Goal: Task Accomplishment & Management: Use online tool/utility

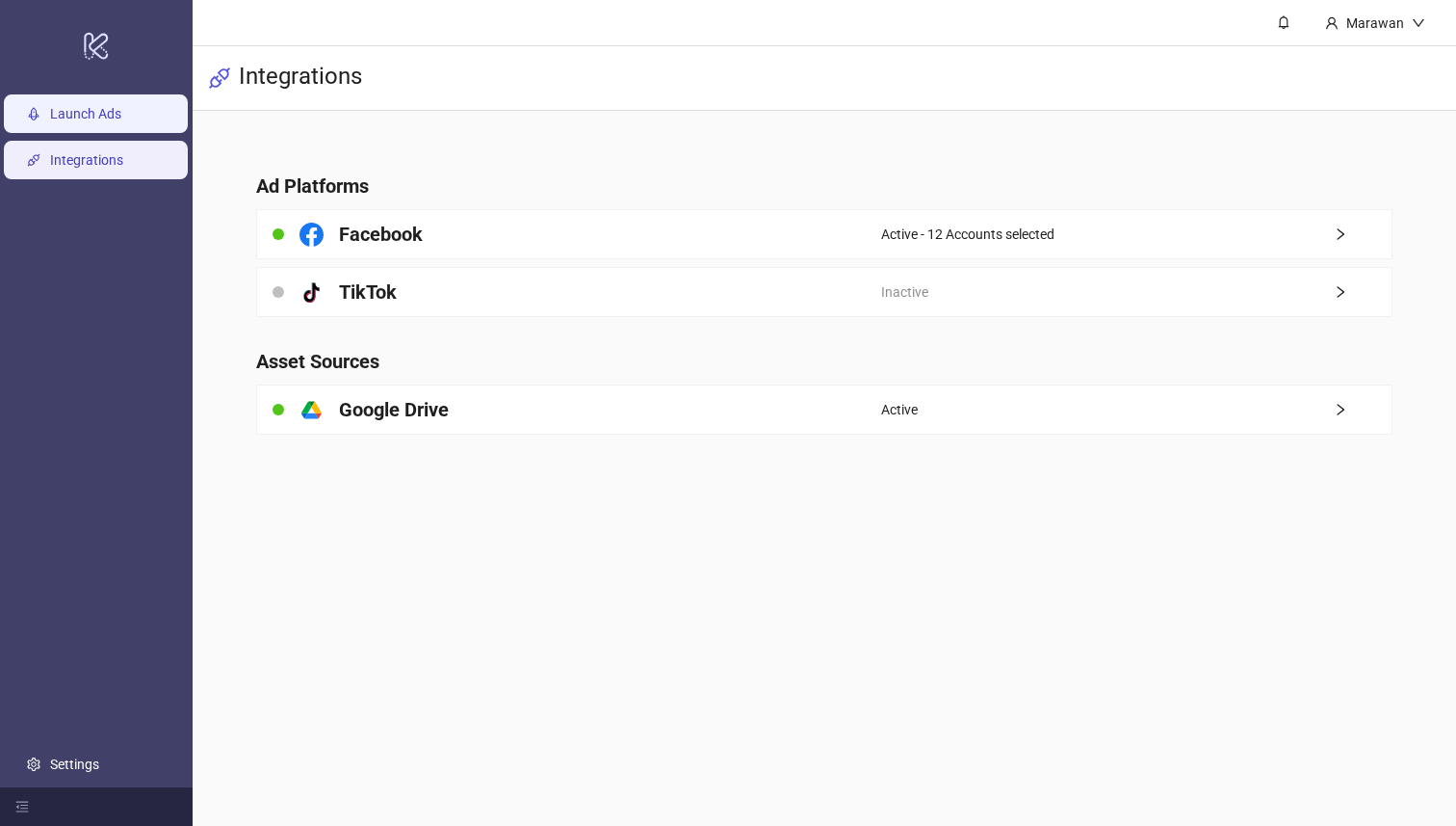
click at [59, 112] on link "Launch Ads" at bounding box center [86, 115] width 71 height 15
click at [58, 113] on link "Launch Ads" at bounding box center [86, 115] width 71 height 15
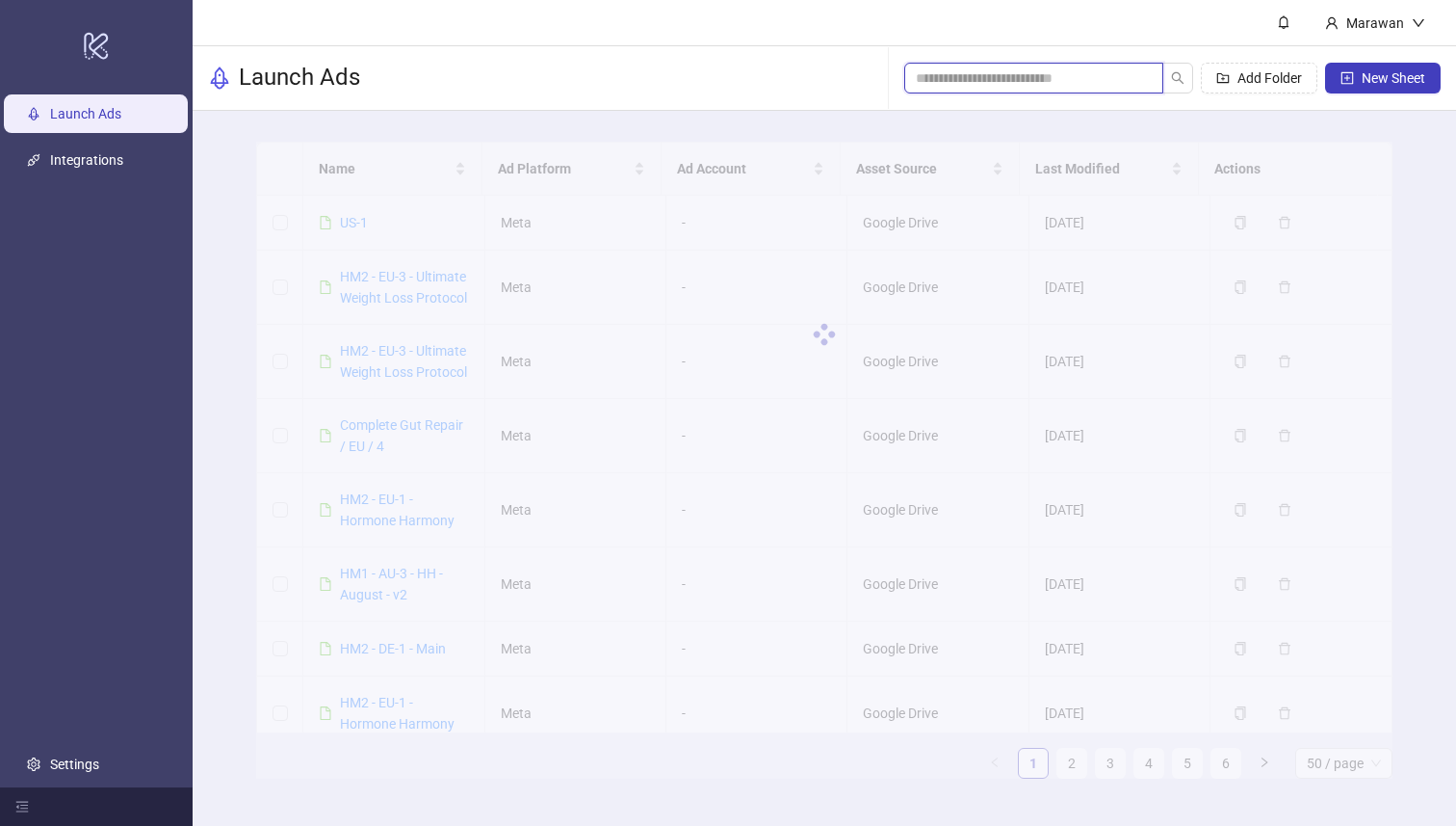
click at [1091, 70] on input "search" at bounding box center [1025, 78] width 220 height 21
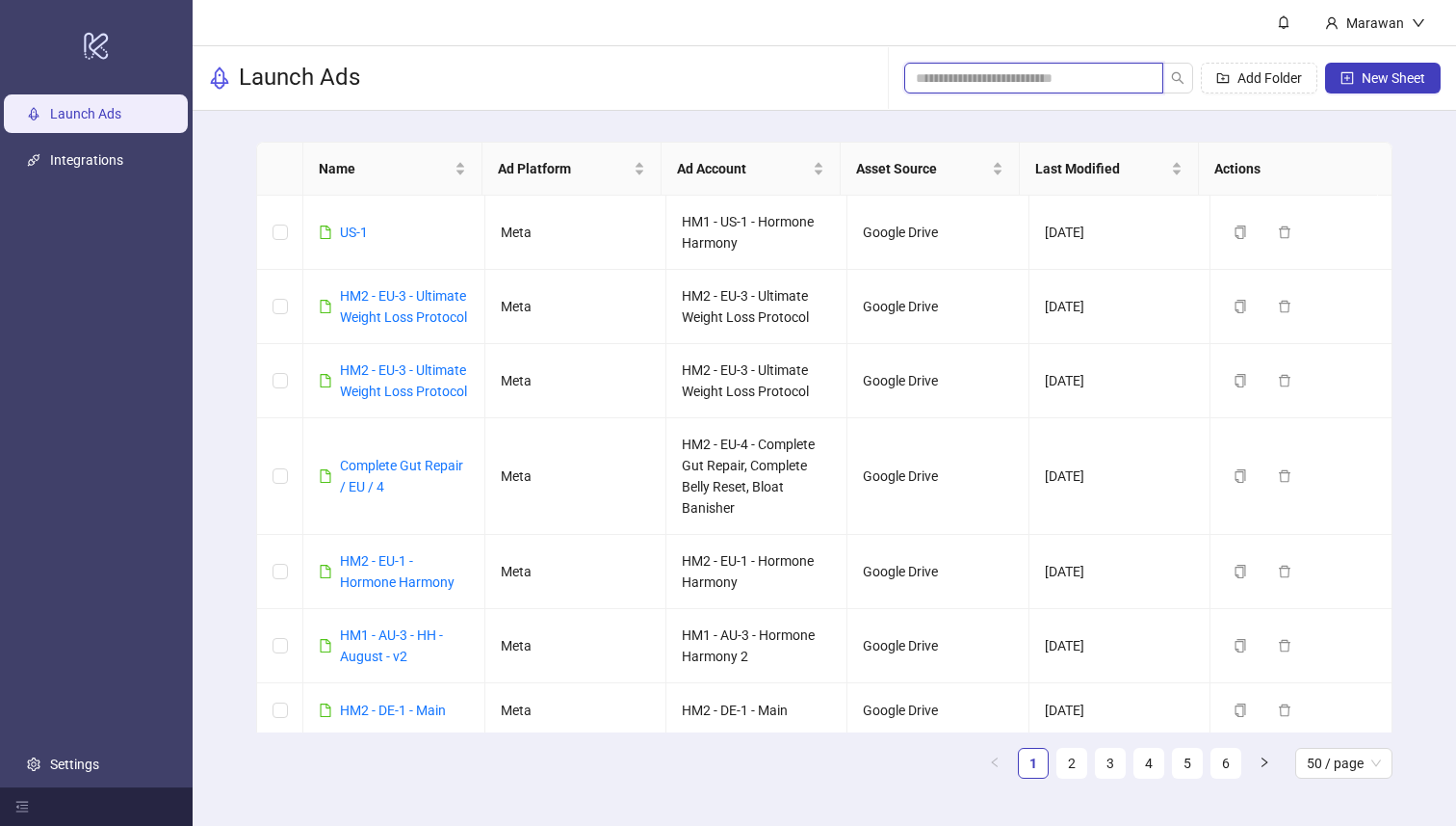
click at [1091, 70] on input "search" at bounding box center [1025, 78] width 220 height 21
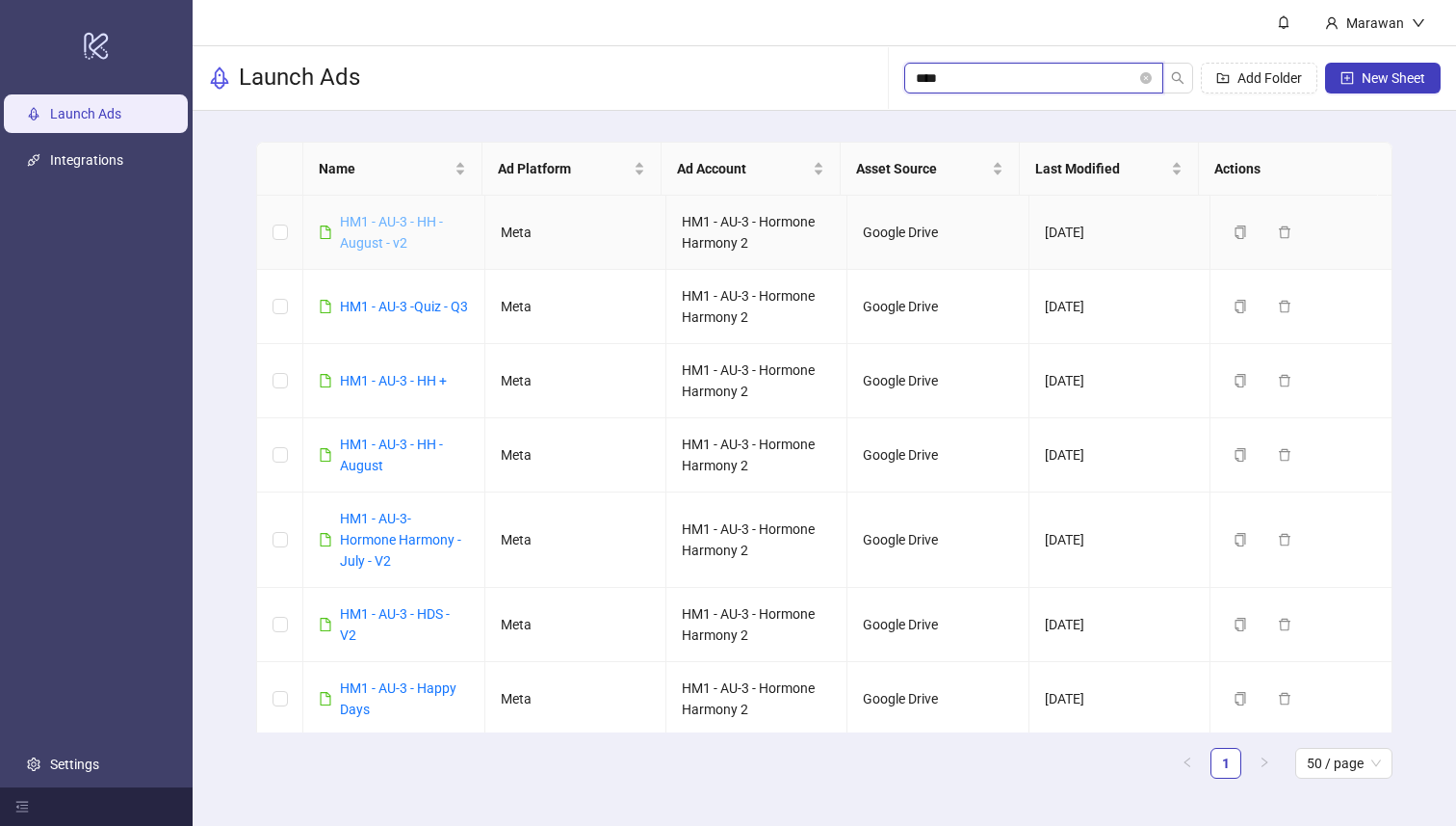
type input "****"
click at [415, 226] on link "HM1 - AU-3 - HH - August - v2" at bounding box center [391, 232] width 103 height 37
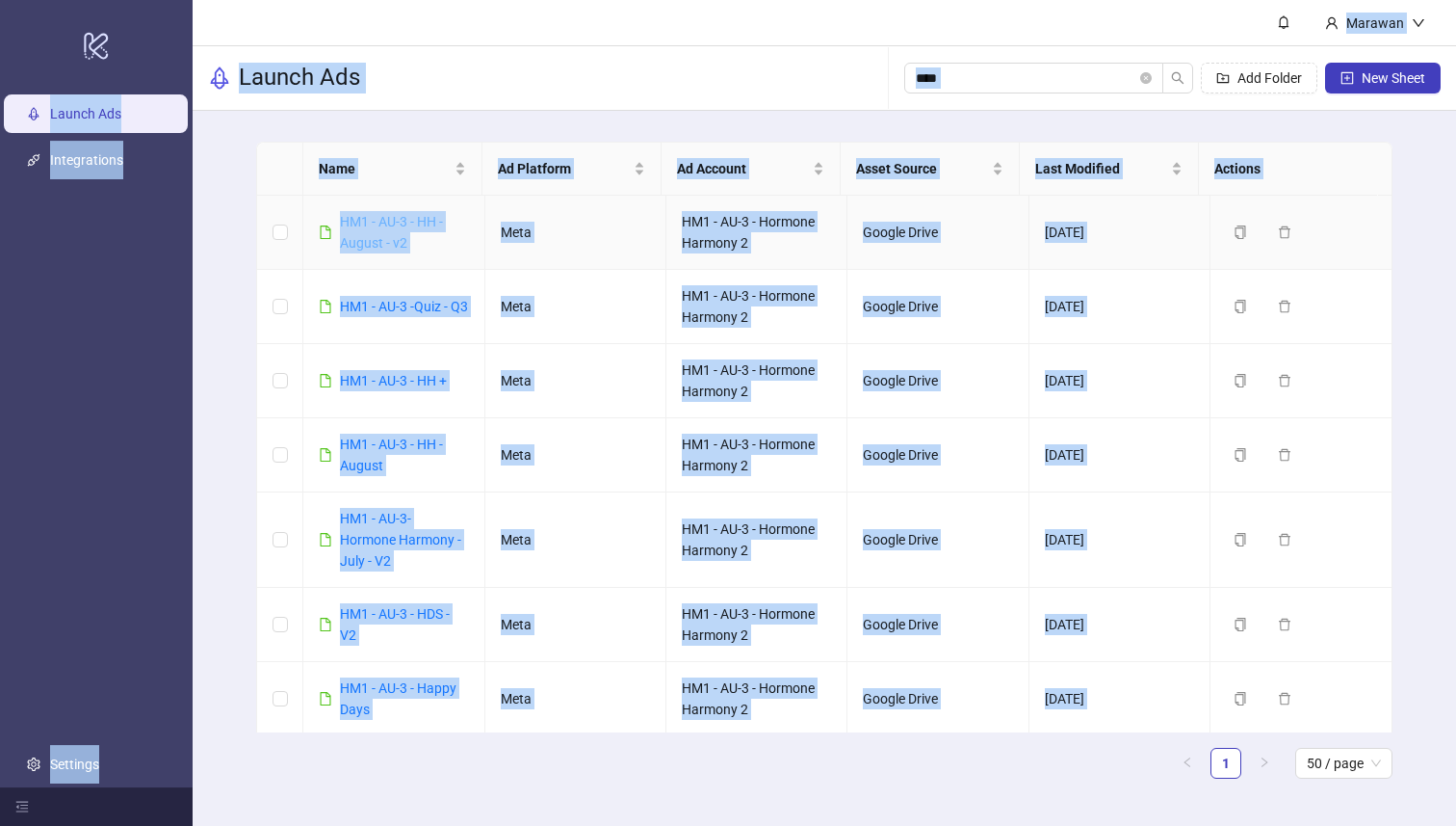
click at [415, 226] on div "logo/logo-mobile Launch Ads Integrations Settings Marawan Launch Ads **** Add F…" at bounding box center [728, 413] width 1456 height 826
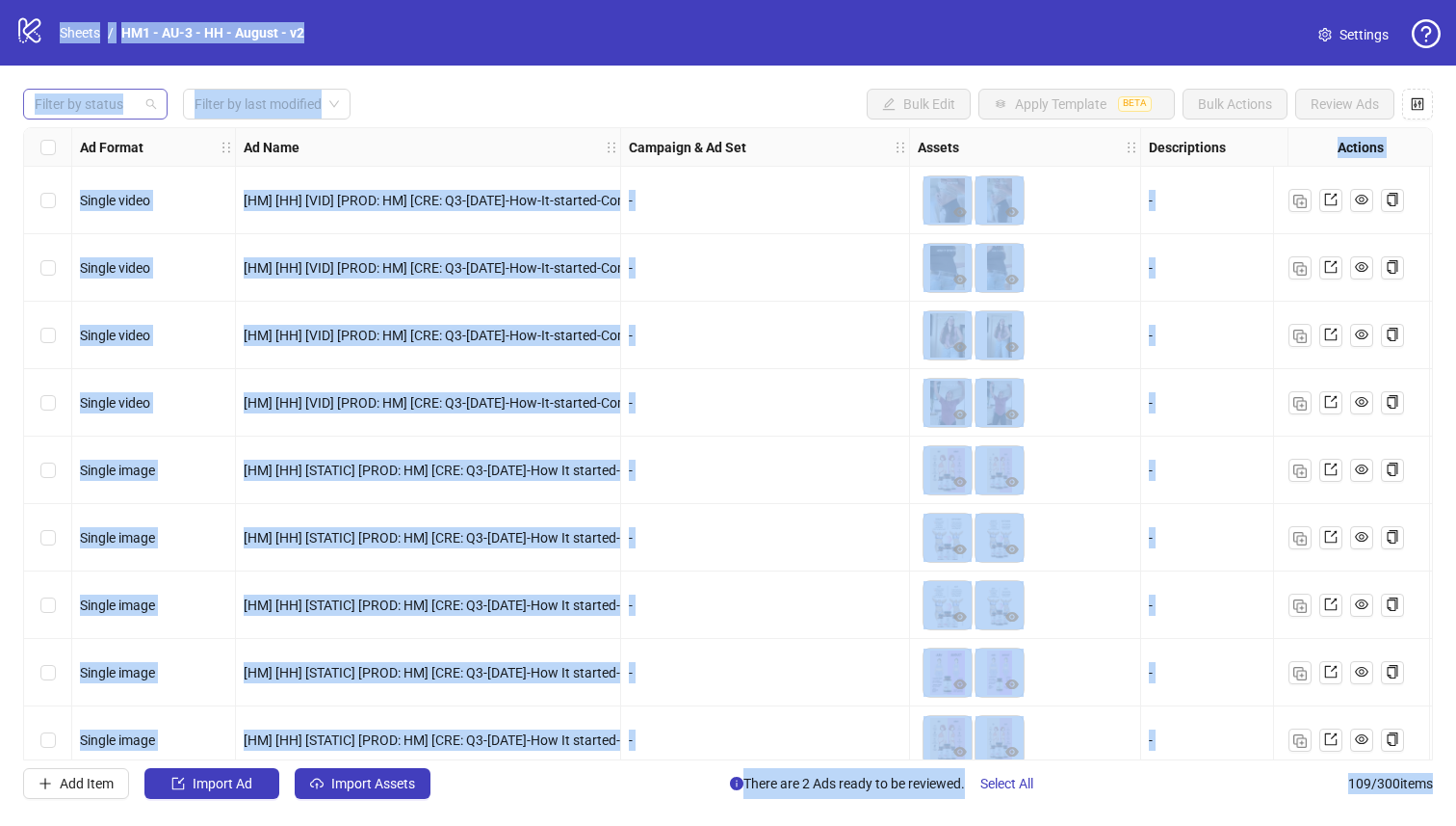
click at [134, 109] on div at bounding box center [85, 104] width 117 height 27
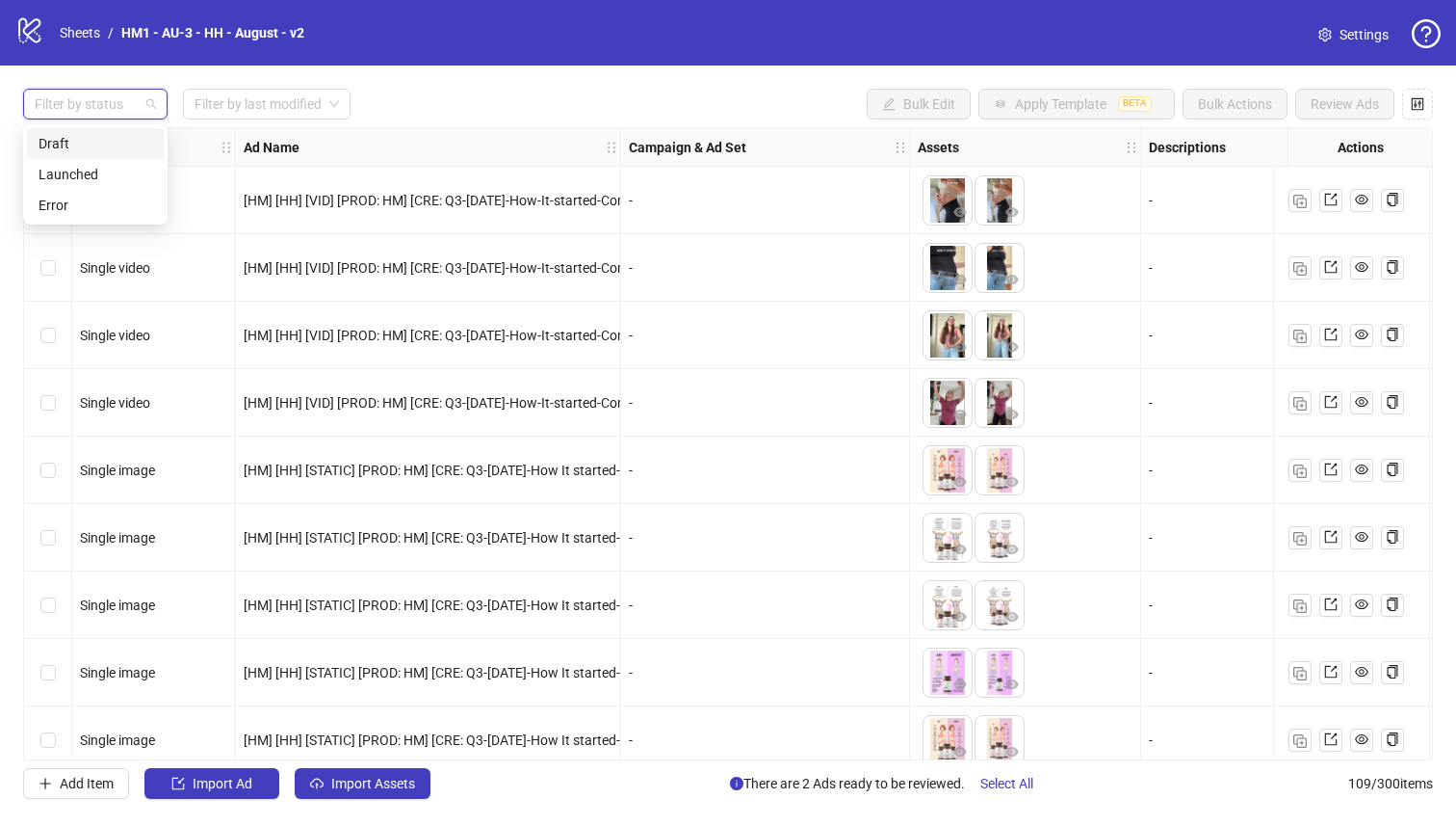
click at [121, 139] on div "Draft" at bounding box center [96, 144] width 114 height 21
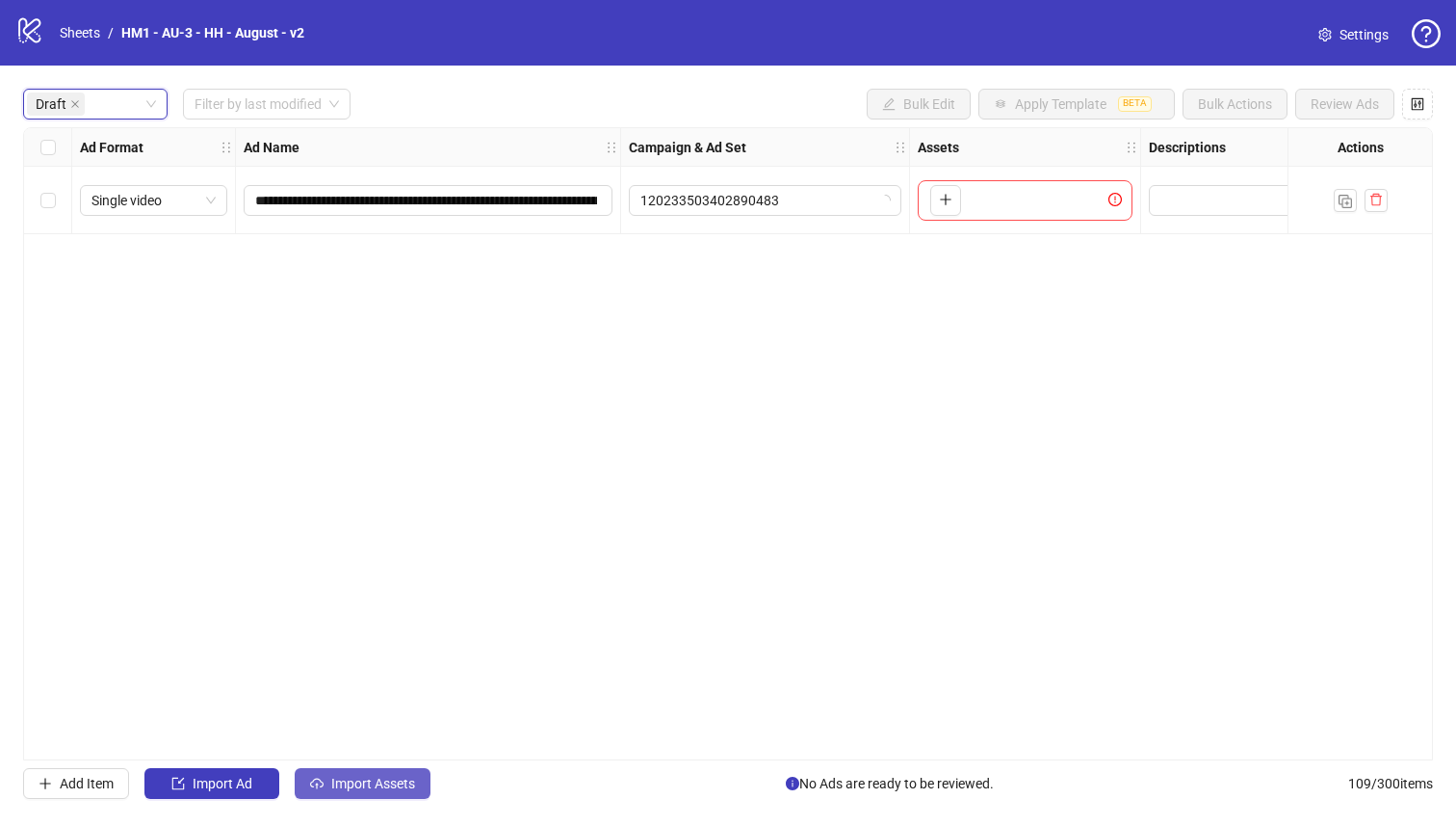
click at [420, 790] on button "Import Assets" at bounding box center [362, 783] width 136 height 31
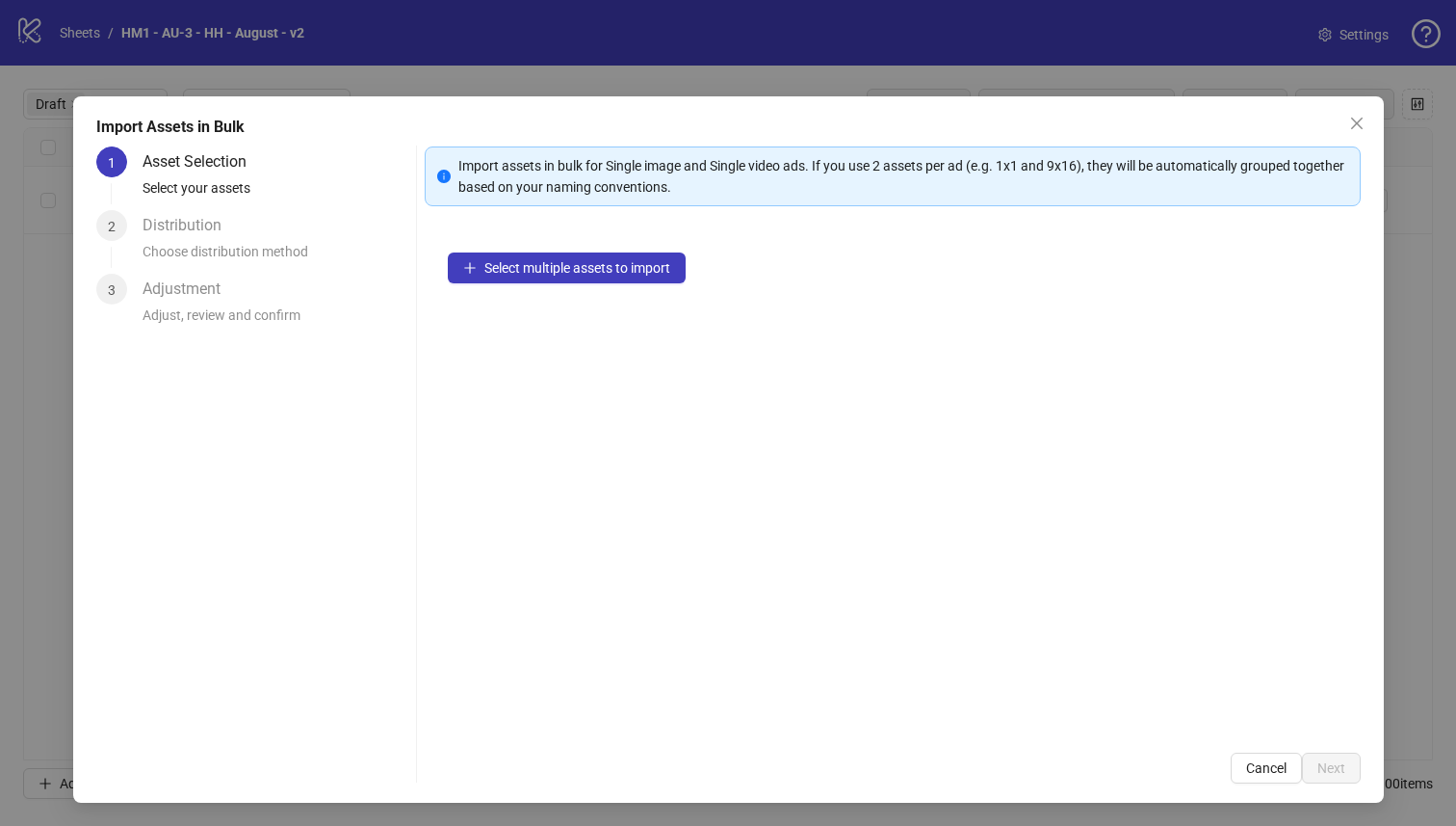
click at [412, 787] on div "Import Assets in Bulk 1 Asset Selection Select your assets 2 Distribution Choos…" at bounding box center [728, 449] width 1310 height 706
click at [639, 260] on span "Select multiple assets to import" at bounding box center [577, 268] width 185 height 15
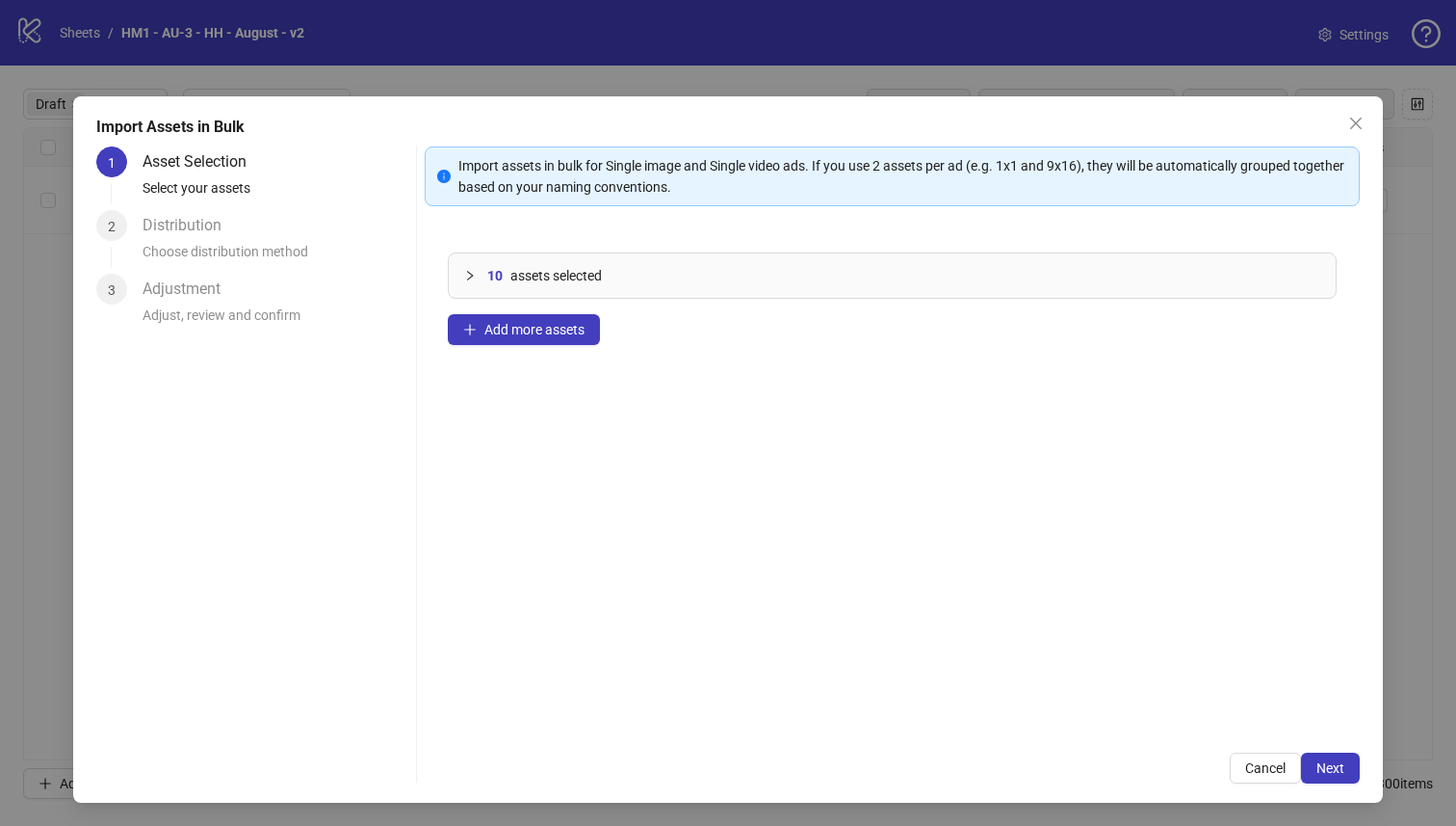
click at [1308, 787] on div "Import Assets in Bulk 1 Asset Selection Select your assets 2 Distribution Choos…" at bounding box center [728, 449] width 1310 height 706
click at [1308, 781] on button "Next" at bounding box center [1330, 768] width 59 height 31
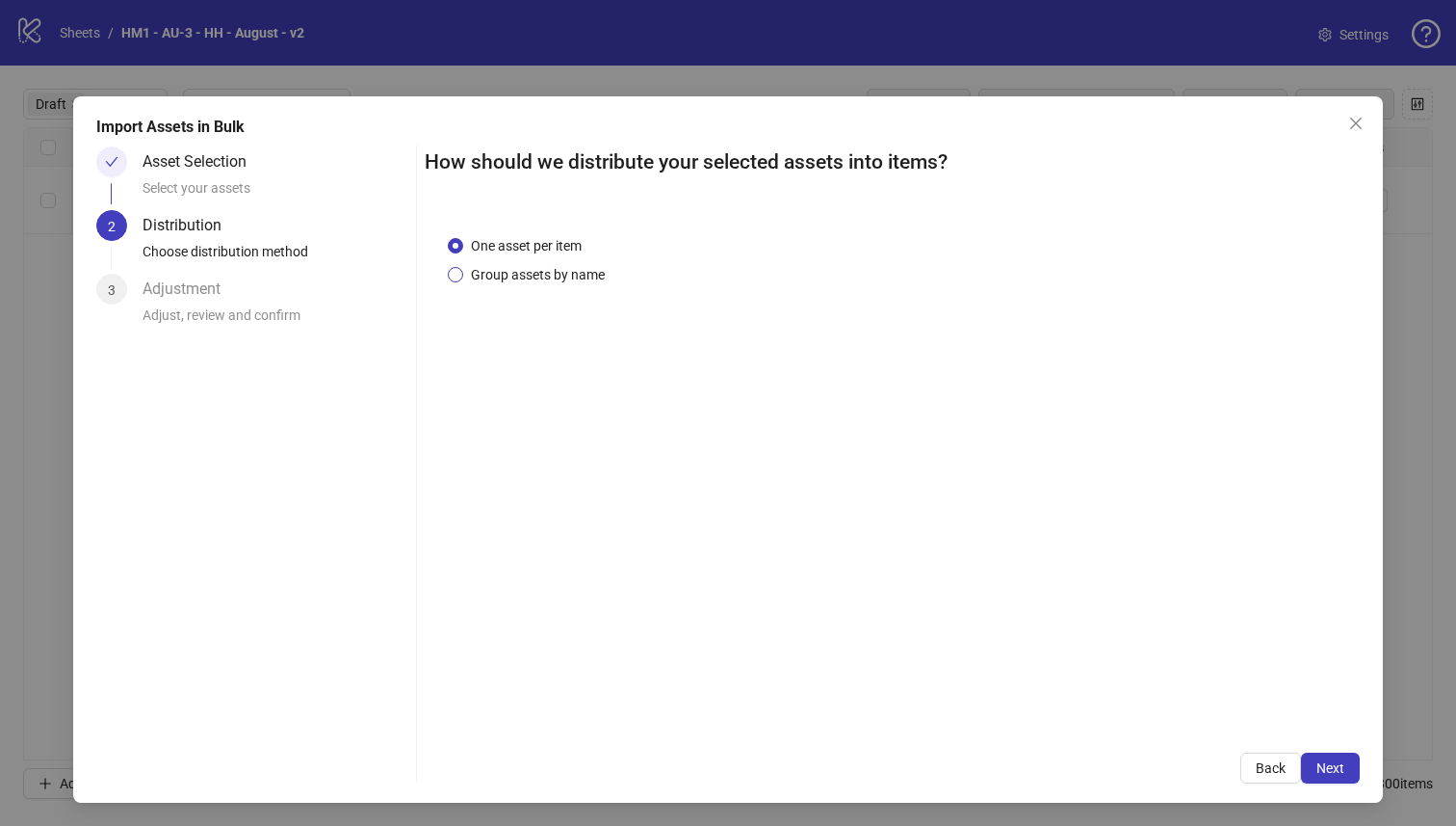
click at [518, 267] on span "Group assets by name" at bounding box center [538, 274] width 150 height 21
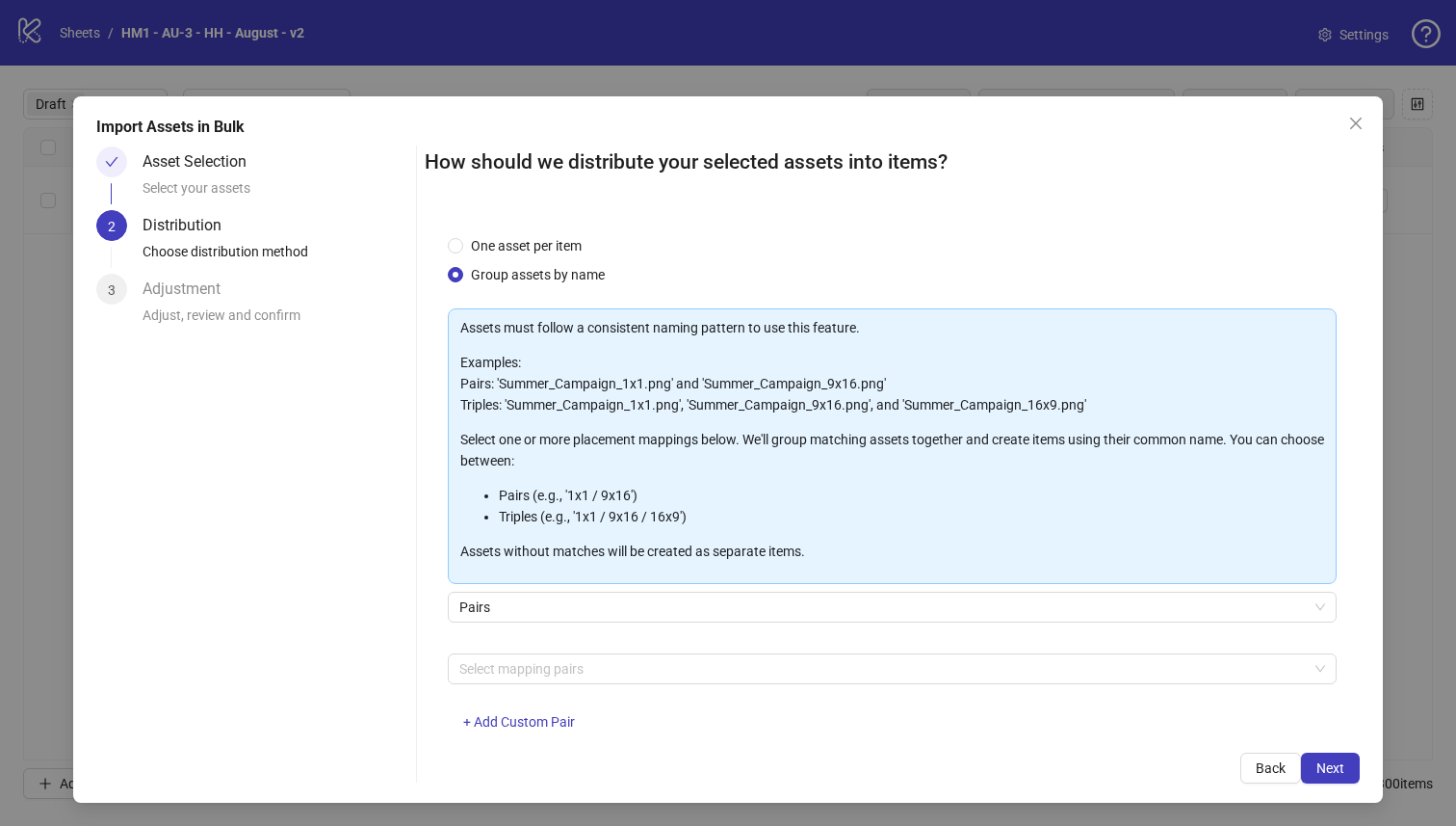
click at [654, 694] on div "Select mapping pairs + Add Custom Pair" at bounding box center [892, 703] width 889 height 100
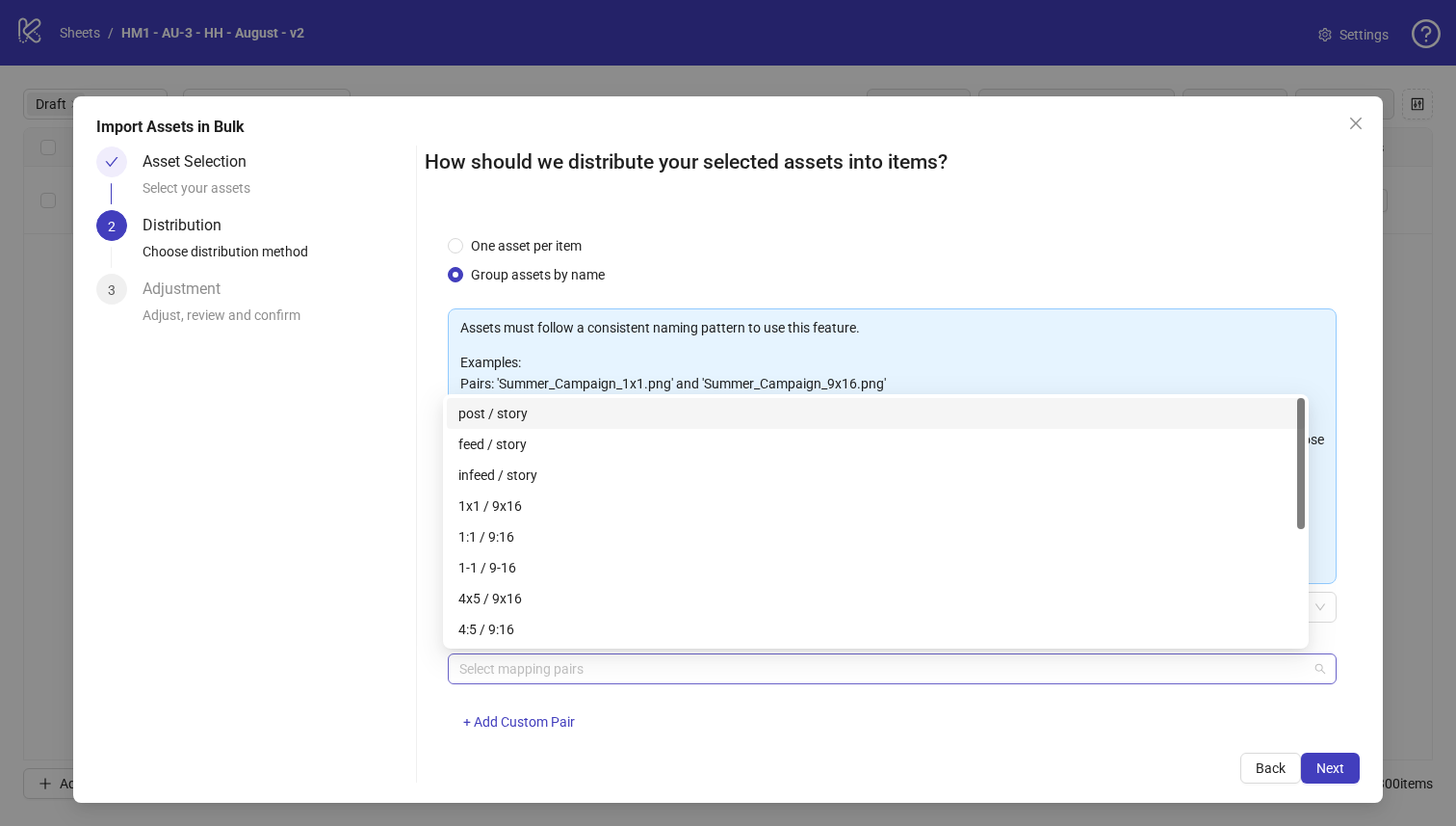
click at [647, 660] on div at bounding box center [882, 669] width 861 height 27
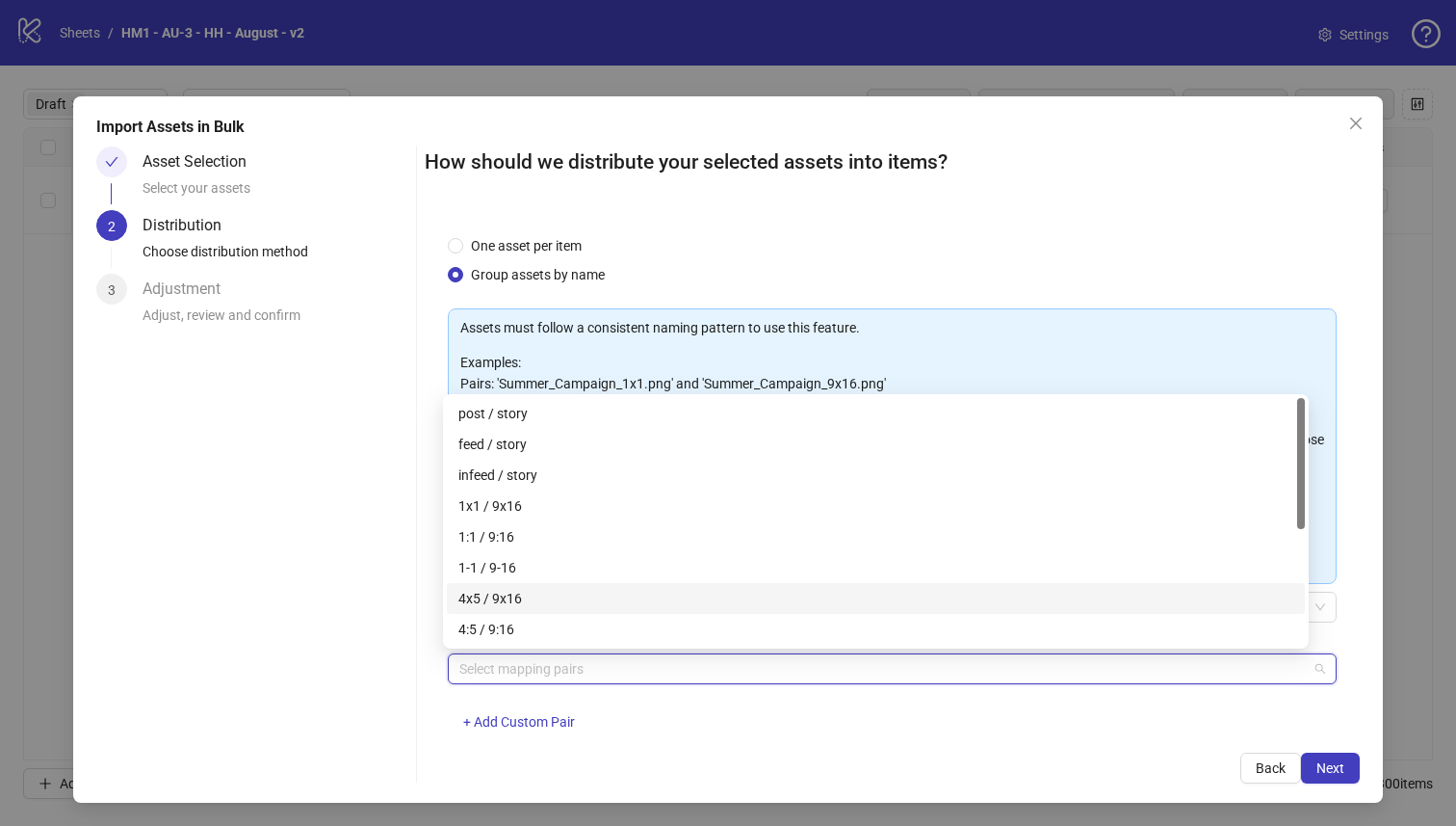
click at [623, 591] on div "4x5 / 9x16" at bounding box center [876, 598] width 835 height 21
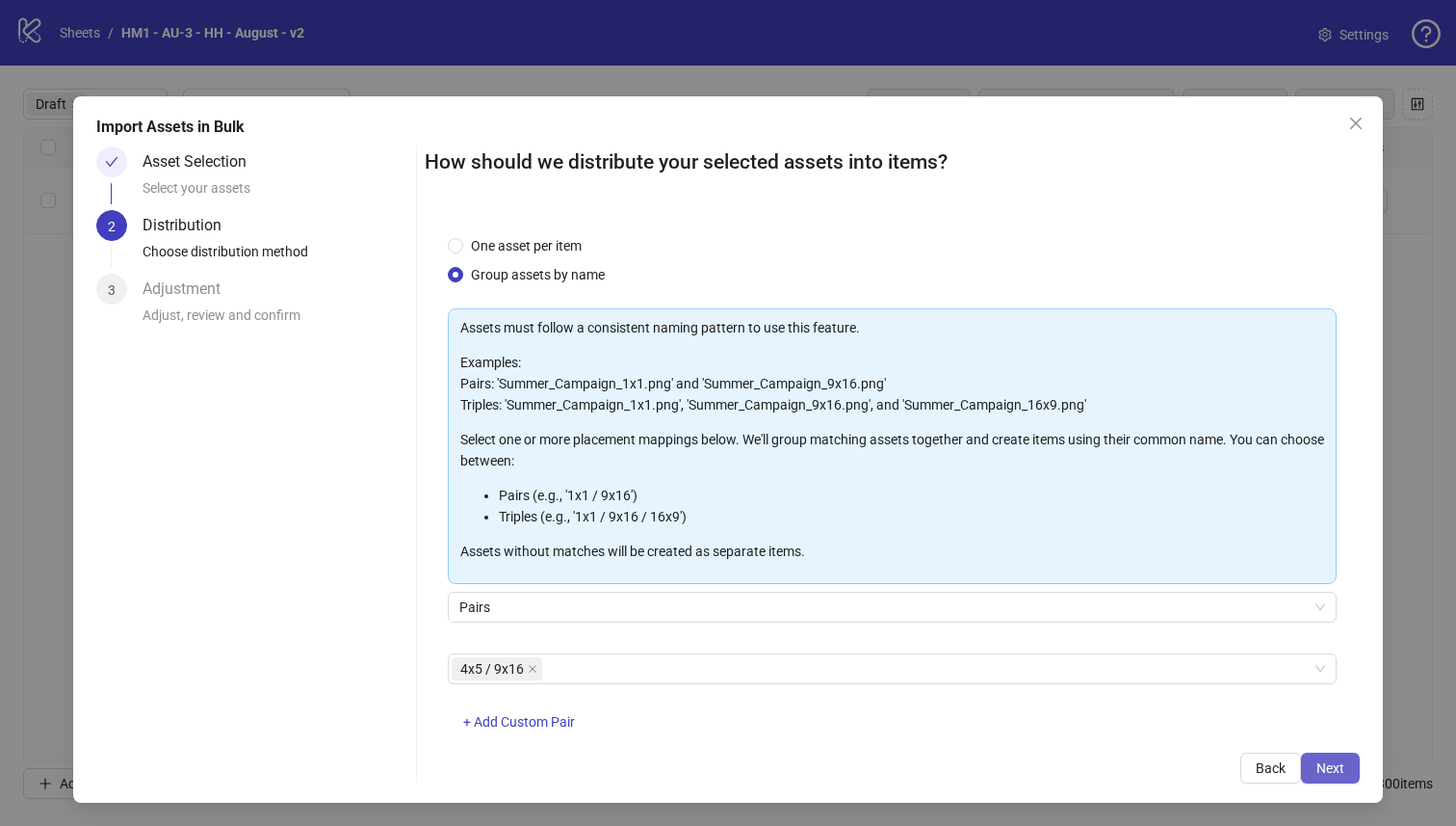
click at [1324, 767] on span "Next" at bounding box center [1330, 768] width 28 height 15
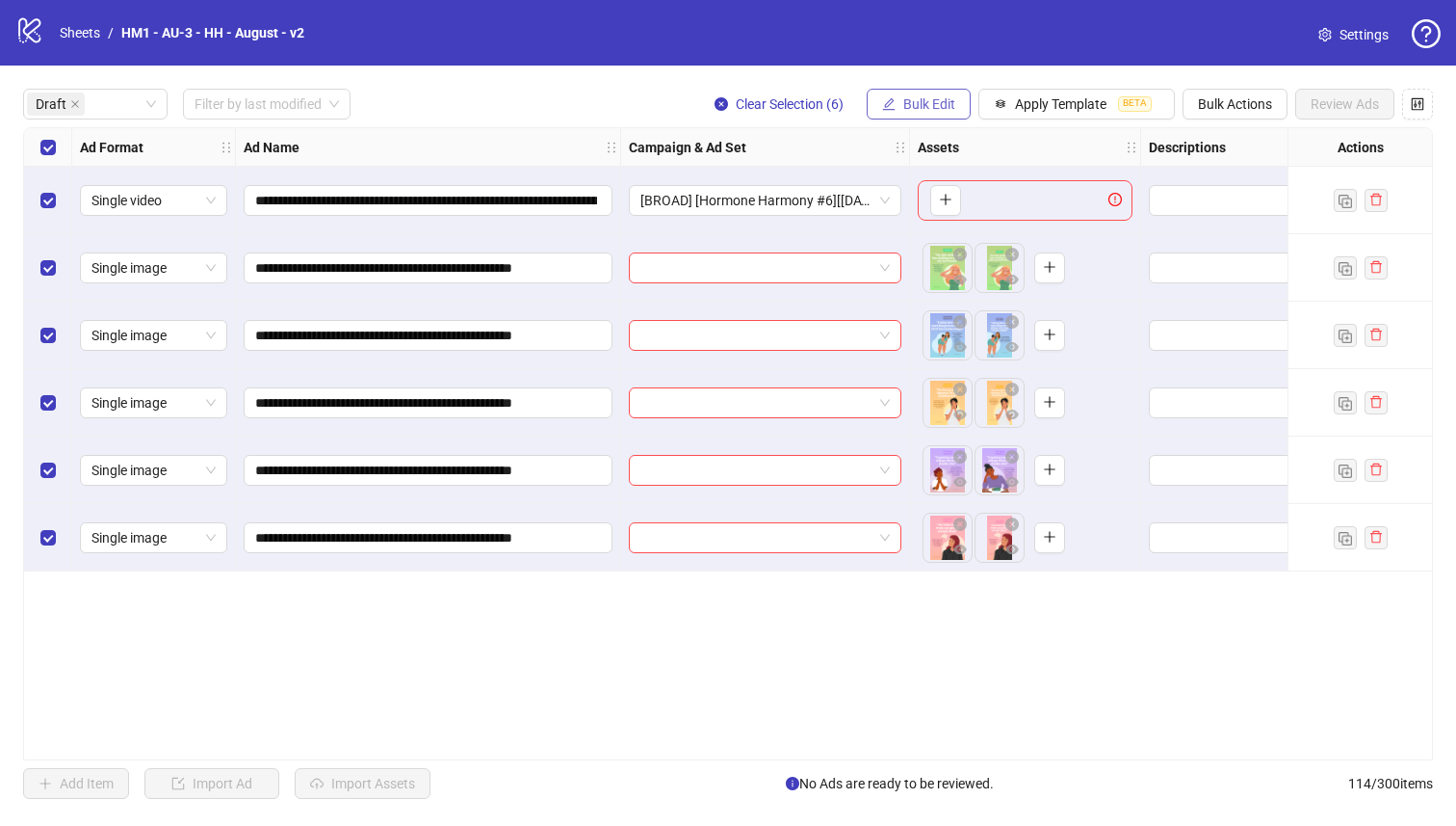
click at [921, 95] on button "Bulk Edit" at bounding box center [918, 104] width 104 height 31
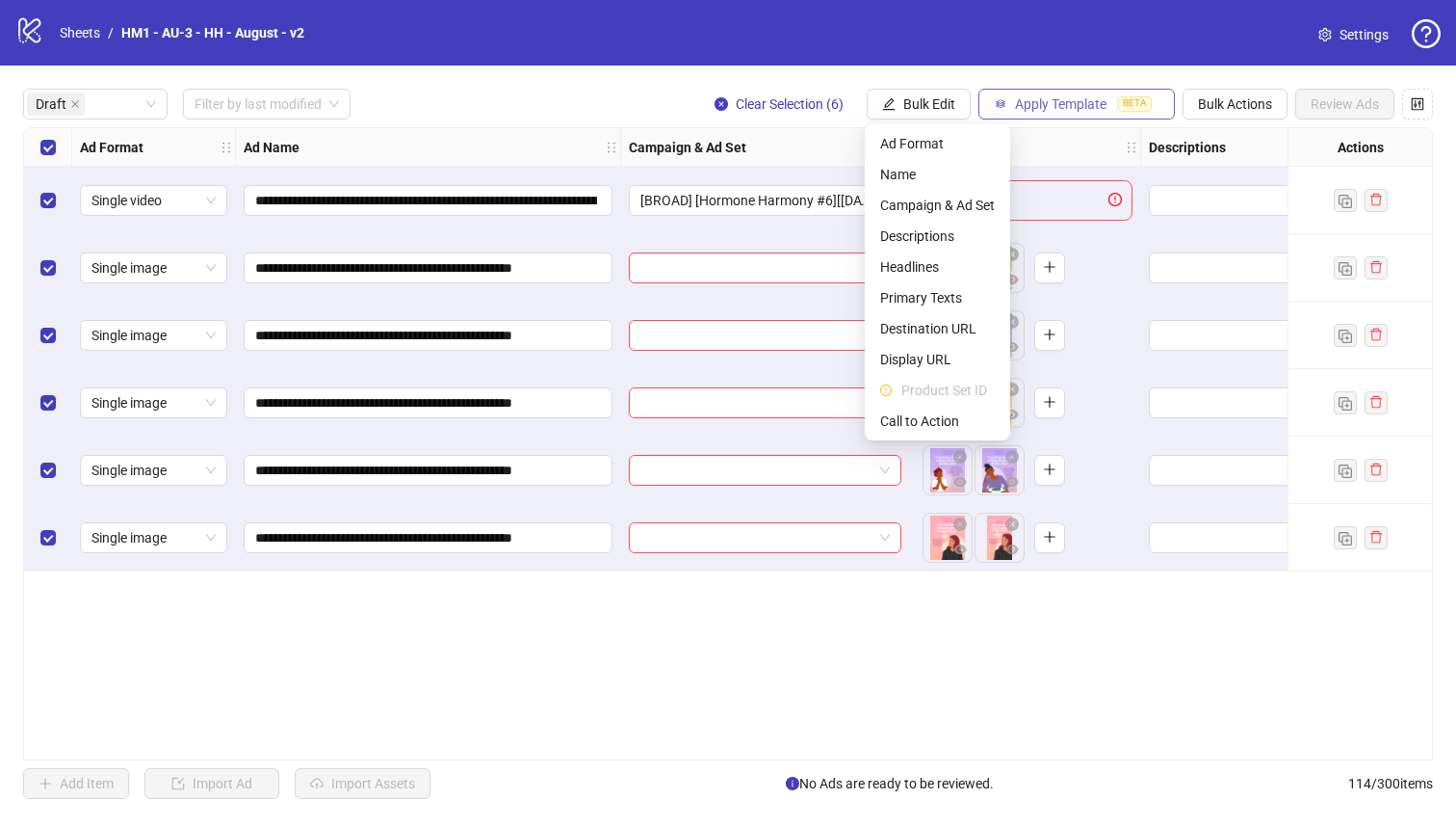
click at [1112, 109] on button "Apply Template BETA" at bounding box center [1076, 104] width 196 height 31
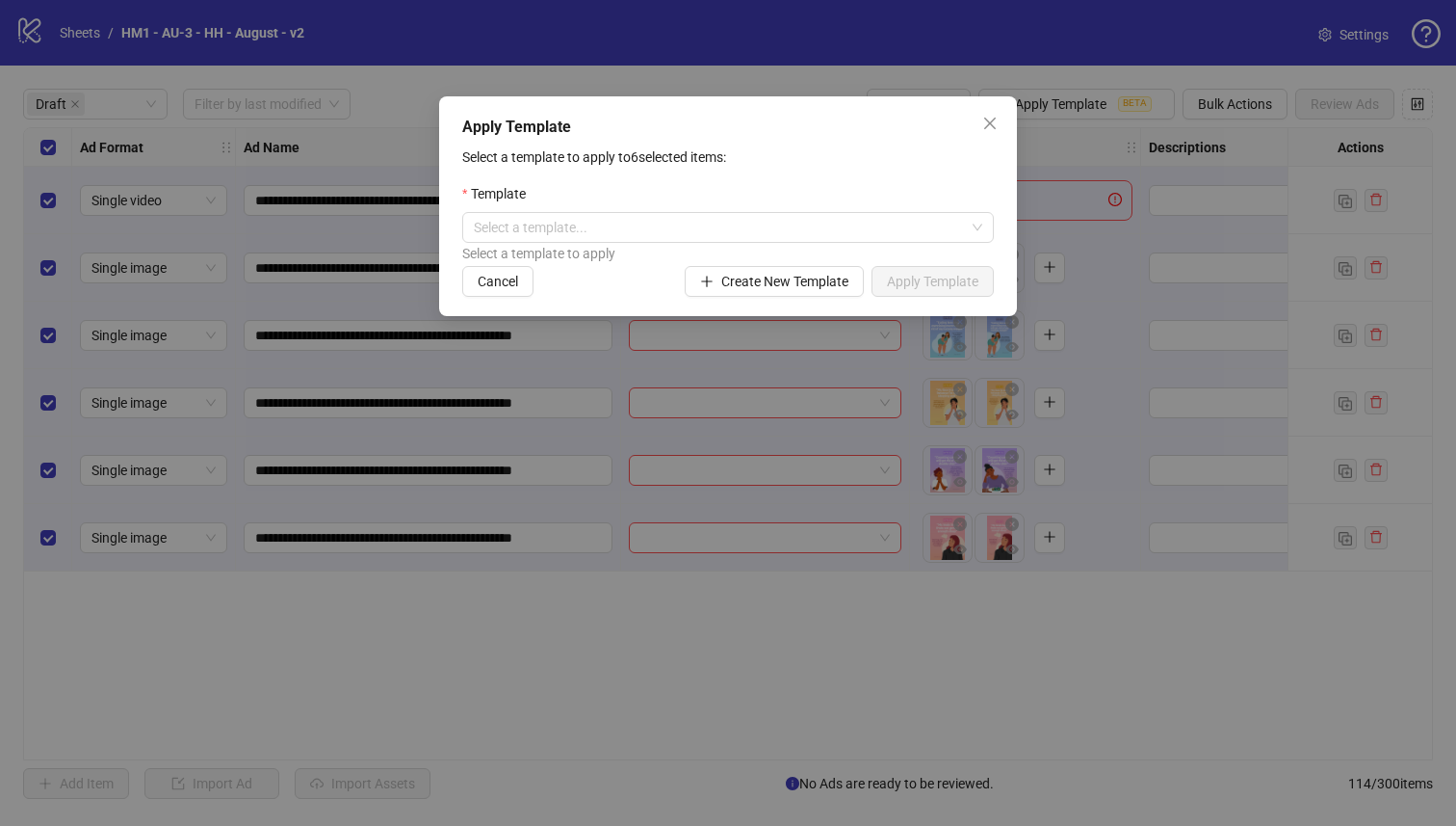
click at [793, 244] on div "Select a template to apply" at bounding box center [728, 253] width 531 height 21
click at [791, 236] on input "search" at bounding box center [719, 227] width 491 height 29
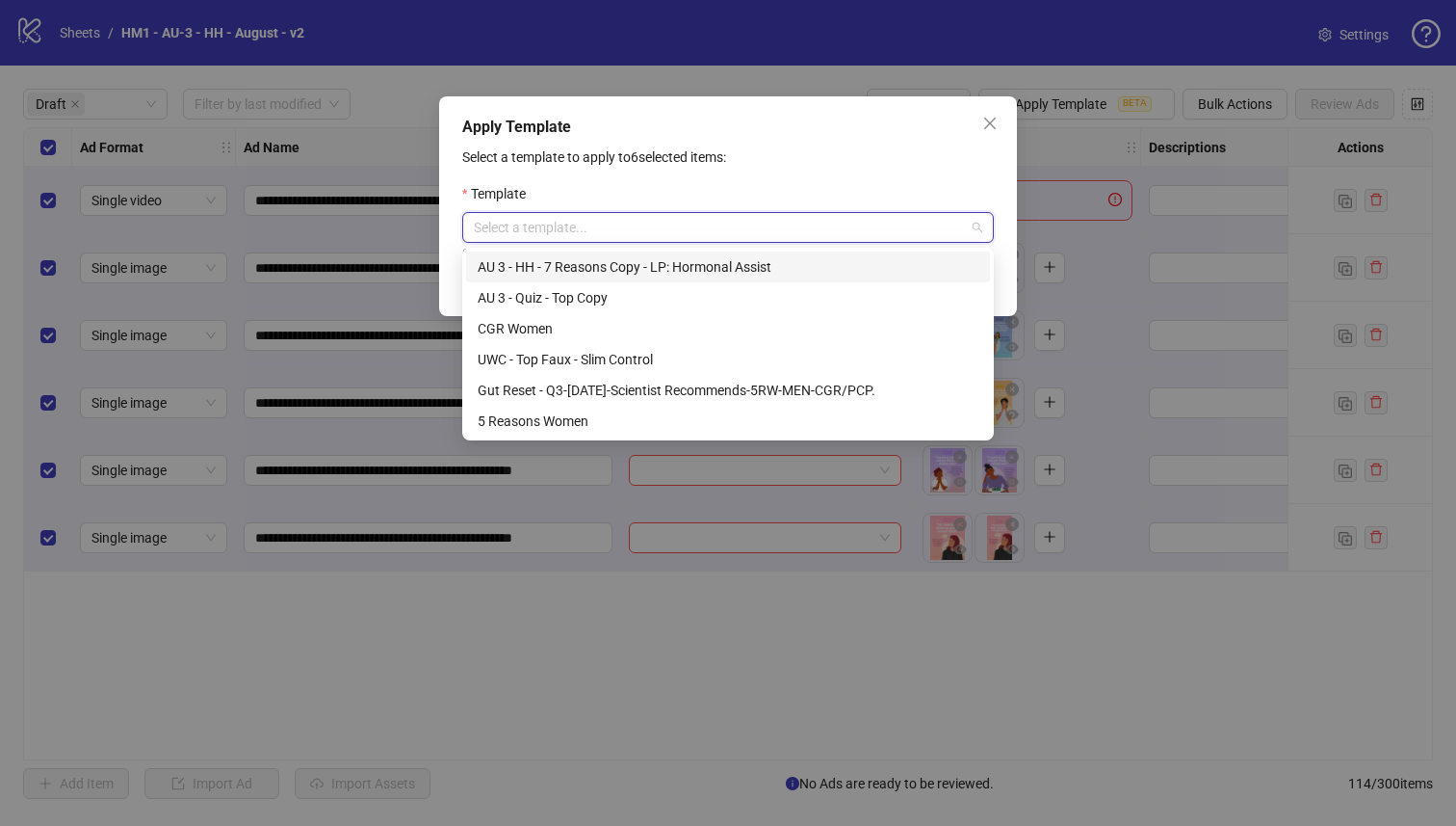
click at [733, 269] on div "AU 3 - HH - 7 Reasons Copy - LP: Hormonal Assist" at bounding box center [728, 267] width 501 height 21
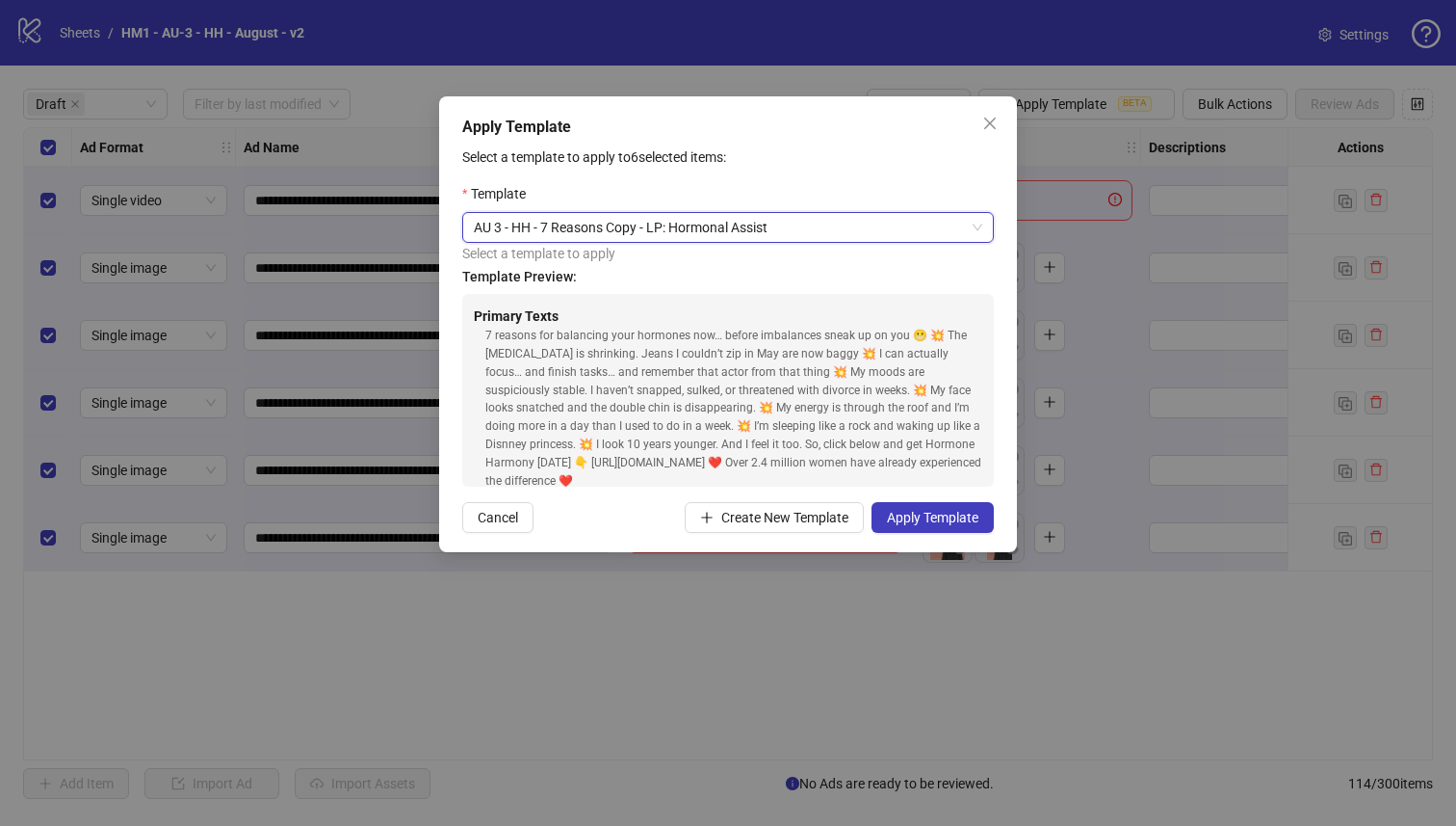
click at [44, 199] on div "Apply Template Select a template to apply to 6 selected items: Template AU 3 - …" at bounding box center [728, 413] width 1456 height 826
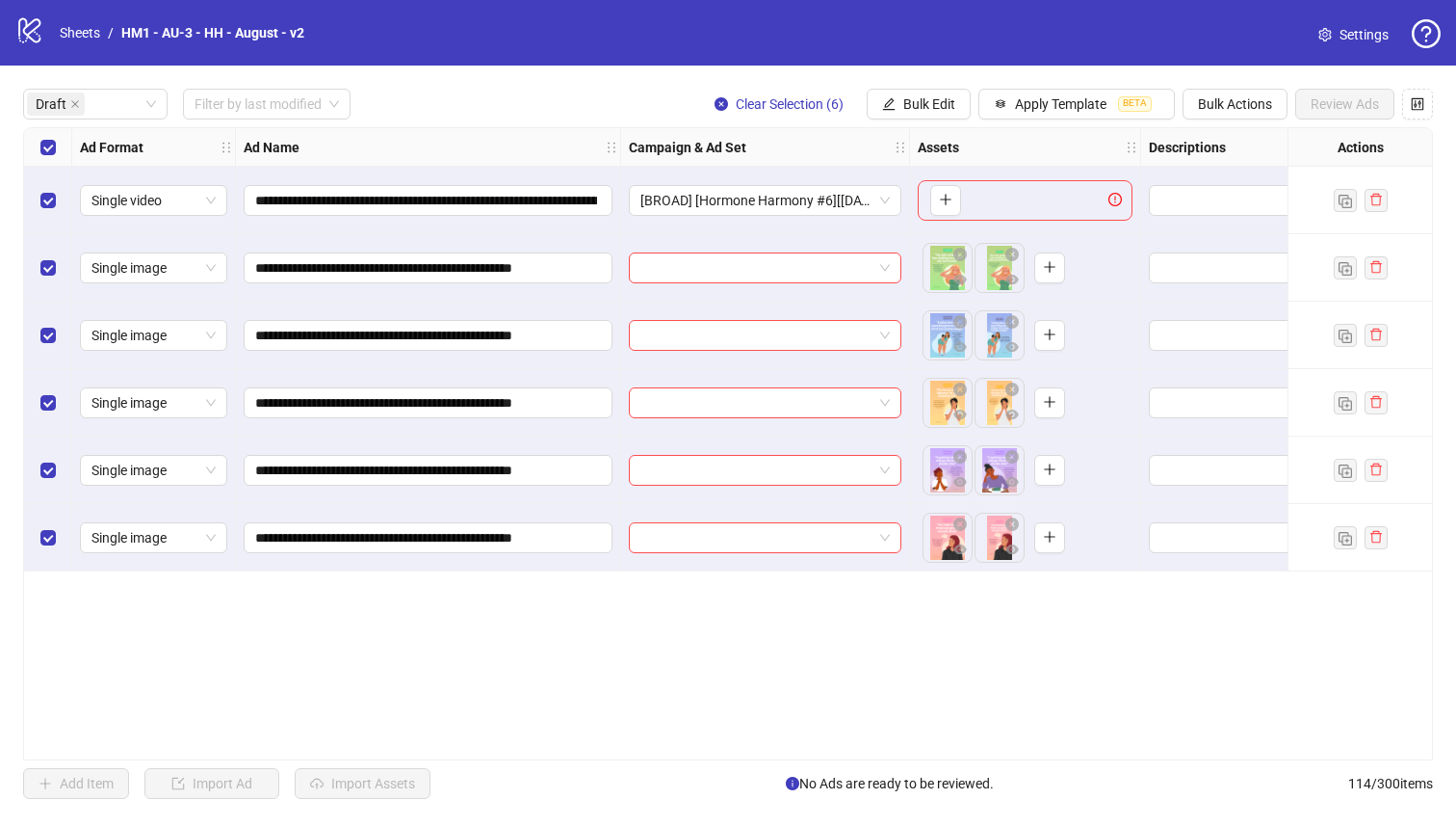
click at [52, 212] on div "Select row 1" at bounding box center [48, 201] width 48 height 68
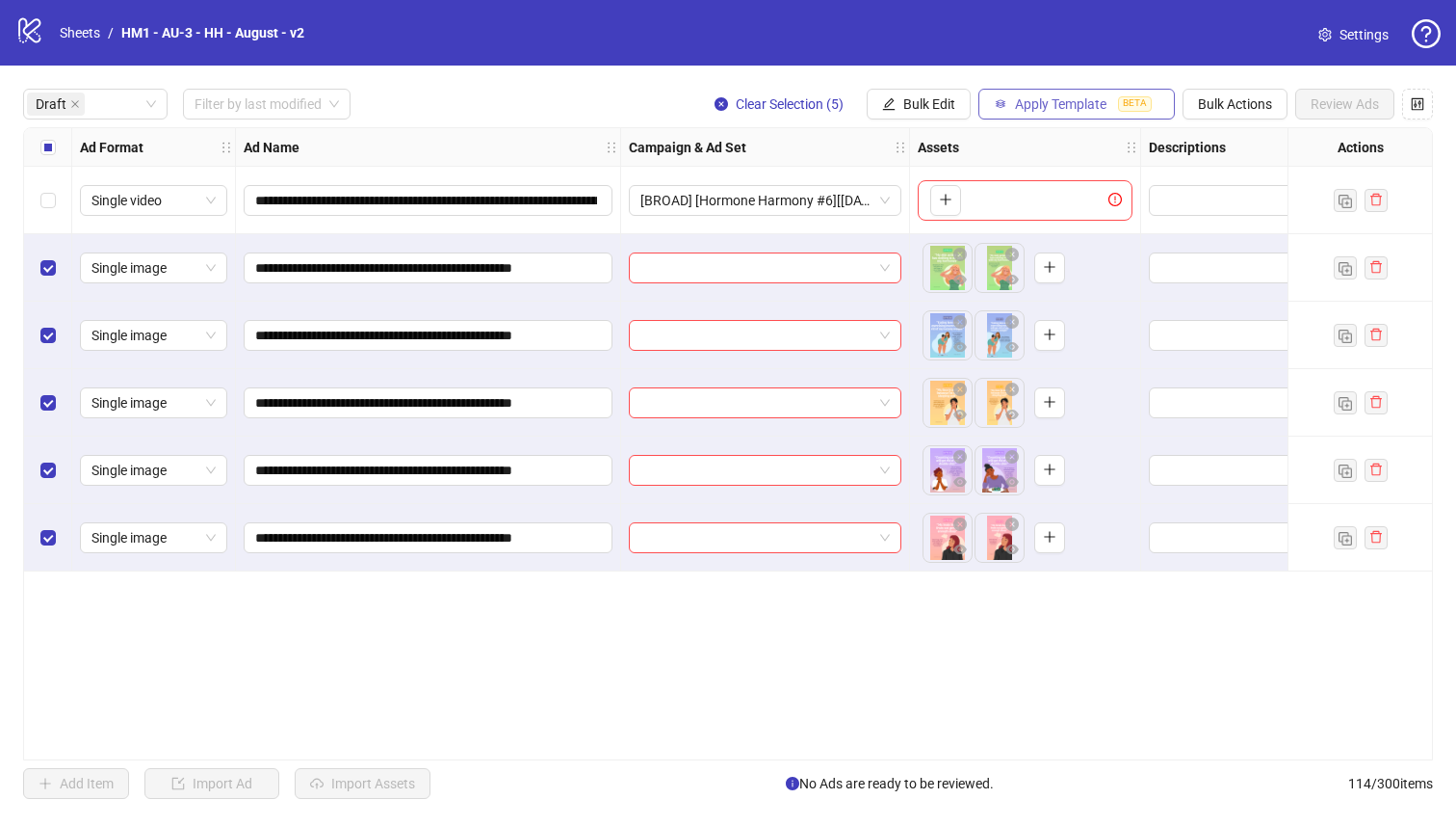
click at [1113, 104] on button "Apply Template BETA" at bounding box center [1076, 104] width 196 height 31
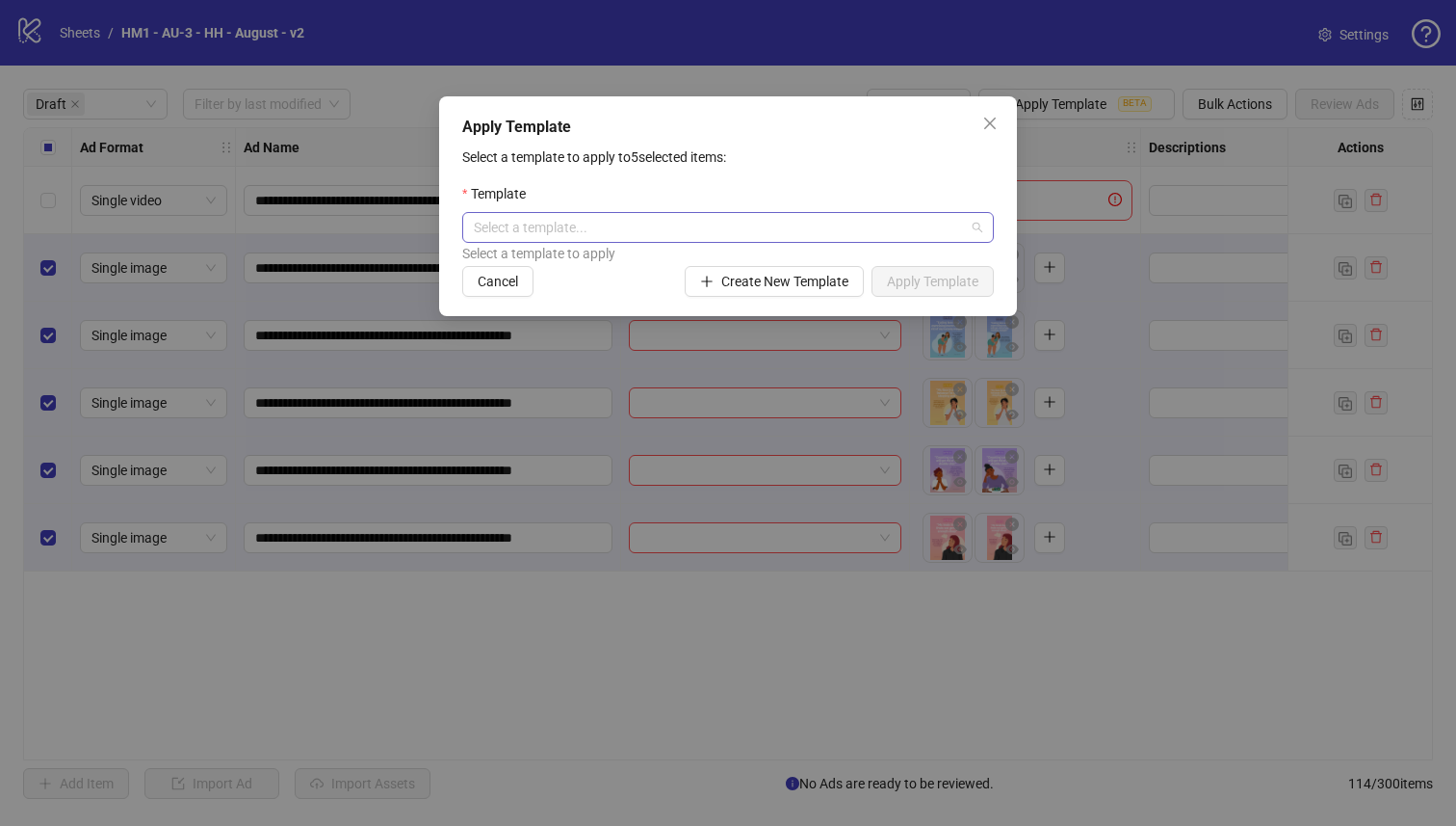
click at [763, 216] on input "search" at bounding box center [719, 227] width 491 height 29
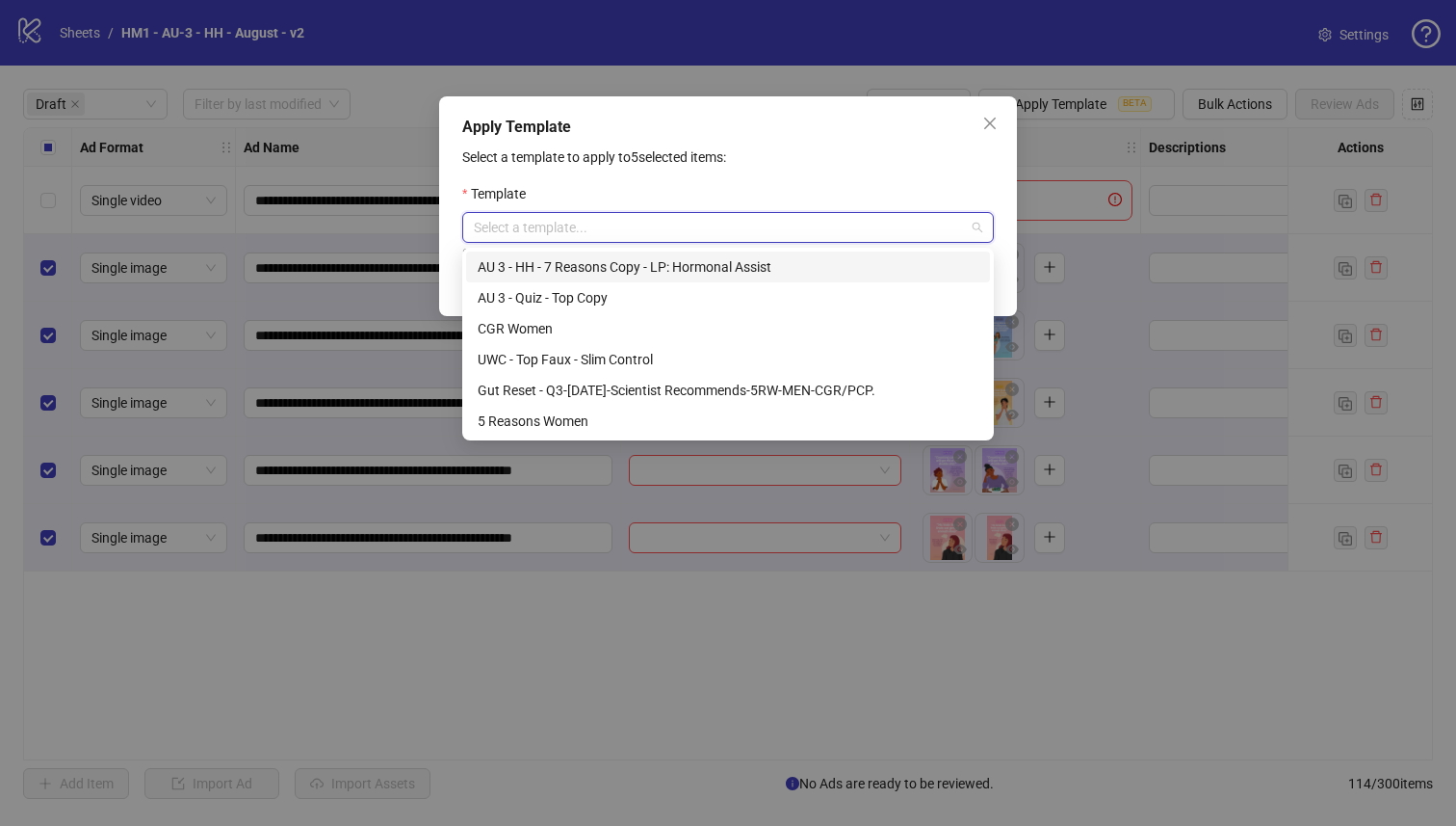
click at [732, 266] on div "AU 3 - HH - 7 Reasons Copy - LP: Hormonal Assist" at bounding box center [728, 267] width 501 height 21
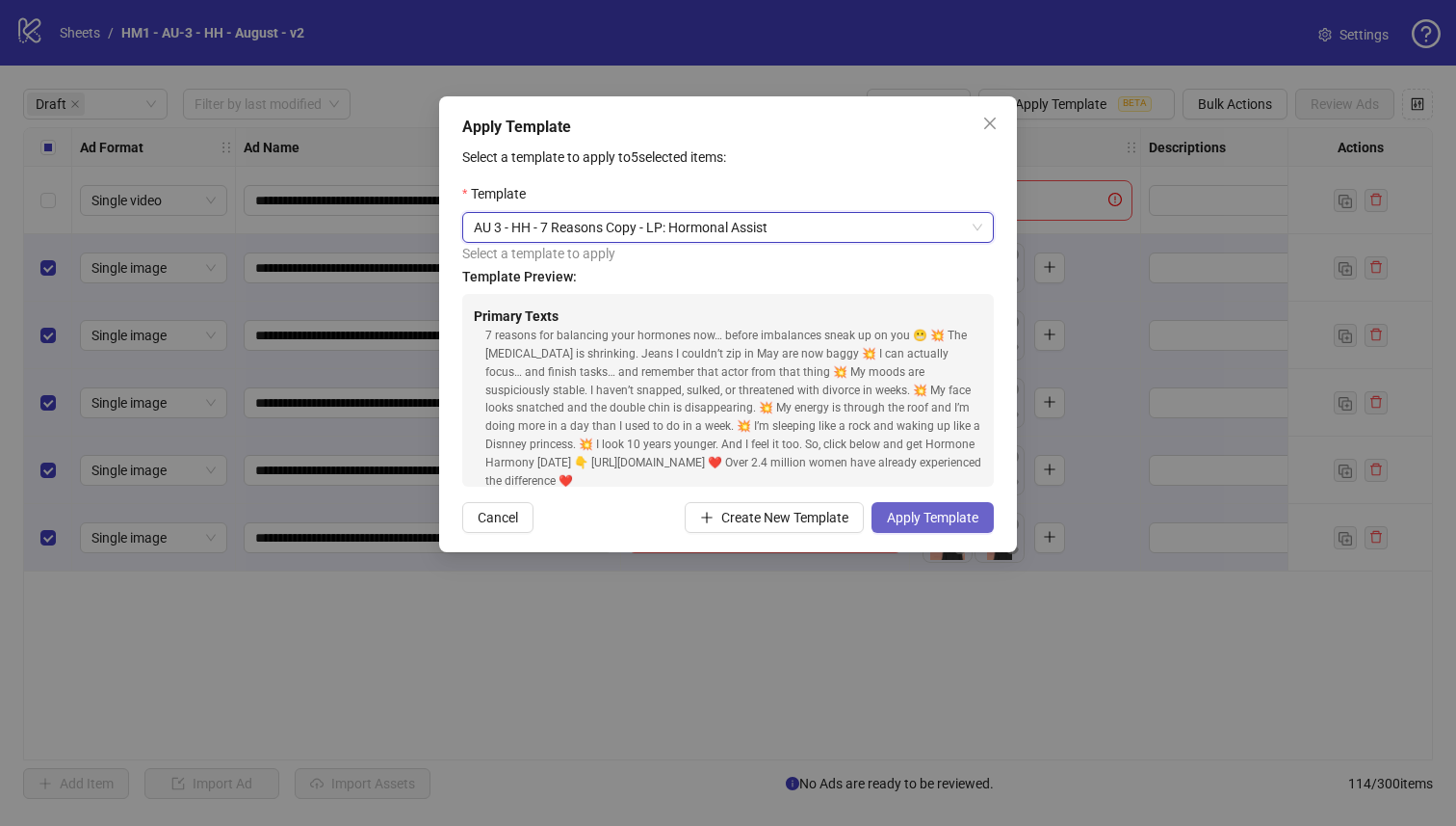
click at [940, 519] on span "Apply Template" at bounding box center [932, 518] width 92 height 15
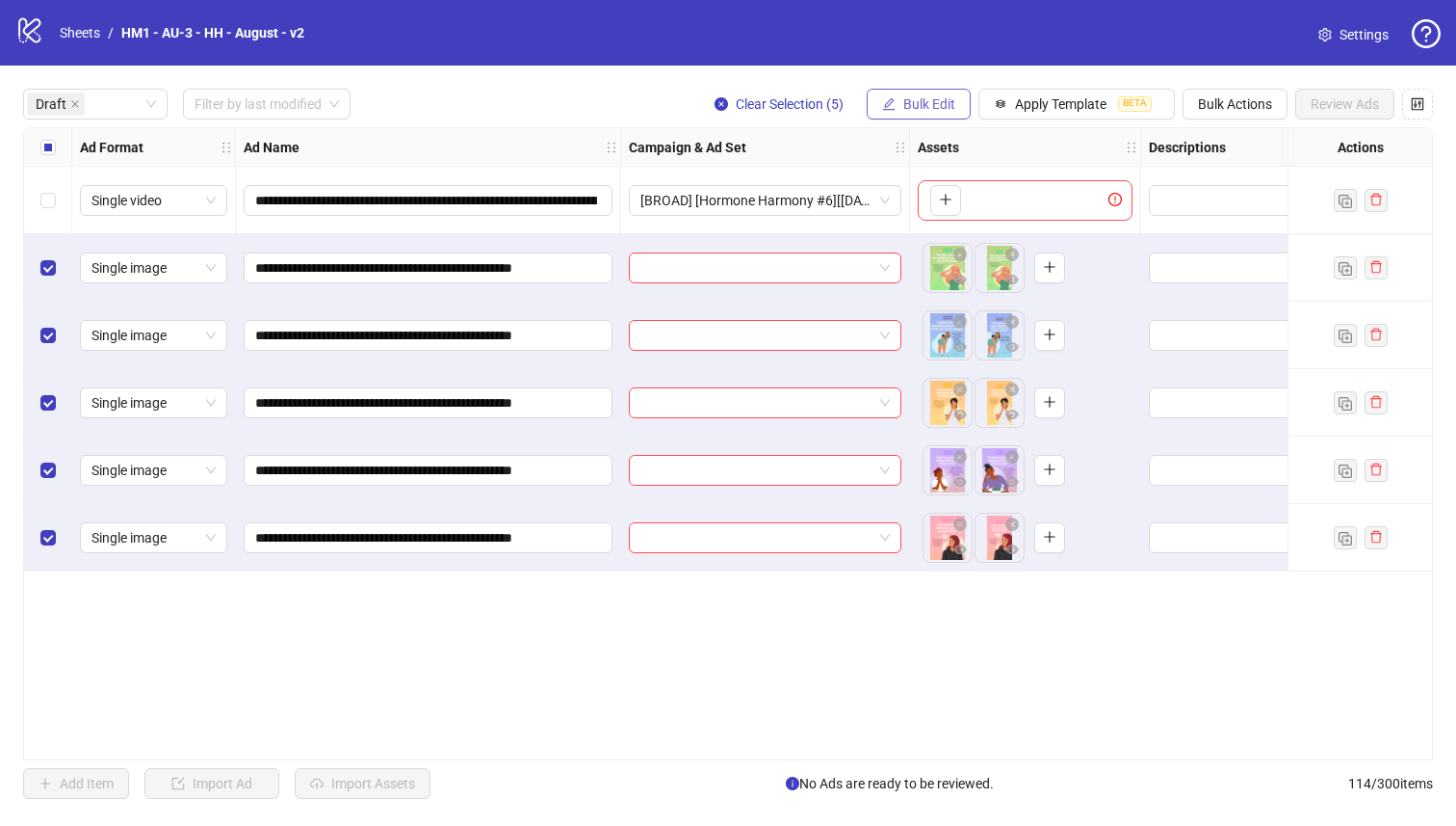
click at [899, 91] on button "Bulk Edit" at bounding box center [918, 104] width 104 height 31
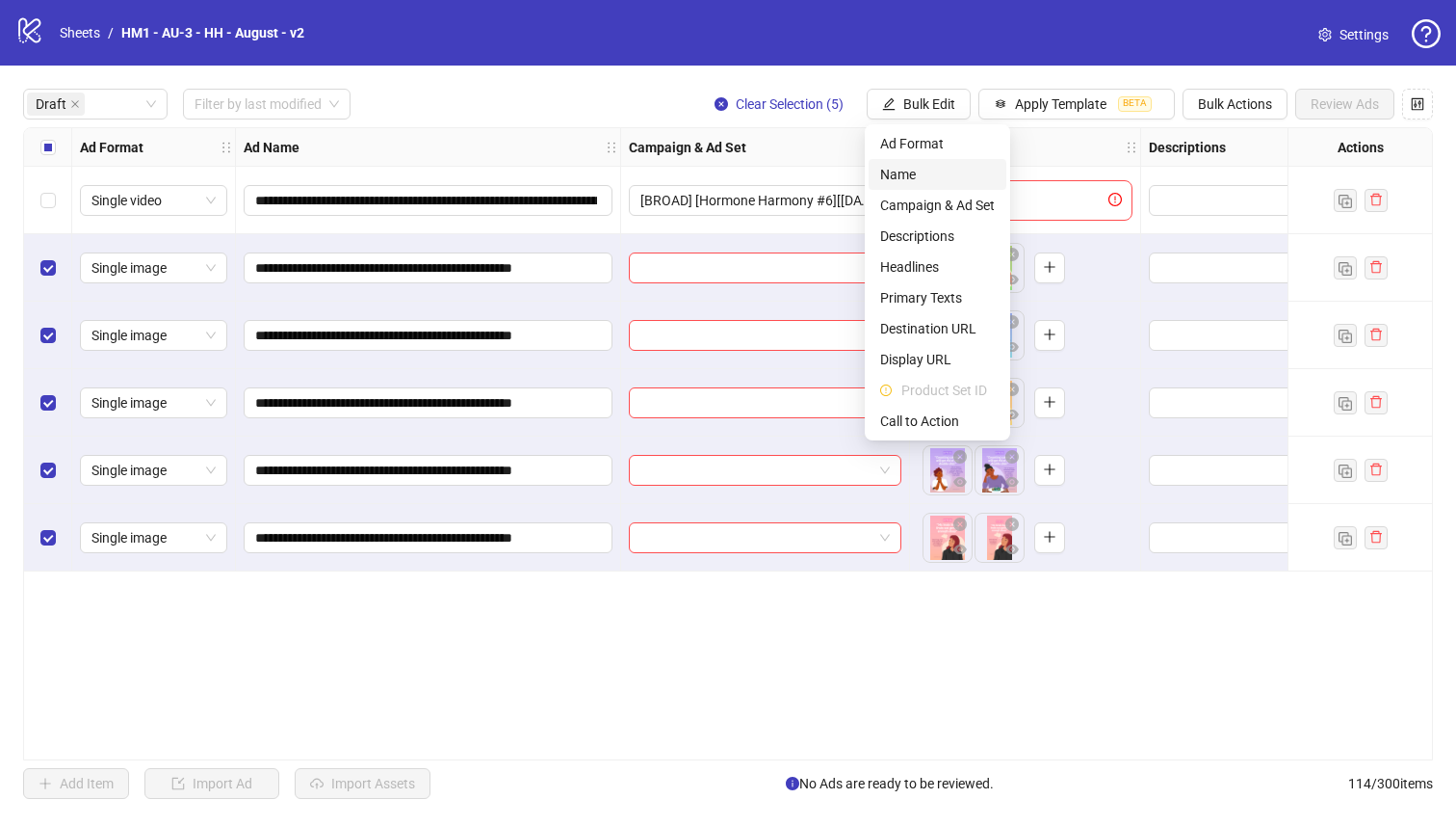
click at [896, 179] on span "Name" at bounding box center [937, 175] width 115 height 21
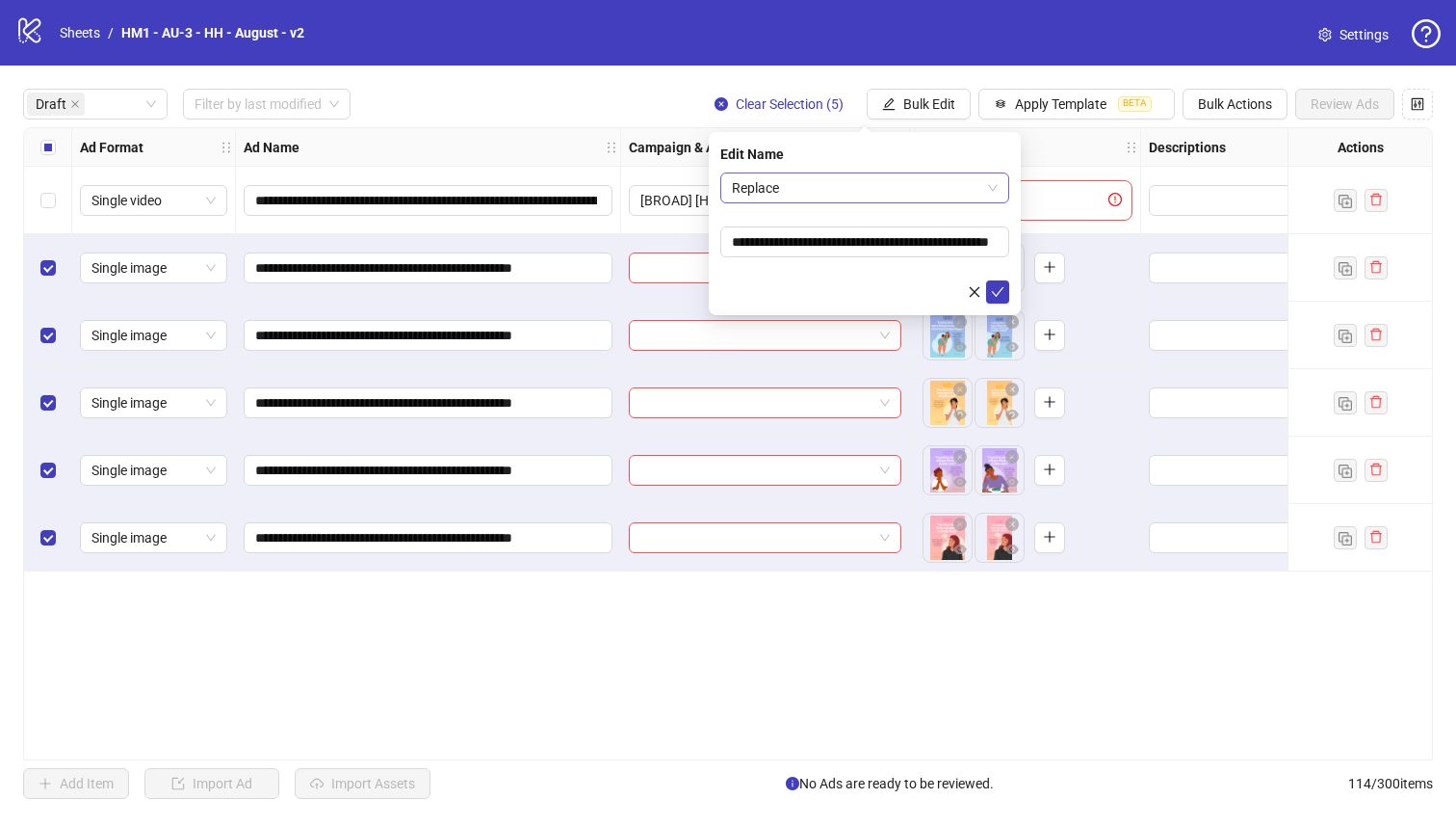
click at [784, 179] on span "Replace" at bounding box center [864, 187] width 266 height 29
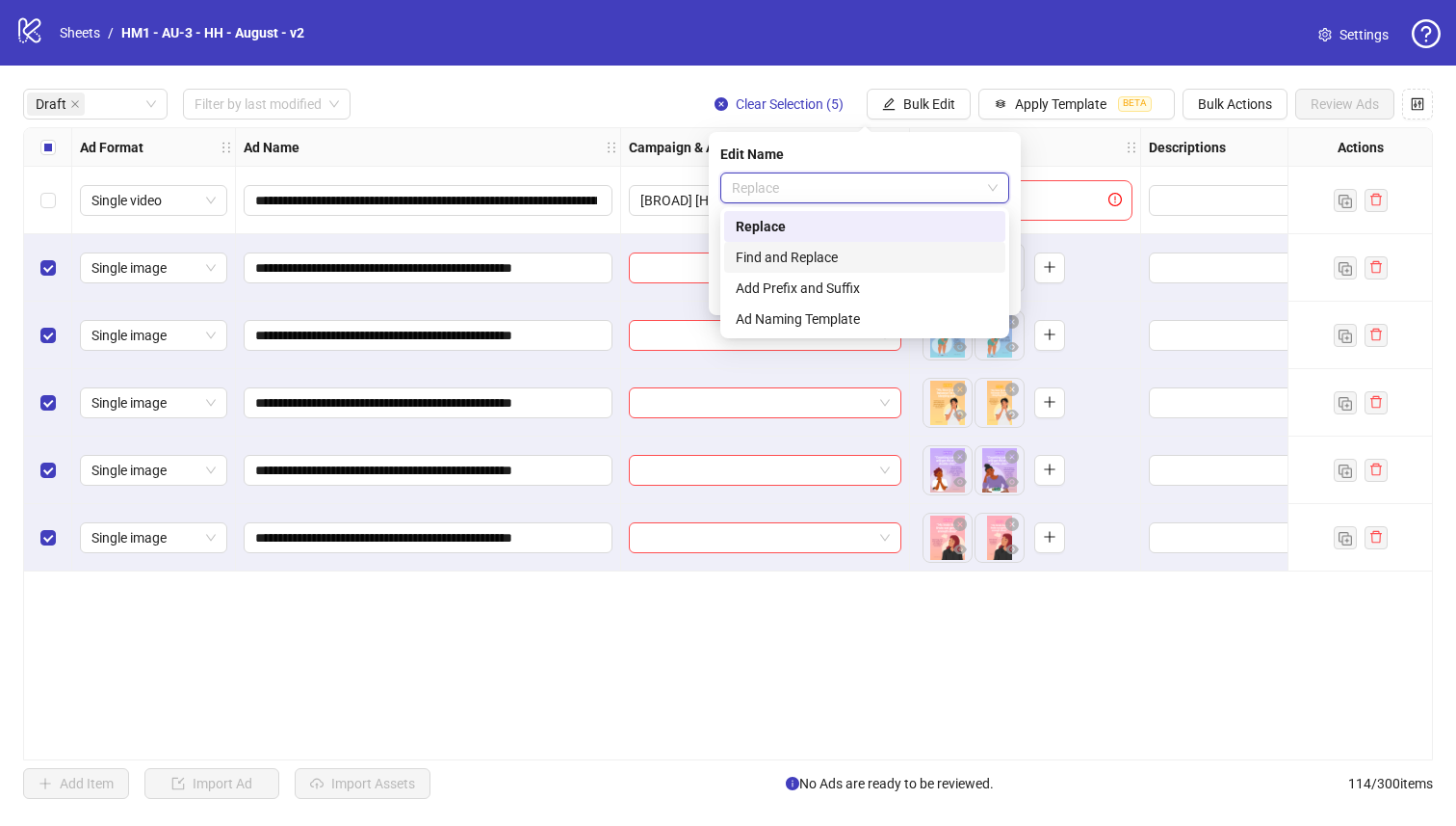
click at [775, 291] on div "Add Prefix and Suffix" at bounding box center [864, 288] width 258 height 21
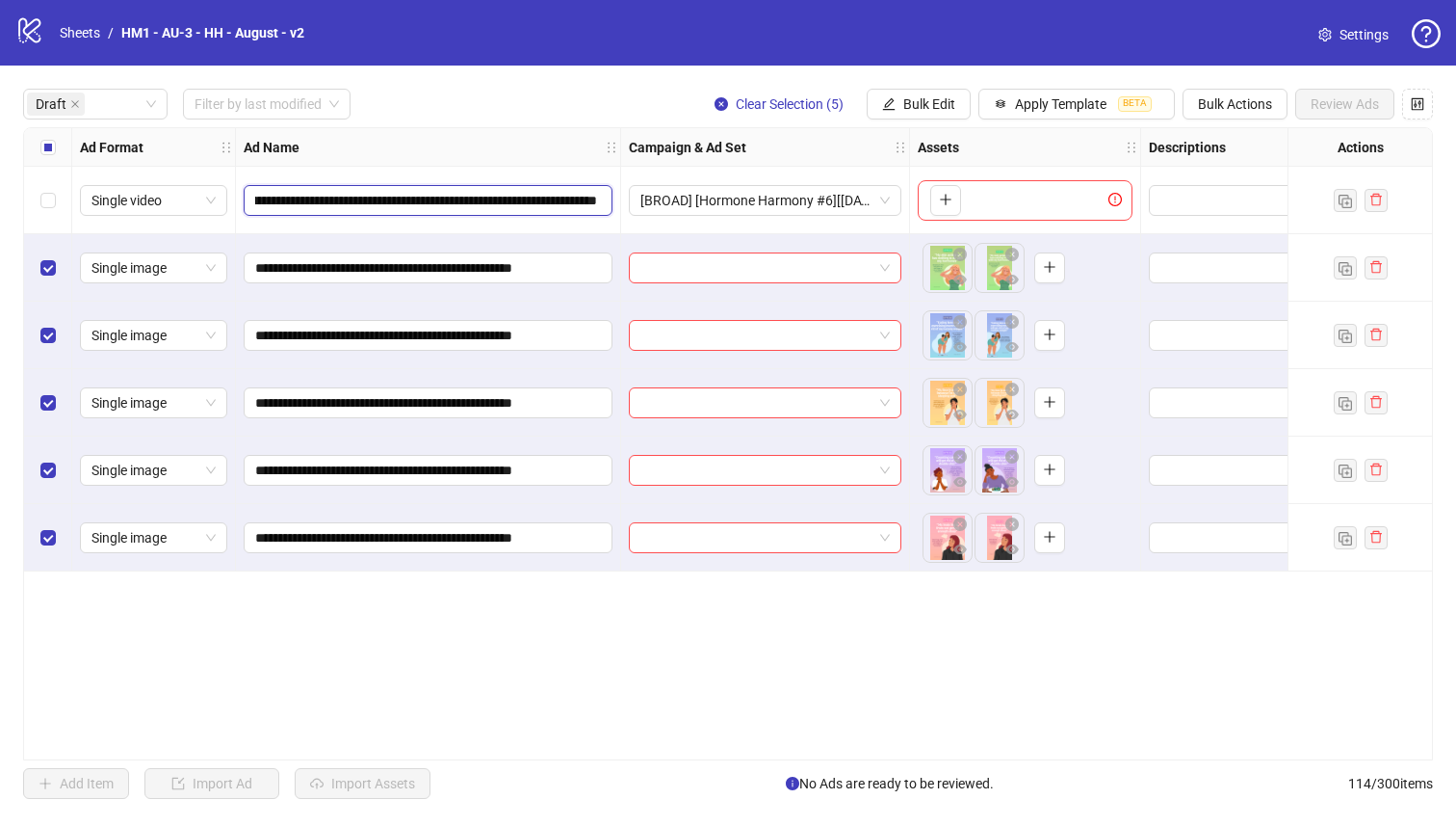
drag, startPoint x: 447, startPoint y: 198, endPoint x: 582, endPoint y: 202, distance: 135.1
click at [610, 208] on span "**********" at bounding box center [428, 200] width 369 height 31
click at [490, 205] on input "**********" at bounding box center [426, 200] width 342 height 21
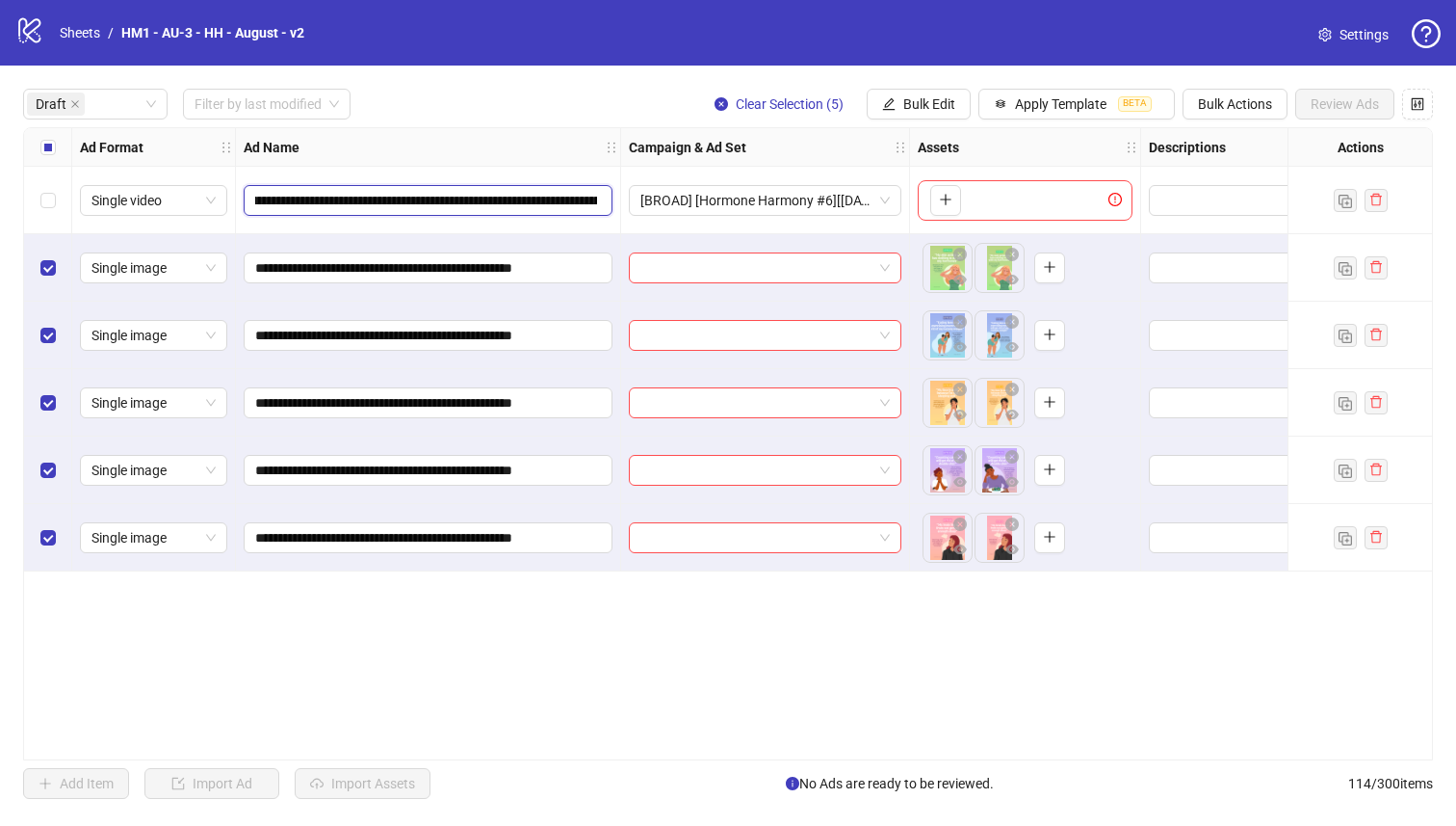
drag, startPoint x: 369, startPoint y: 198, endPoint x: 537, endPoint y: 202, distance: 168.0
click at [498, 203] on input "**********" at bounding box center [426, 200] width 342 height 21
click at [546, 202] on input "**********" at bounding box center [426, 200] width 342 height 21
drag, startPoint x: 545, startPoint y: 201, endPoint x: 563, endPoint y: 204, distance: 18.2
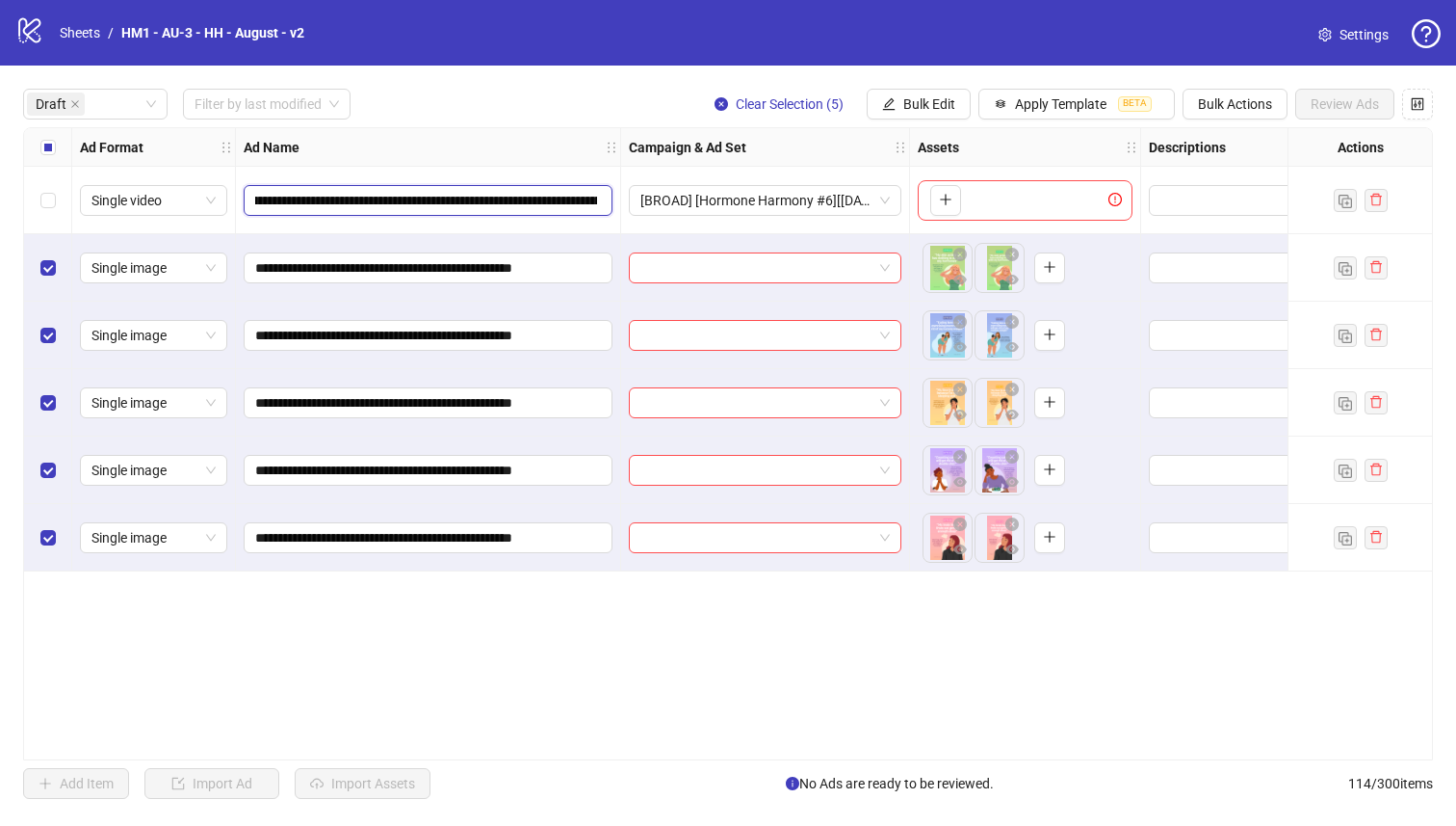
click at [565, 204] on input "**********" at bounding box center [426, 200] width 342 height 21
click at [521, 203] on input "**********" at bounding box center [426, 200] width 342 height 21
drag, startPoint x: 486, startPoint y: 205, endPoint x: 1041, endPoint y: 219, distance: 555.2
click at [1041, 128] on div "**********" at bounding box center [1329, 128] width 2609 height 0
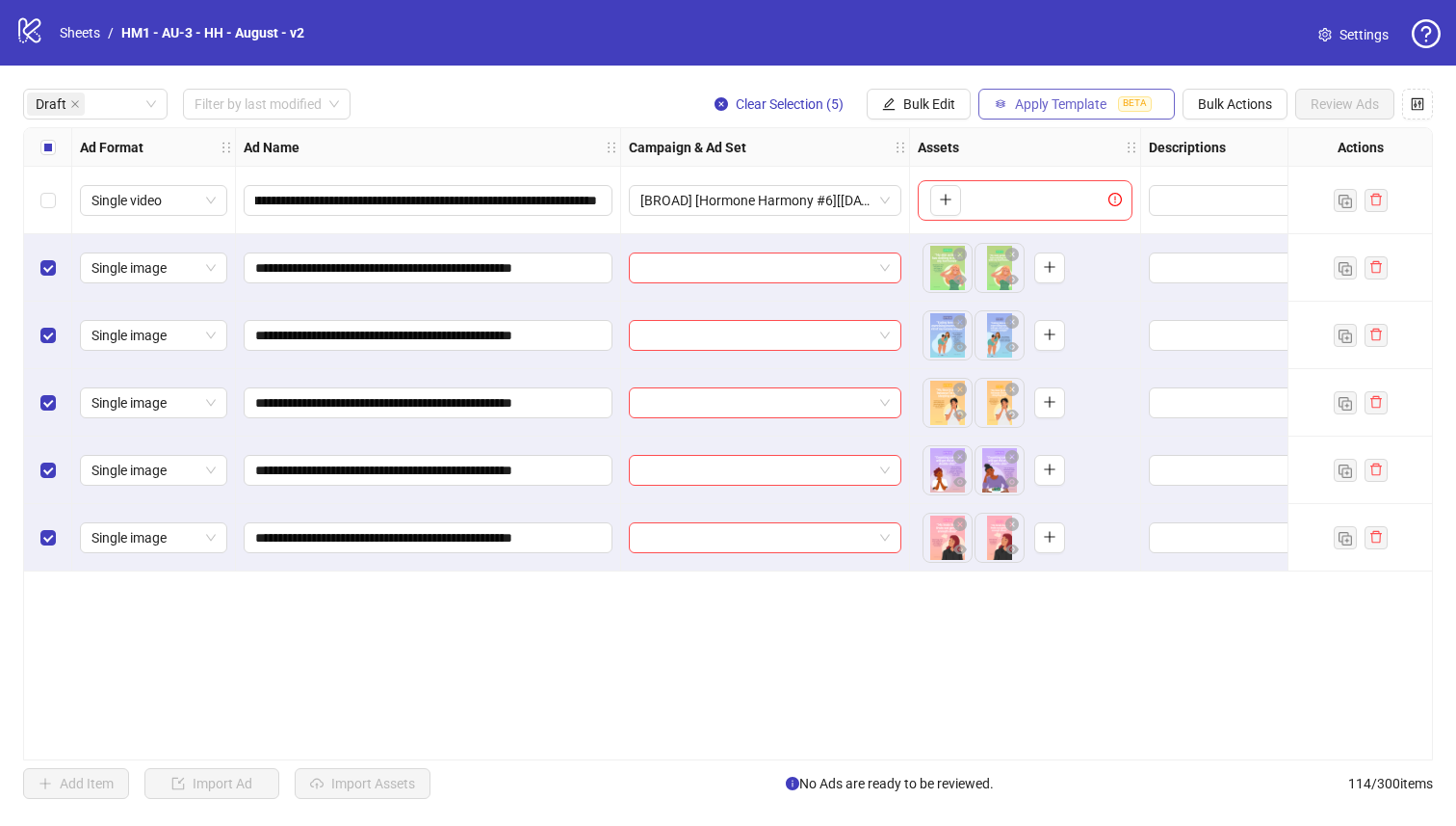
click at [1070, 107] on span "Apply Template" at bounding box center [1060, 104] width 92 height 15
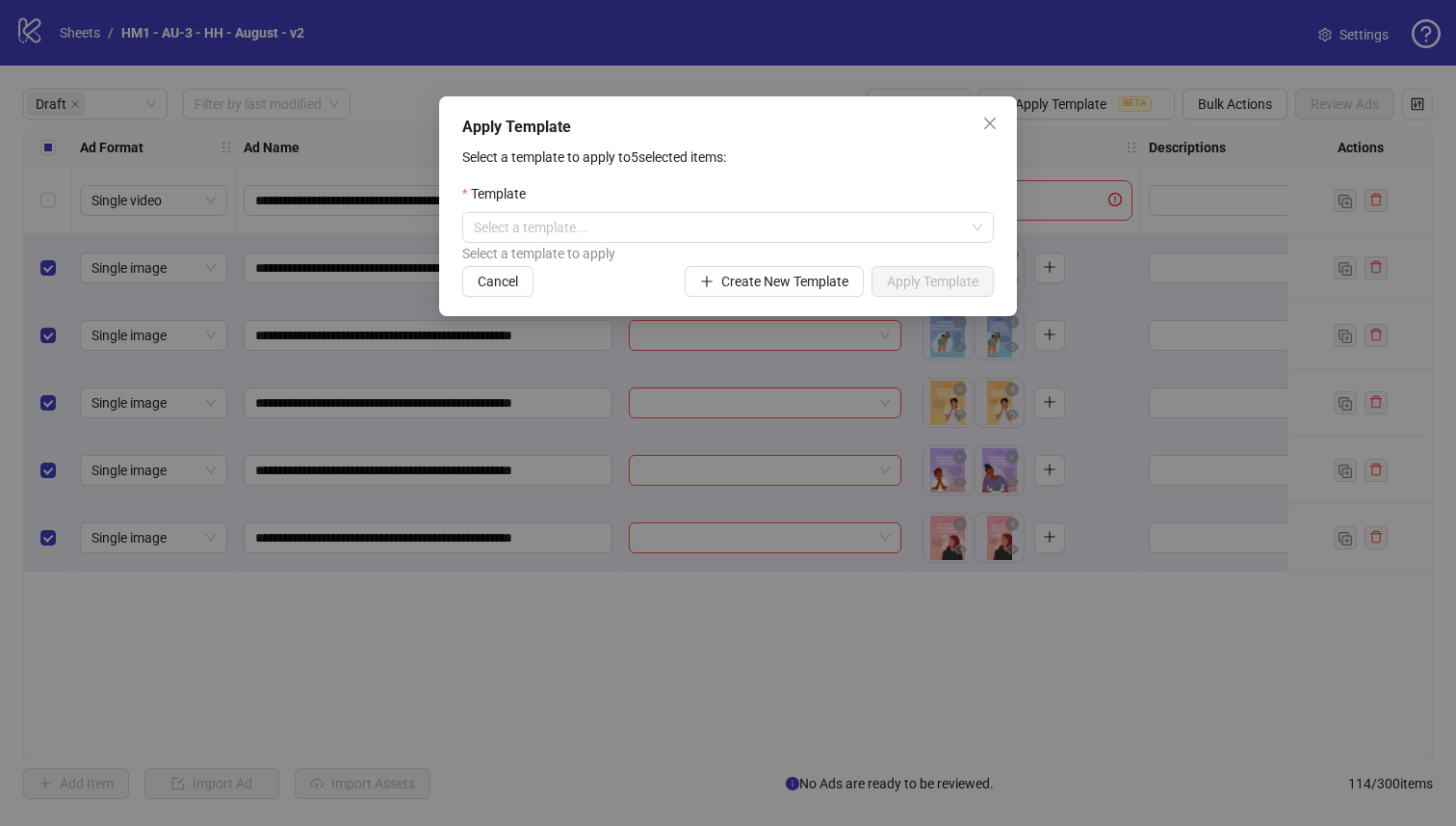
click at [910, 107] on div "Apply Template Select a template to apply to 5 selected items: Template Select …" at bounding box center [728, 206] width 577 height 219
click at [989, 126] on icon "close" at bounding box center [990, 124] width 15 height 15
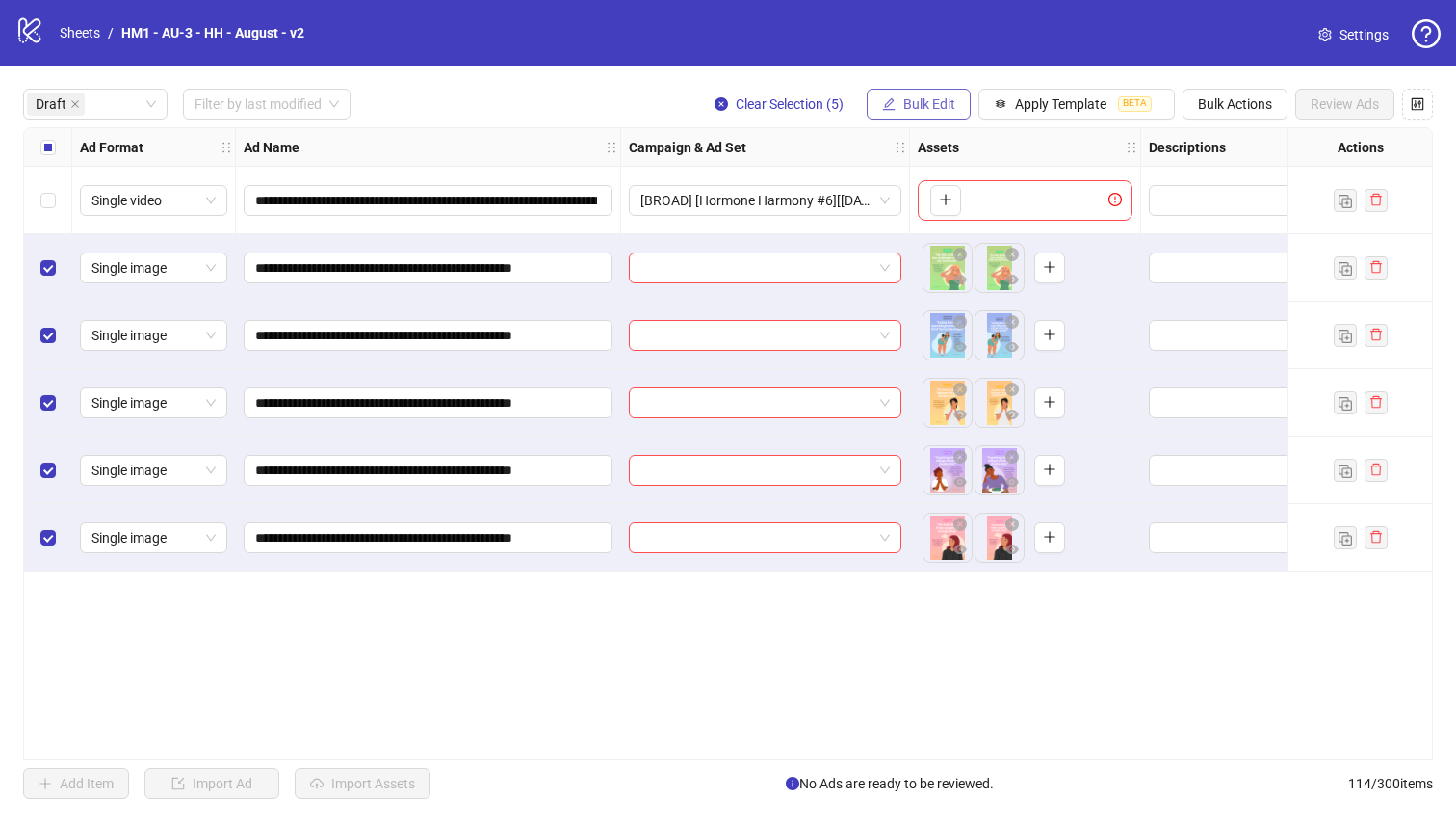
click at [917, 112] on button "Bulk Edit" at bounding box center [918, 104] width 104 height 31
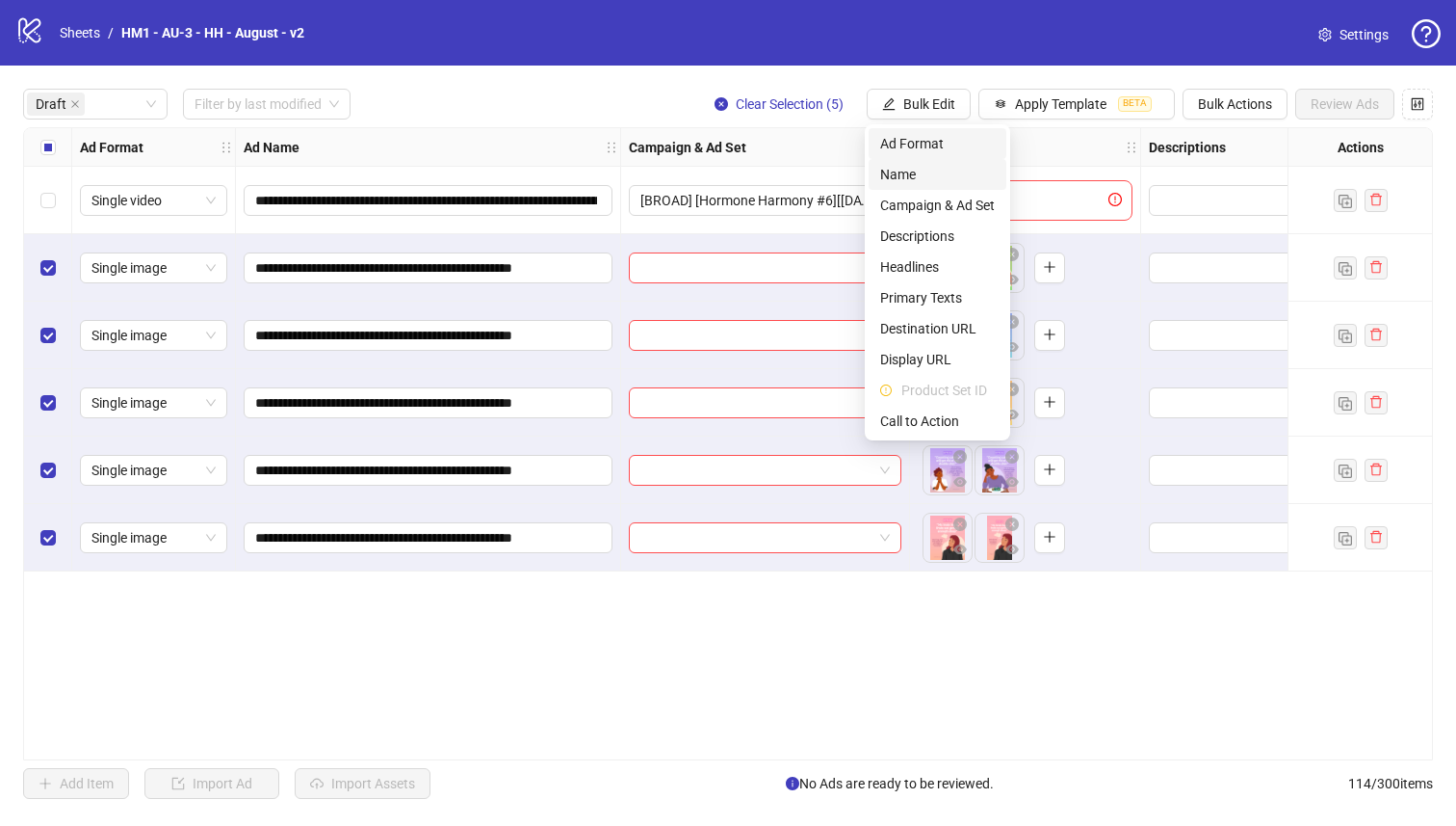
click at [919, 165] on span "Name" at bounding box center [937, 175] width 115 height 21
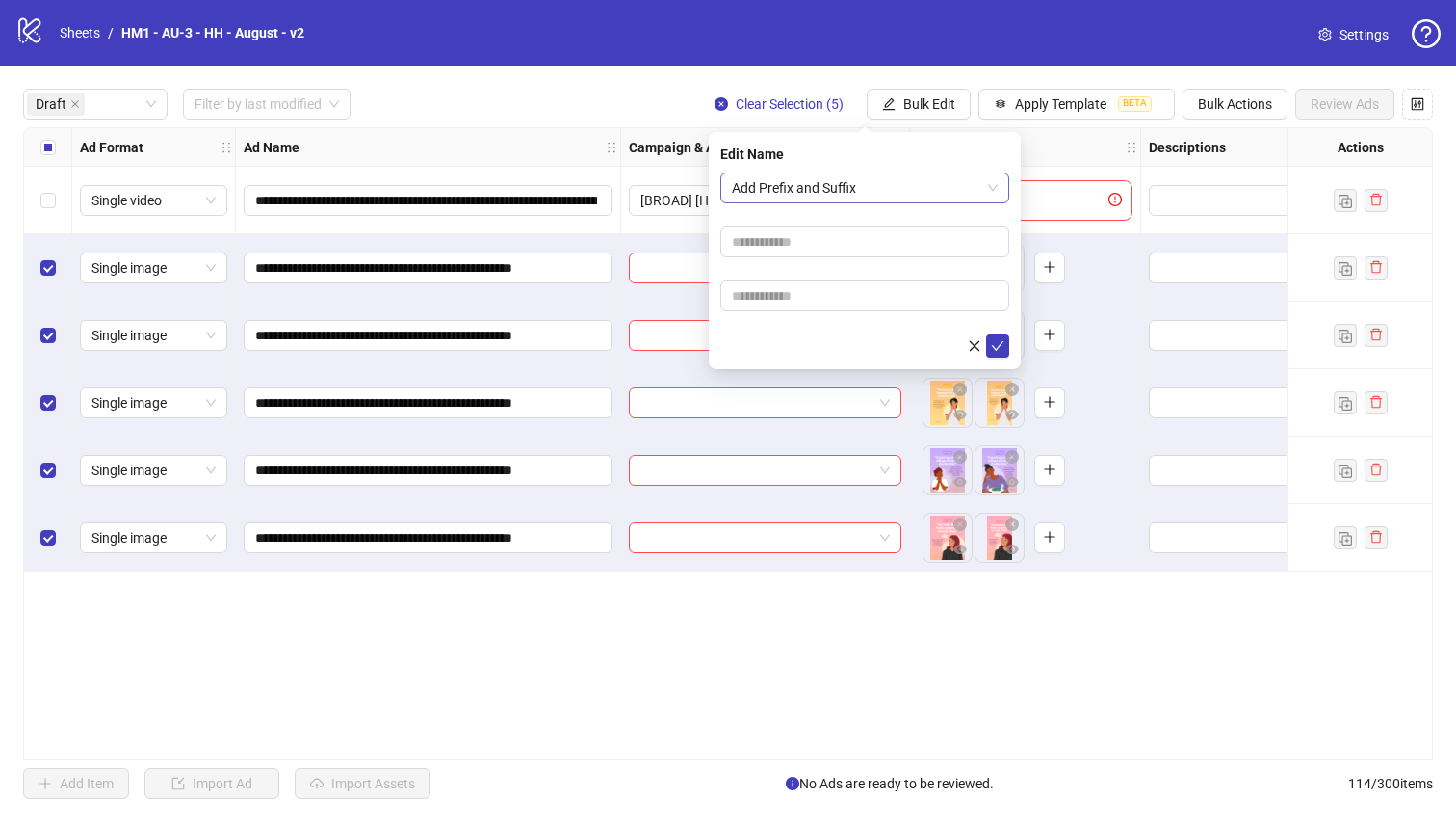
click at [900, 187] on span "Add Prefix and Suffix" at bounding box center [864, 187] width 266 height 29
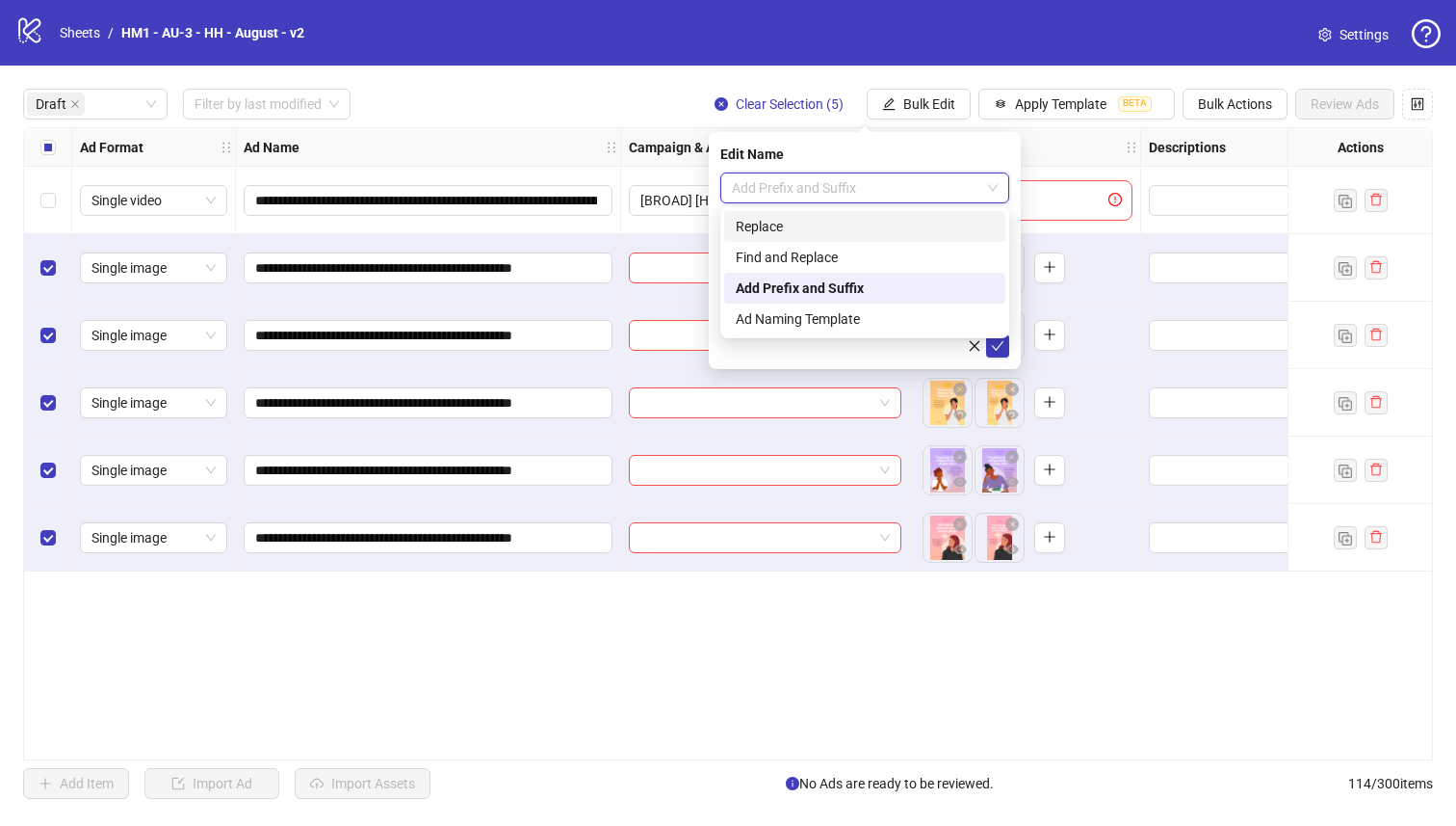
click at [871, 145] on div "Edit Name" at bounding box center [864, 155] width 289 height 21
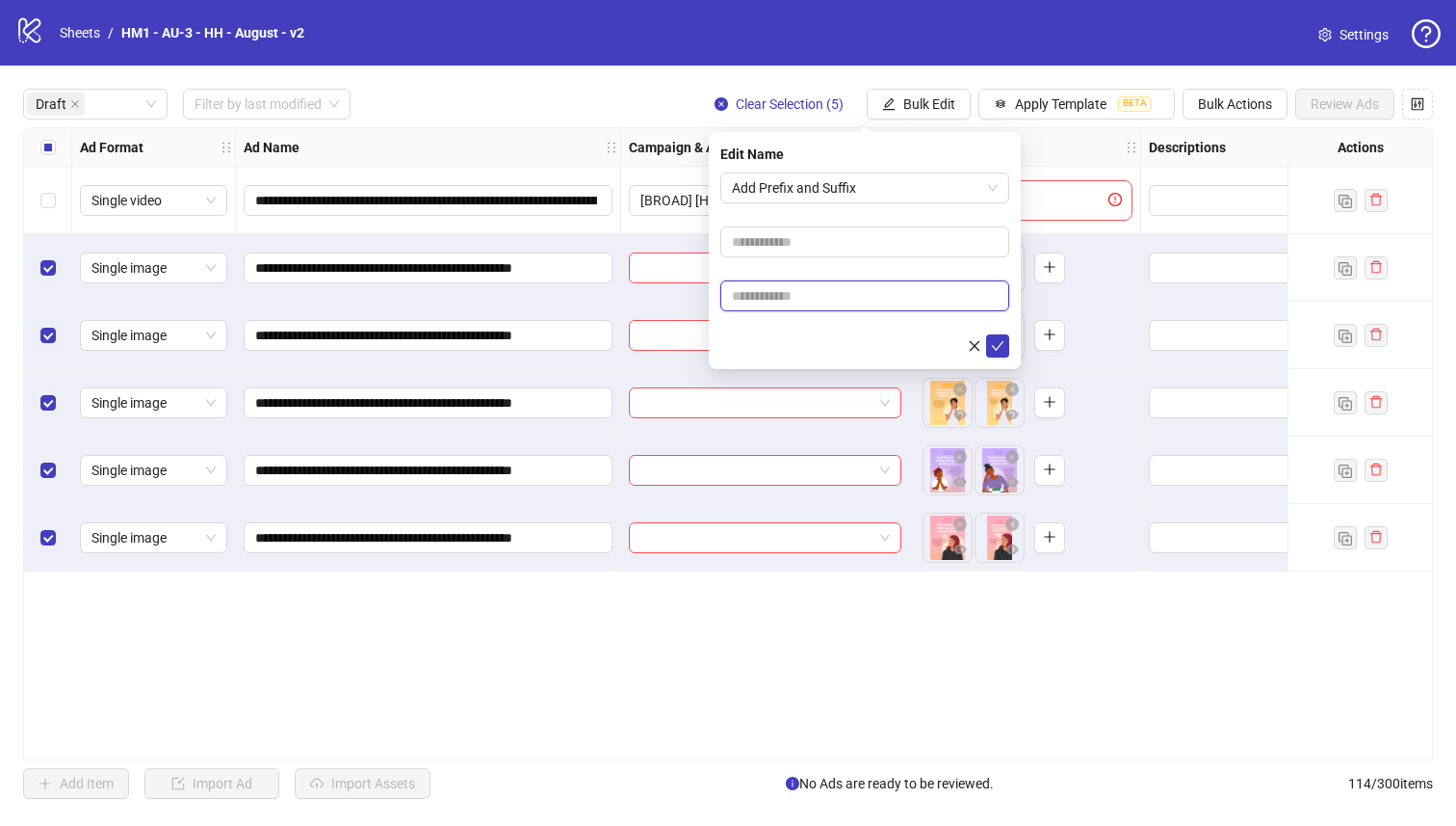
click at [884, 283] on input "text" at bounding box center [864, 296] width 289 height 31
paste input "**********"
type input "**********"
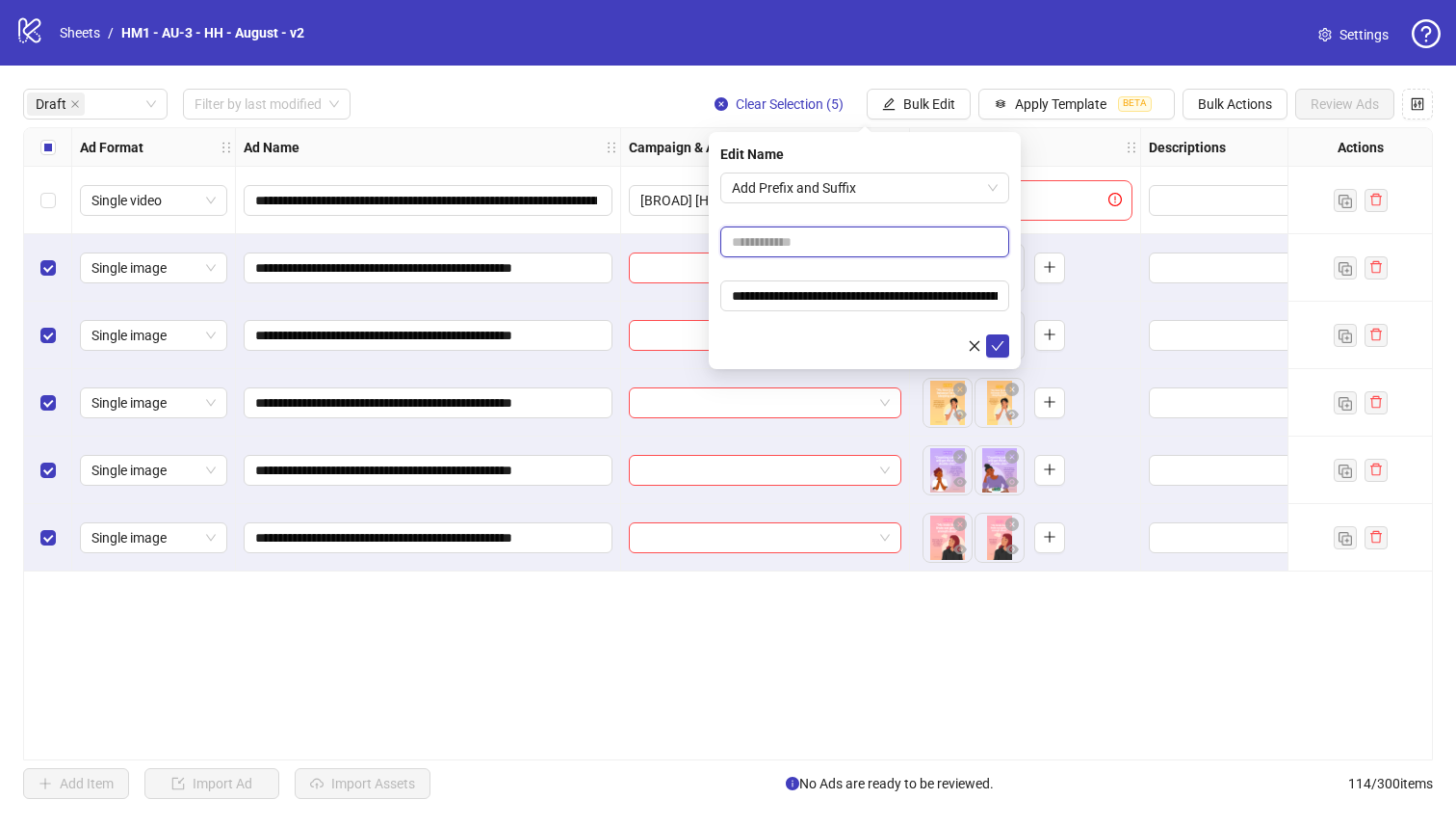
click at [854, 232] on input "text" at bounding box center [864, 242] width 289 height 31
type input "**********"
click at [995, 343] on icon "check" at bounding box center [997, 346] width 14 height 14
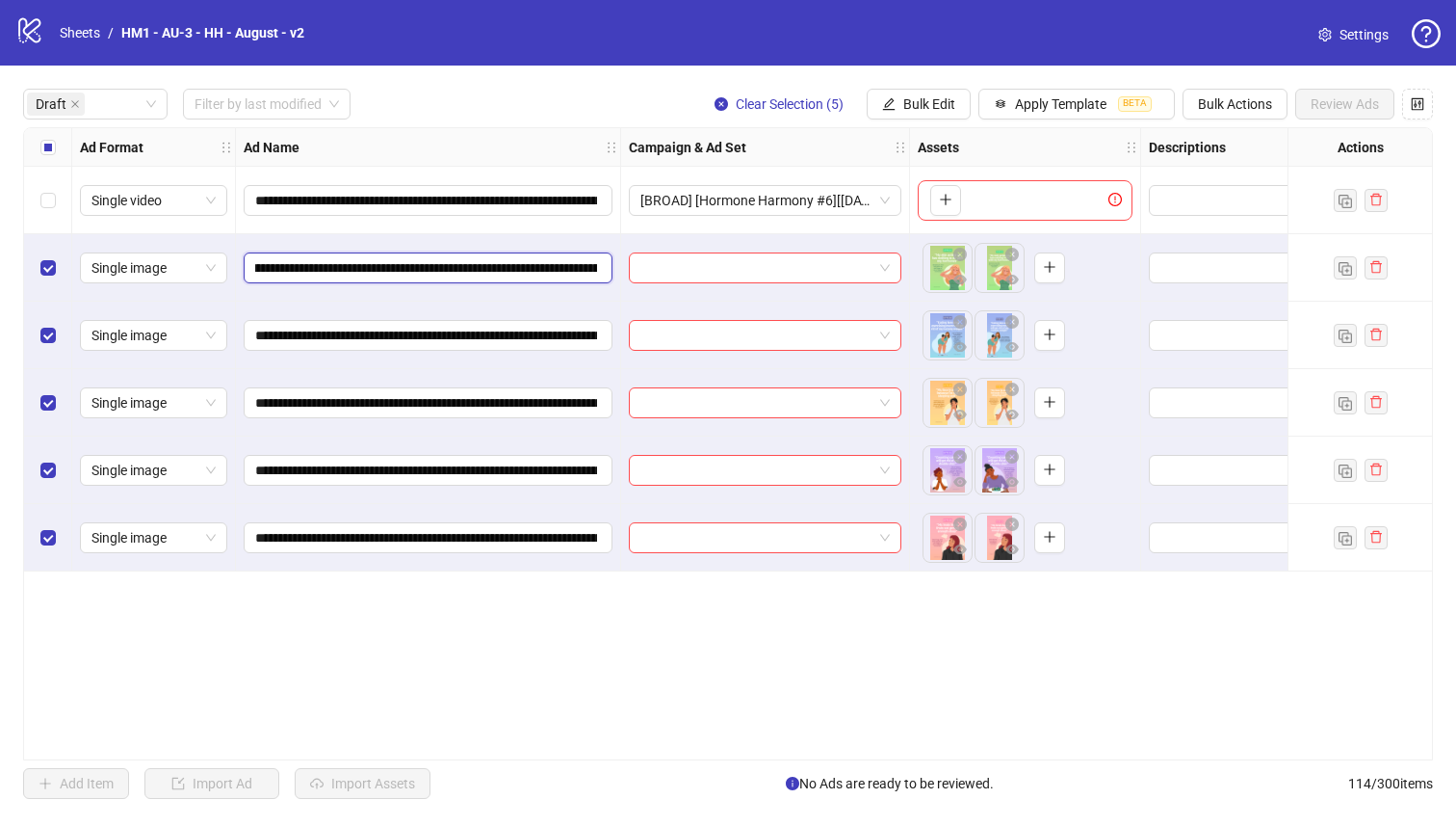
scroll to position [0, 297]
drag, startPoint x: 482, startPoint y: 270, endPoint x: 497, endPoint y: 269, distance: 15.0
click at [497, 269] on input "**********" at bounding box center [426, 268] width 342 height 21
click at [930, 108] on span "Bulk Edit" at bounding box center [929, 104] width 52 height 15
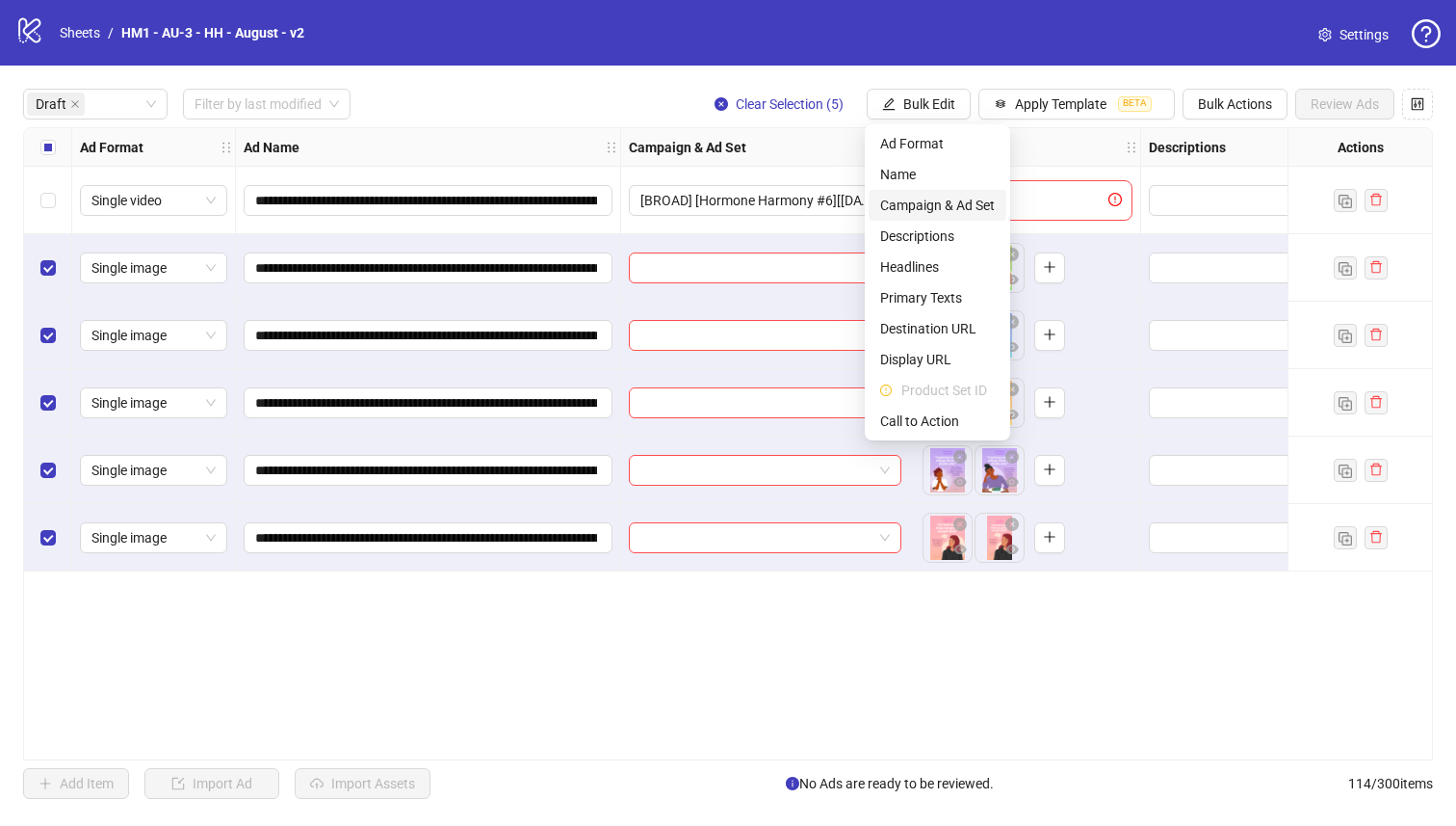
click at [962, 203] on span "Campaign & Ad Set" at bounding box center [937, 205] width 115 height 21
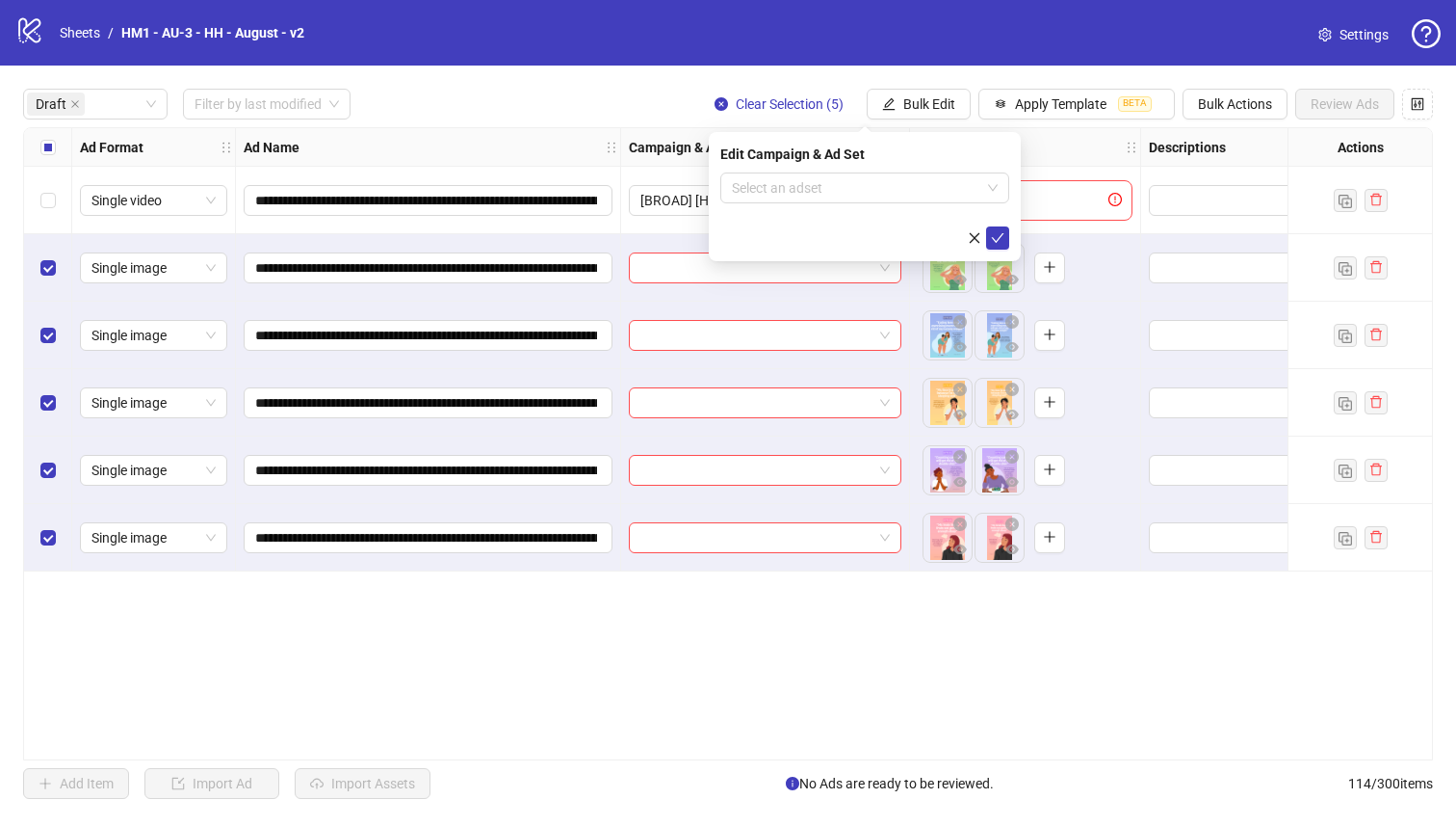
click at [896, 154] on div "Edit Campaign & Ad Set" at bounding box center [864, 155] width 289 height 21
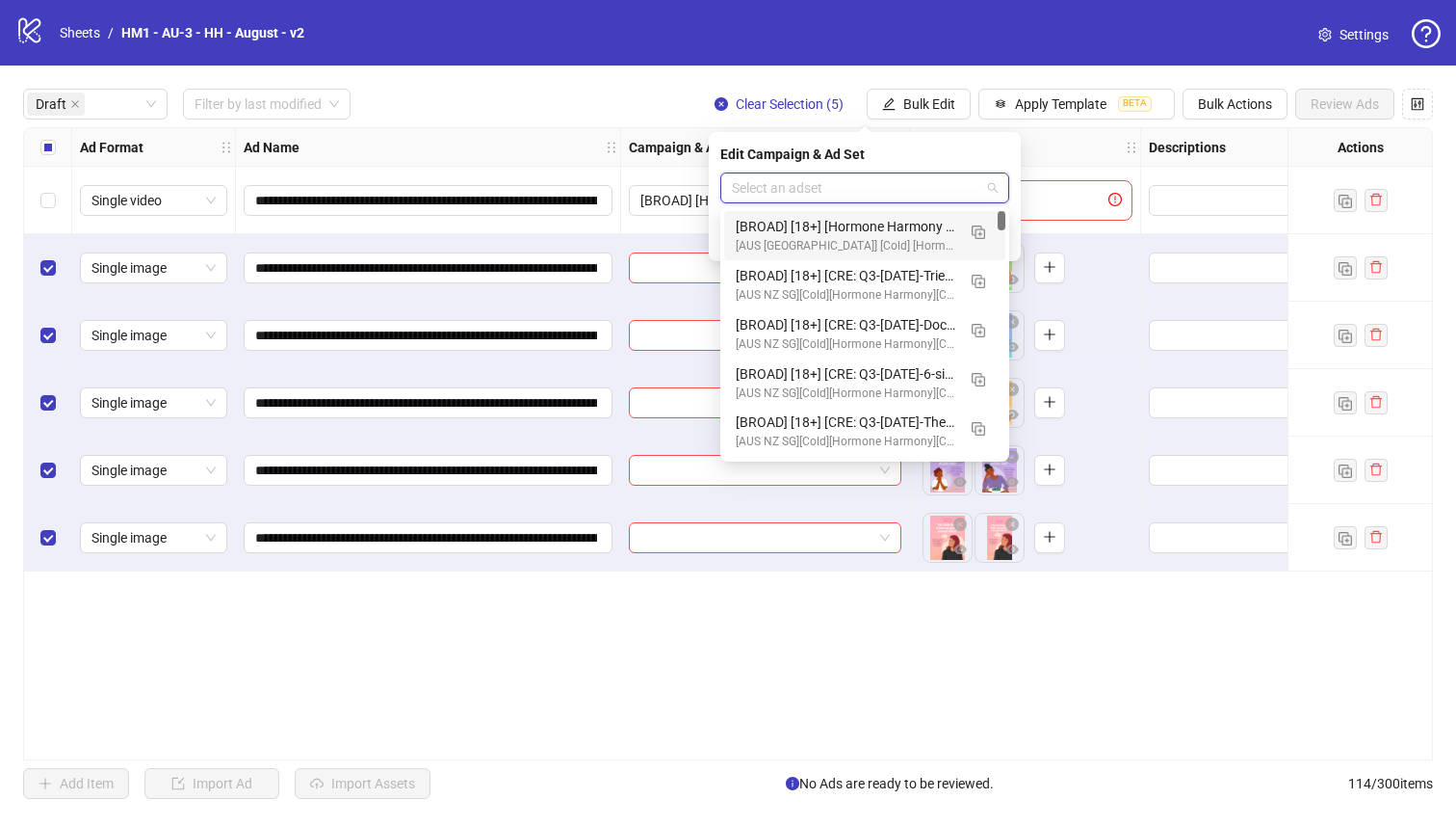
click at [911, 178] on input "search" at bounding box center [855, 187] width 248 height 29
click at [983, 280] on img "button" at bounding box center [978, 281] width 14 height 14
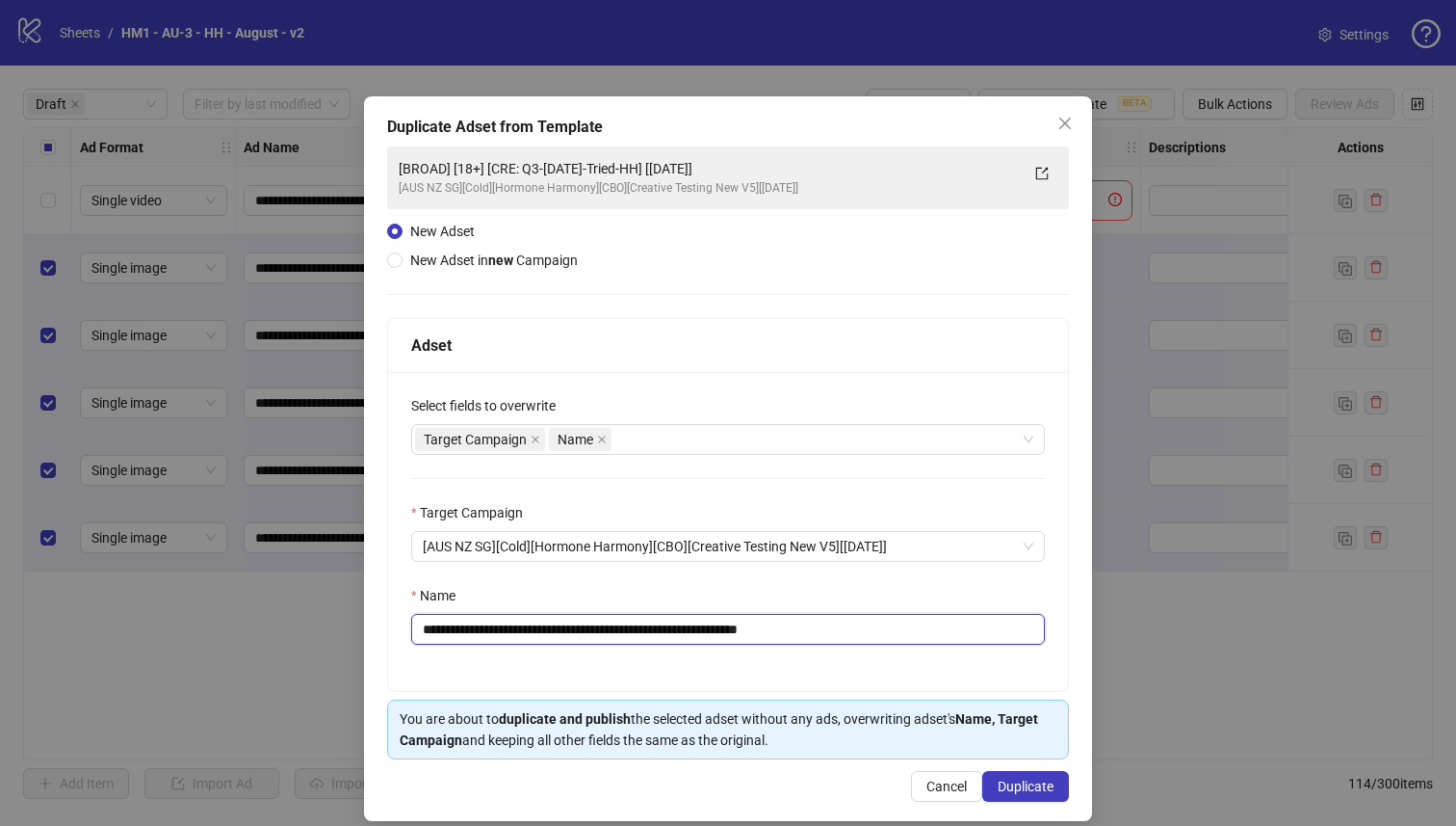
drag, startPoint x: 695, startPoint y: 627, endPoint x: 542, endPoint y: 629, distance: 153.0
click at [542, 629] on input "**********" at bounding box center [728, 629] width 633 height 31
paste input "**********"
type input "**********"
click at [1003, 786] on span "Duplicate" at bounding box center [1025, 786] width 56 height 15
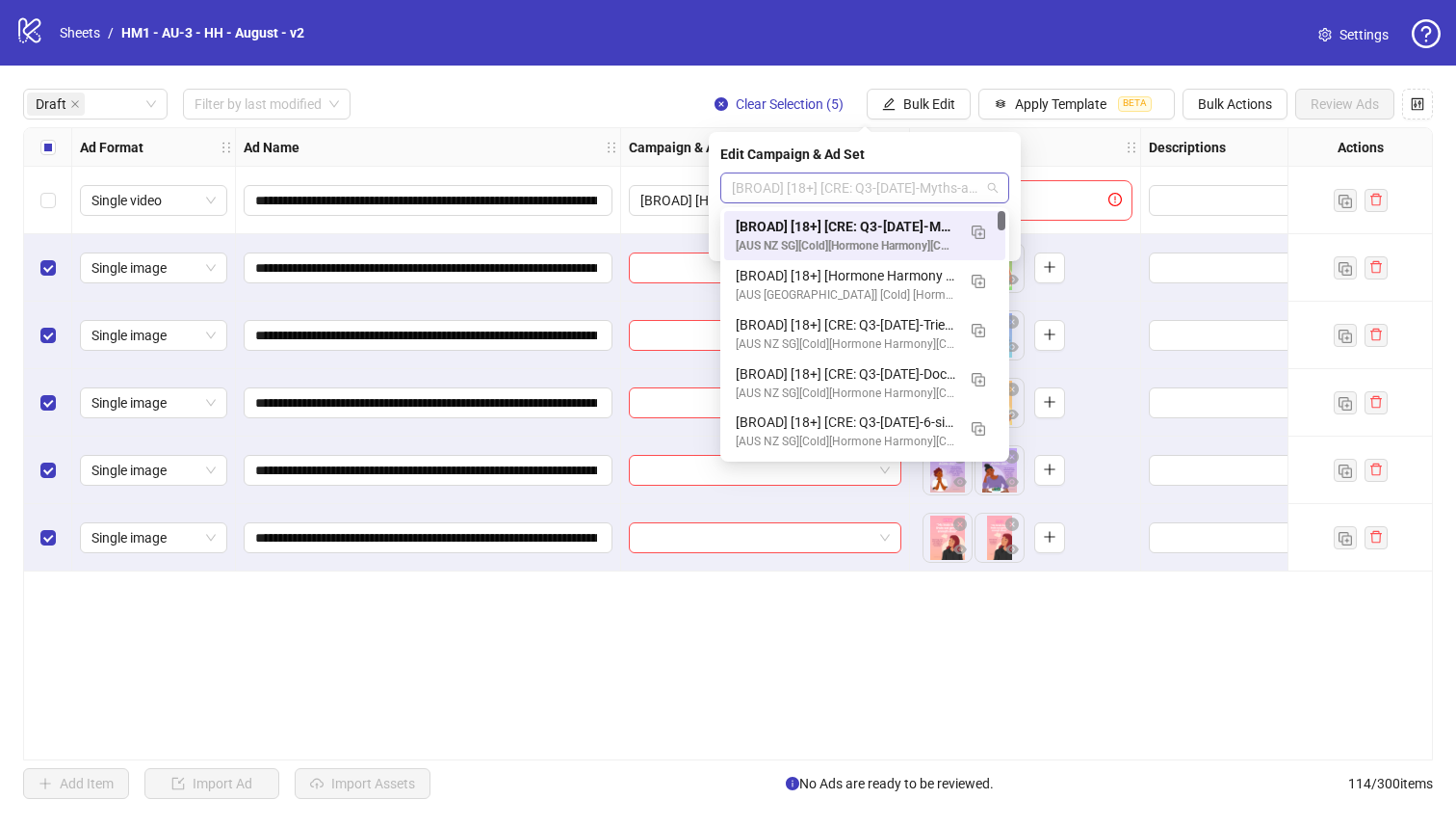
click at [965, 197] on span "[BROAD] [18+] [CRE: Q3-08-AUG-2025-Myths-about-Illustration-BRAND-HH] [27 Aug 2…" at bounding box center [864, 187] width 266 height 29
click at [946, 215] on div "[BROAD] [18+] [CRE: Q3-08-AUG-2025-Myths-about-Illustration-BRAND-HH] [27 Aug 2…" at bounding box center [845, 226] width 219 height 21
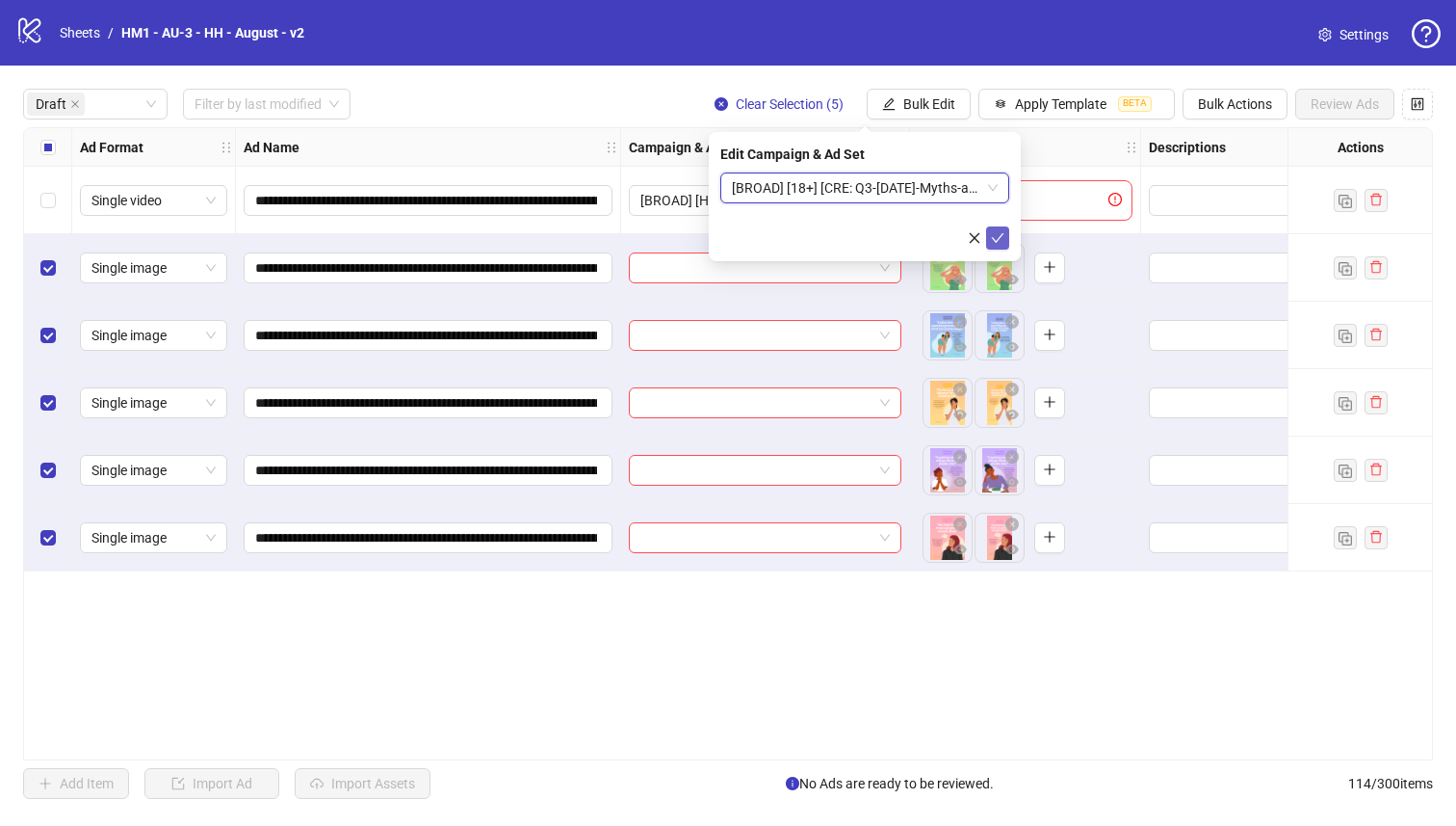
click at [1001, 237] on icon "check" at bounding box center [997, 238] width 14 height 14
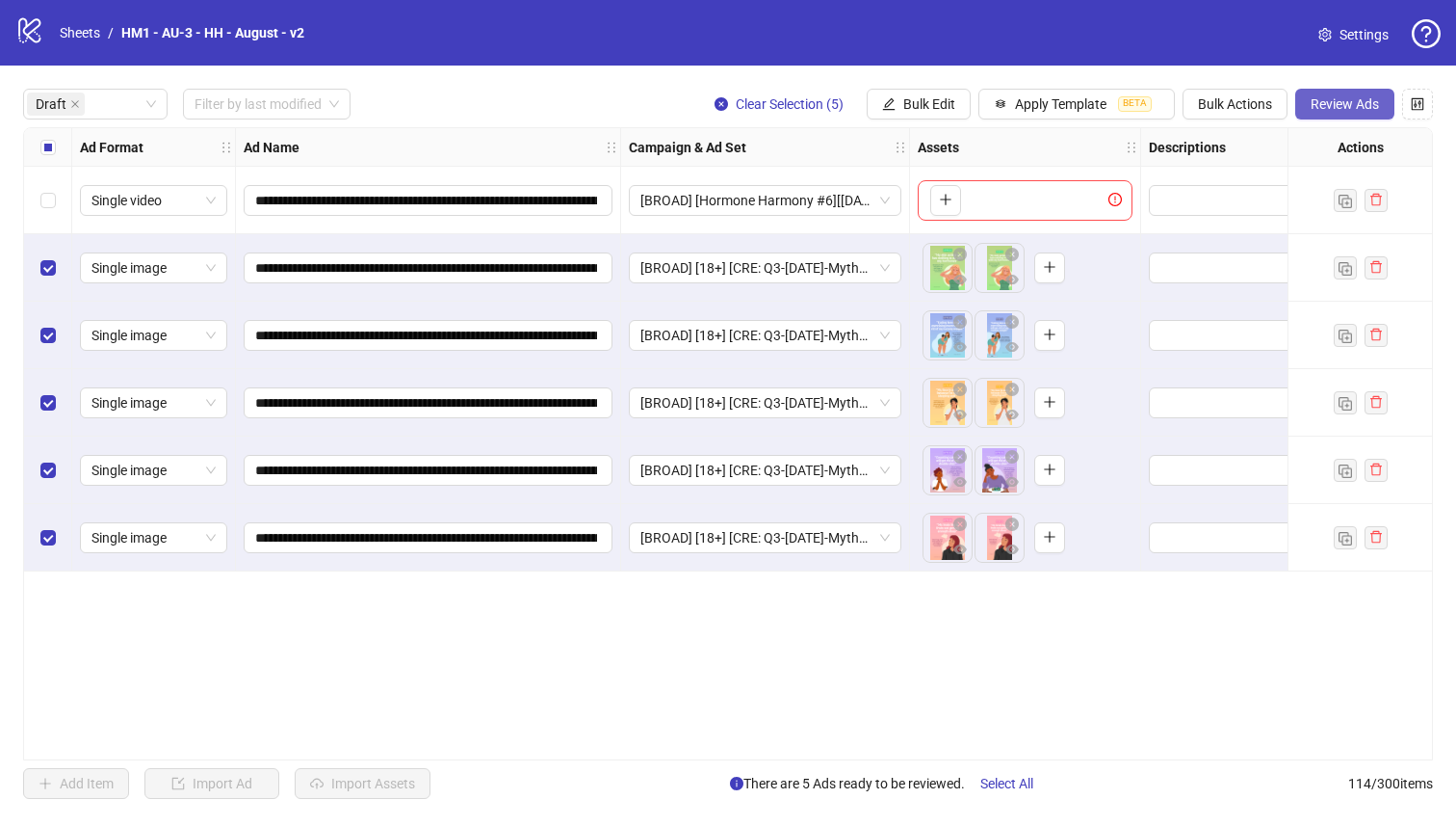
click at [1347, 104] on span "Review Ads" at bounding box center [1344, 104] width 69 height 15
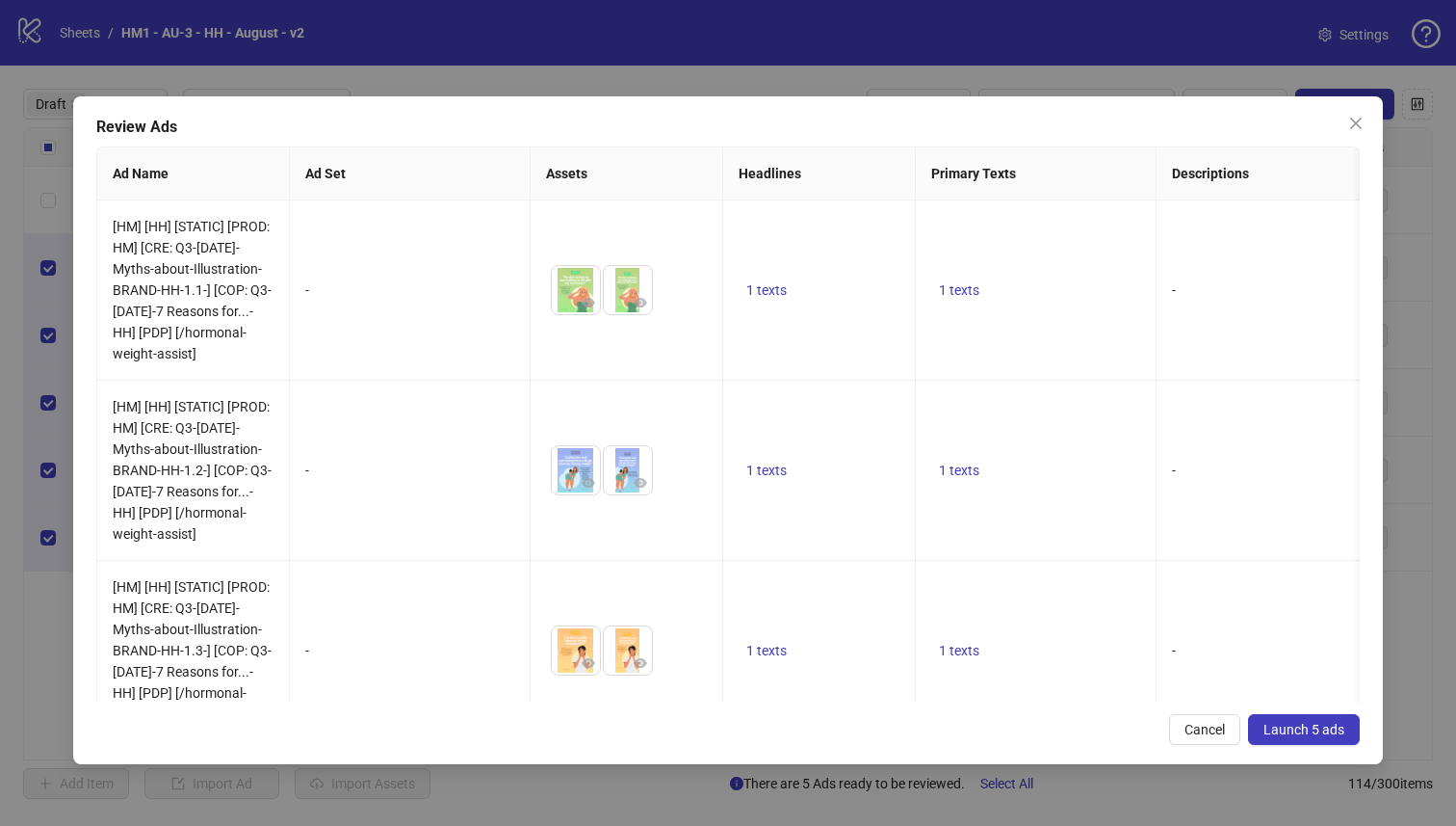
click at [1356, 125] on icon "close" at bounding box center [1356, 124] width 15 height 15
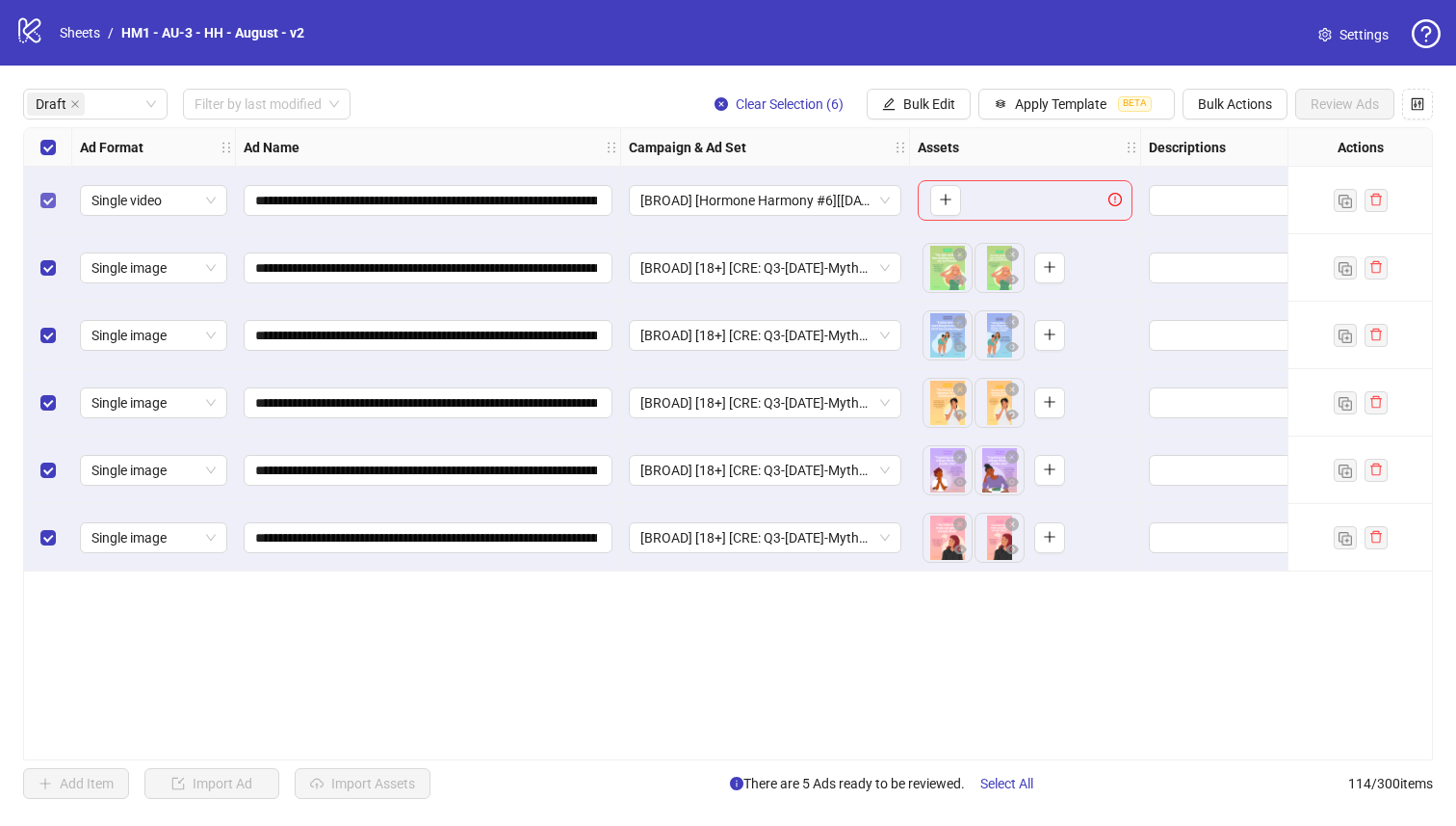
click at [45, 190] on label "Select row 1" at bounding box center [48, 200] width 15 height 21
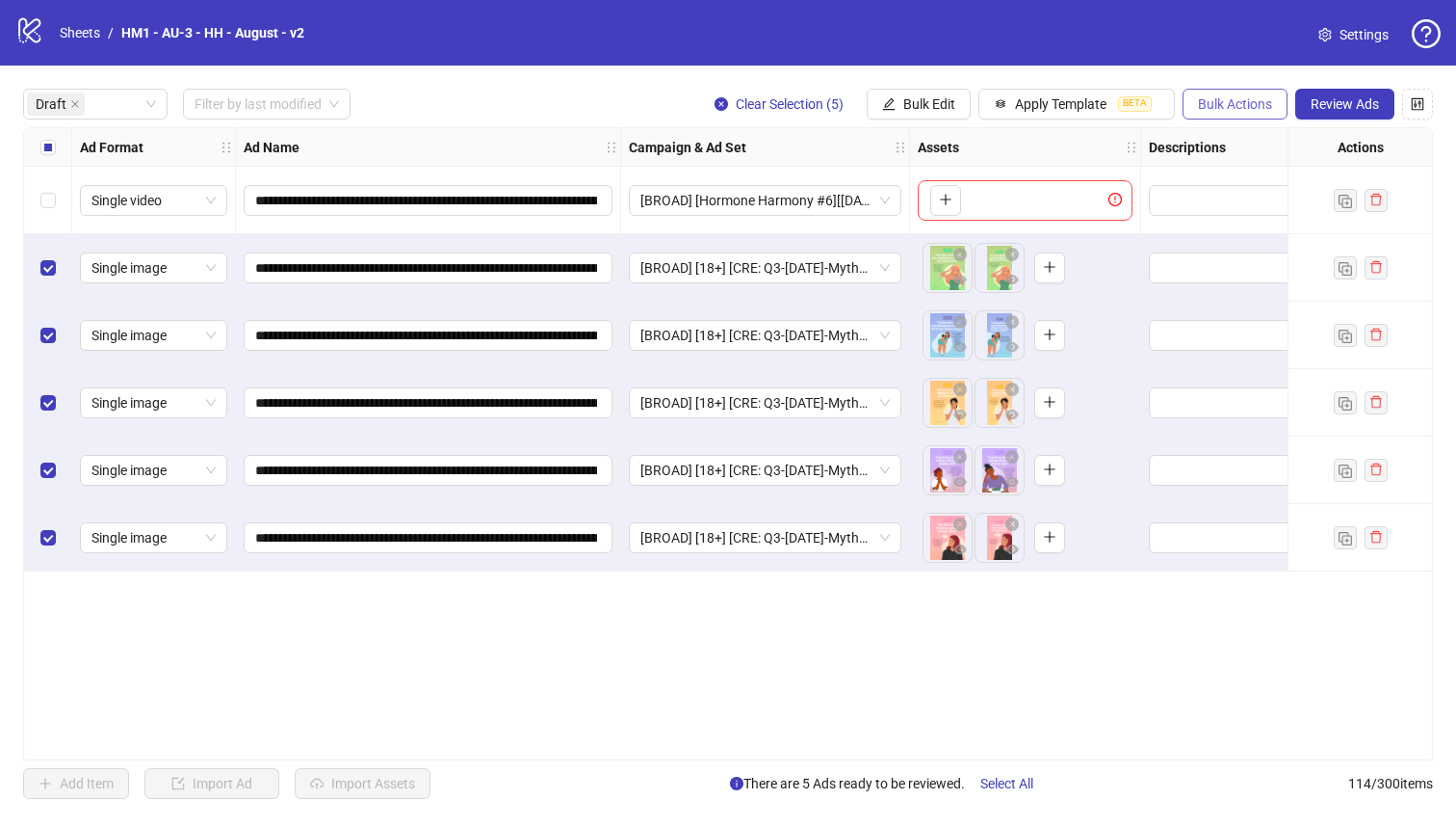
click at [1225, 103] on span "Bulk Actions" at bounding box center [1235, 104] width 74 height 15
click at [1249, 202] on span "Duplicate with assets" at bounding box center [1262, 205] width 132 height 21
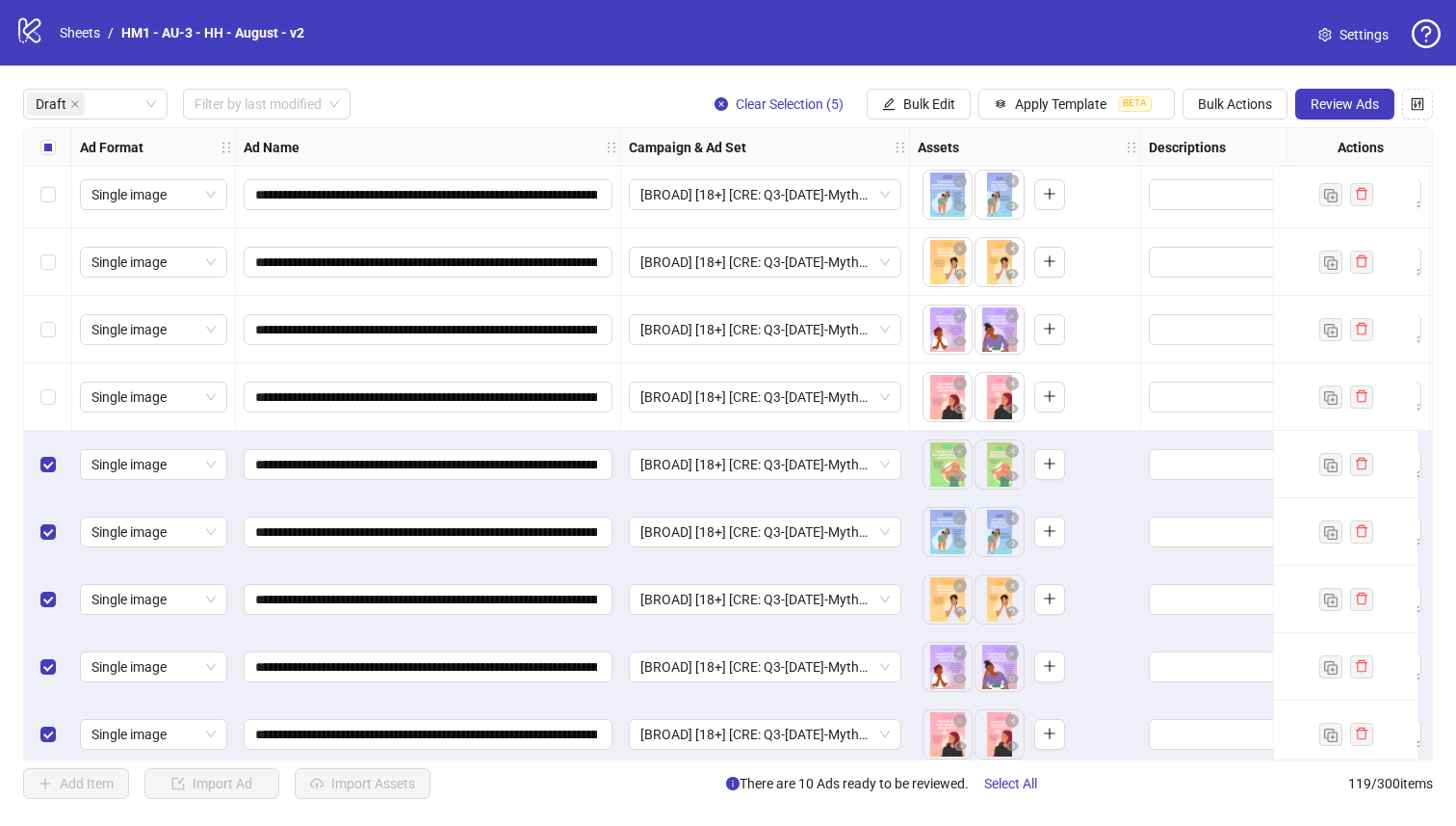
scroll to position [157, 0]
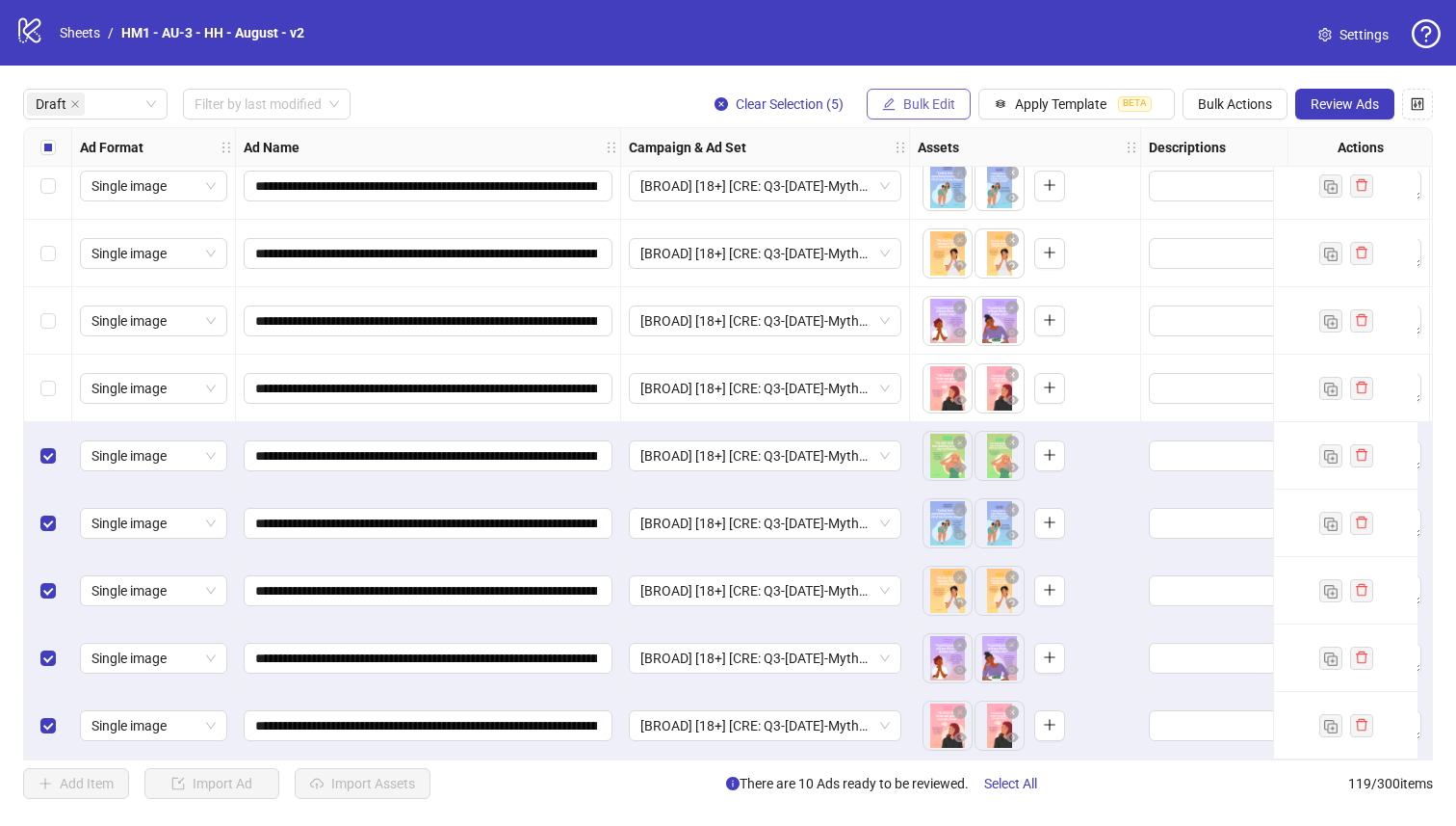
click at [907, 100] on span "Bulk Edit" at bounding box center [929, 104] width 52 height 15
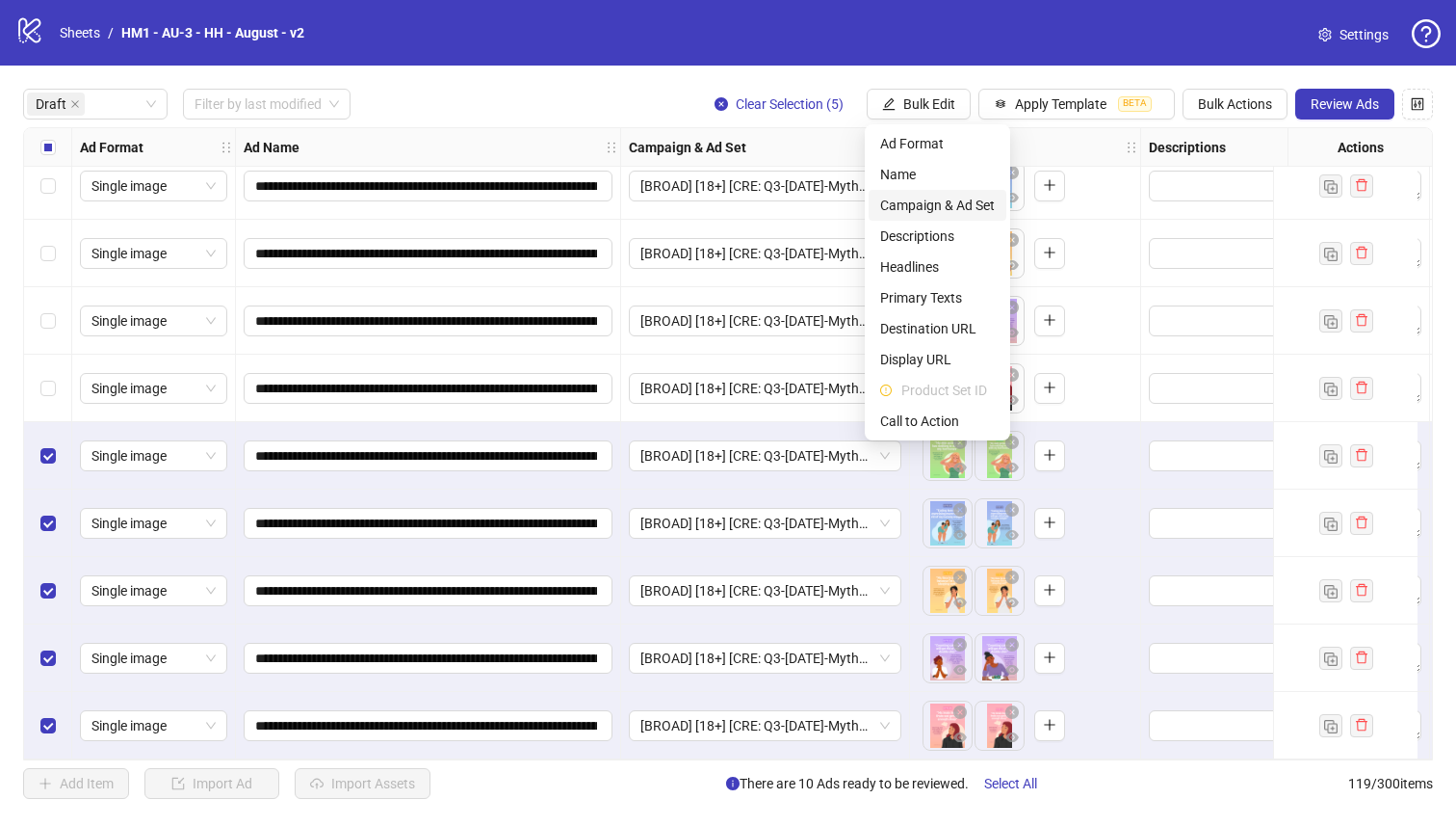
click at [918, 199] on span "Campaign & Ad Set" at bounding box center [937, 205] width 115 height 21
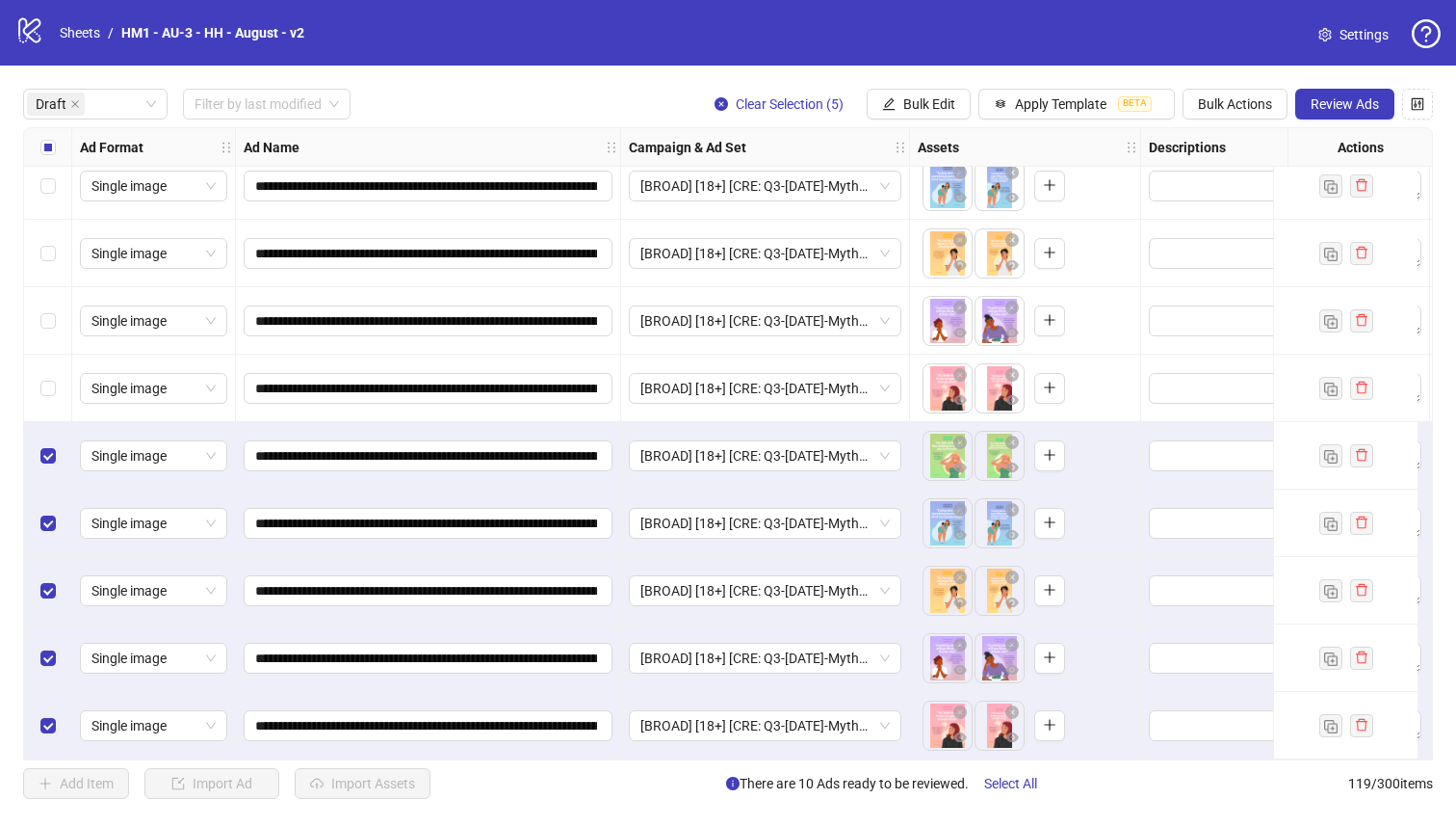
click at [864, 127] on form "[BROAD] [18+] [CRE: Q3-08-AUG-2025-Myths-about-Illustration-BRAND-HH] [27 Aug 2…" at bounding box center [864, 127] width 0 height 0
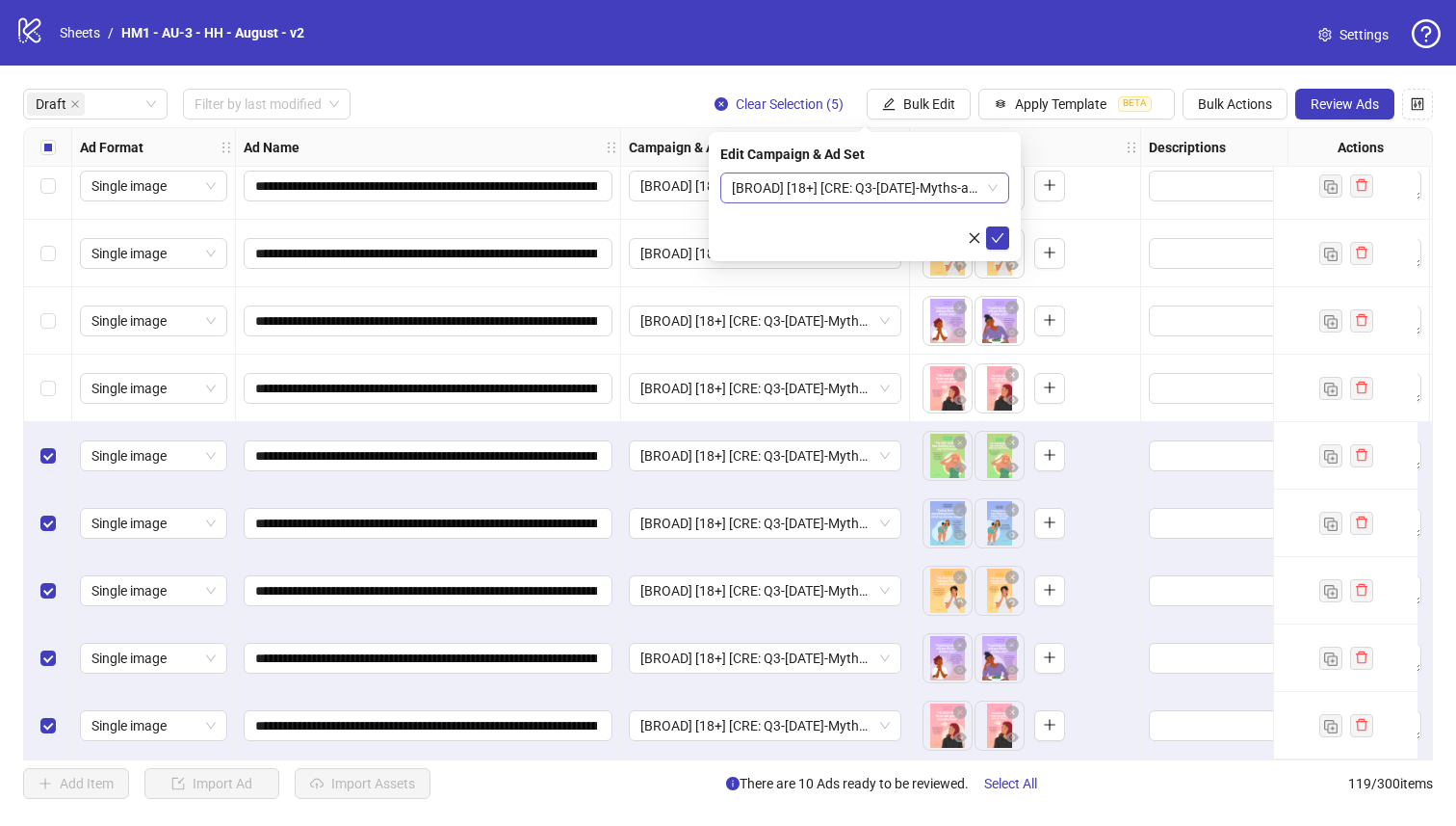
click at [860, 195] on span "[BROAD] [18+] [CRE: Q3-08-AUG-2025-Myths-about-Illustration-BRAND-HH] [27 Aug 2…" at bounding box center [864, 187] width 266 height 29
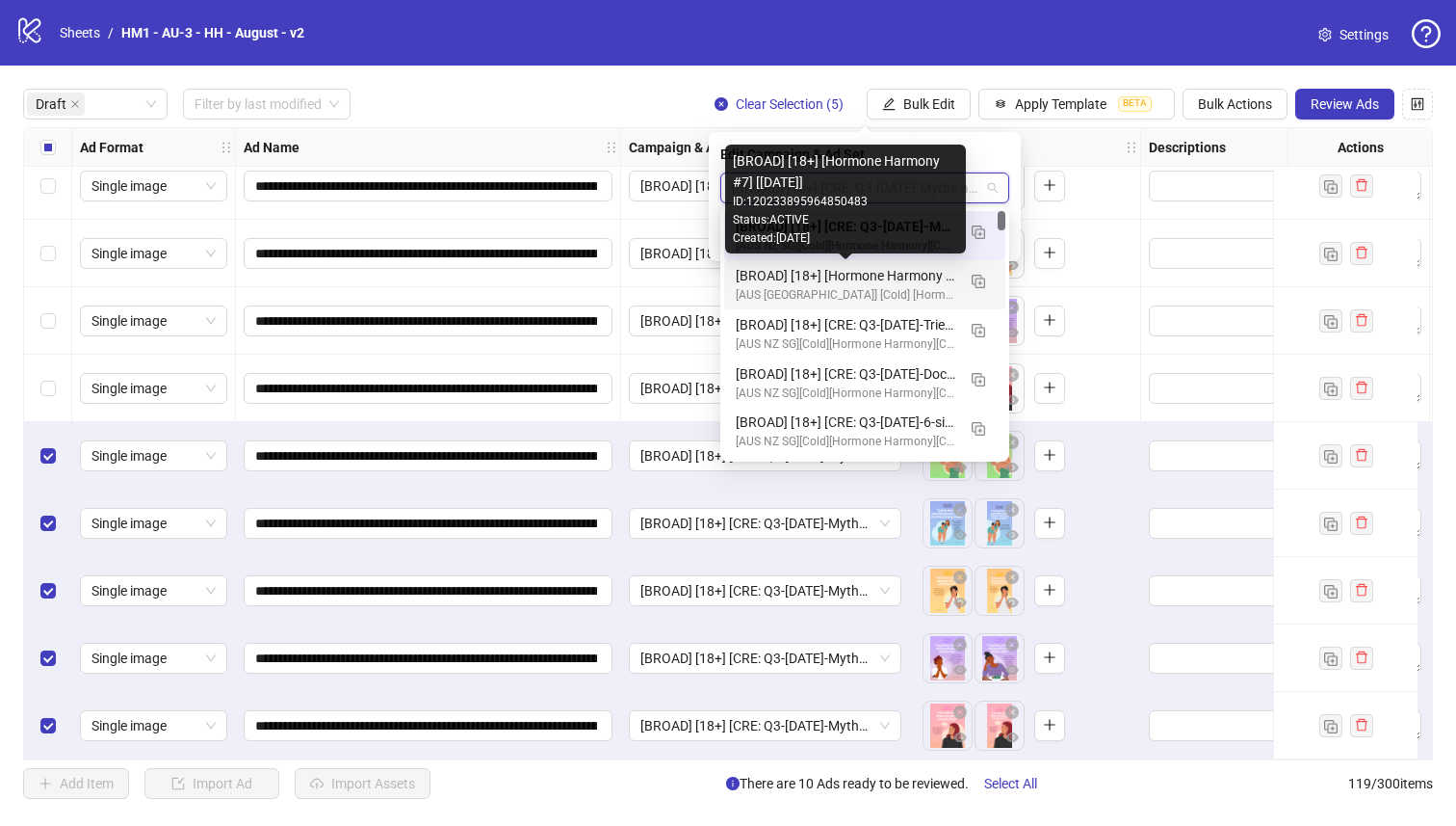
click at [910, 271] on div "[BROAD] [18+] [Hormone Harmony #7] [26 August 2025]" at bounding box center [845, 275] width 219 height 21
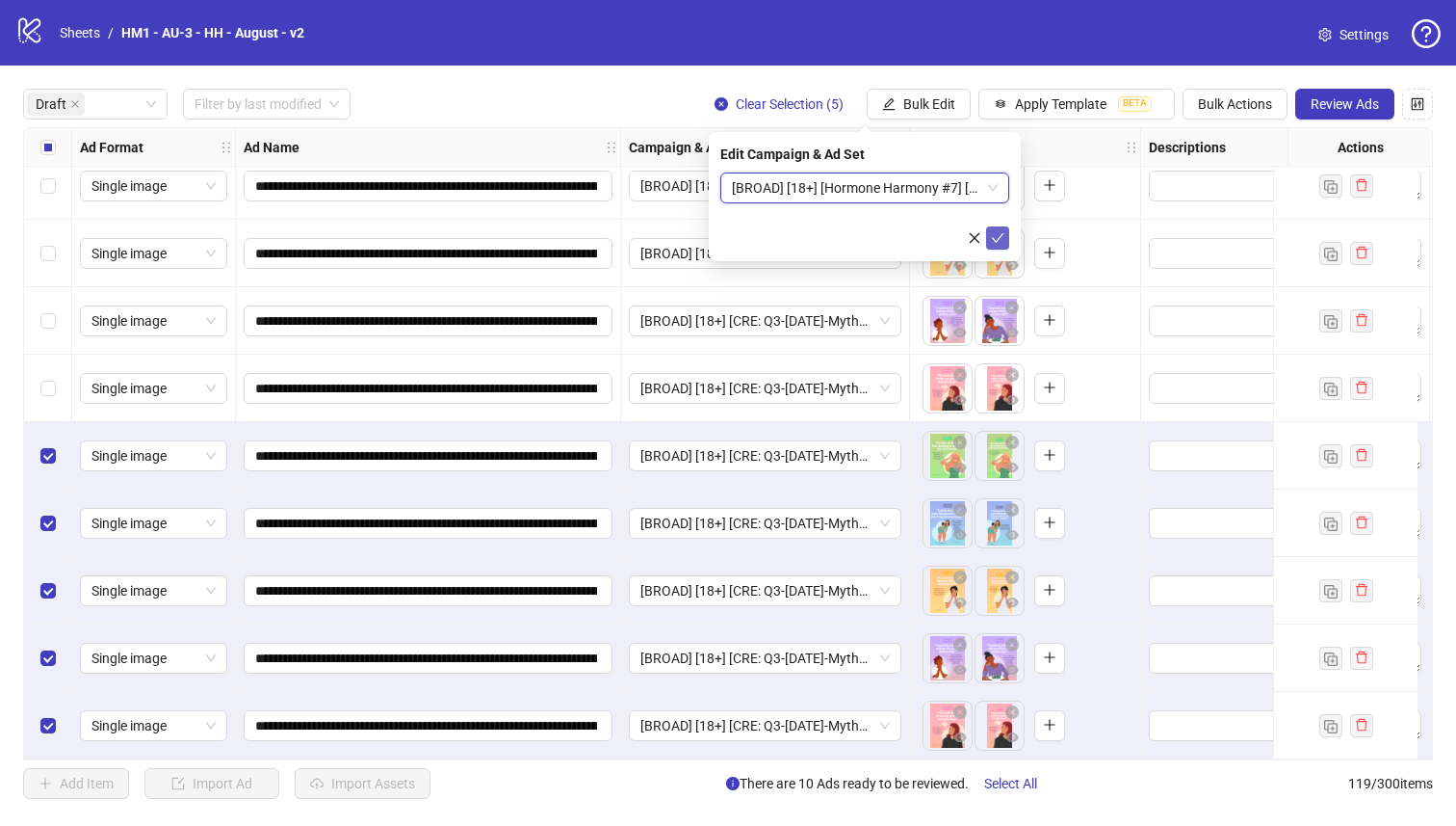
click at [993, 240] on icon "check" at bounding box center [997, 238] width 14 height 14
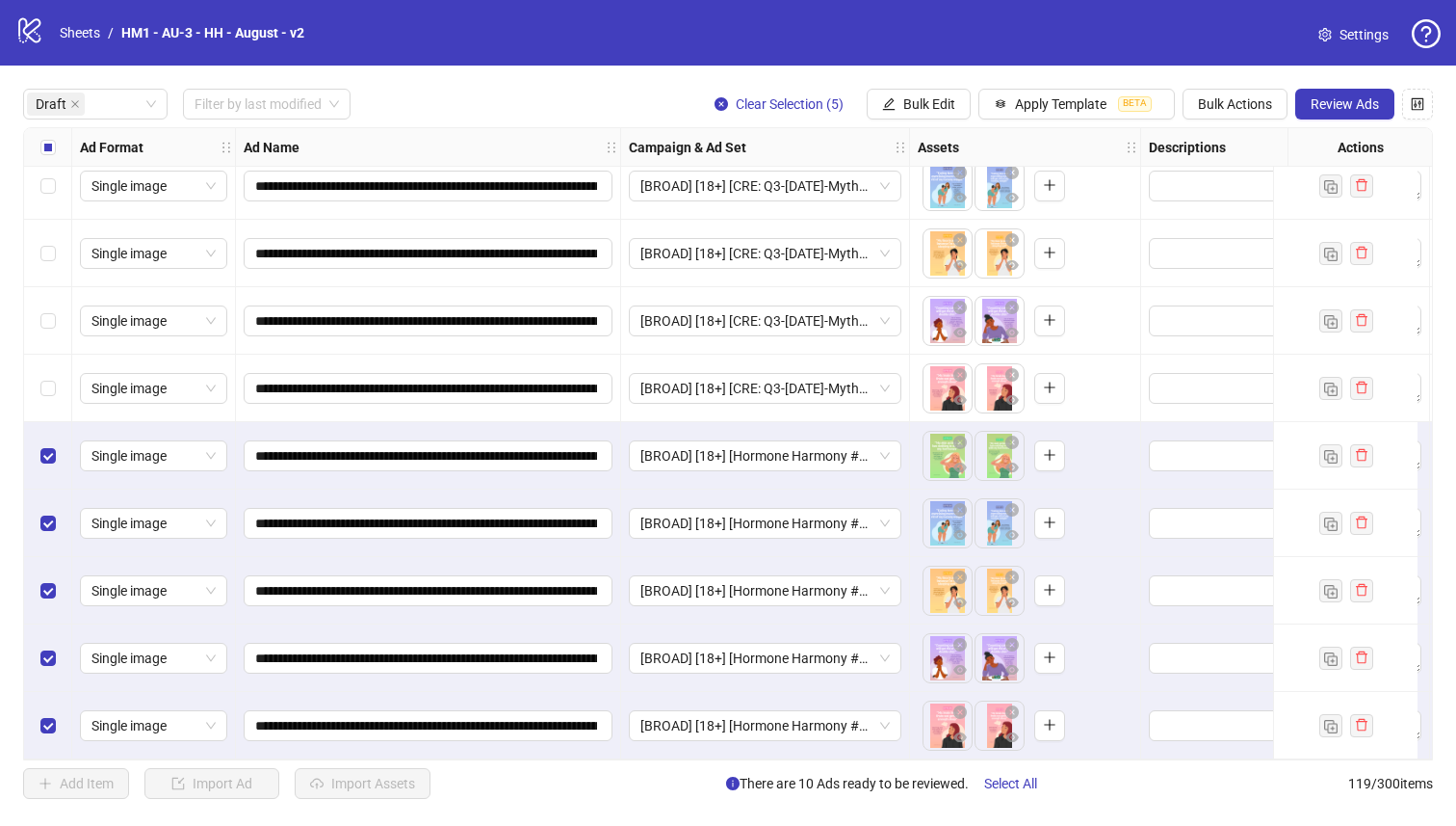
click at [57, 144] on div "Select all rows" at bounding box center [48, 148] width 48 height 39
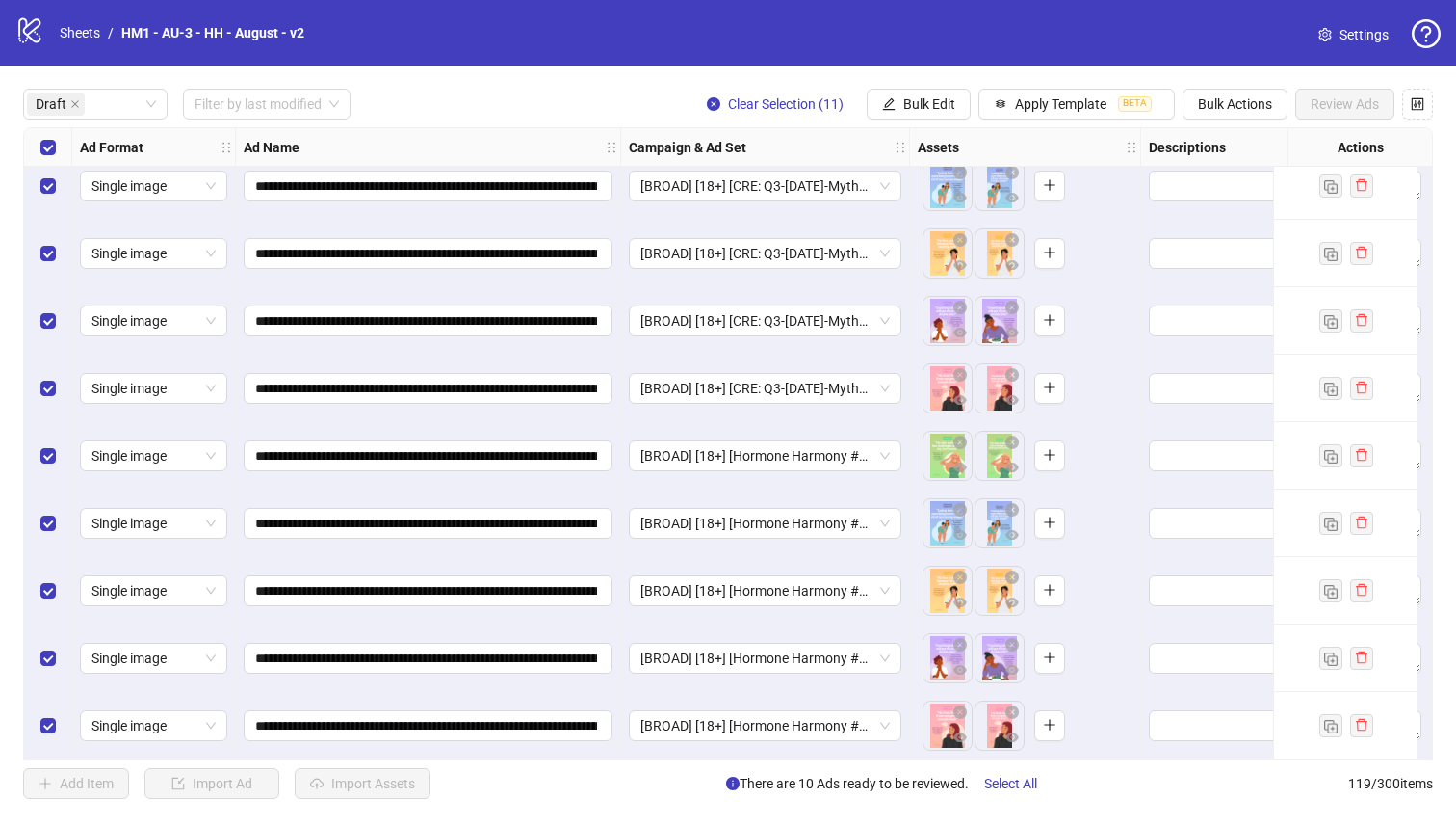
scroll to position [0, 0]
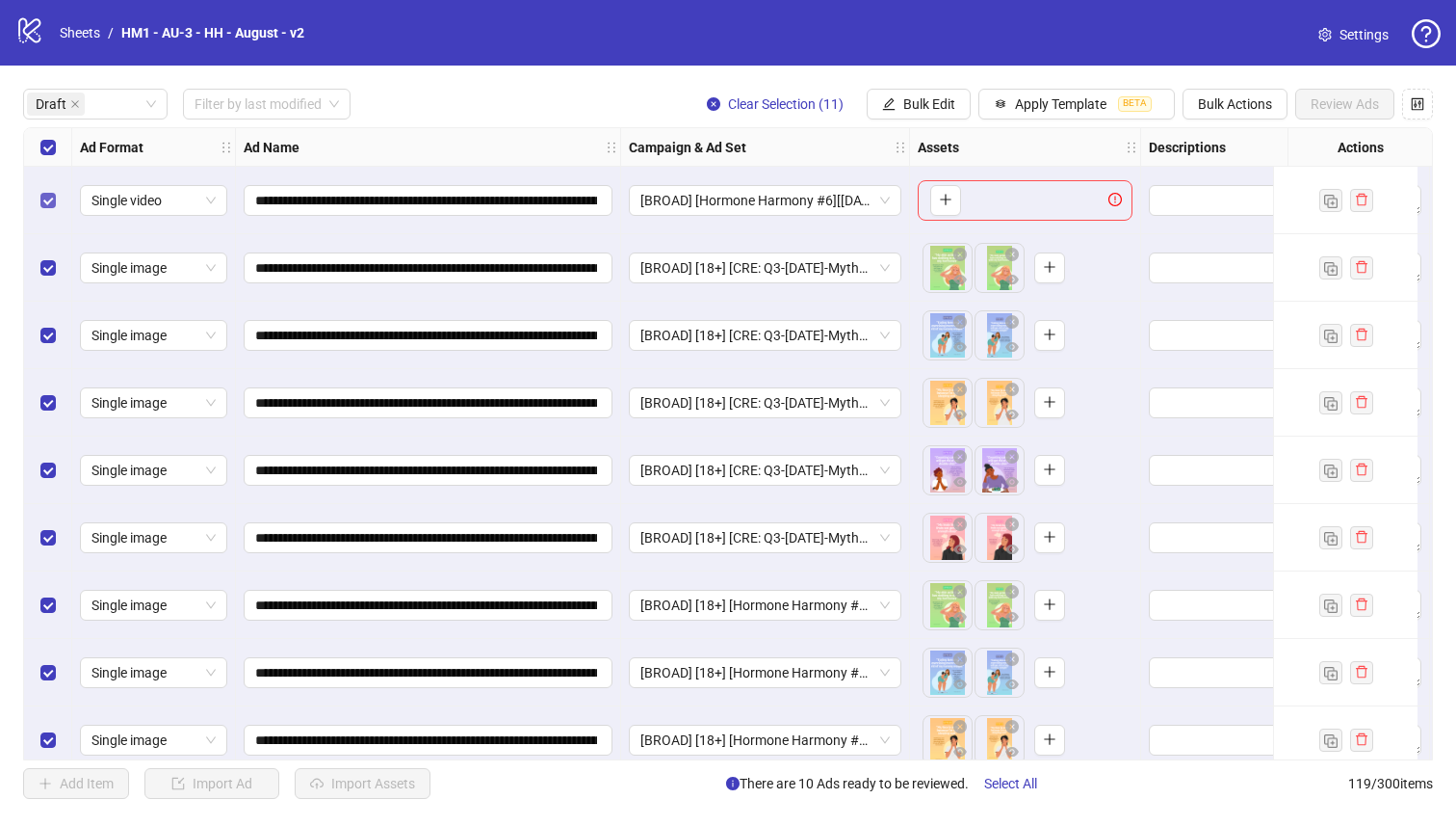
click at [48, 208] on div "Select row 1" at bounding box center [48, 201] width 48 height 68
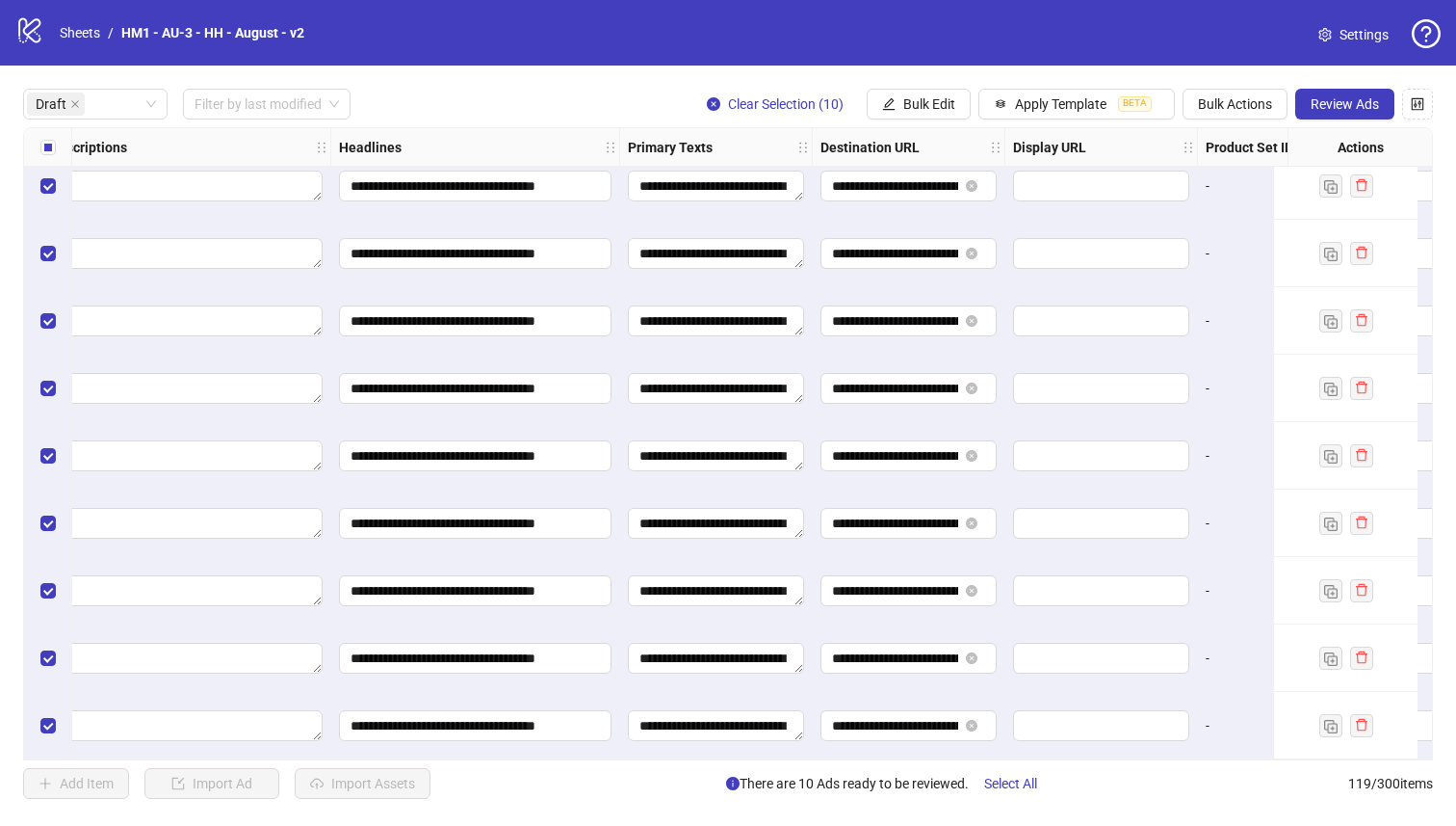
scroll to position [157, 1755]
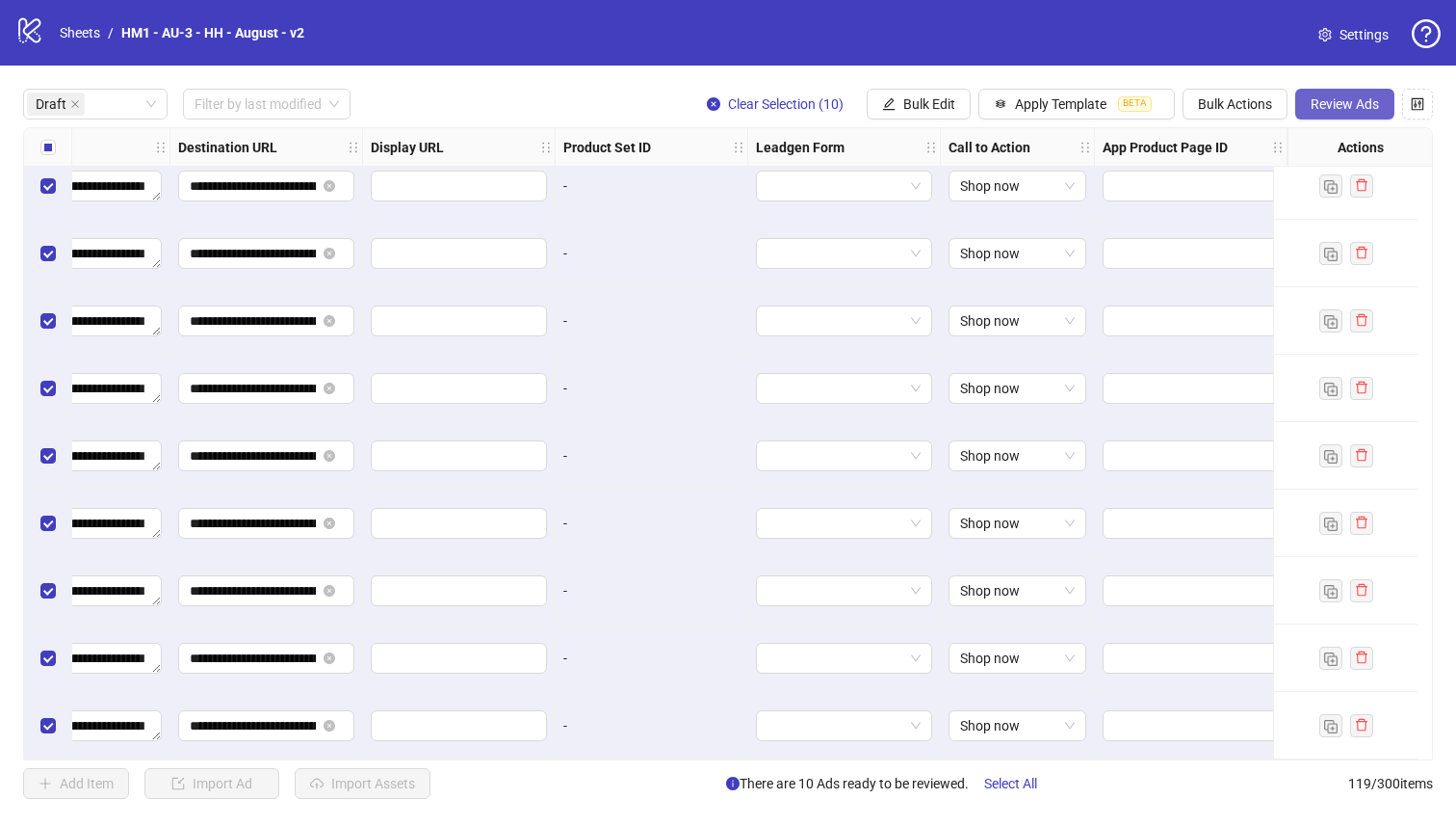
click at [1337, 100] on span "Review Ads" at bounding box center [1344, 104] width 69 height 15
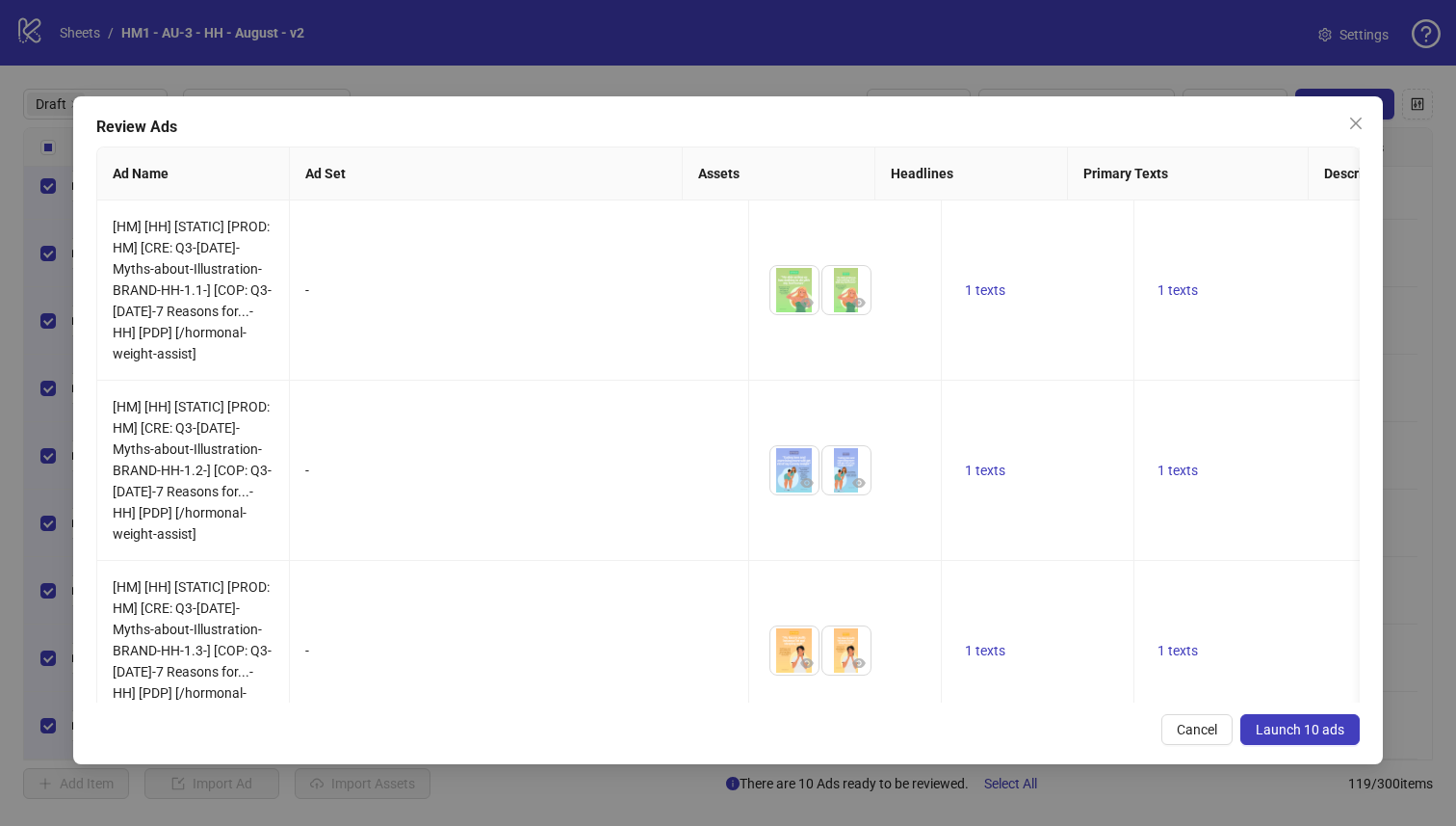
click at [1301, 730] on span "Launch 10 ads" at bounding box center [1300, 729] width 89 height 15
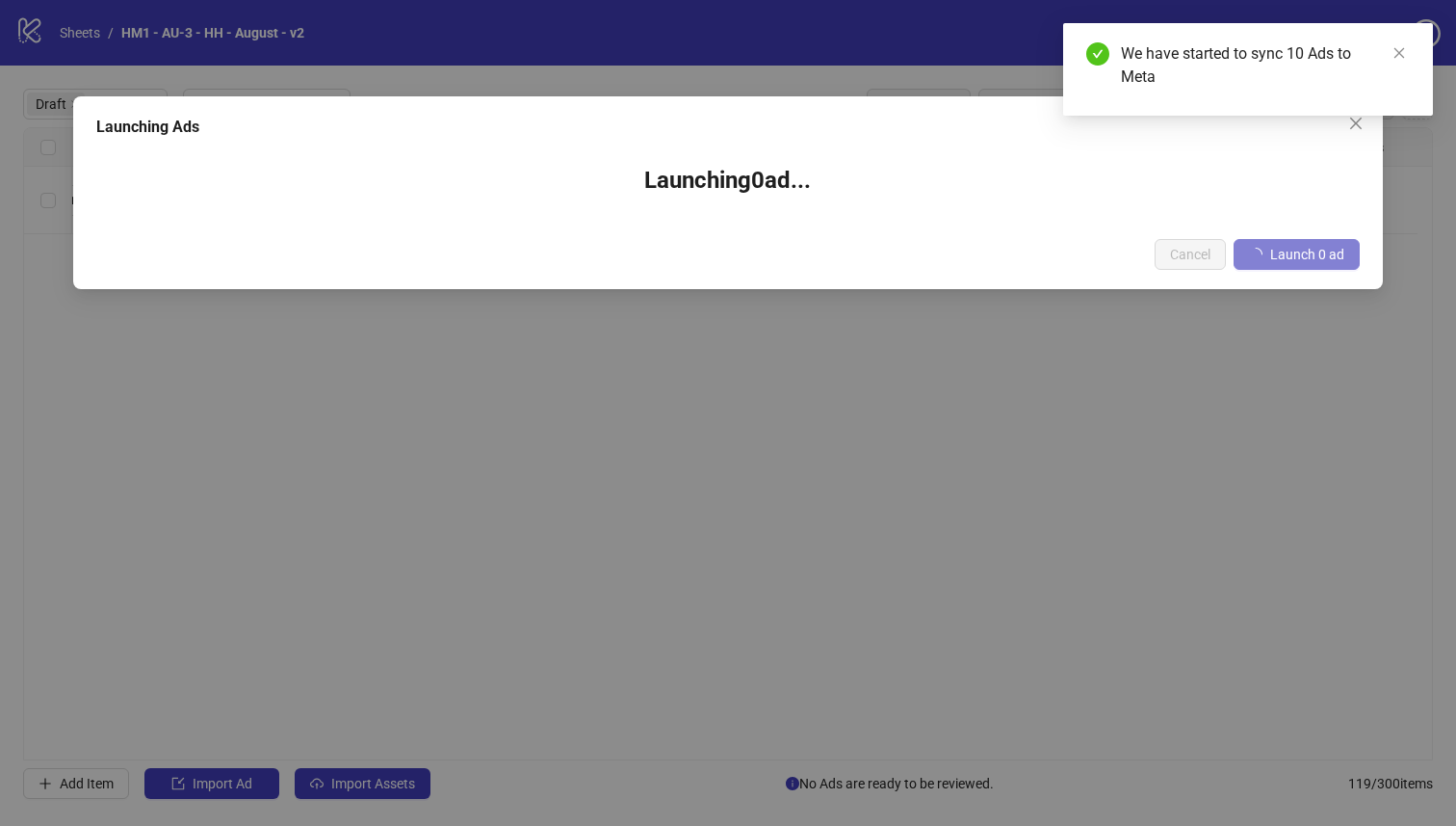
scroll to position [0, 1741]
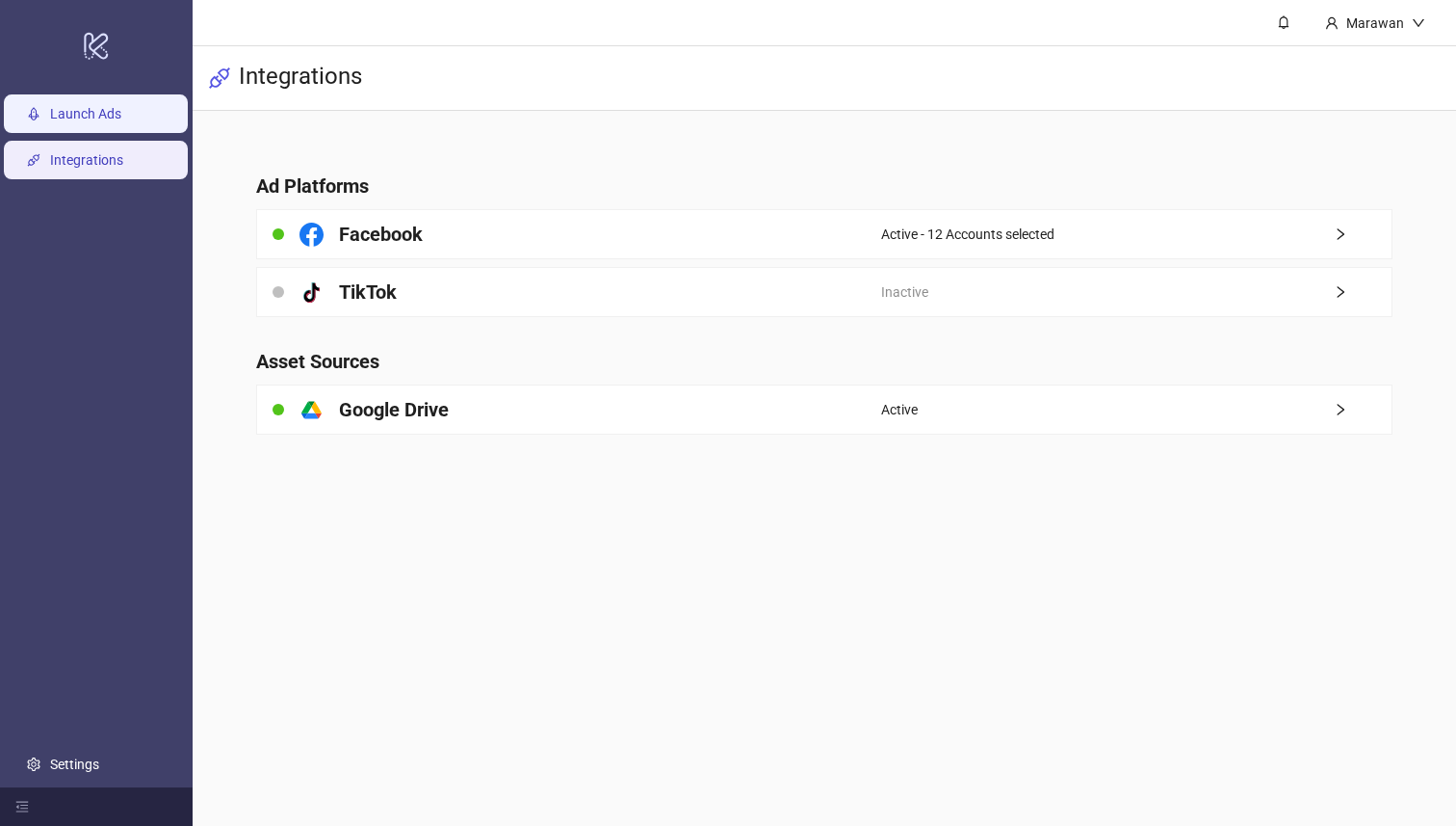
click at [56, 123] on link "Launch Ads" at bounding box center [86, 115] width 71 height 15
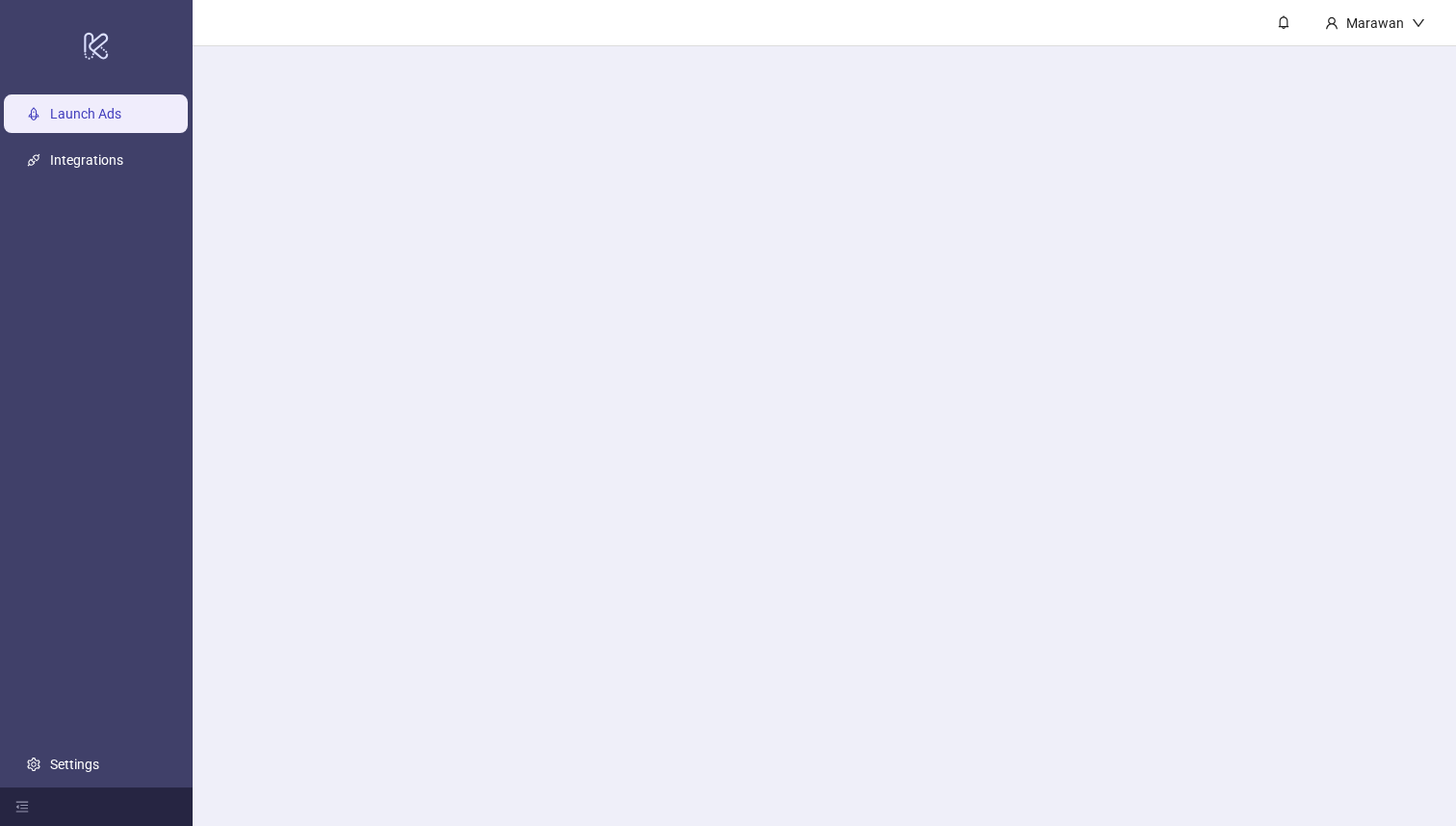
click at [57, 121] on link "Launch Ads" at bounding box center [86, 115] width 71 height 15
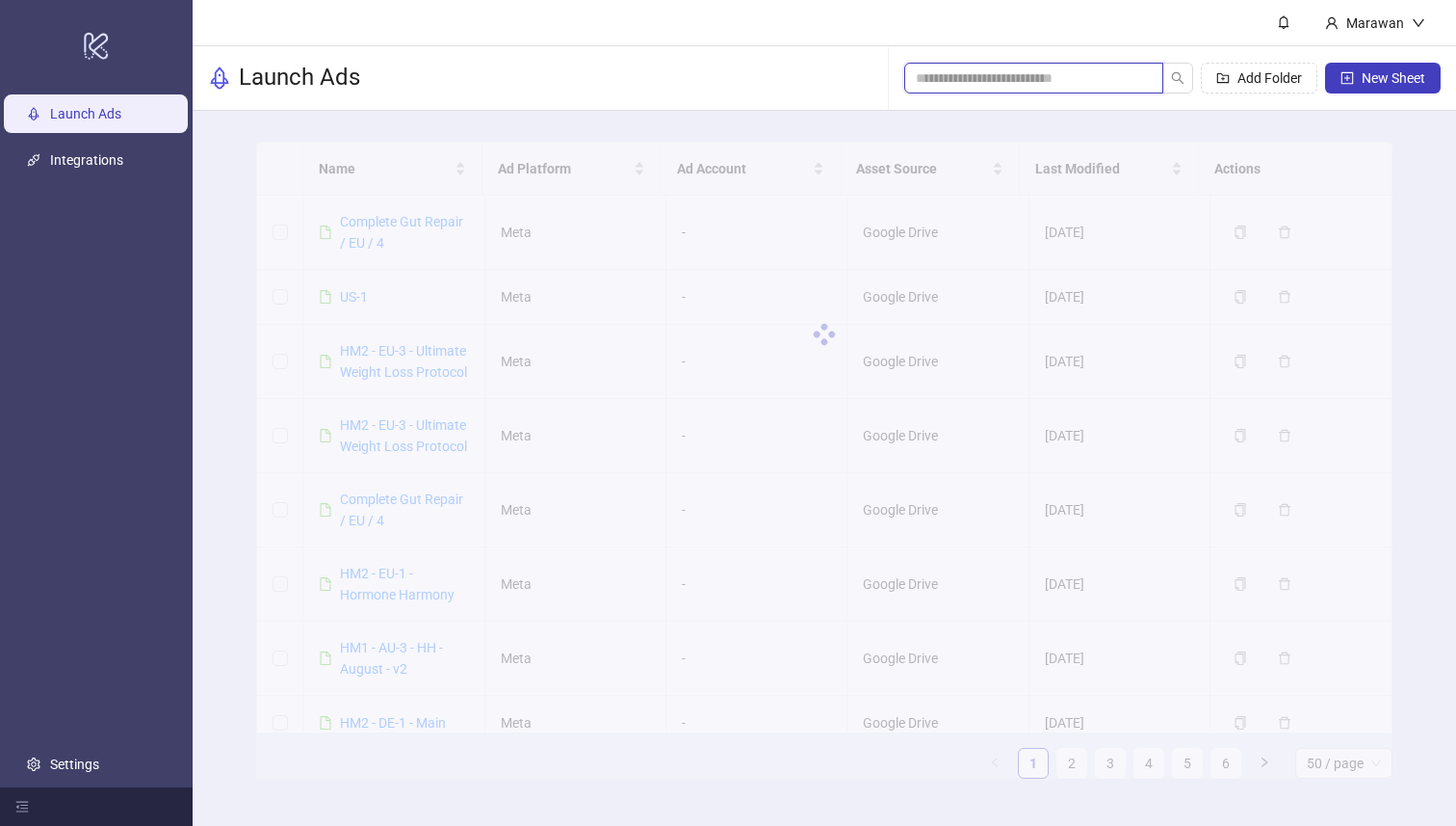
click at [997, 71] on input "search" at bounding box center [1025, 78] width 220 height 21
click at [998, 74] on input "search" at bounding box center [1025, 78] width 220 height 21
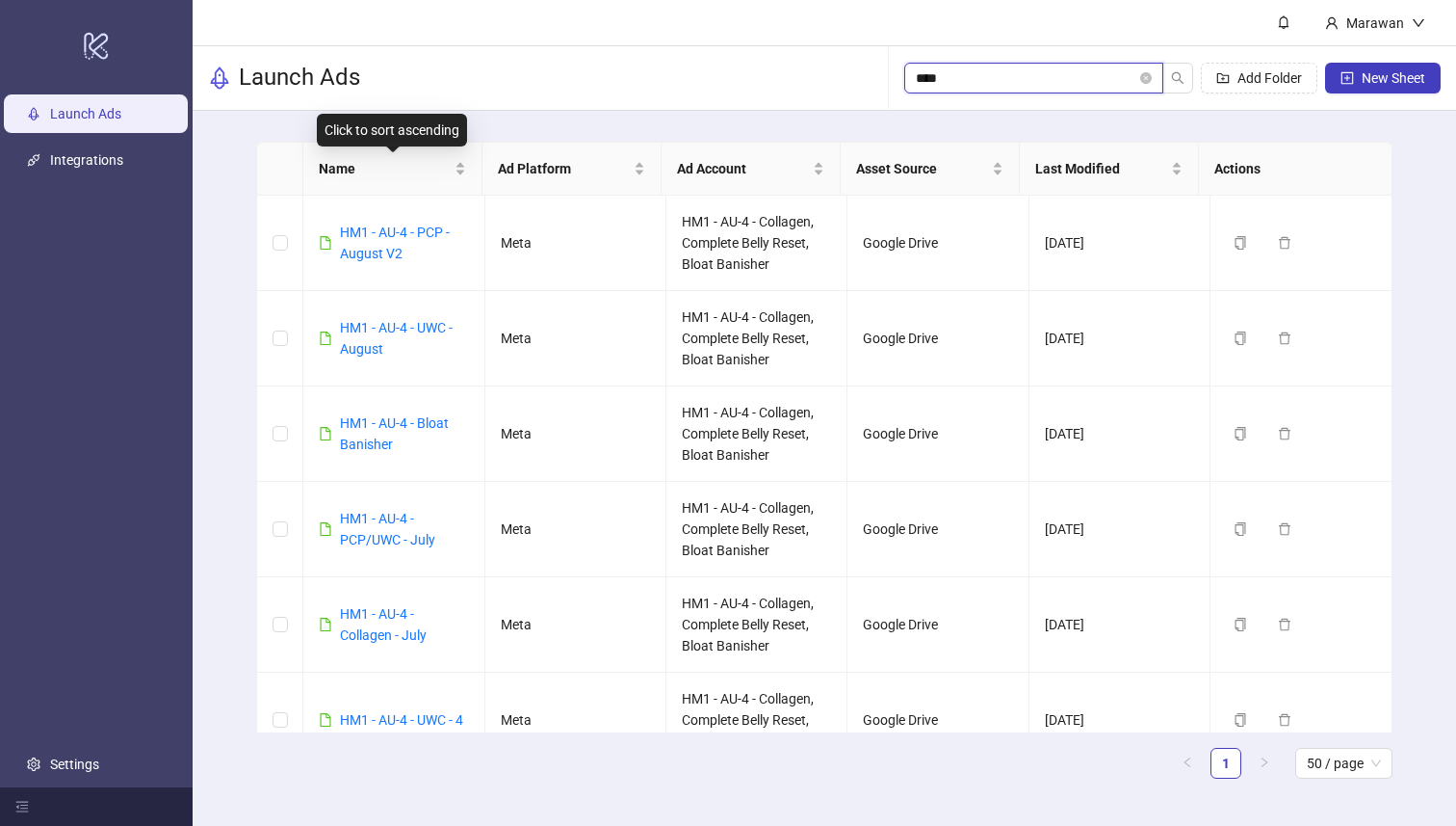
type input "****"
click at [373, 240] on div "HM1 - AU-4 - PCP - August V2" at bounding box center [404, 242] width 128 height 43
click at [383, 225] on link "HM1 - AU-4 - PCP - August V2" at bounding box center [395, 242] width 110 height 37
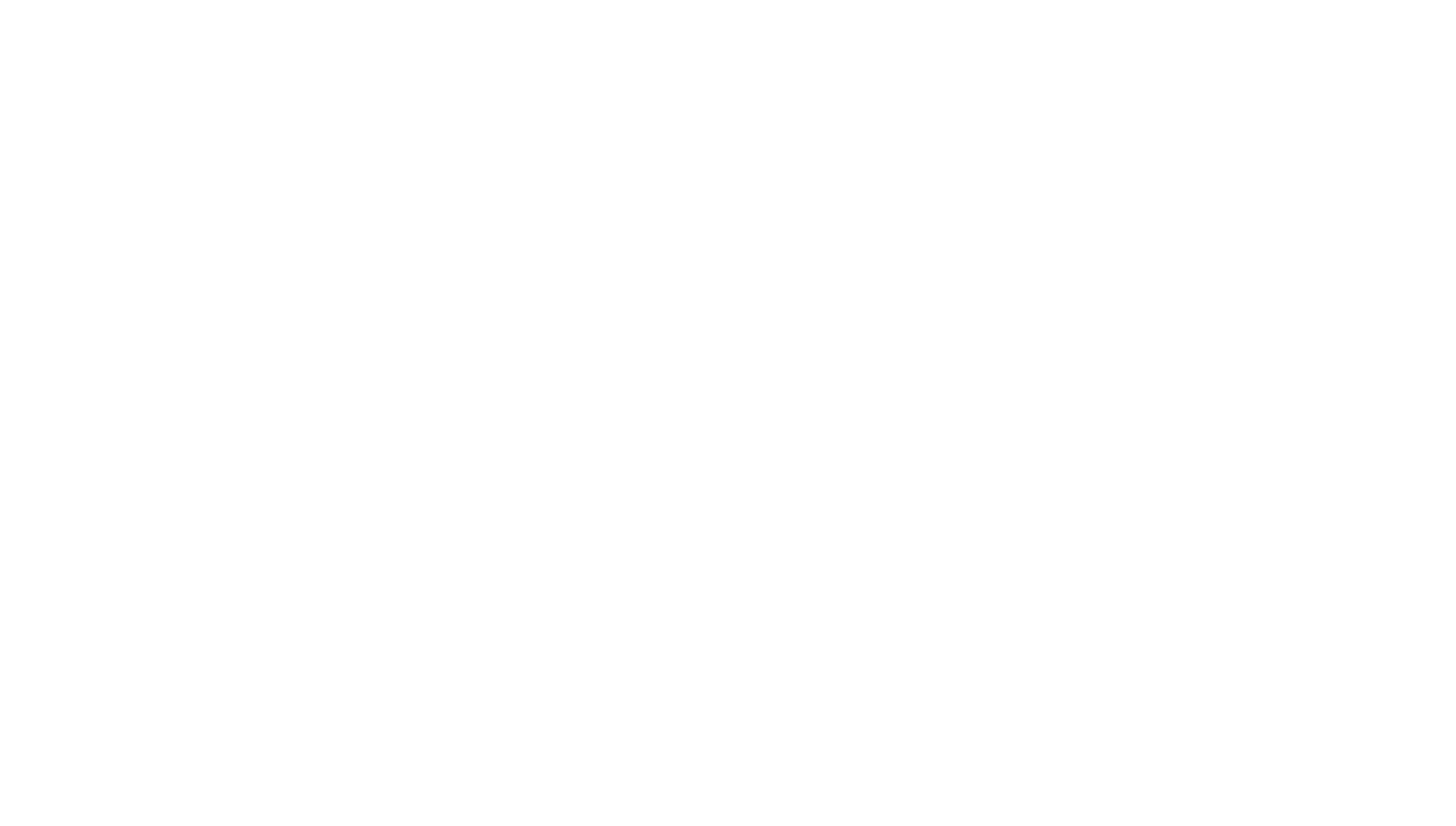
click at [383, 225] on div at bounding box center [728, 413] width 1456 height 826
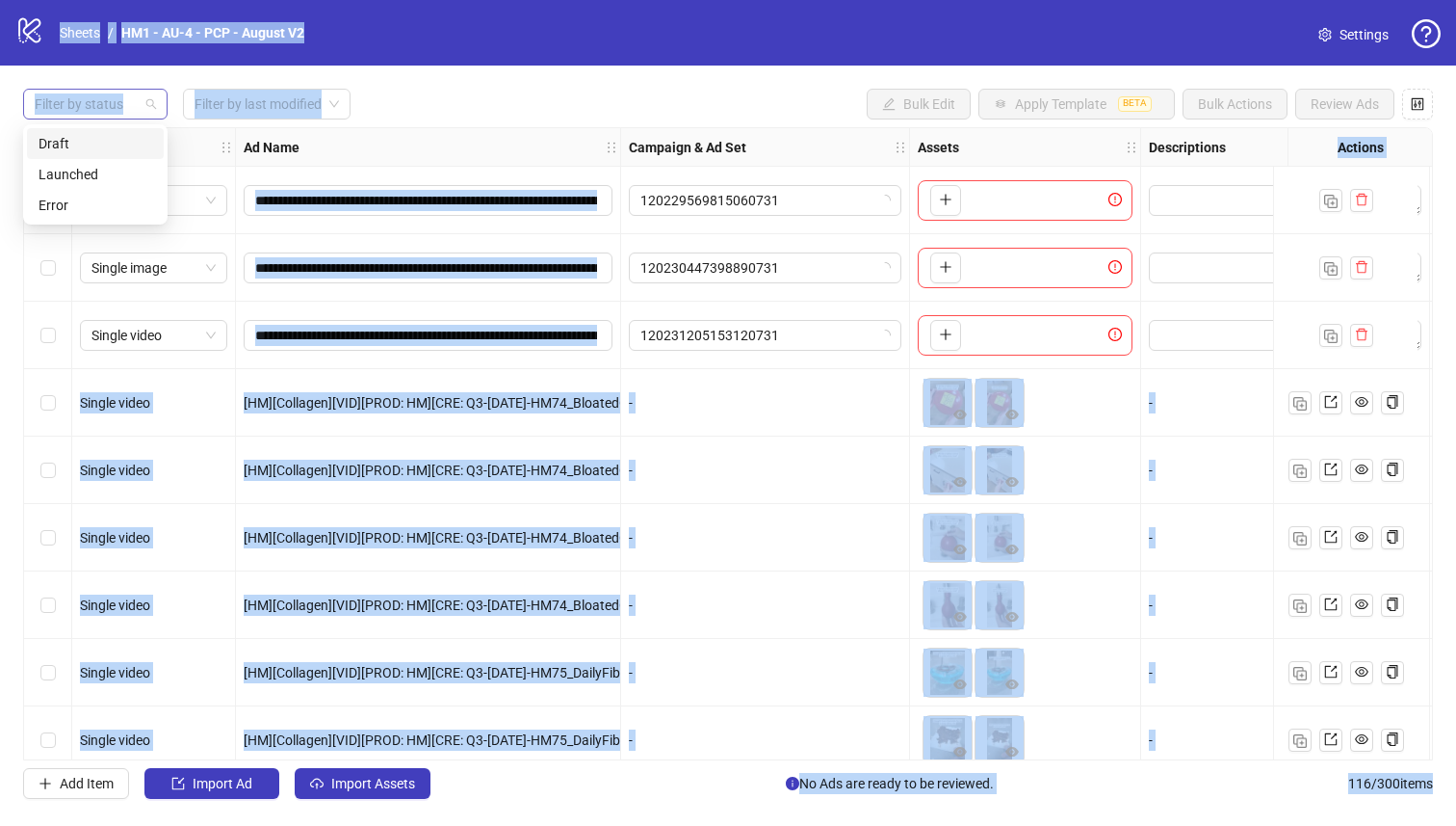
click at [120, 94] on div at bounding box center [85, 104] width 117 height 27
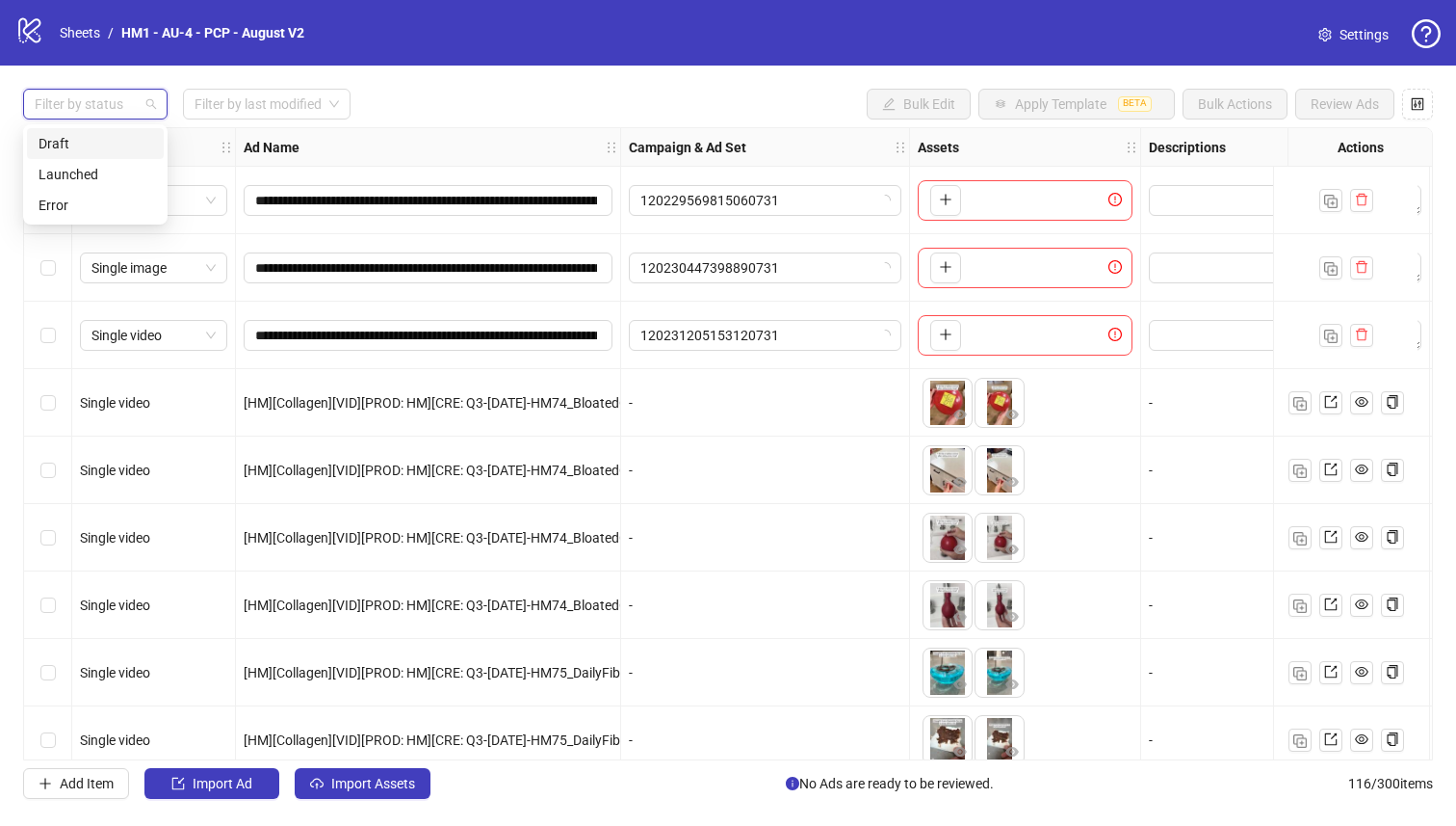
click at [112, 142] on div "Draft" at bounding box center [96, 144] width 114 height 21
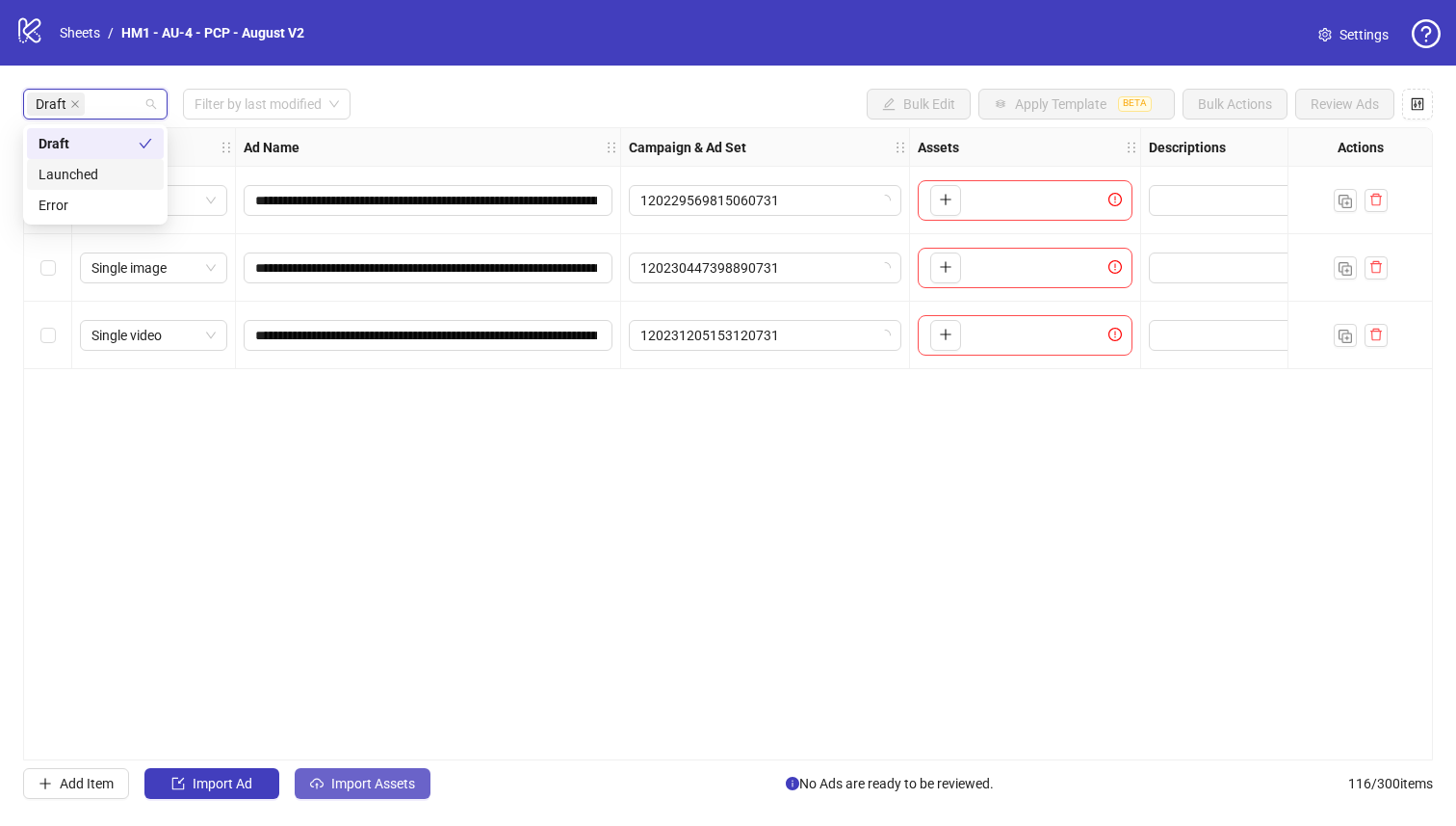
click at [384, 794] on button "Import Assets" at bounding box center [362, 783] width 136 height 31
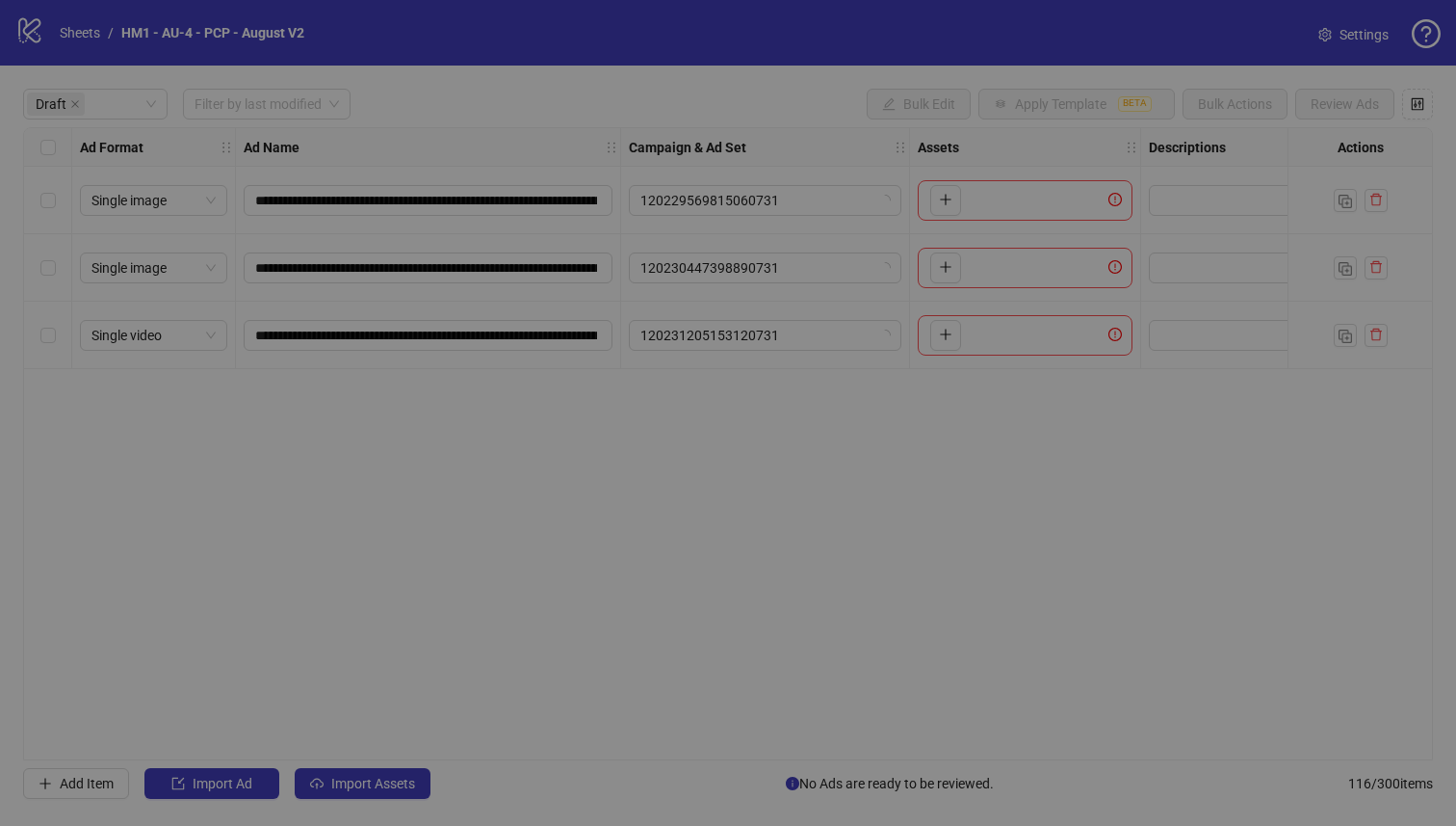
click at [382, 791] on div "Import Assets in Bulk 1 Asset Selection Select your assets 2 Distribution Choos…" at bounding box center [728, 449] width 1310 height 706
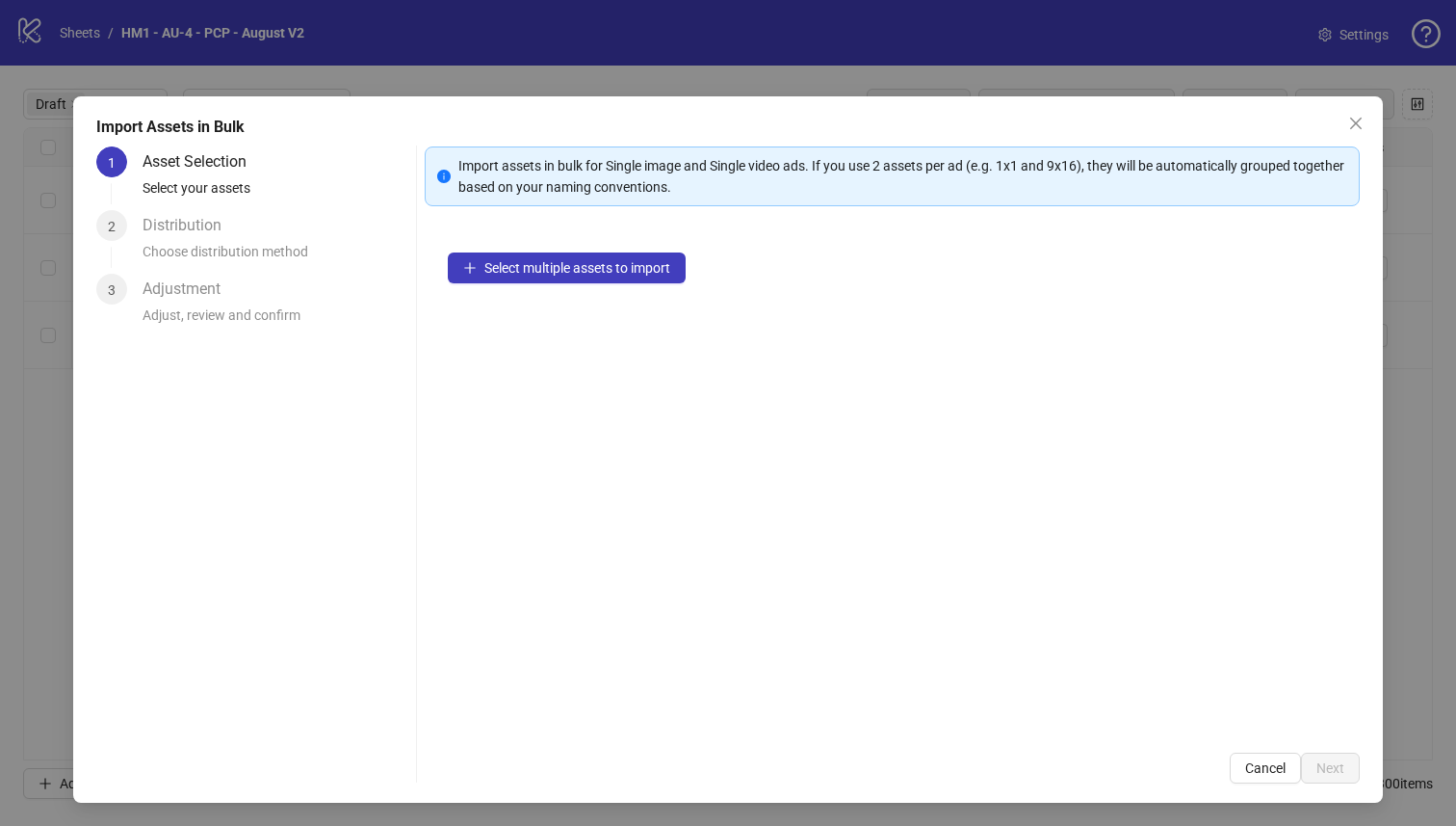
click at [640, 291] on div "Select multiple assets to import" at bounding box center [892, 479] width 936 height 500
click at [640, 284] on div "Select multiple assets to import" at bounding box center [892, 479] width 936 height 500
click at [639, 277] on button "Select multiple assets to import" at bounding box center [567, 268] width 238 height 31
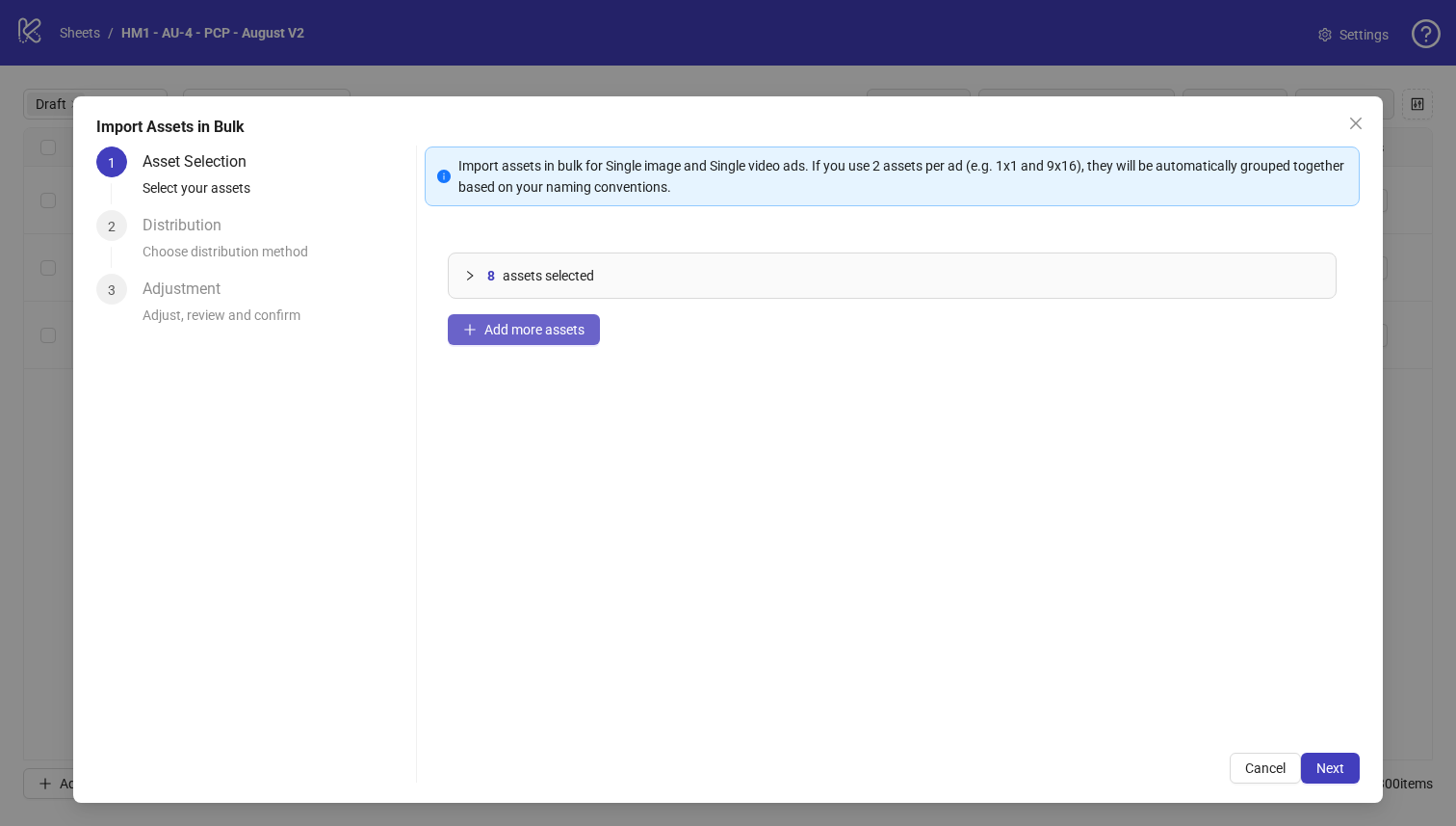
click at [544, 330] on span "Add more assets" at bounding box center [535, 329] width 100 height 15
click at [453, 353] on div "18 assets selected Add more assets" at bounding box center [892, 479] width 936 height 500
click at [490, 311] on div "18 assets selected Add more assets" at bounding box center [892, 479] width 936 height 500
click at [490, 328] on span "Add more assets" at bounding box center [535, 329] width 100 height 15
click at [1316, 766] on span "Next" at bounding box center [1330, 768] width 28 height 15
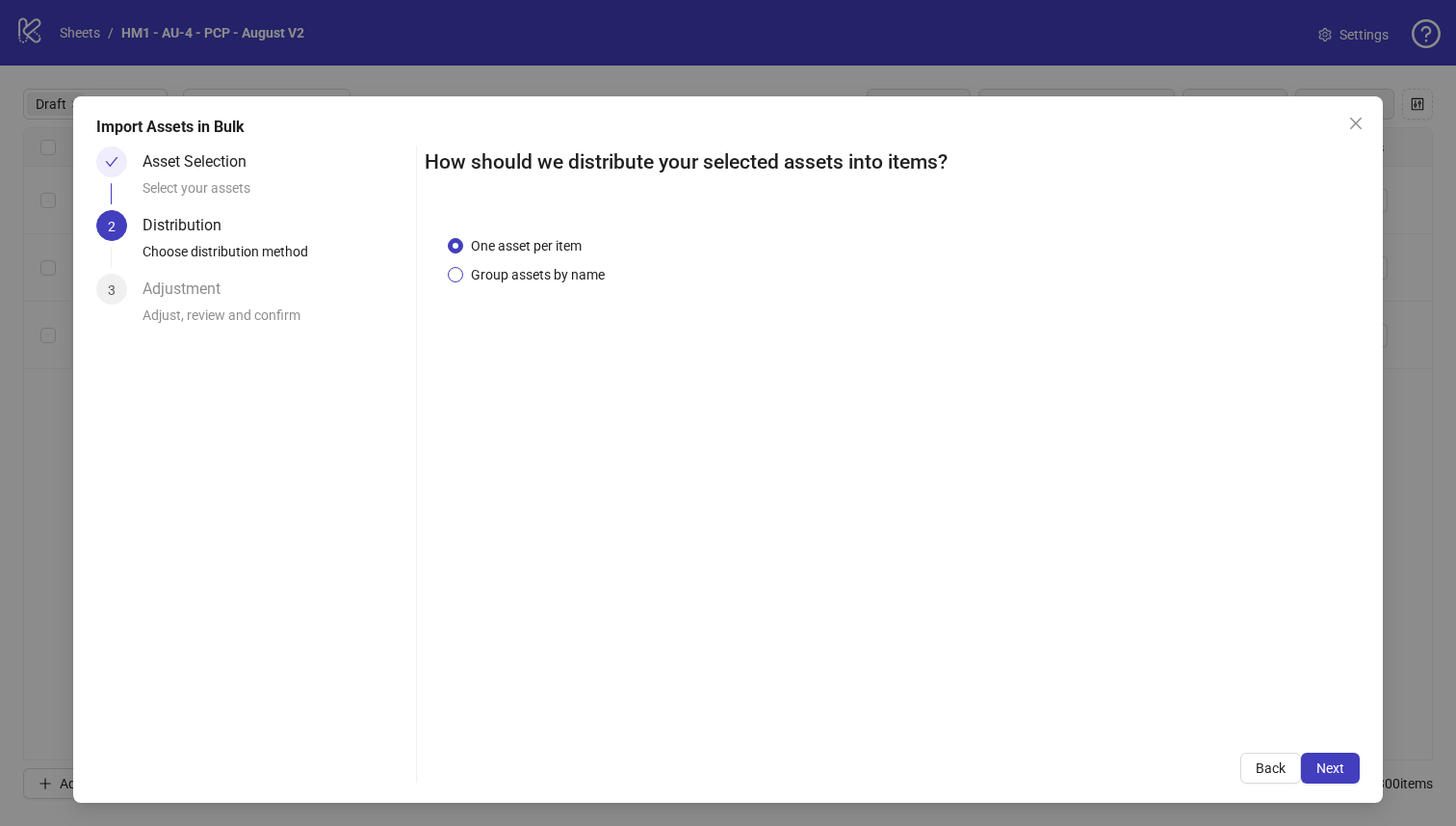
click at [565, 281] on span "Group assets by name" at bounding box center [538, 274] width 150 height 21
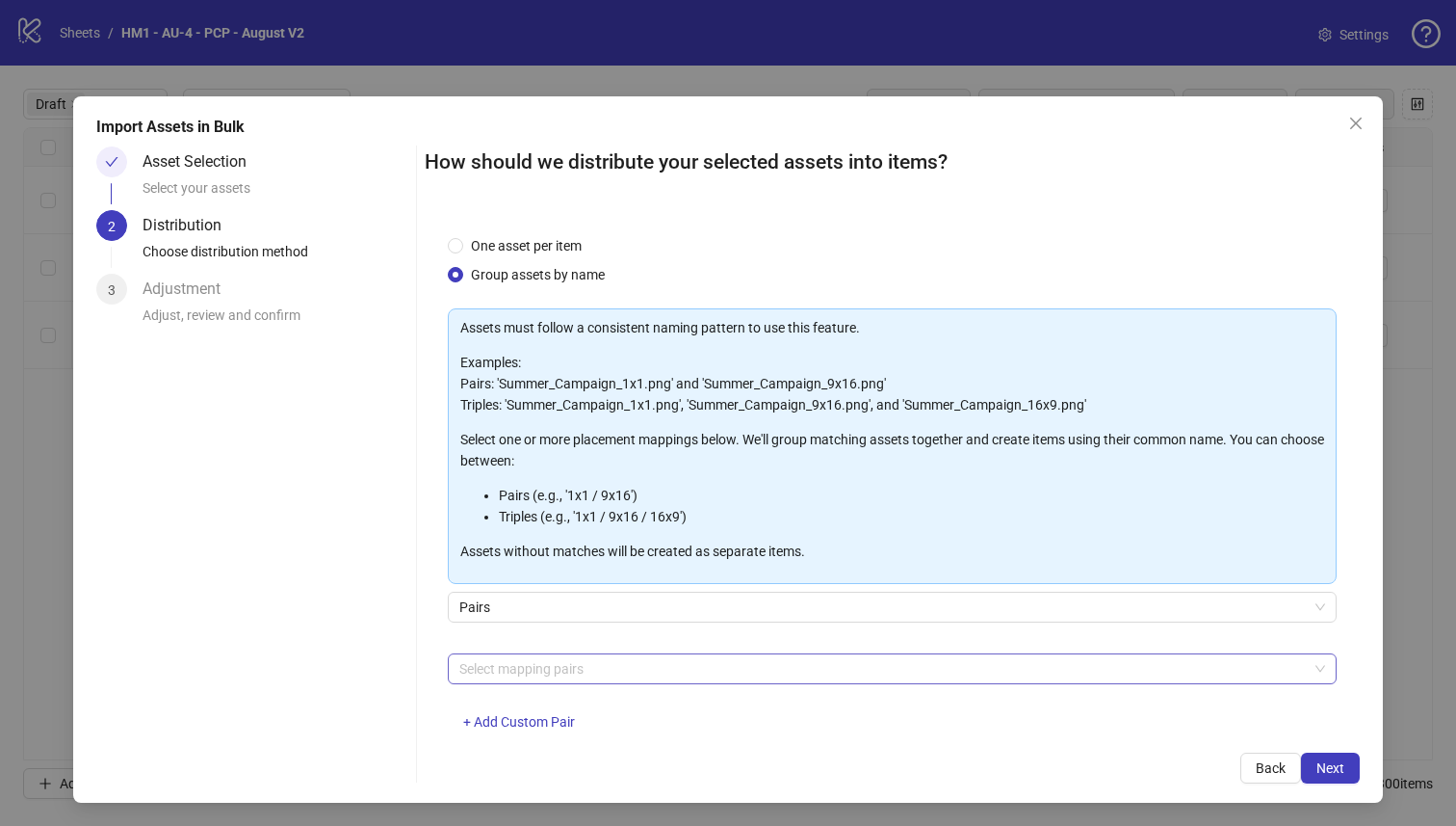
click at [678, 669] on div at bounding box center [882, 669] width 861 height 27
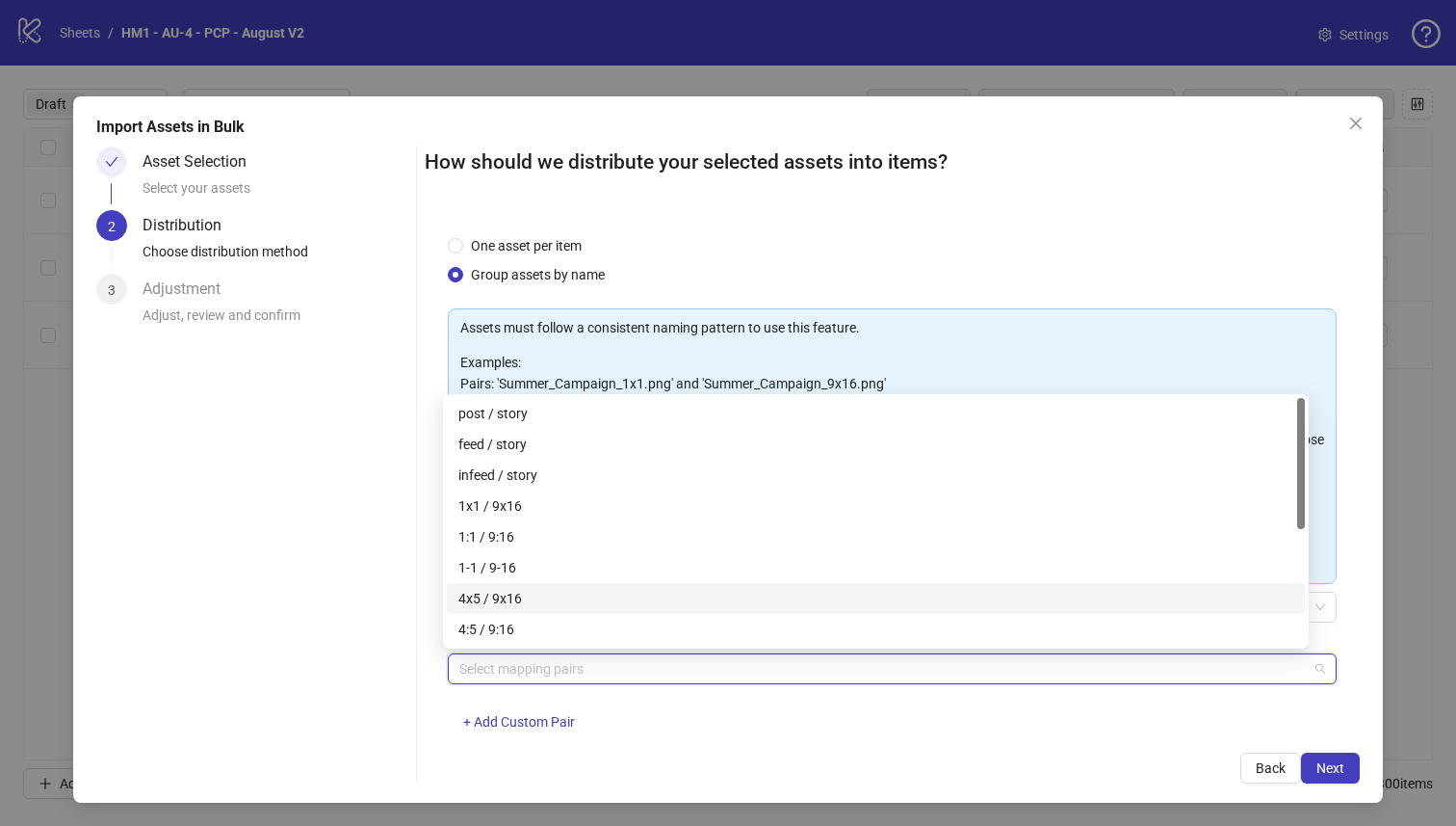
click at [674, 593] on div "4x5 / 9x16" at bounding box center [876, 598] width 835 height 21
click at [1337, 770] on button "Next" at bounding box center [1330, 768] width 59 height 31
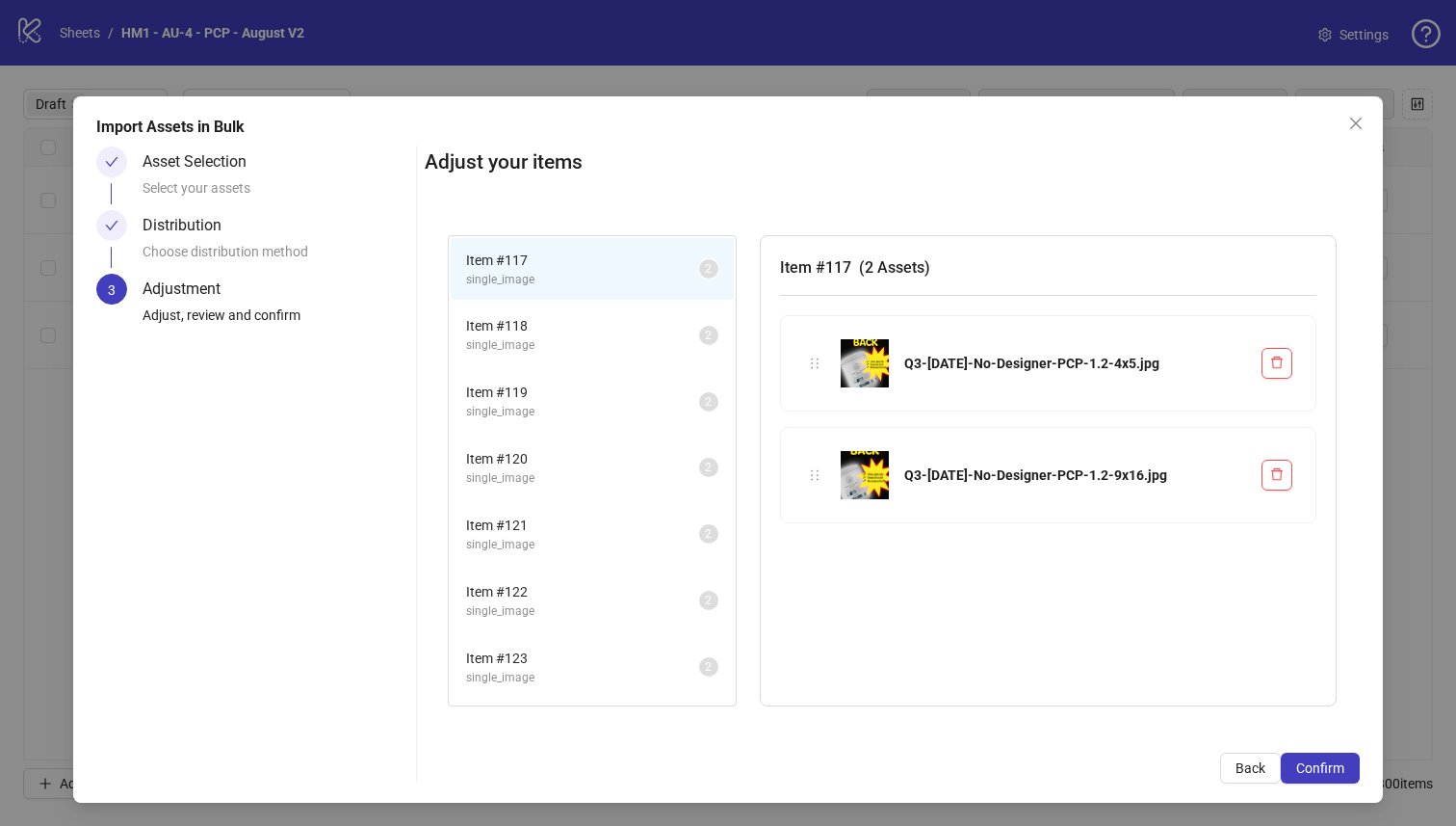
click at [1331, 769] on button "Confirm" at bounding box center [1320, 768] width 79 height 31
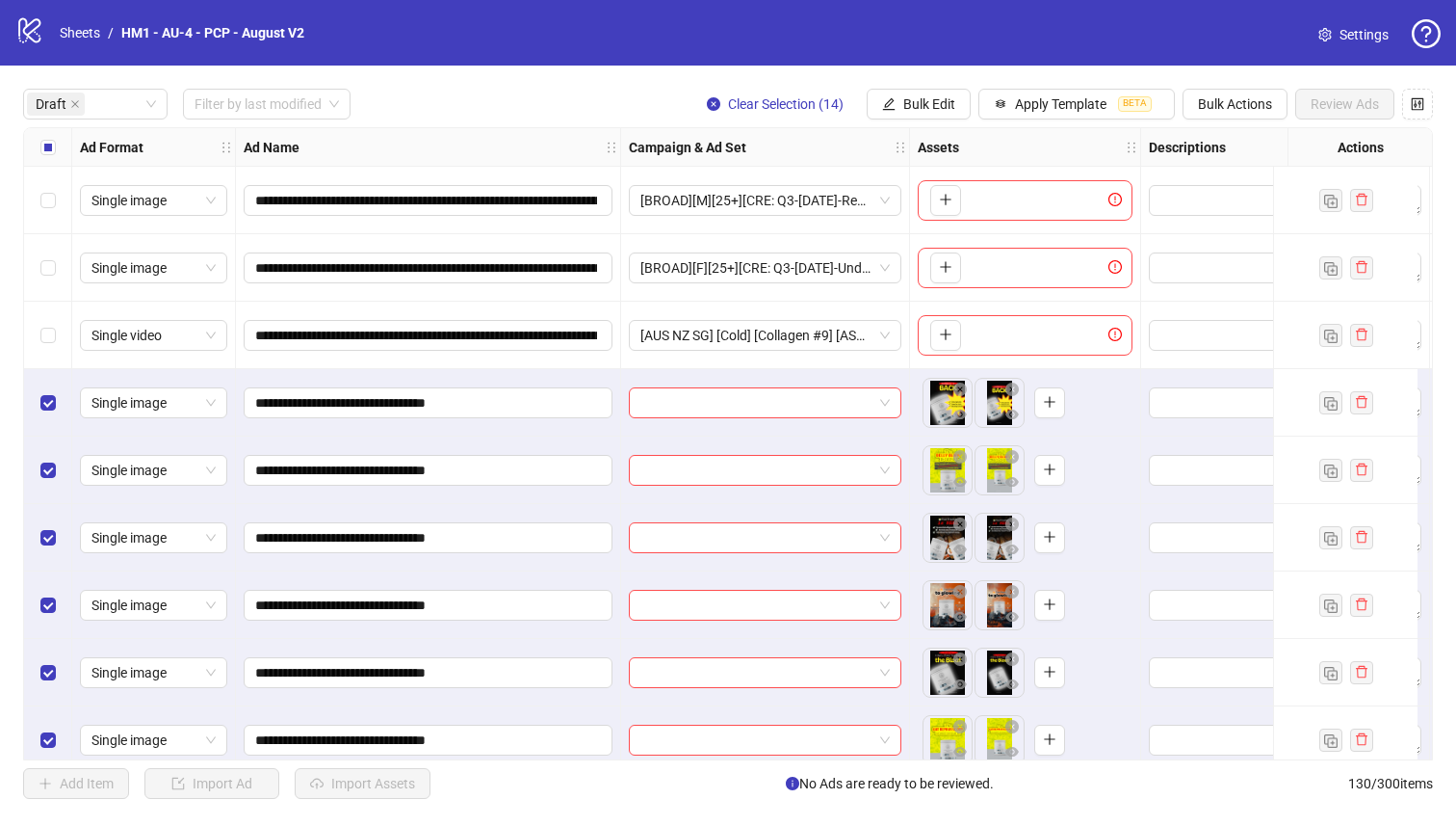
click at [40, 261] on div "Select row 2" at bounding box center [48, 268] width 48 height 68
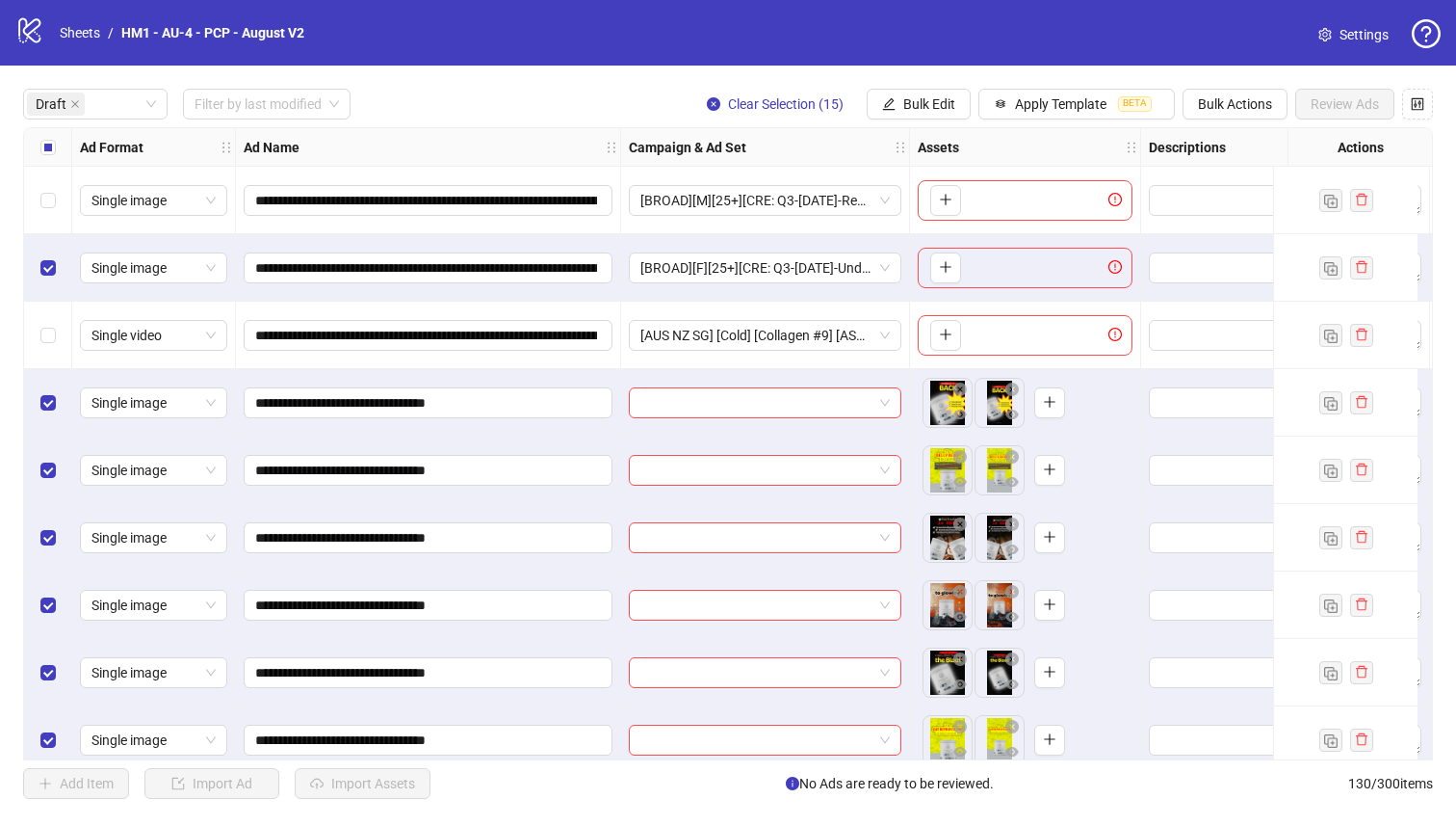
click at [35, 265] on div "Select row 2" at bounding box center [48, 268] width 48 height 68
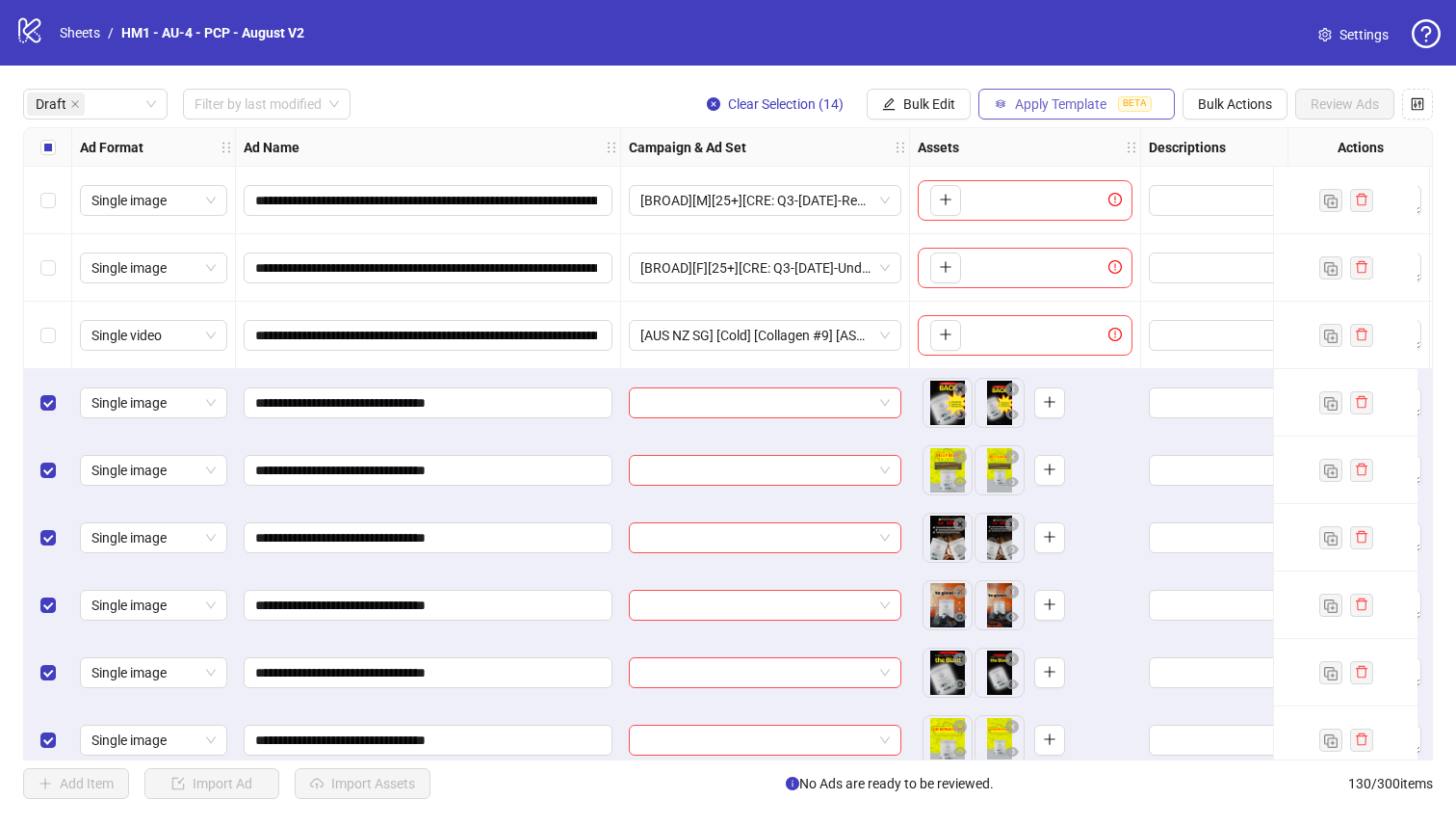
click at [1113, 102] on button "Apply Template BETA" at bounding box center [1076, 104] width 196 height 31
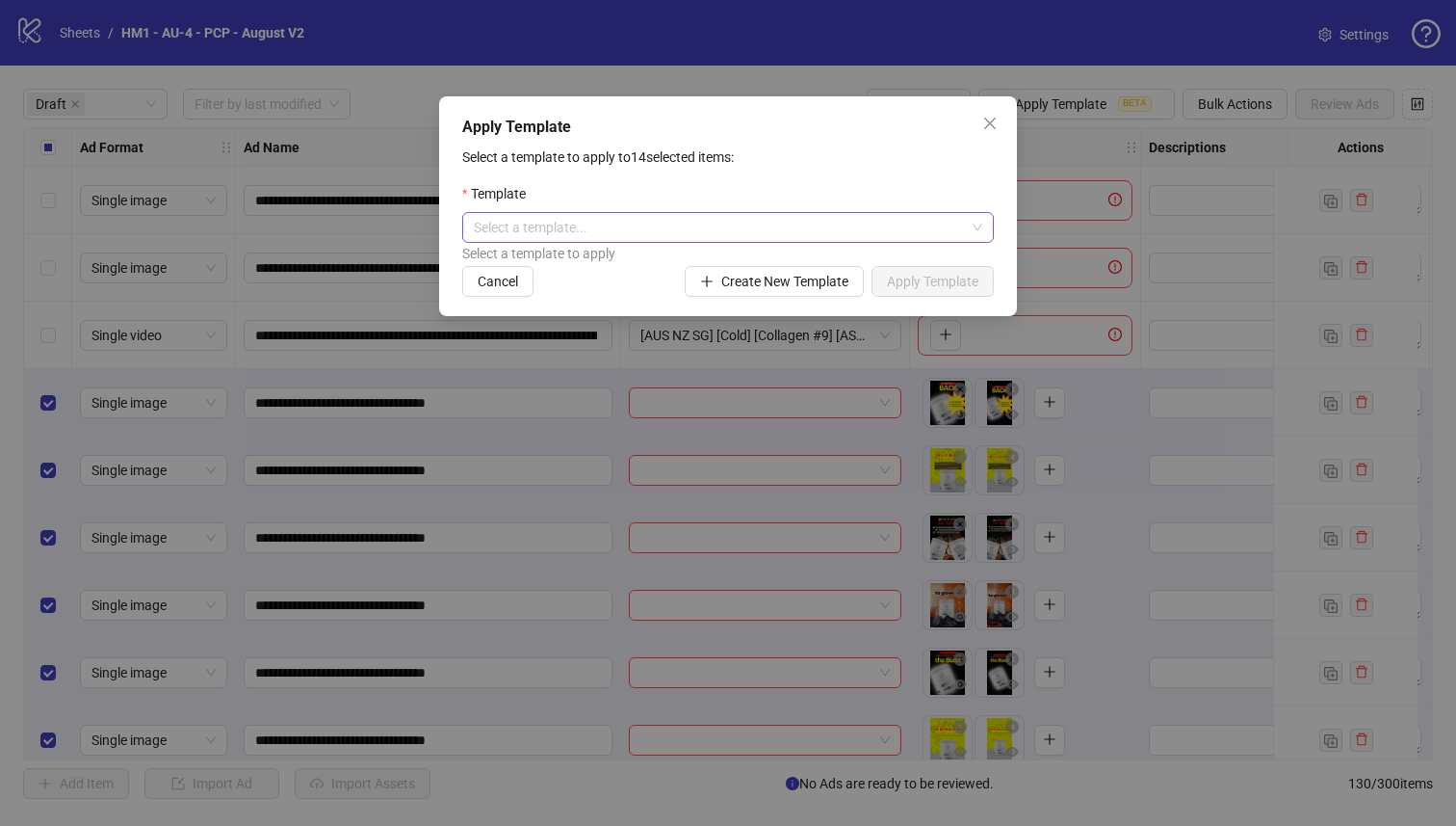
click at [708, 212] on div "Select a template..." at bounding box center [728, 227] width 531 height 31
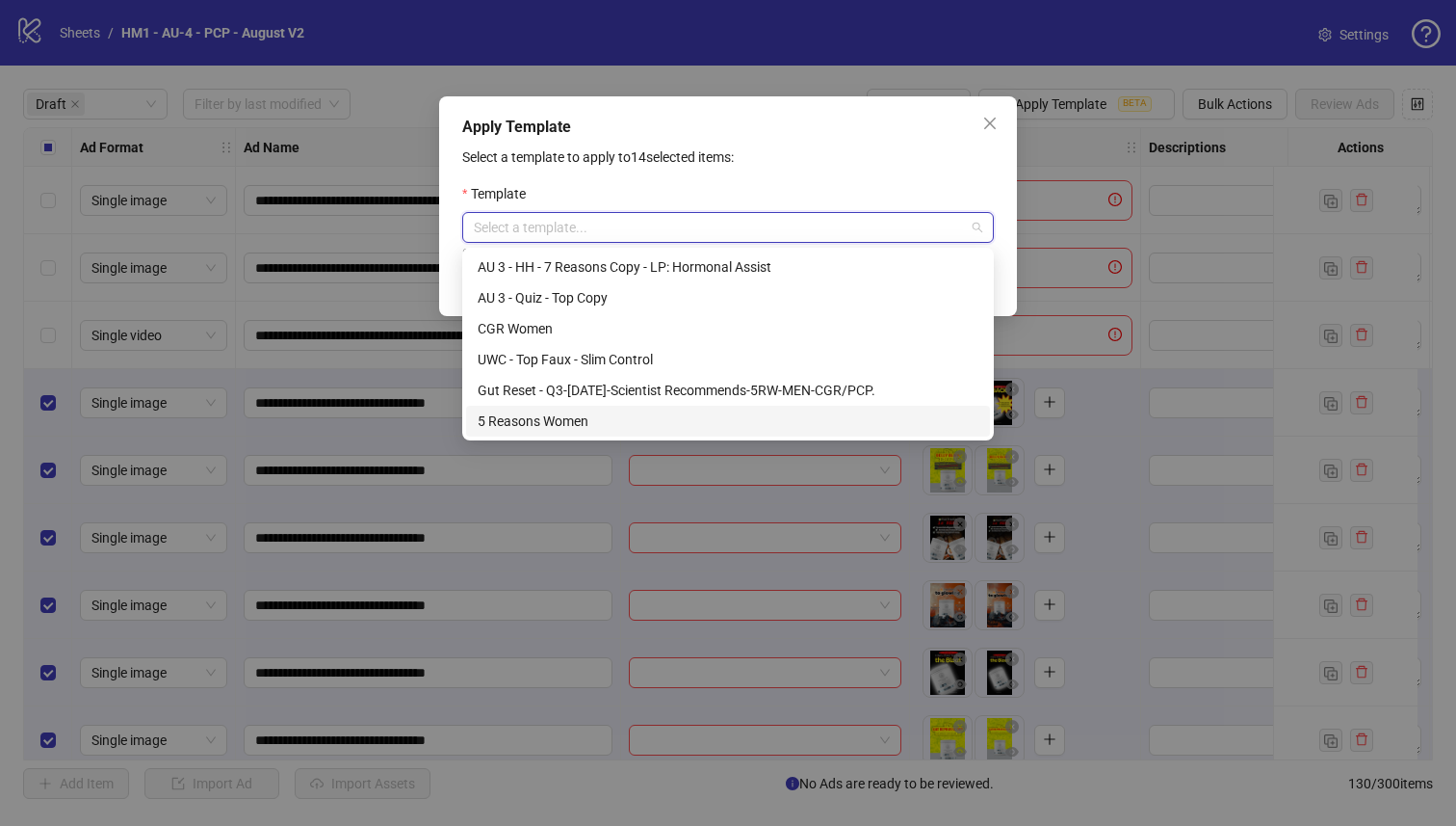
click at [795, 425] on div "5 Reasons Women" at bounding box center [728, 421] width 501 height 21
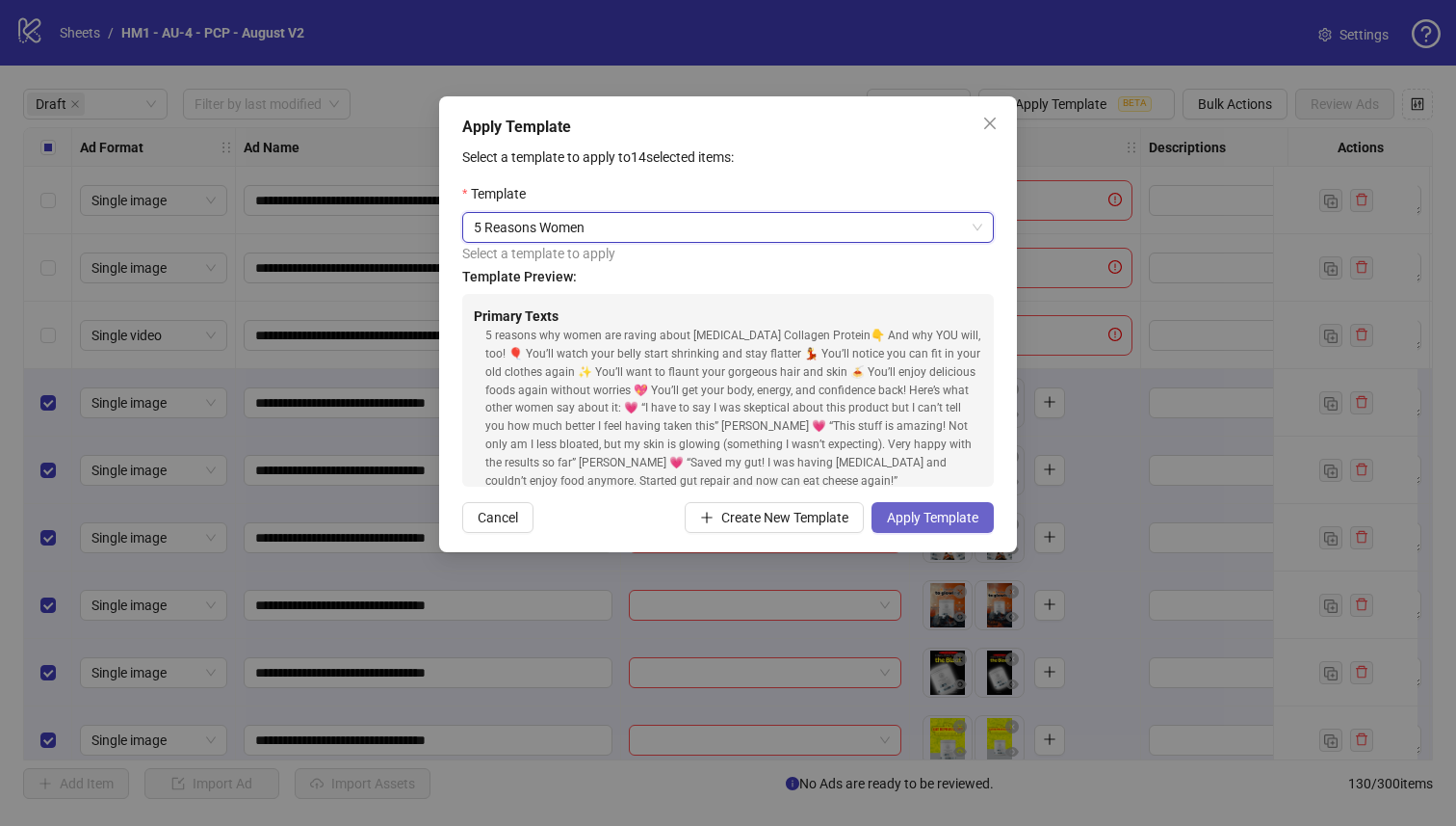
click at [976, 515] on span "Apply Template" at bounding box center [932, 518] width 92 height 15
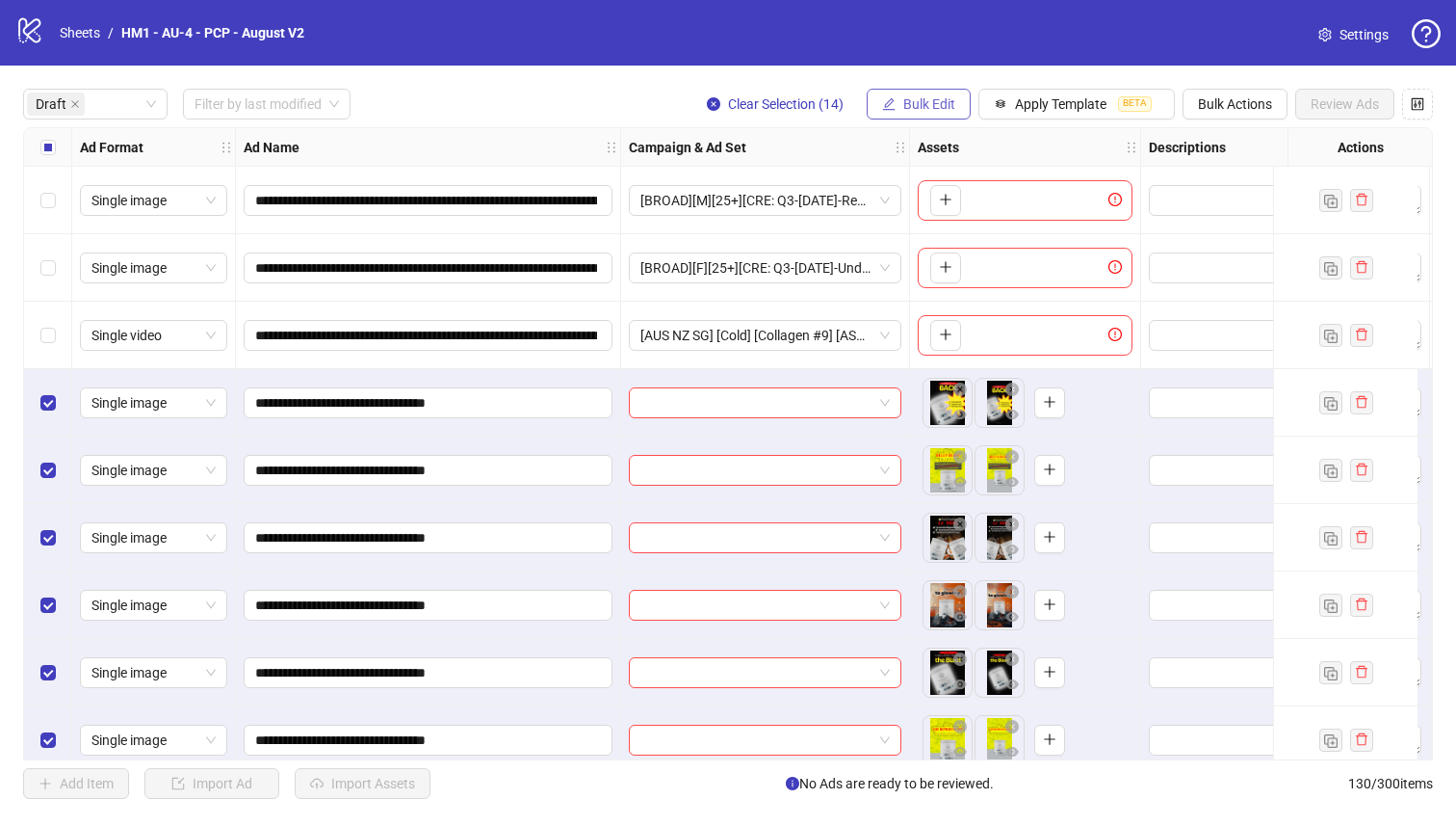
click at [913, 109] on span "Bulk Edit" at bounding box center [929, 104] width 52 height 15
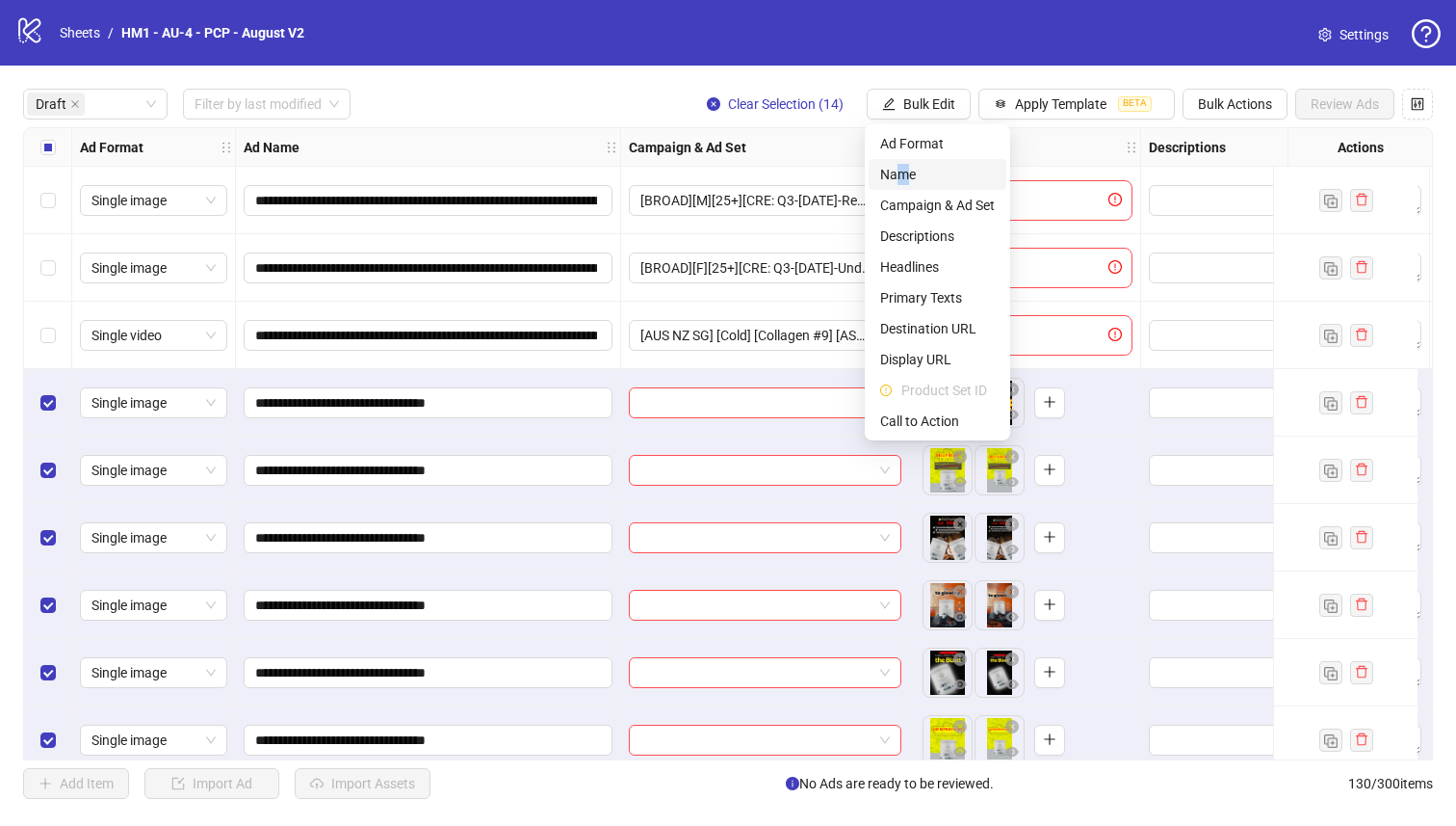
click at [903, 175] on span "Name" at bounding box center [937, 175] width 115 height 21
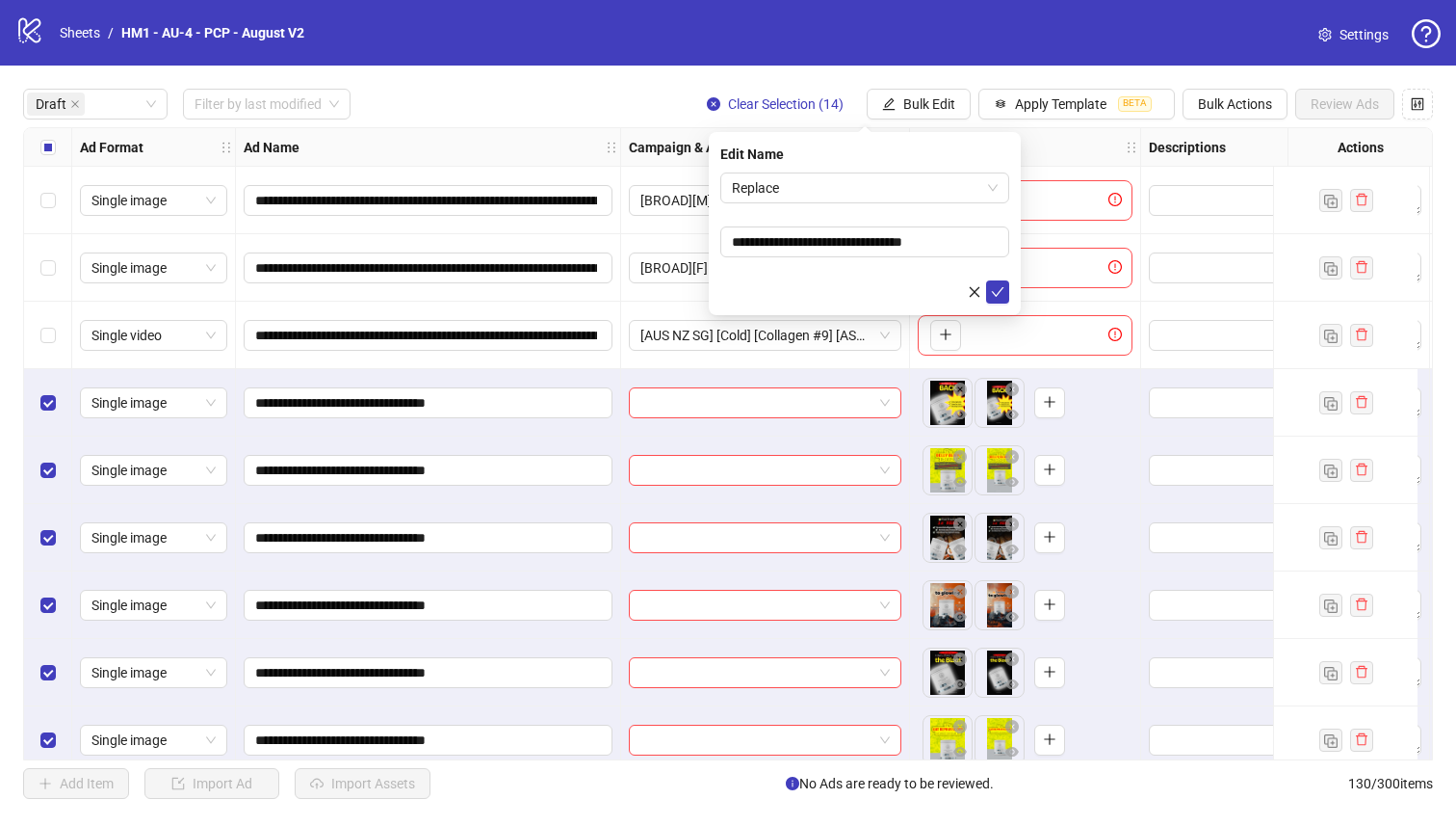
click at [838, 195] on span "Replace" at bounding box center [864, 187] width 266 height 29
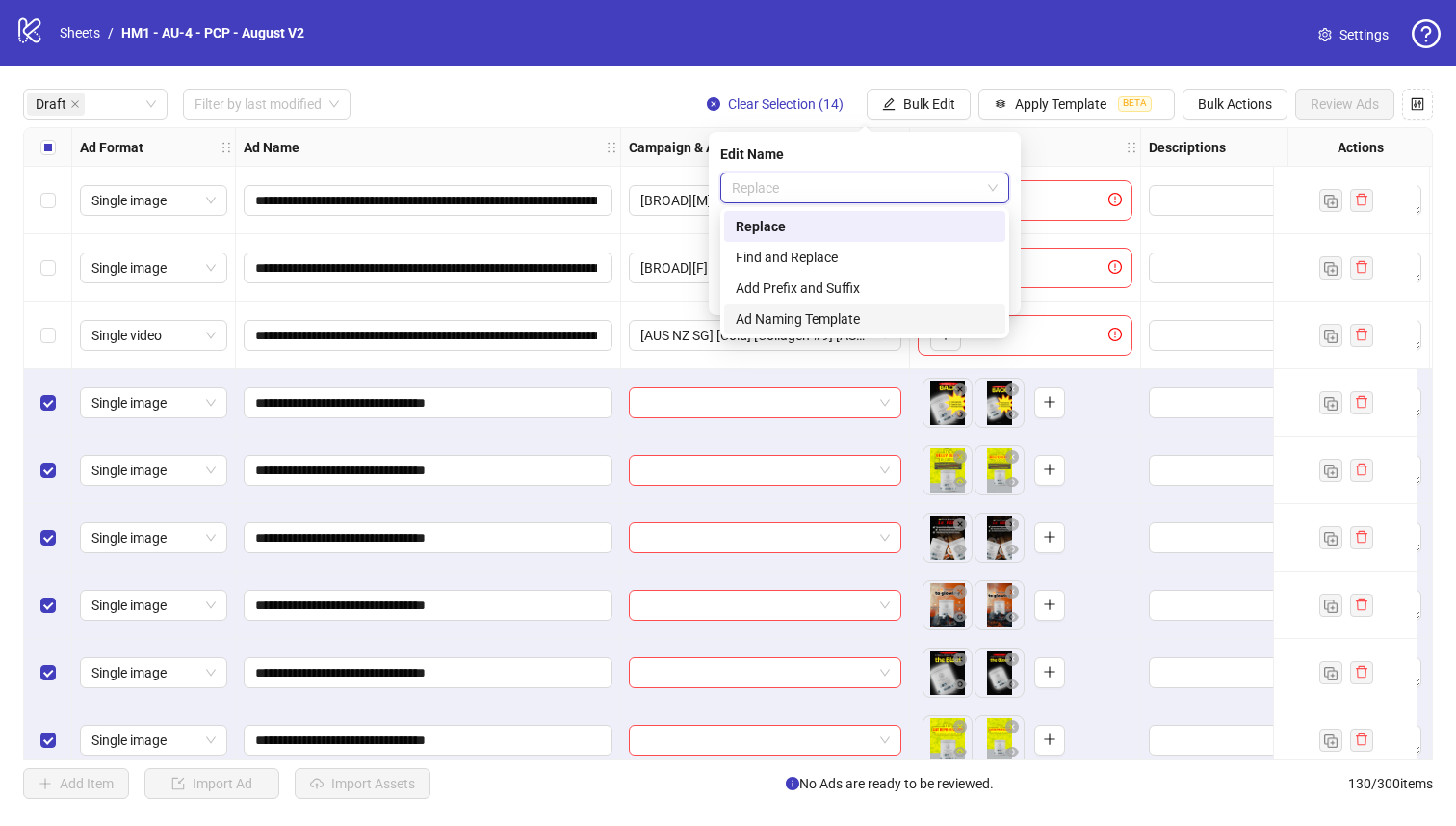
click at [827, 288] on div "Add Prefix and Suffix" at bounding box center [864, 288] width 258 height 21
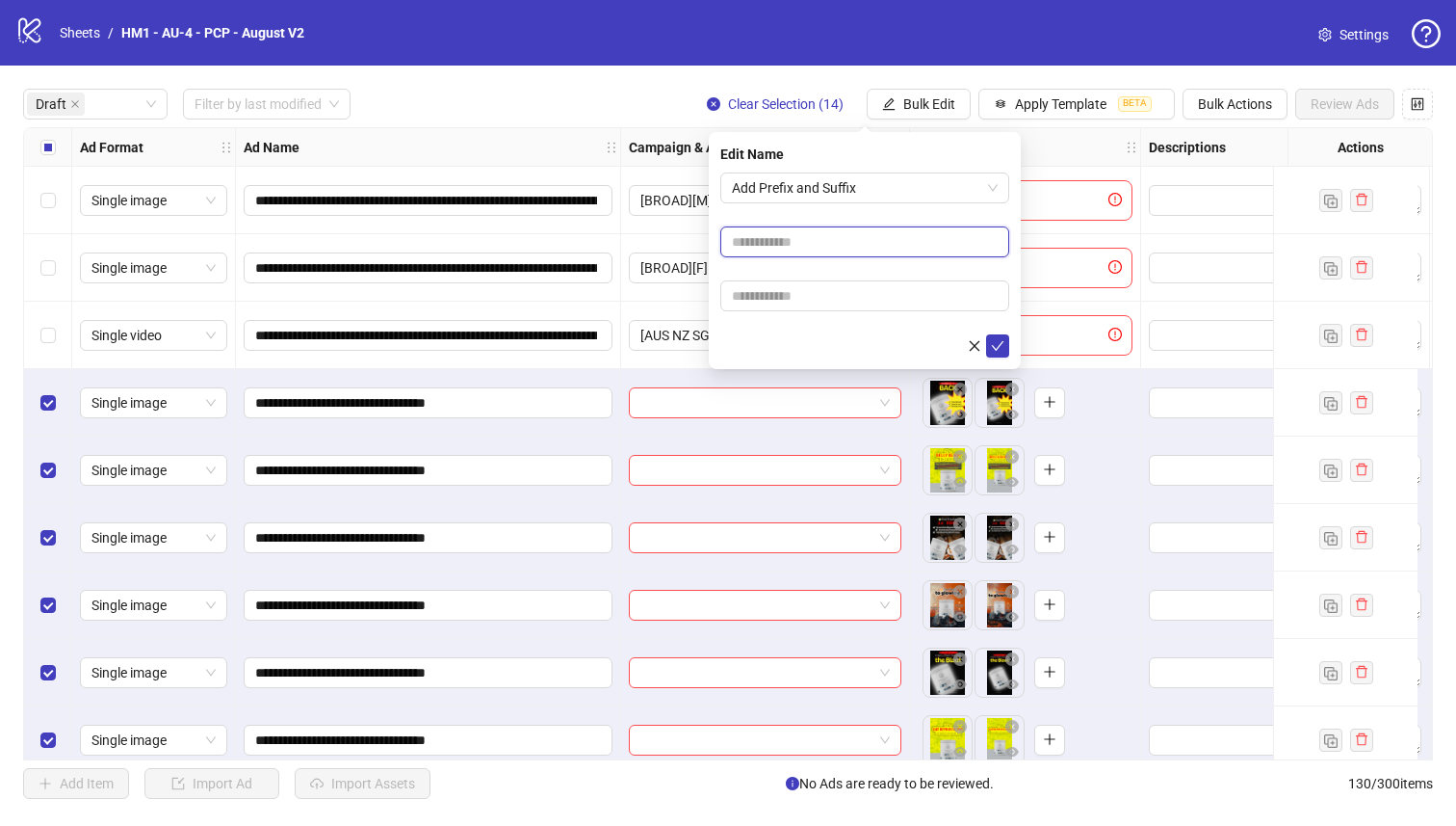
click at [828, 244] on input "text" at bounding box center [864, 242] width 289 height 31
click at [940, 245] on input "**********" at bounding box center [864, 242] width 289 height 31
click at [821, 242] on input "**********" at bounding box center [864, 242] width 289 height 31
click at [874, 246] on input "**********" at bounding box center [864, 242] width 289 height 31
click at [761, 245] on input "**********" at bounding box center [864, 242] width 289 height 31
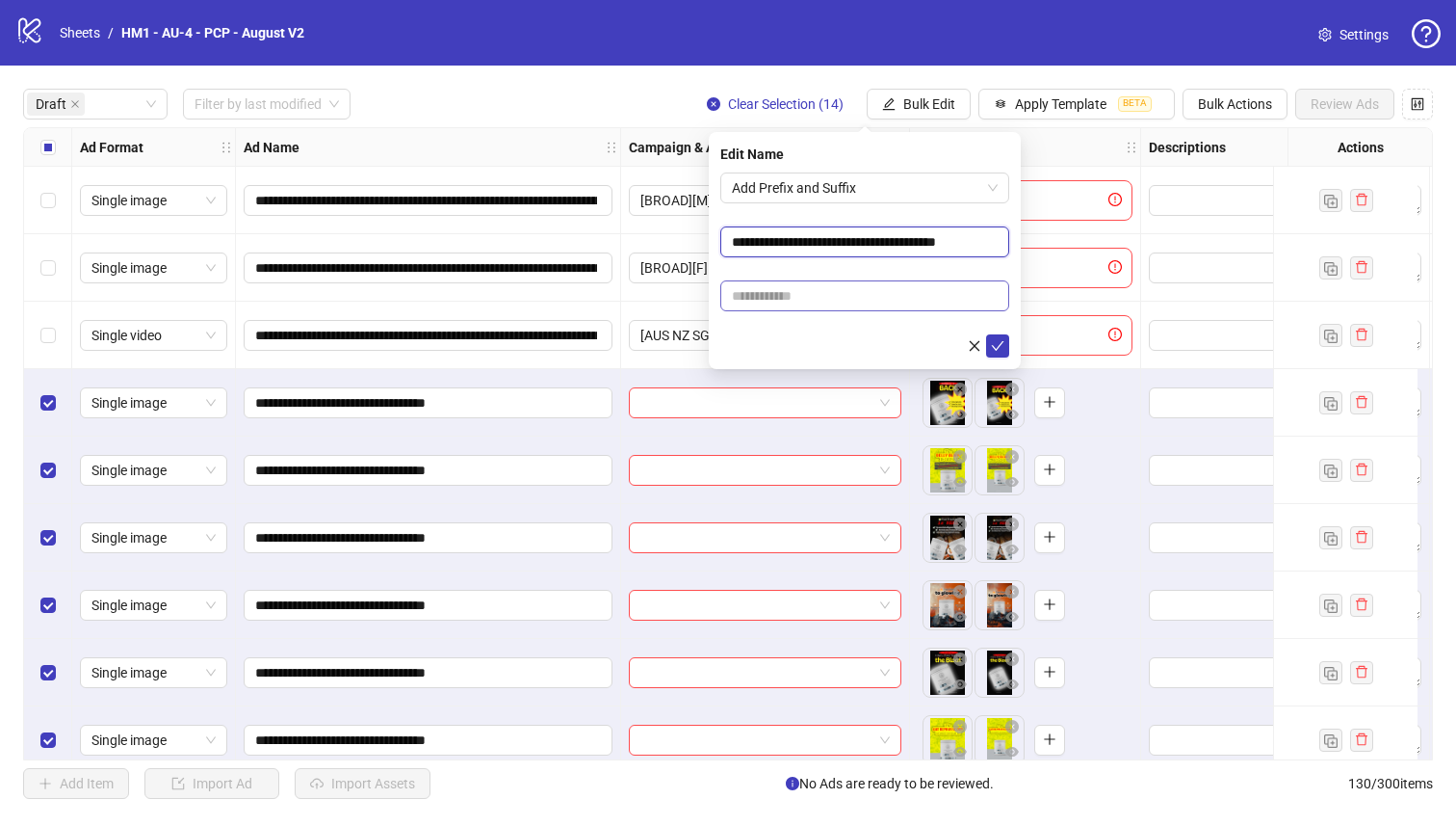
type input "**********"
click at [795, 286] on input "text" at bounding box center [864, 296] width 289 height 31
type input "**********"
click at [1005, 348] on button "submit" at bounding box center [997, 346] width 23 height 23
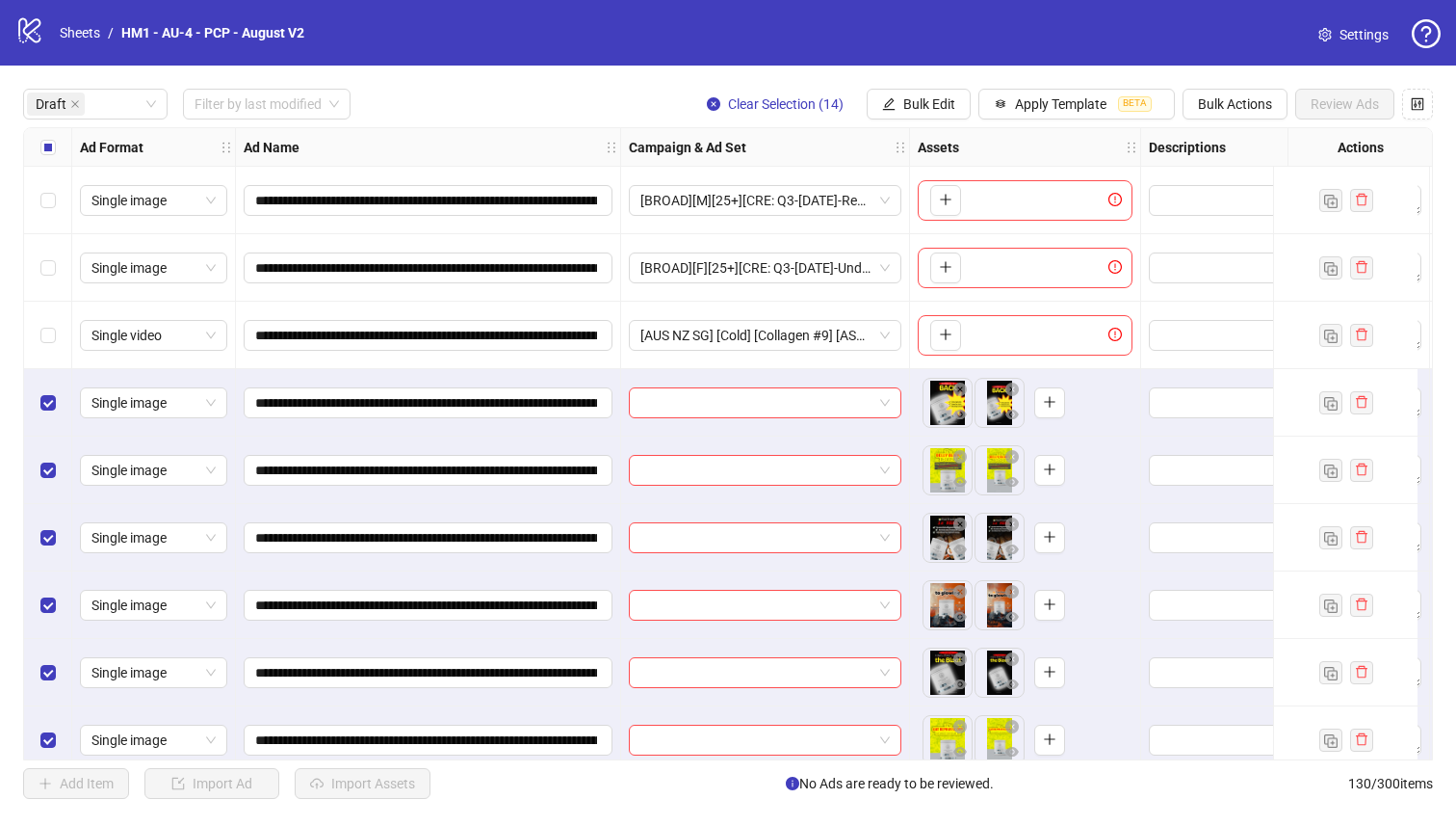
scroll to position [561, 0]
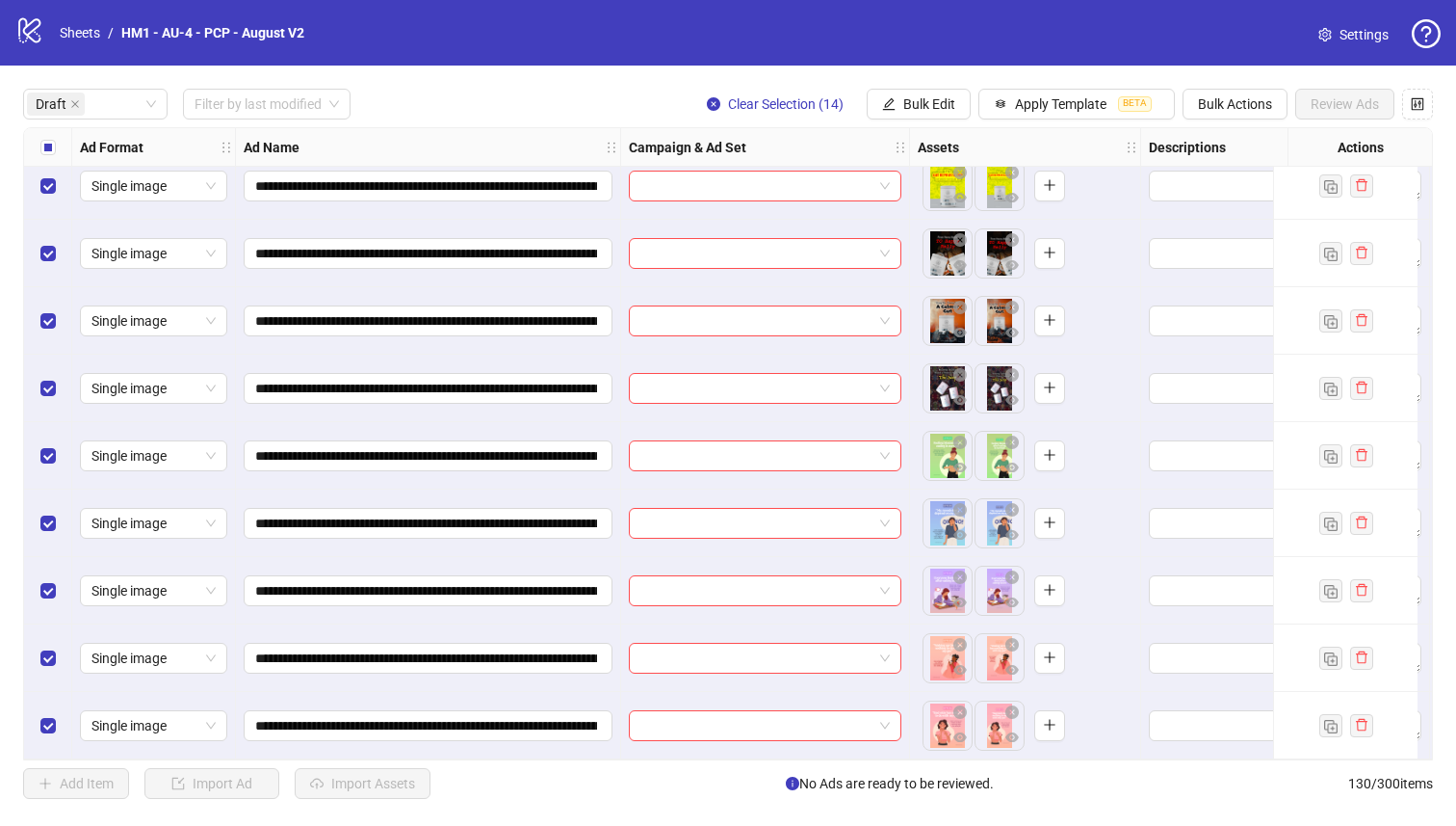
click at [41, 138] on label "Select all rows" at bounding box center [48, 148] width 15 height 21
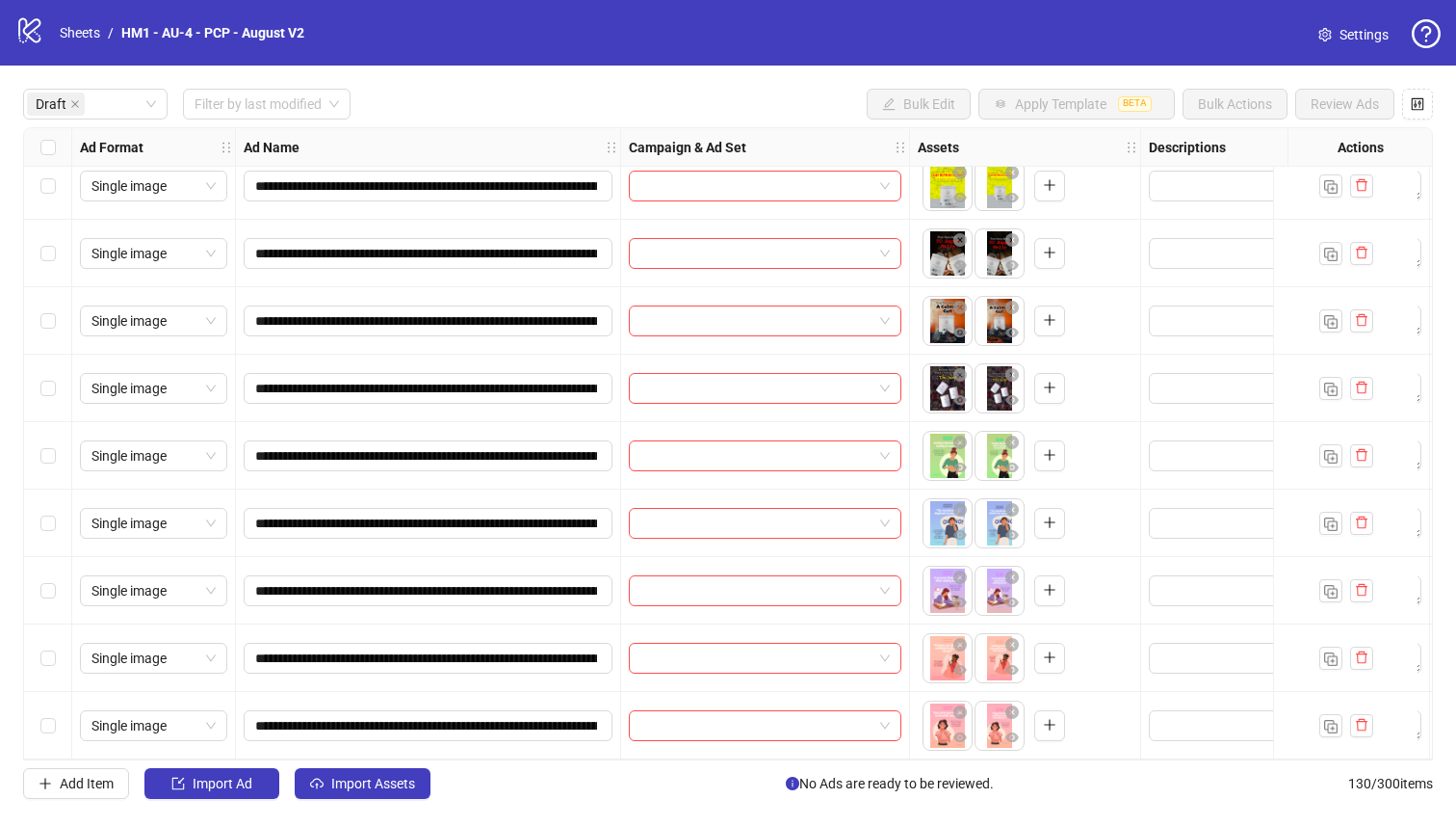
click at [39, 138] on div "Select all rows" at bounding box center [48, 148] width 48 height 39
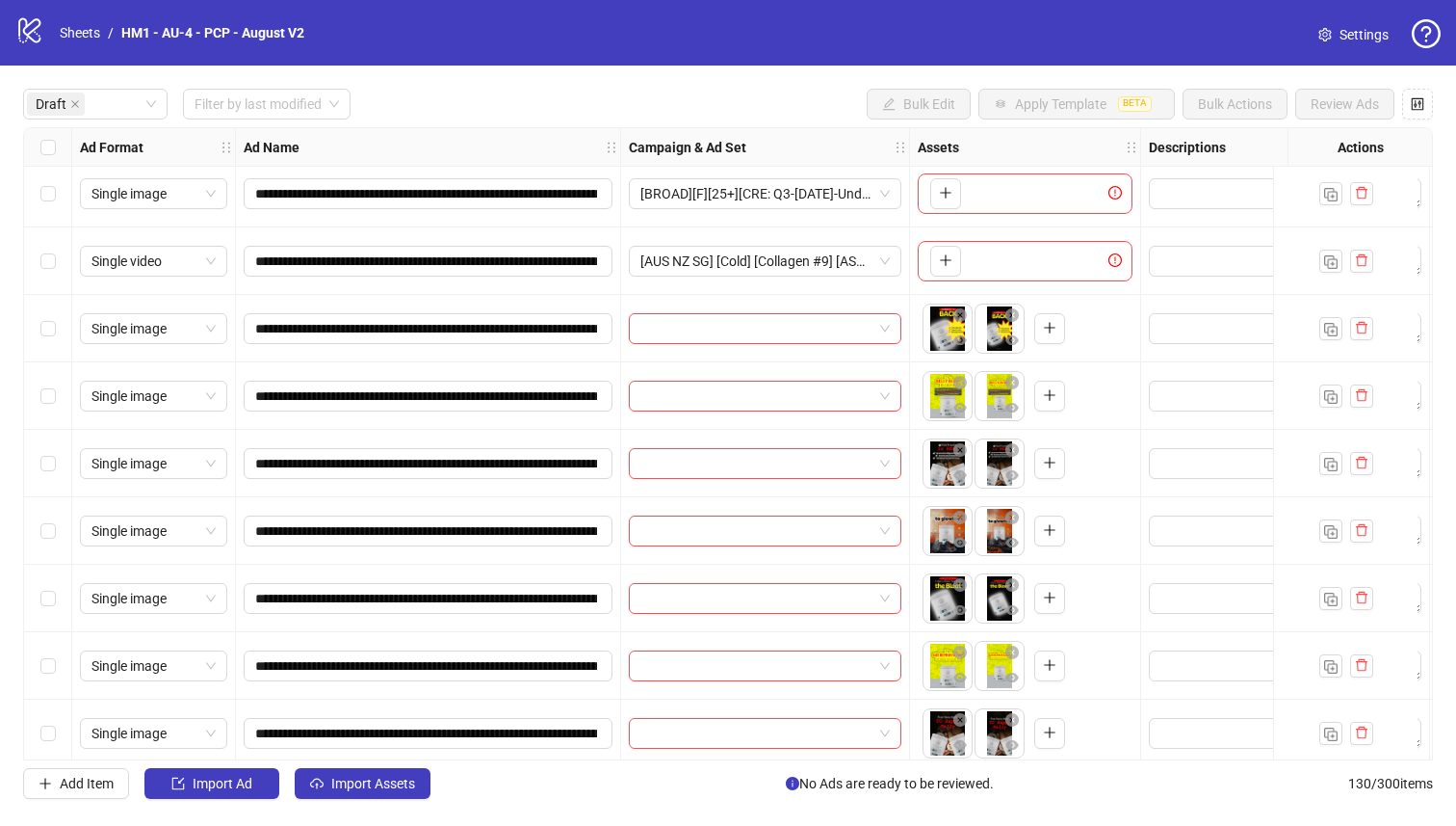
scroll to position [112, 0]
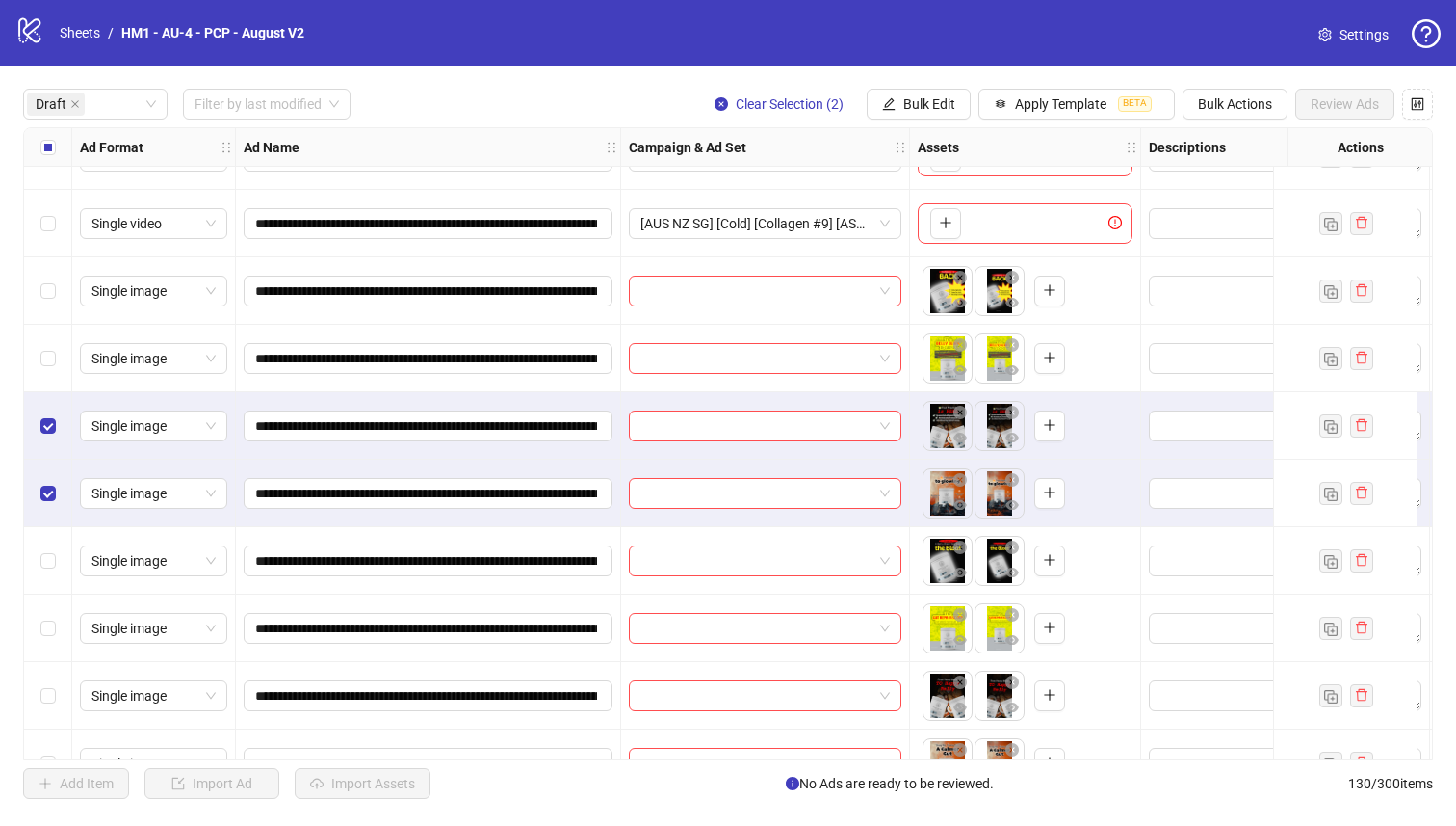
click at [43, 384] on div "Select row 5" at bounding box center [48, 358] width 48 height 68
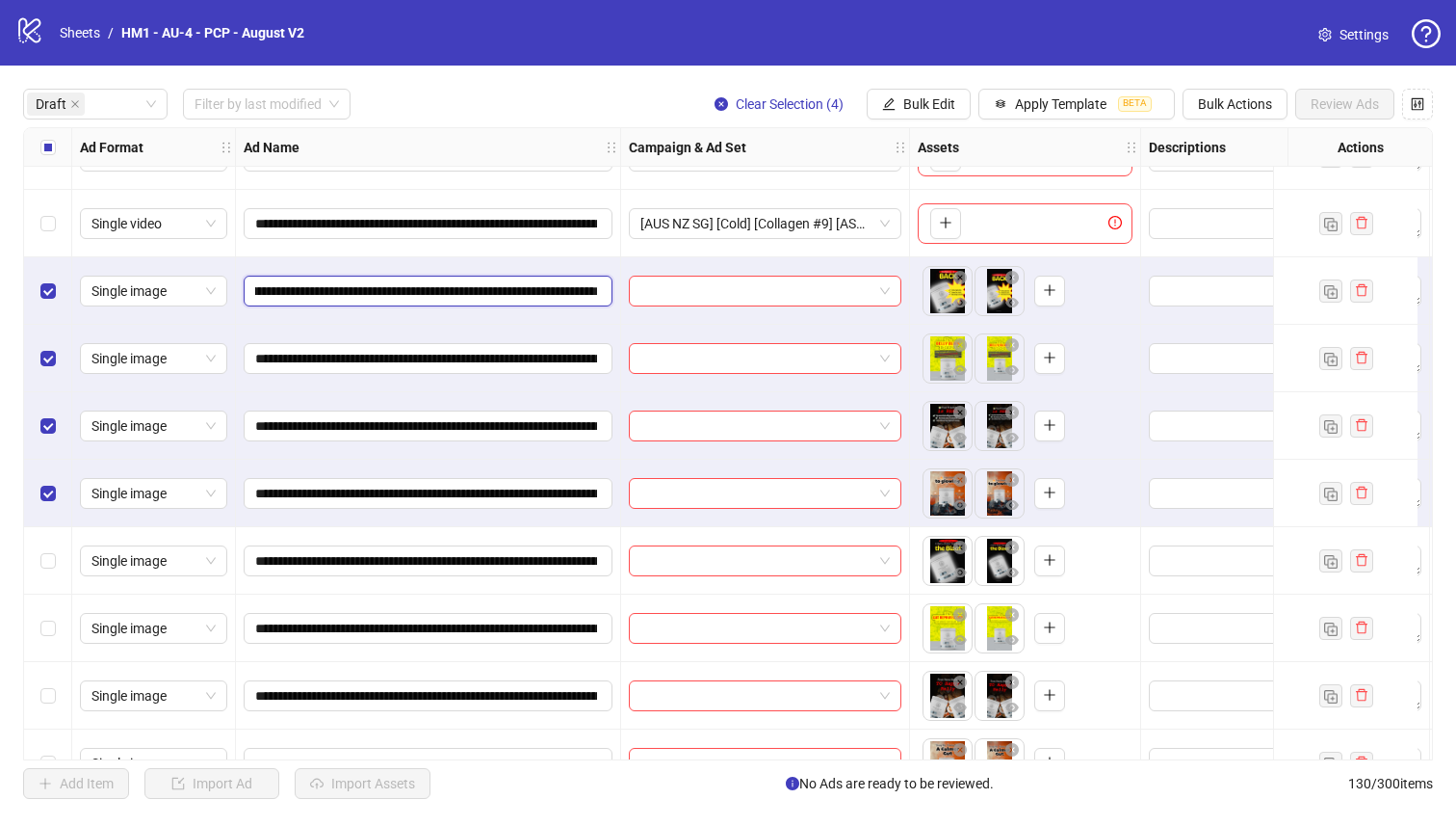
scroll to position [0, 366]
drag, startPoint x: 515, startPoint y: 292, endPoint x: 352, endPoint y: 285, distance: 163.2
click at [352, 285] on input "**********" at bounding box center [426, 291] width 342 height 21
click at [918, 103] on span "Bulk Edit" at bounding box center [929, 104] width 52 height 15
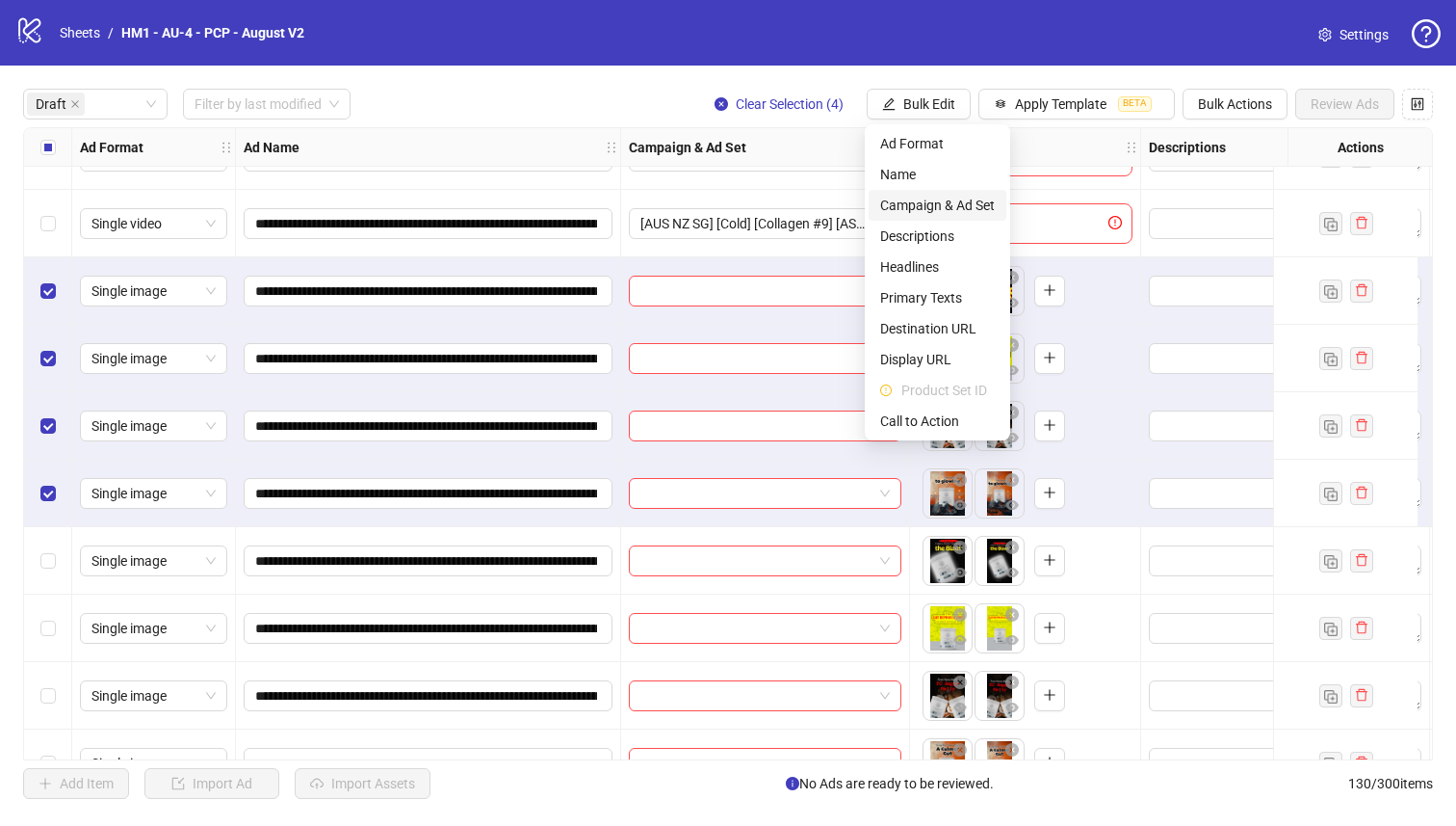
click at [974, 202] on span "Campaign & Ad Set" at bounding box center [937, 205] width 115 height 21
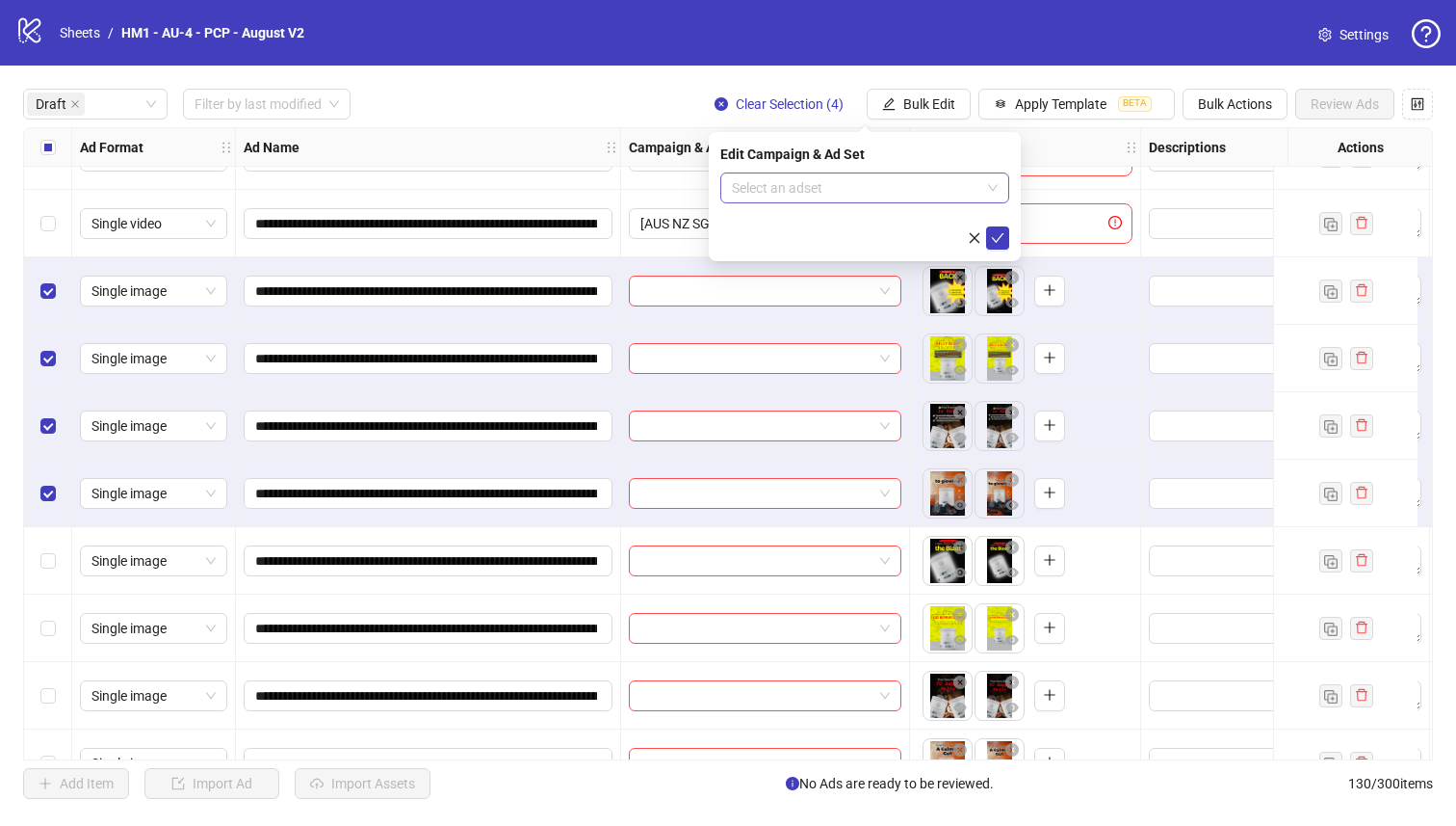
click at [888, 185] on input "search" at bounding box center [855, 187] width 248 height 29
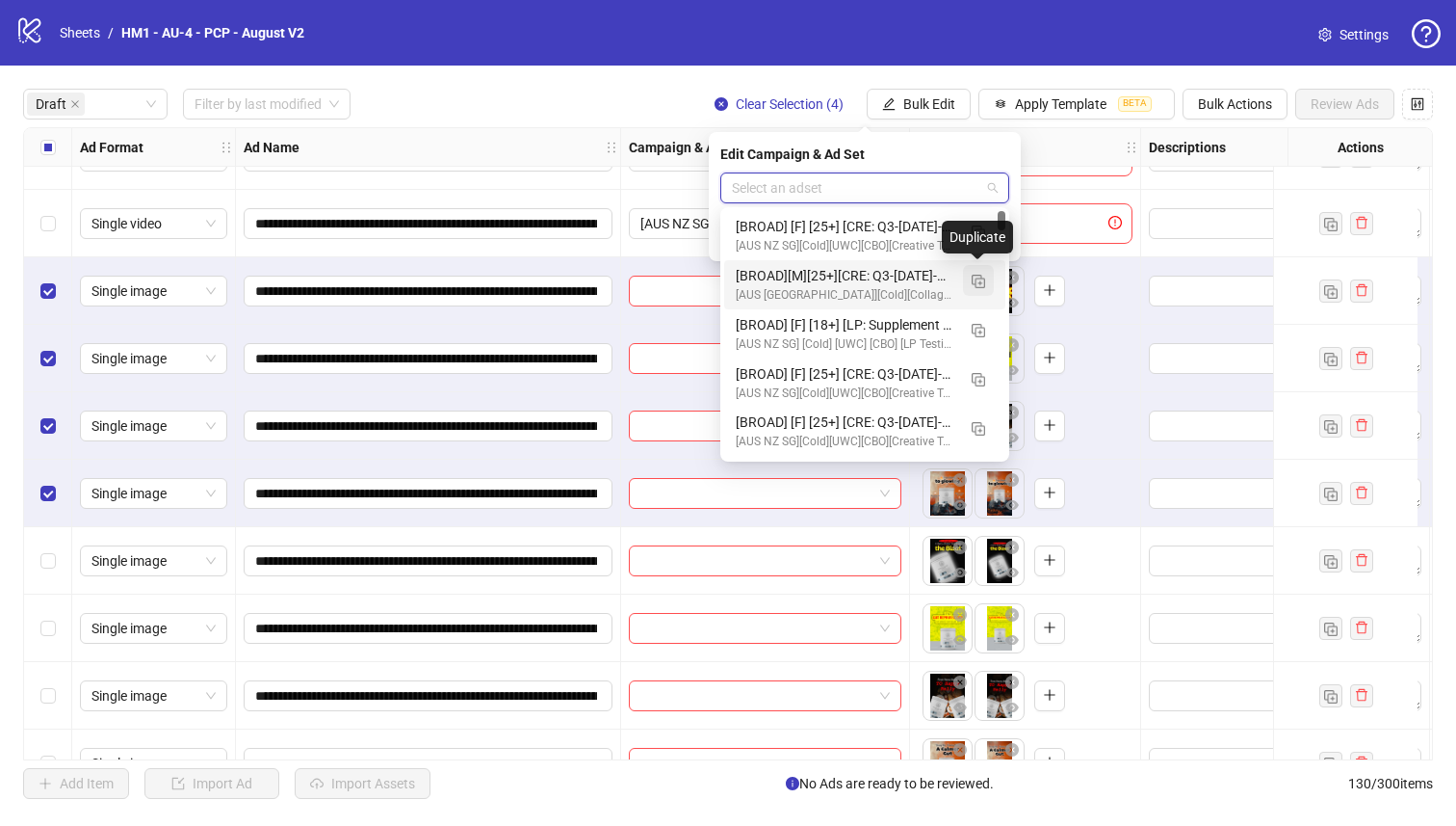
click at [980, 279] on img "button" at bounding box center [978, 281] width 14 height 14
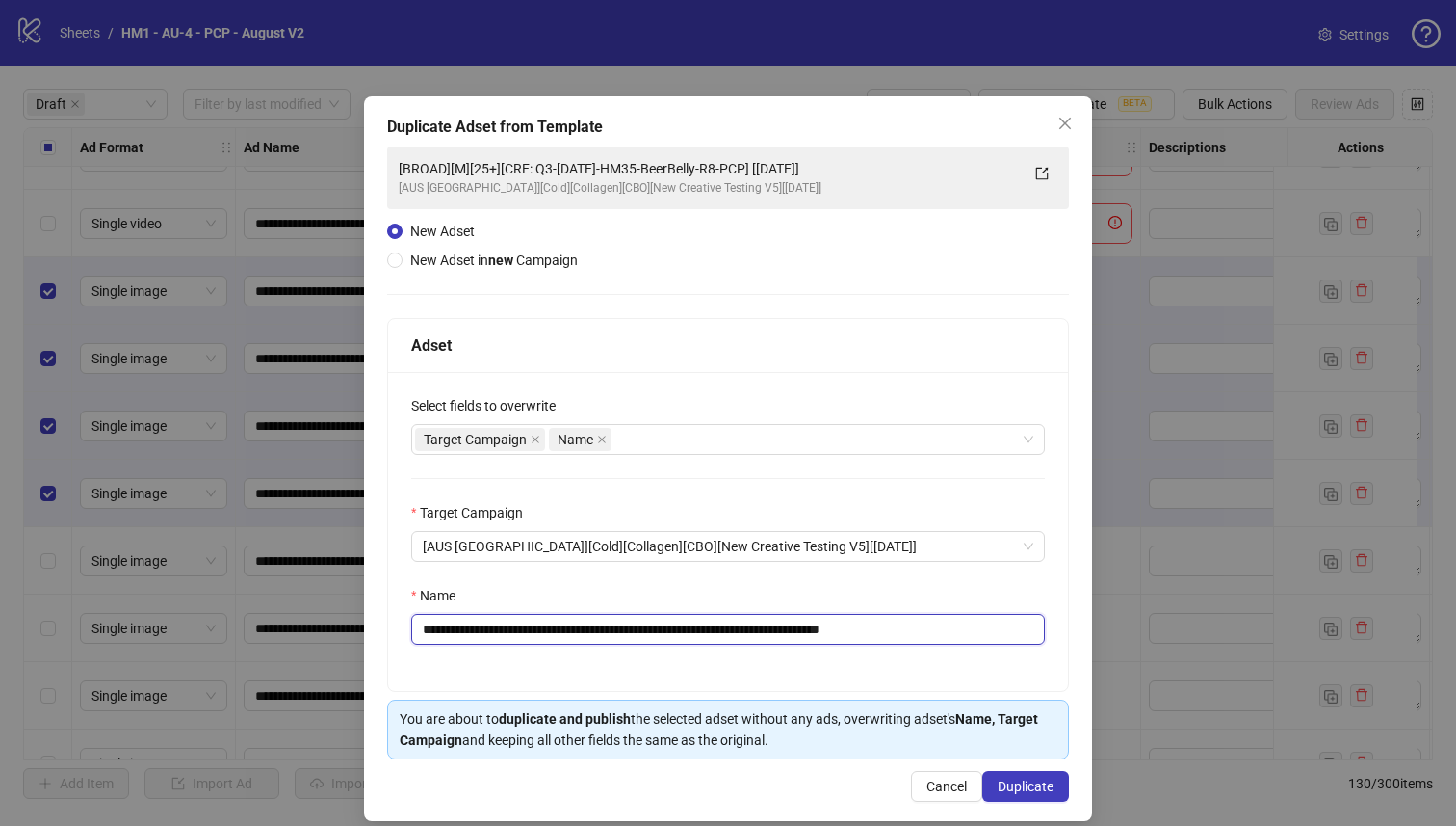
drag, startPoint x: 799, startPoint y: 628, endPoint x: 555, endPoint y: 632, distance: 244.0
click at [555, 632] on input "**********" at bounding box center [728, 629] width 633 height 31
paste input "text"
click at [518, 631] on input "**********" at bounding box center [728, 629] width 633 height 31
click at [490, 631] on input "**********" at bounding box center [728, 629] width 633 height 31
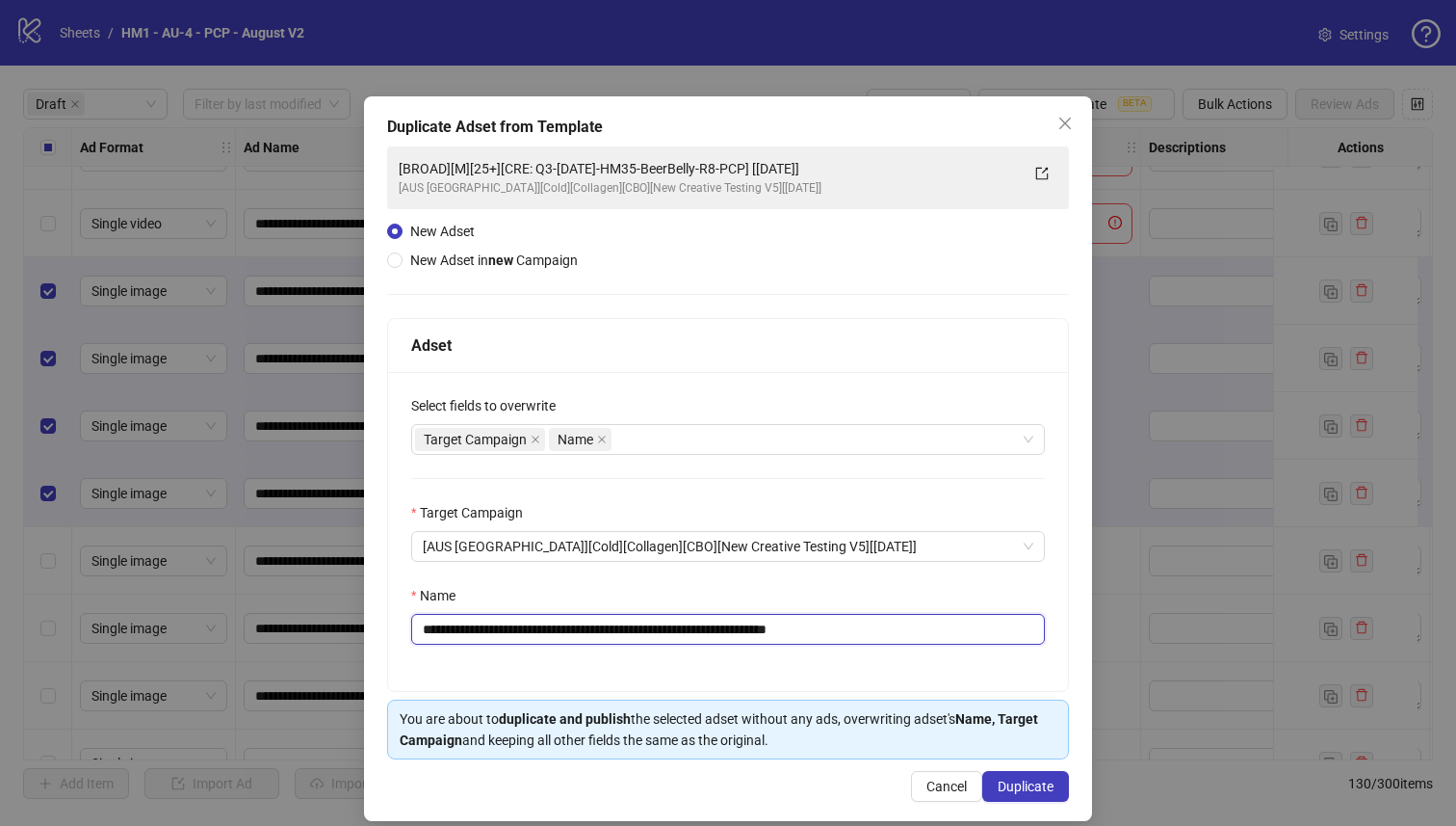
click at [470, 631] on input "**********" at bounding box center [728, 629] width 633 height 31
click at [480, 628] on input "**********" at bounding box center [728, 629] width 633 height 31
type input "**********"
click at [727, 658] on div "**********" at bounding box center [728, 531] width 680 height 319
click at [1034, 780] on span "Duplicate" at bounding box center [1025, 786] width 56 height 15
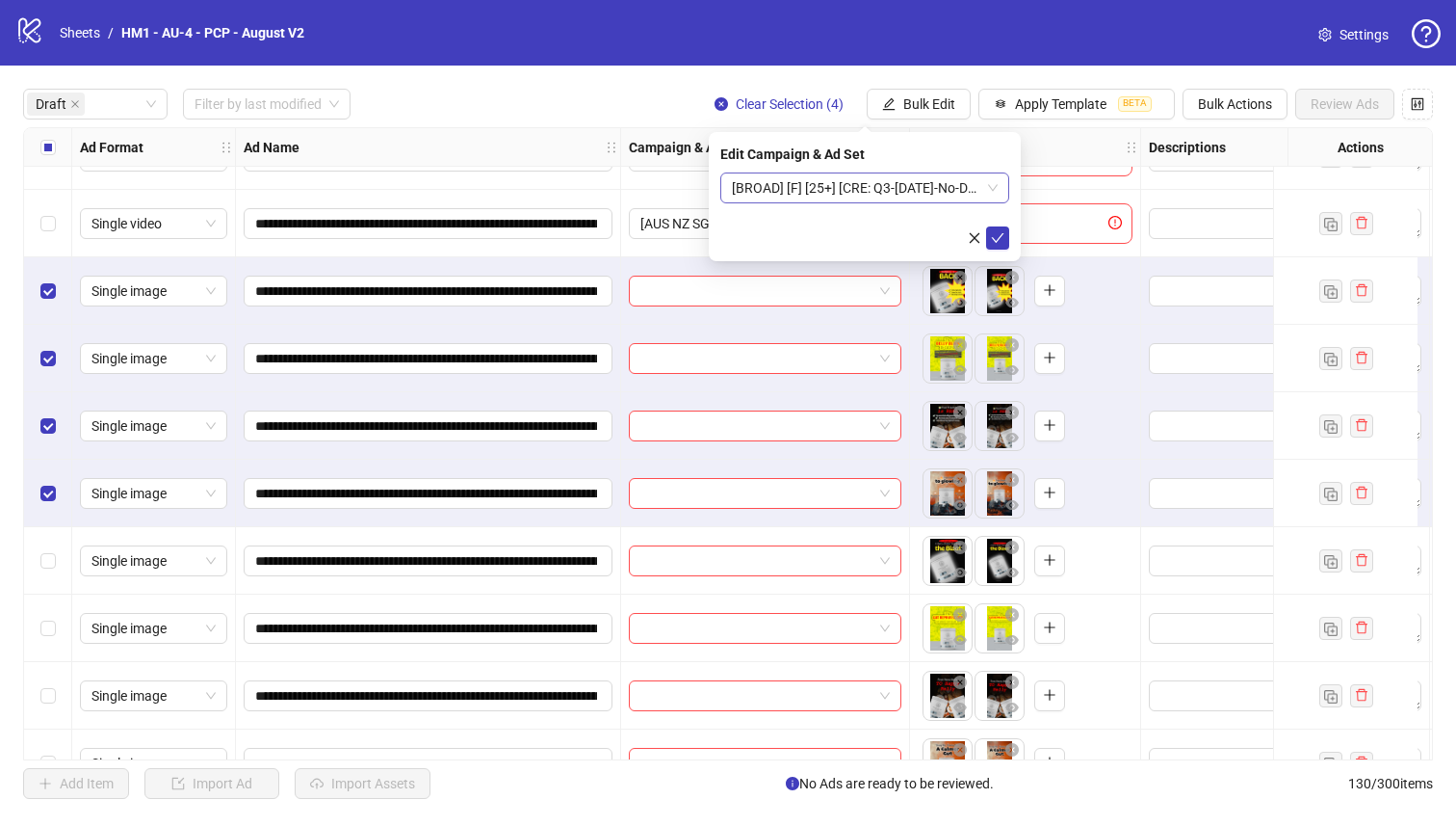
click at [910, 193] on span "[BROAD] [F] [25+] [CRE: Q3-[DATE]-No-Designer-PCP] [[DATE]]" at bounding box center [864, 187] width 266 height 29
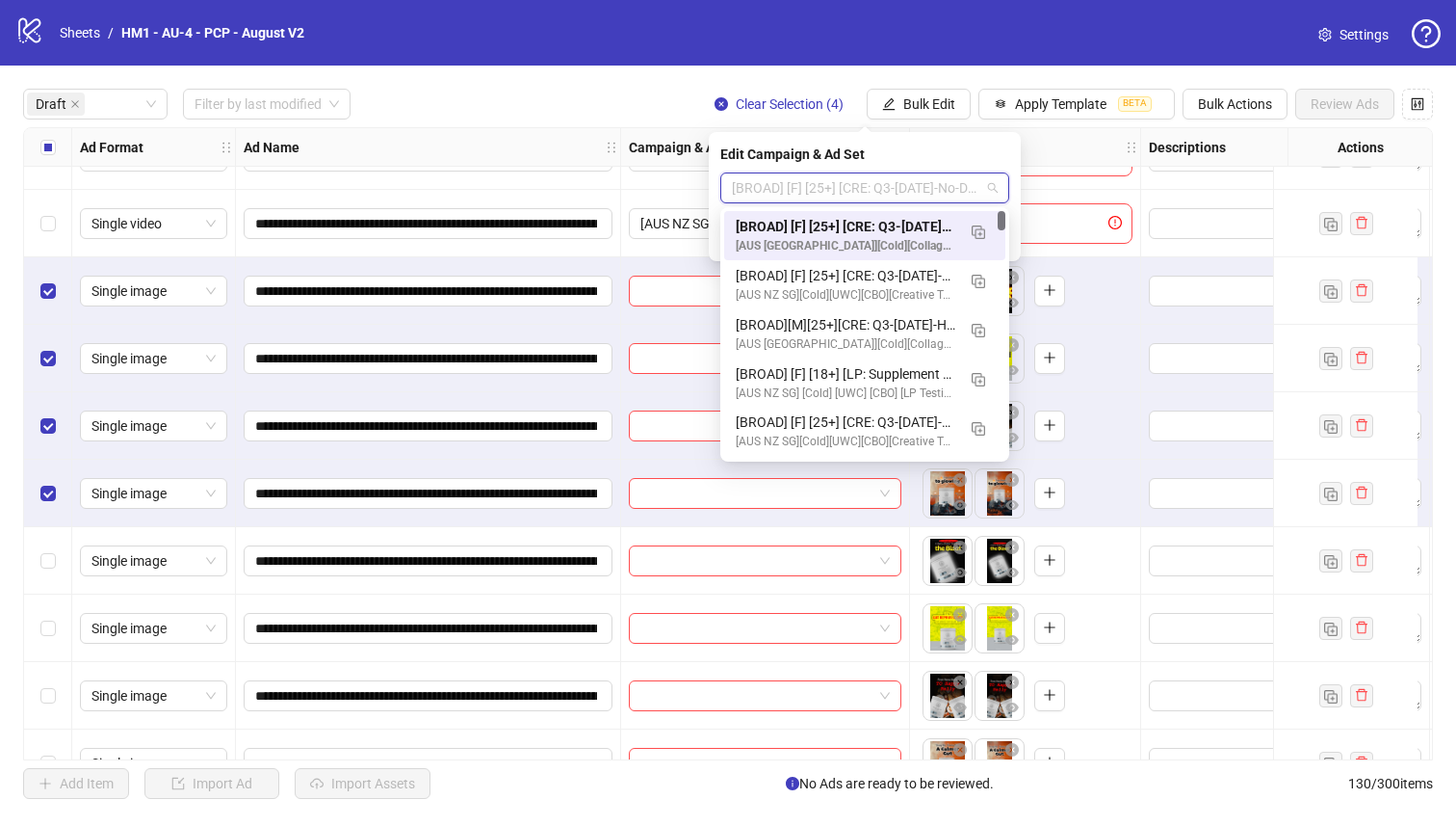
click at [910, 219] on div "[BROAD] [F] [25+] [CRE: Q3-[DATE]-No-Designer-PCP] [[DATE]]" at bounding box center [845, 226] width 219 height 21
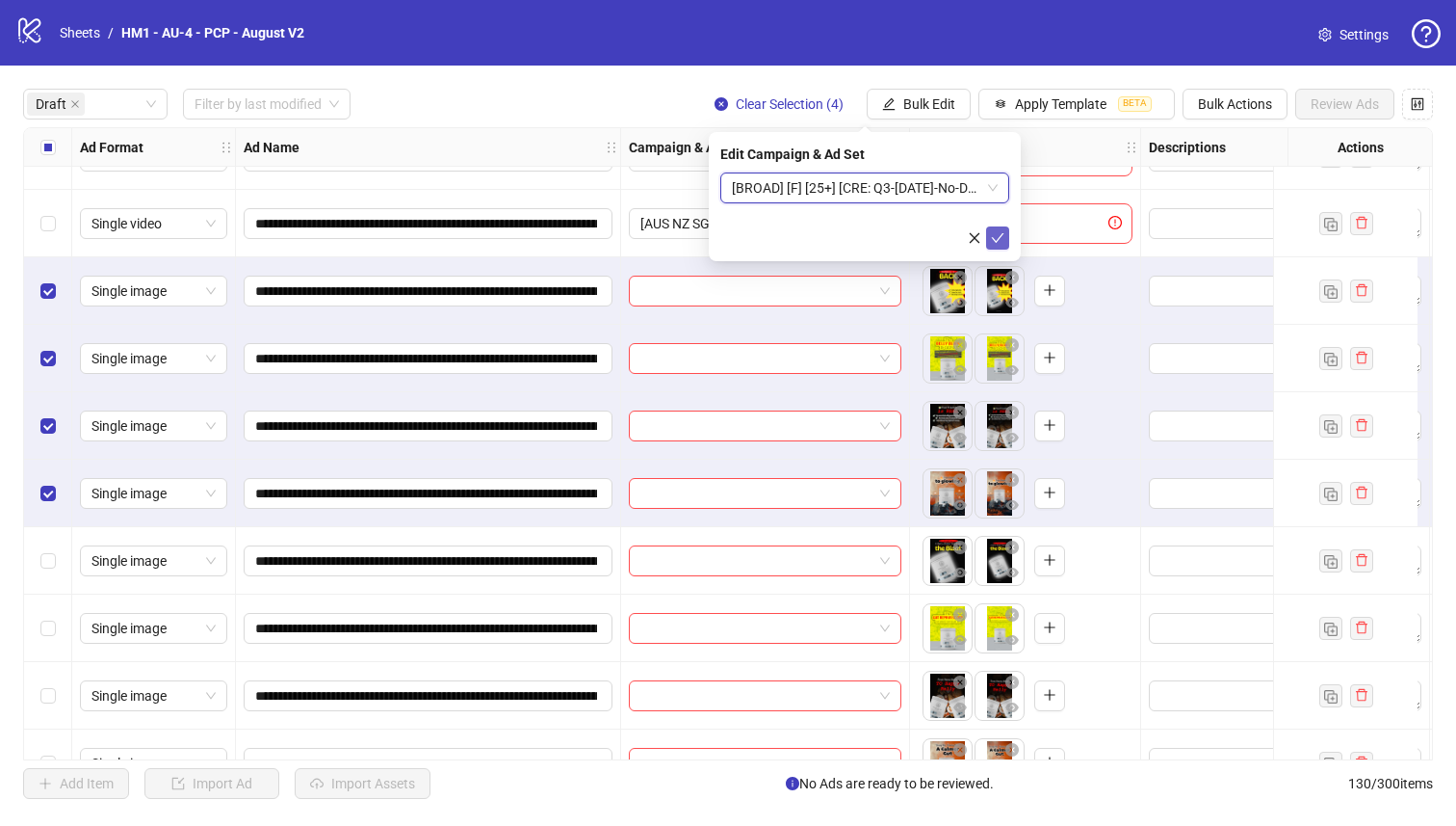
click at [1003, 234] on button "submit" at bounding box center [997, 238] width 23 height 23
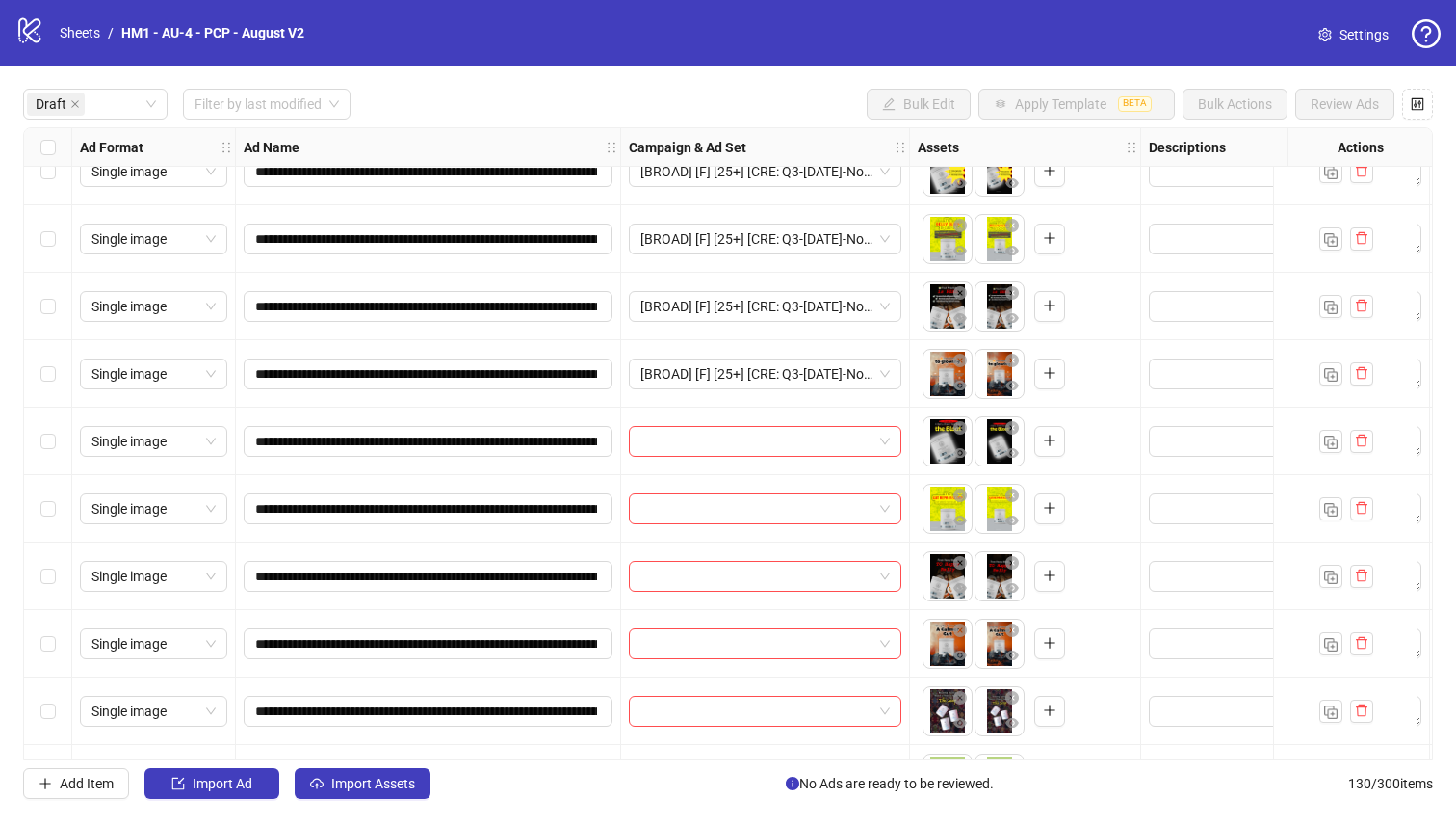
scroll to position [280, 0]
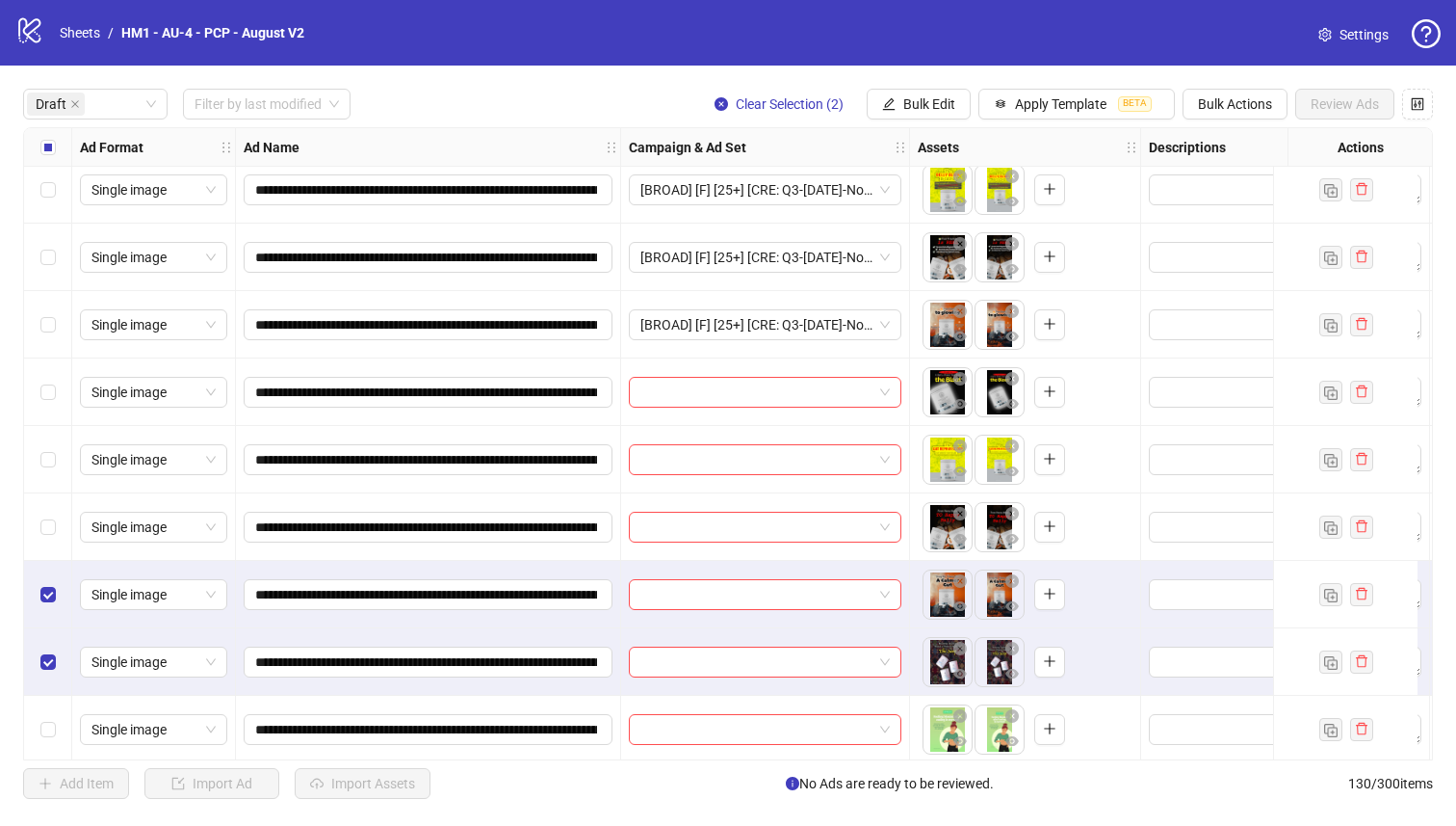
click at [47, 512] on div "Select row 10" at bounding box center [48, 527] width 48 height 68
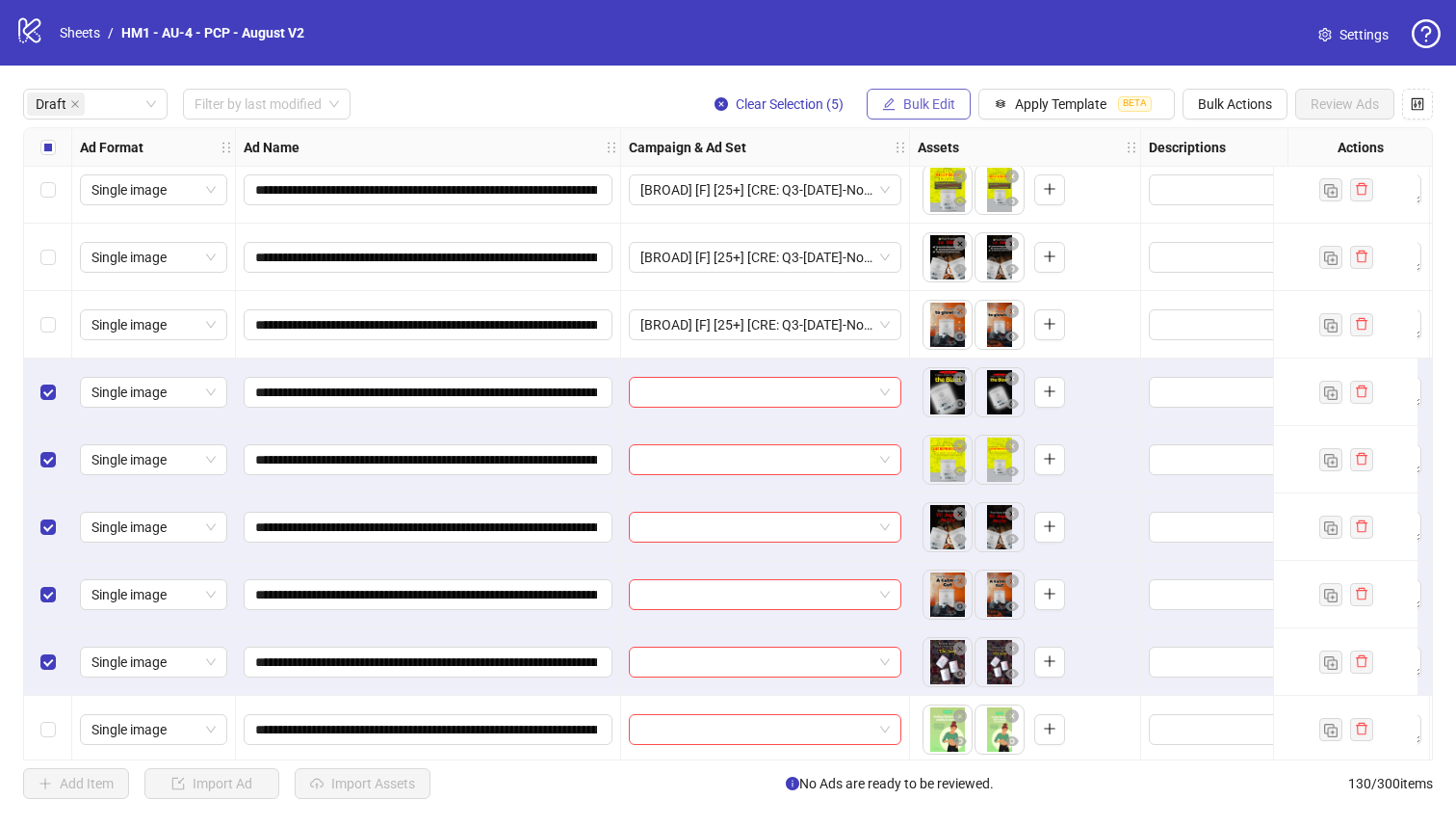
click at [916, 110] on span "Bulk Edit" at bounding box center [929, 104] width 52 height 15
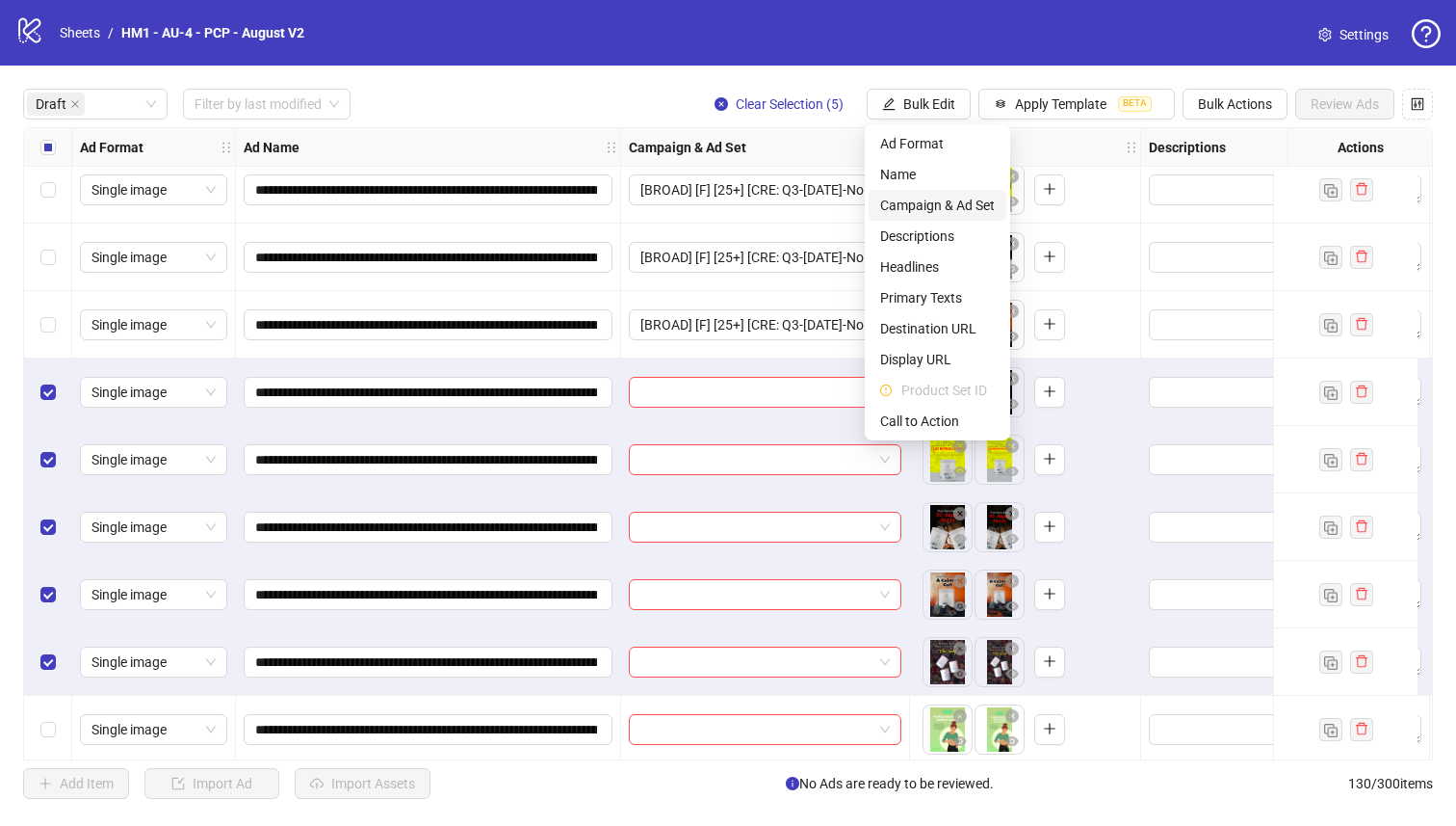
click at [969, 207] on span "Campaign & Ad Set" at bounding box center [937, 205] width 115 height 21
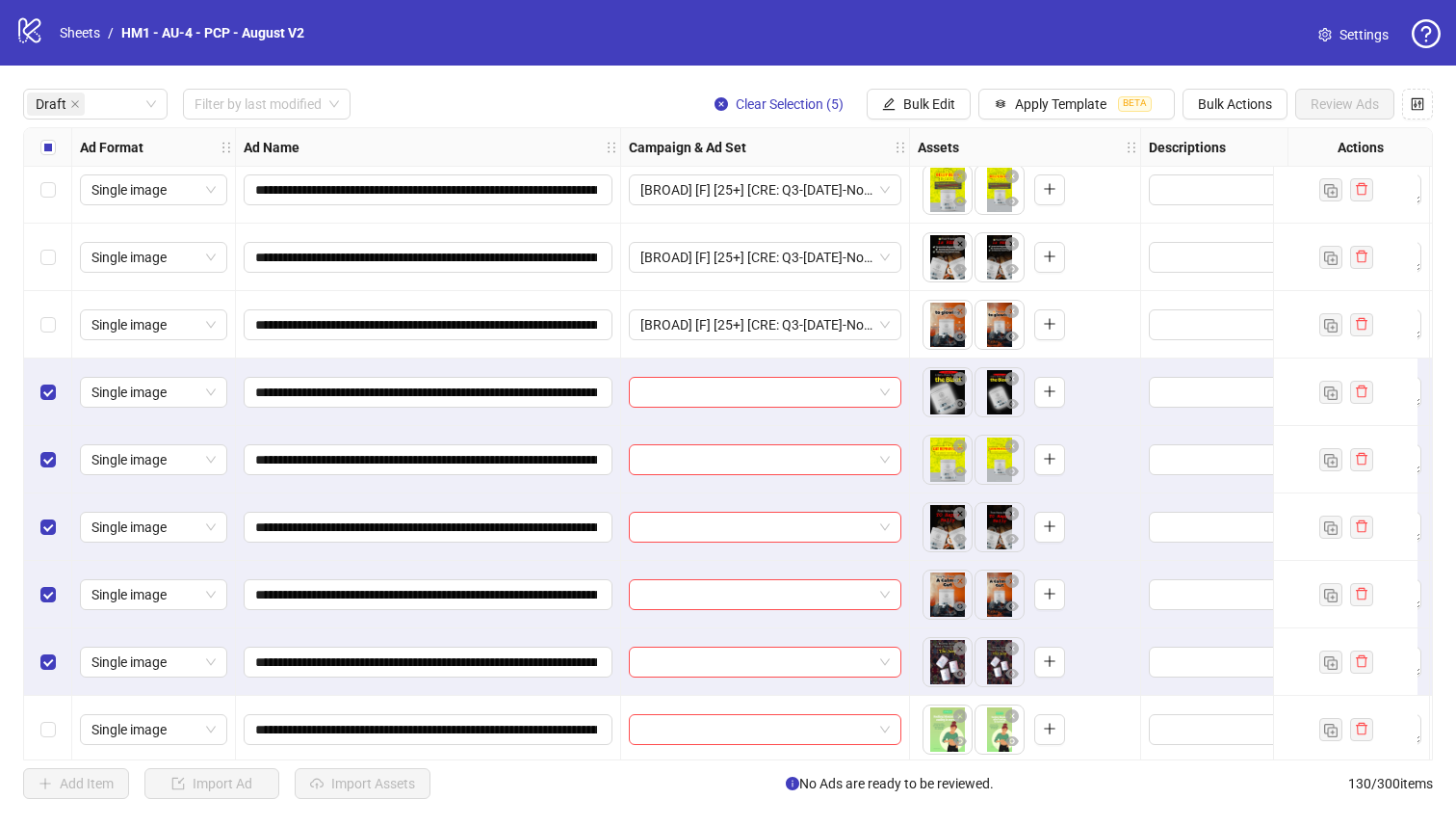
click at [864, 127] on input "search" at bounding box center [864, 127] width 0 height 0
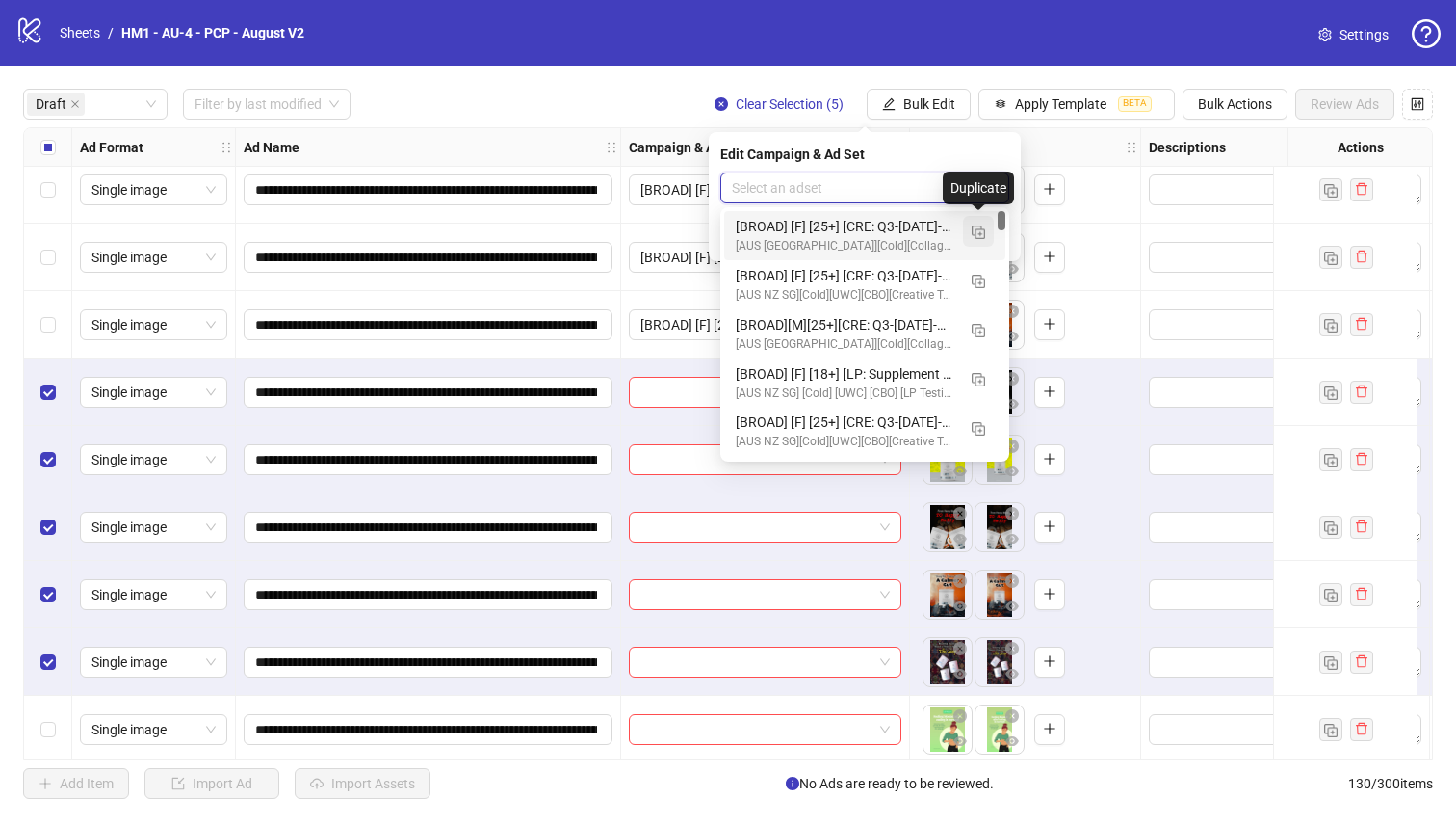
click at [974, 230] on img "button" at bounding box center [978, 232] width 14 height 14
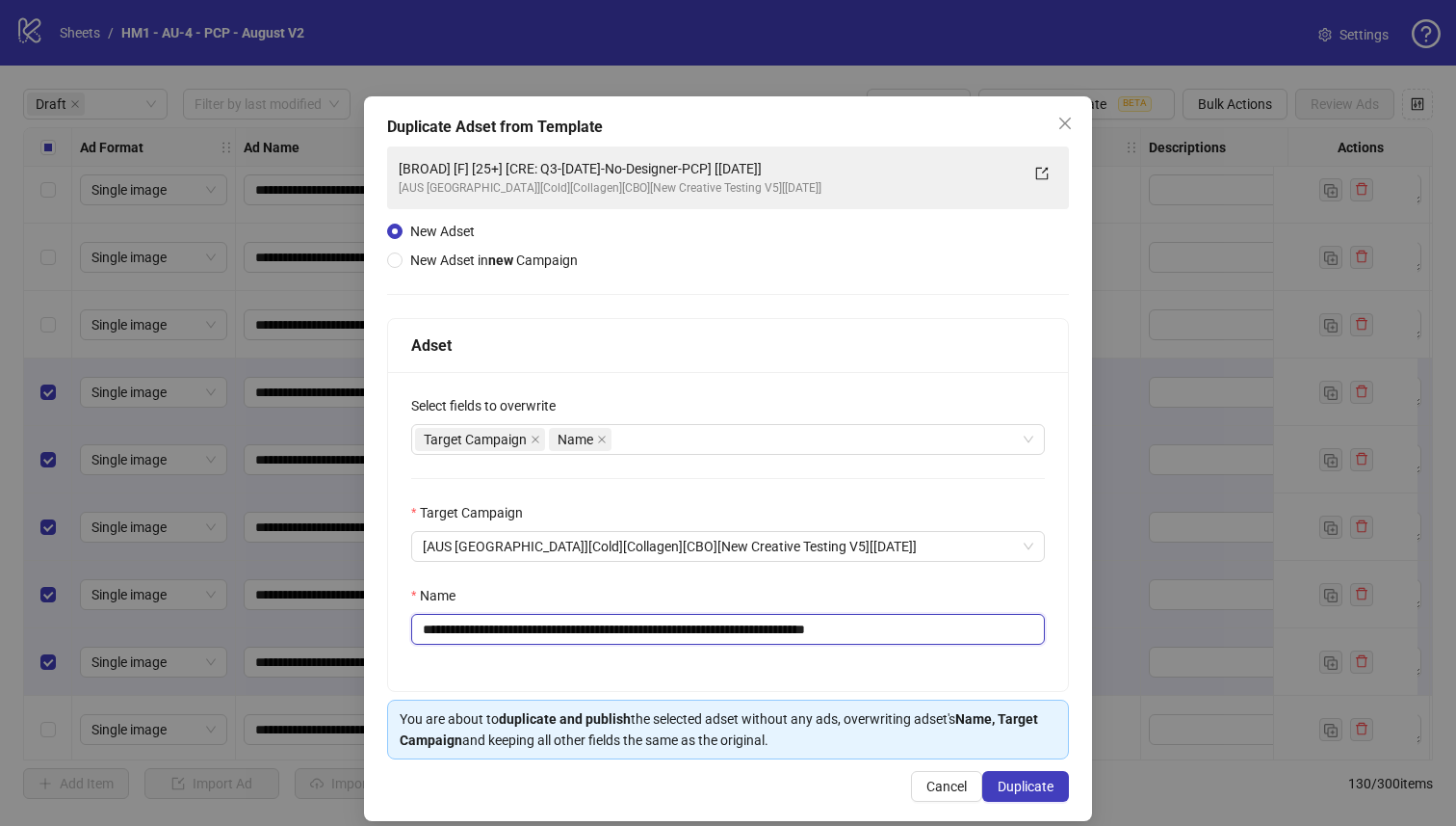
click at [764, 630] on input "**********" at bounding box center [728, 629] width 633 height 31
type input "**********"
click at [1012, 793] on button "Duplicate" at bounding box center [1025, 786] width 87 height 31
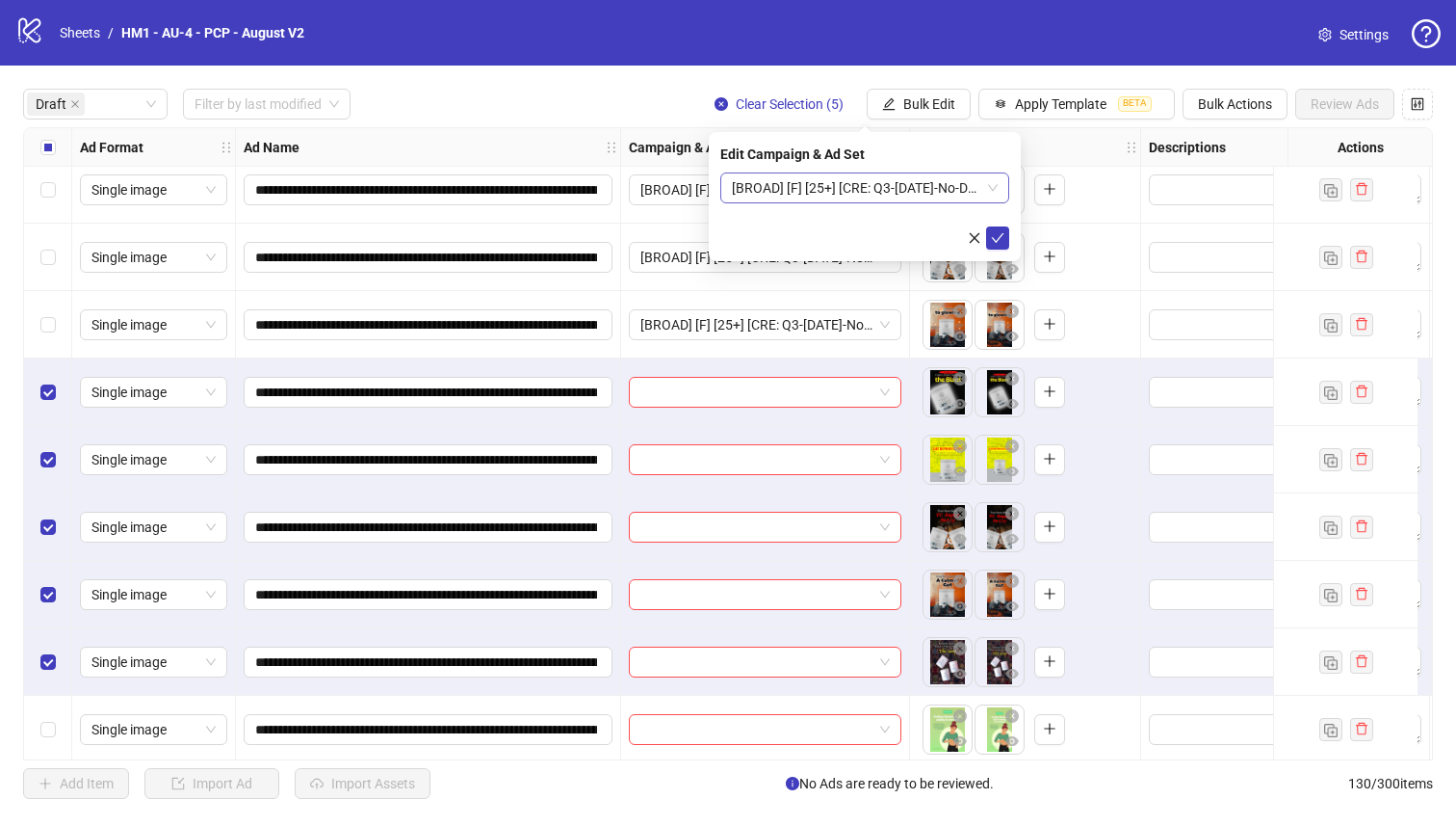
click at [923, 197] on span "[BROAD] [F] [25+] [CRE: Q3-[DATE]-No-Designer-PCP-2] [[DATE]]" at bounding box center [864, 187] width 266 height 29
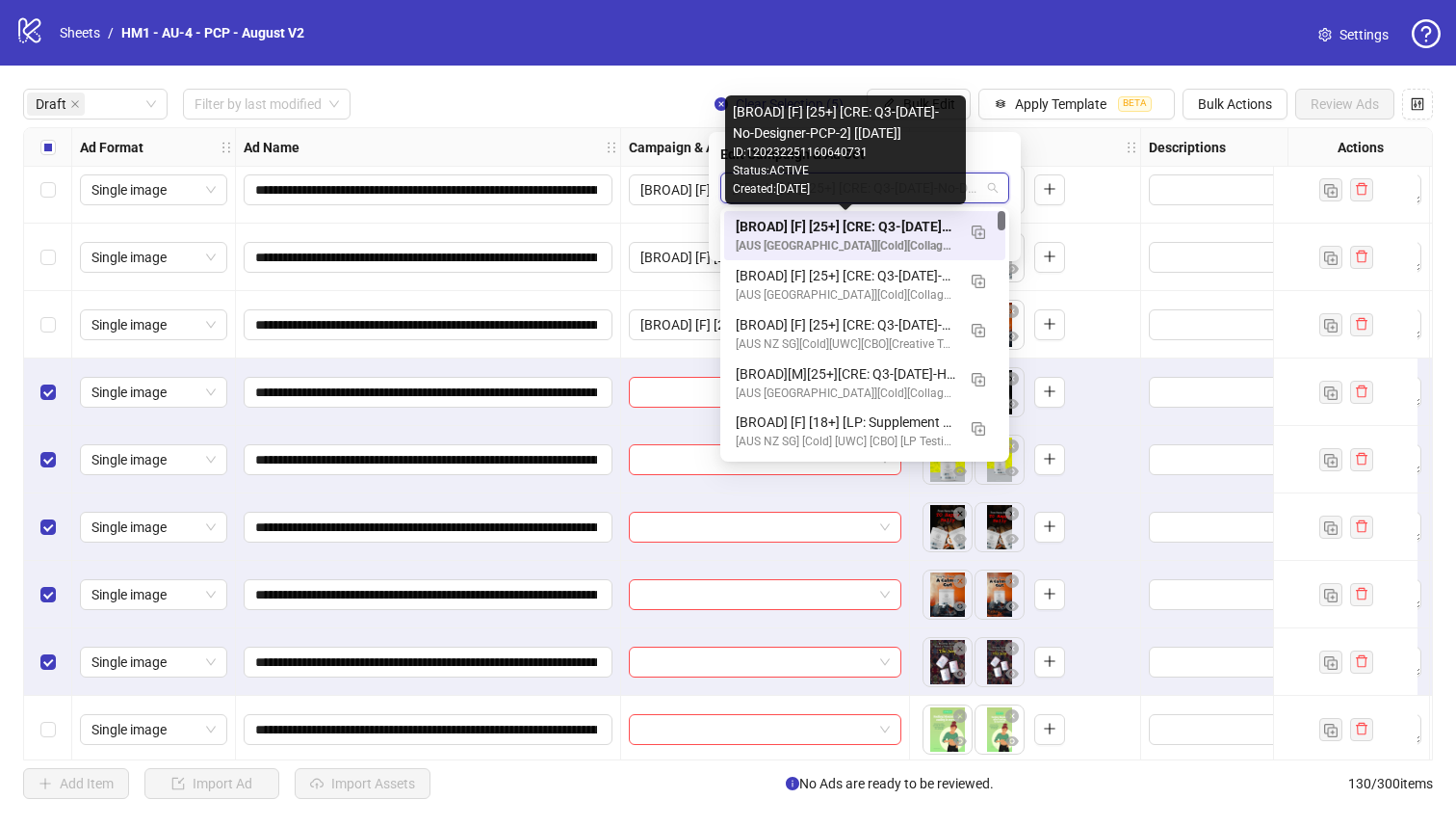
click at [917, 216] on div "[BROAD] [F] [25+] [CRE: Q3-[DATE]-No-Designer-PCP-2] [[DATE]]" at bounding box center [845, 226] width 219 height 21
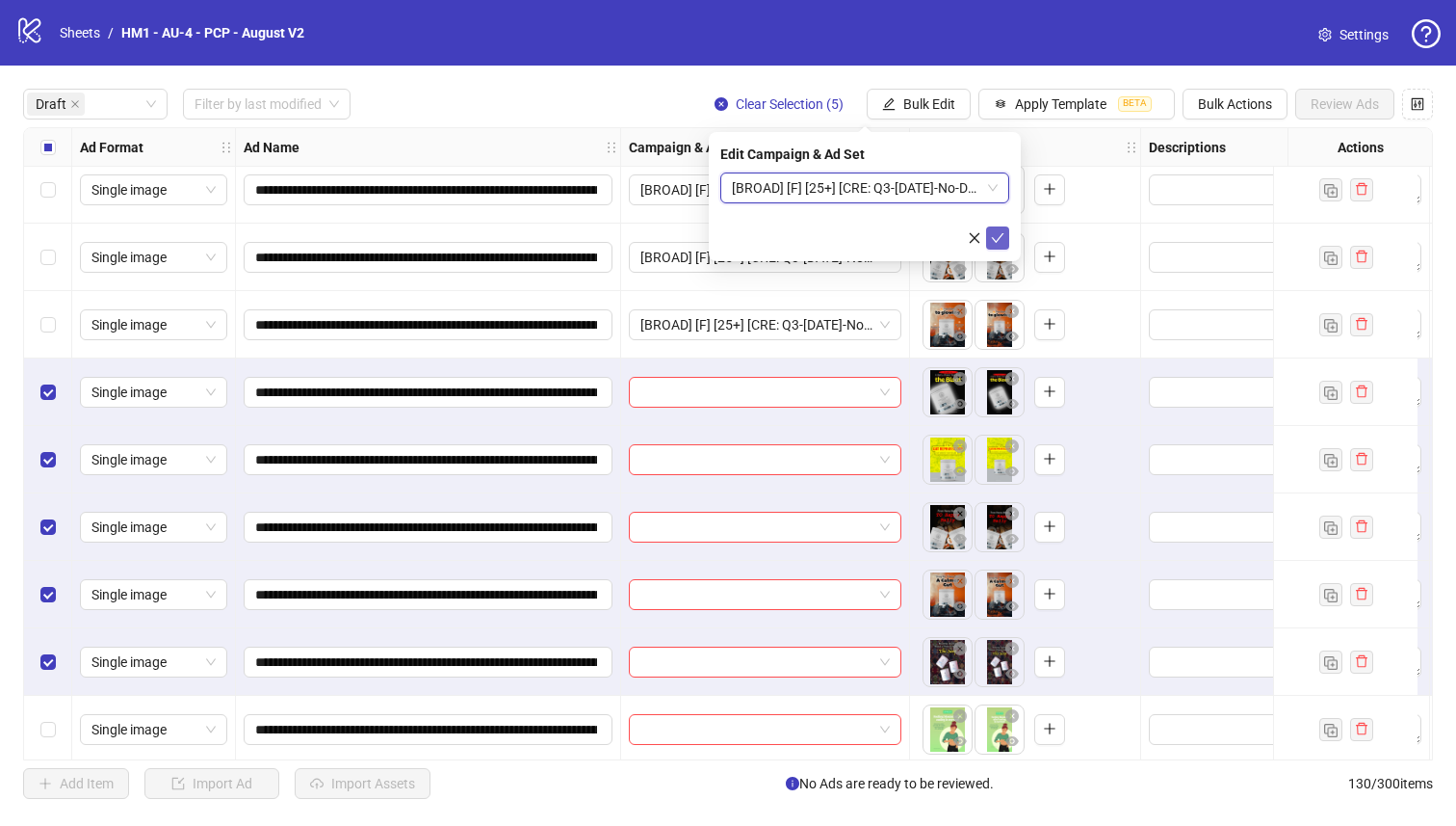
click at [993, 238] on icon "check" at bounding box center [997, 238] width 13 height 10
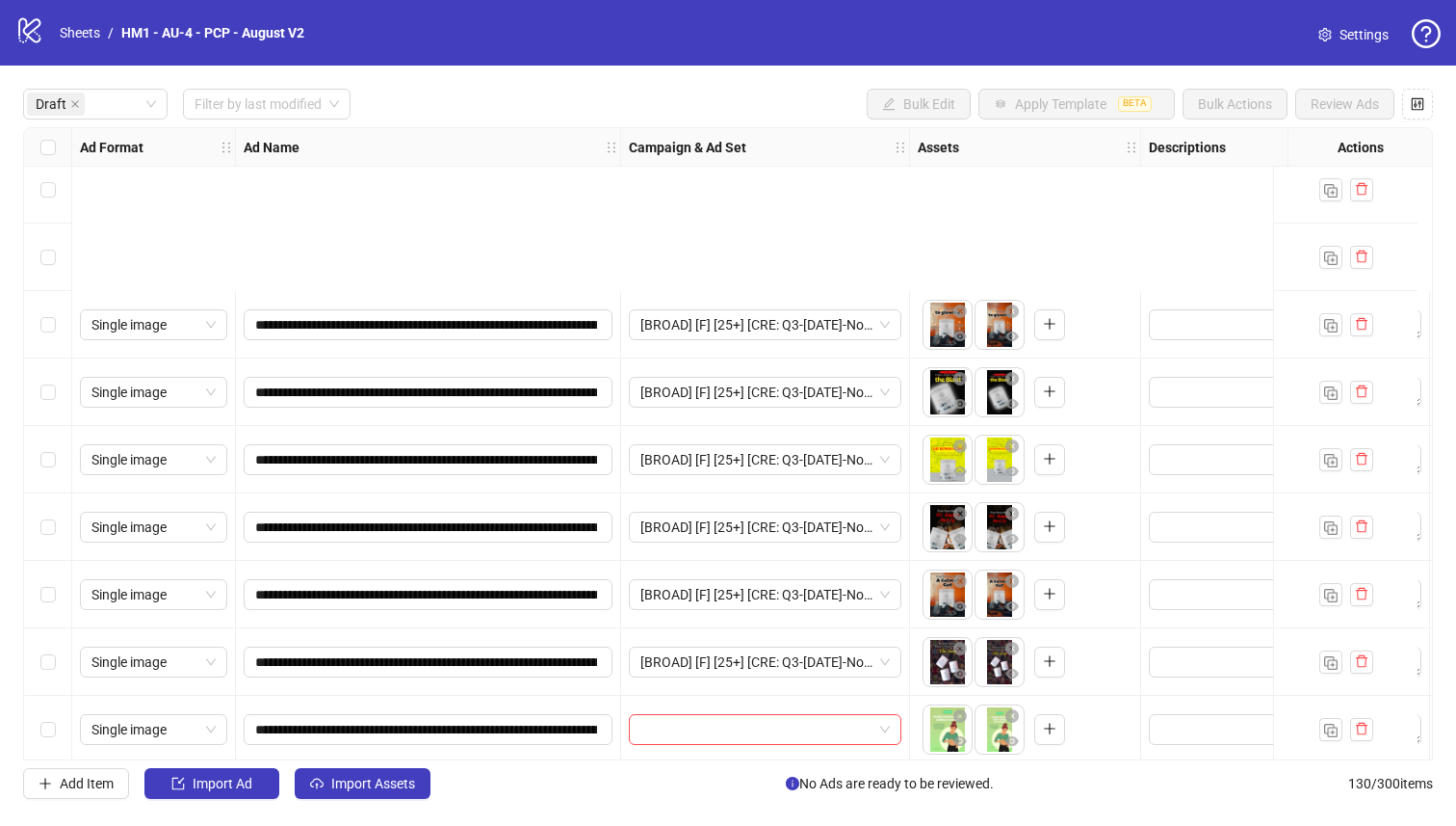
scroll to position [561, 0]
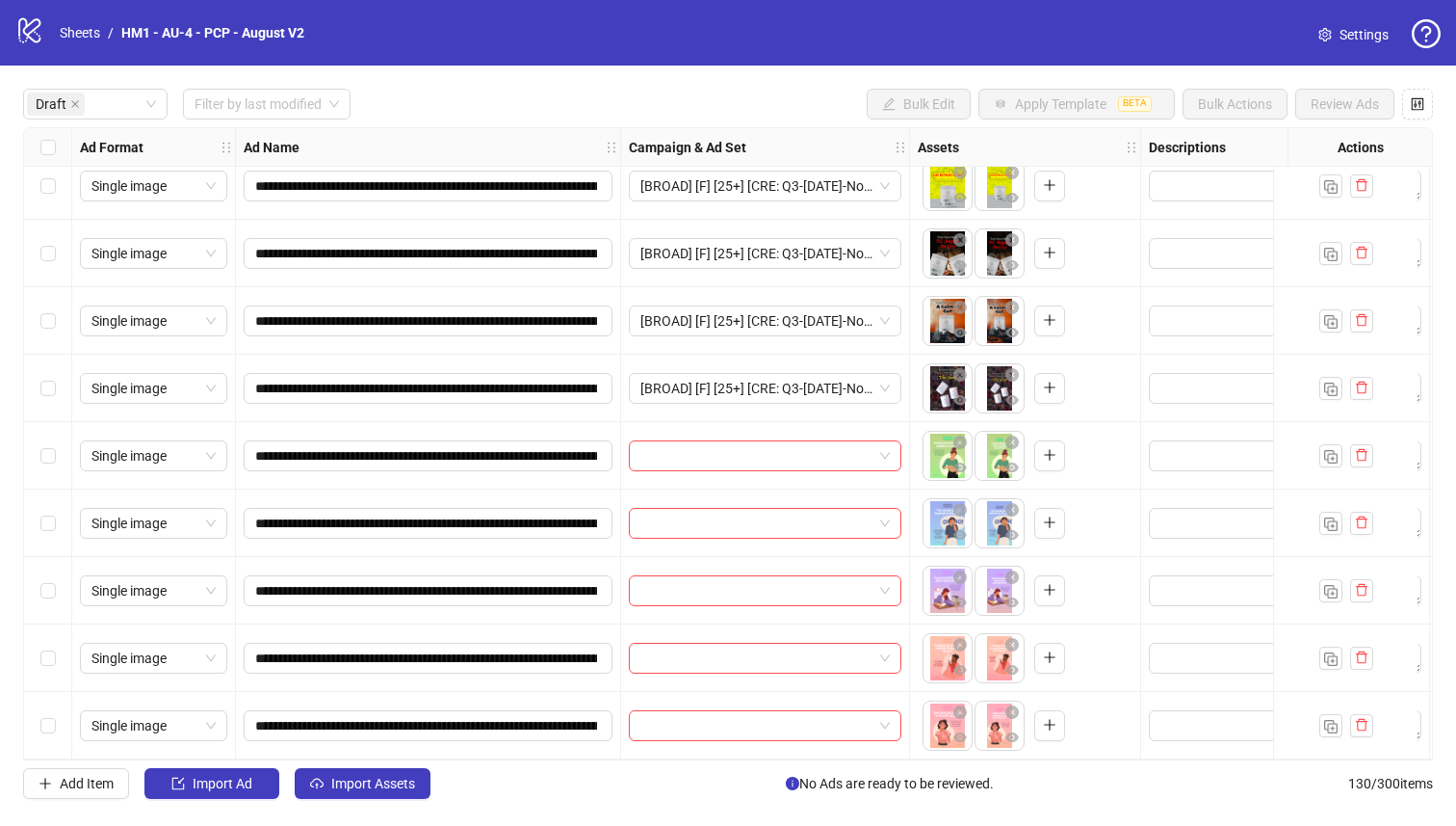
drag, startPoint x: 50, startPoint y: 708, endPoint x: 46, endPoint y: 661, distance: 47.2
click at [51, 715] on label "Select row 17" at bounding box center [48, 726] width 15 height 21
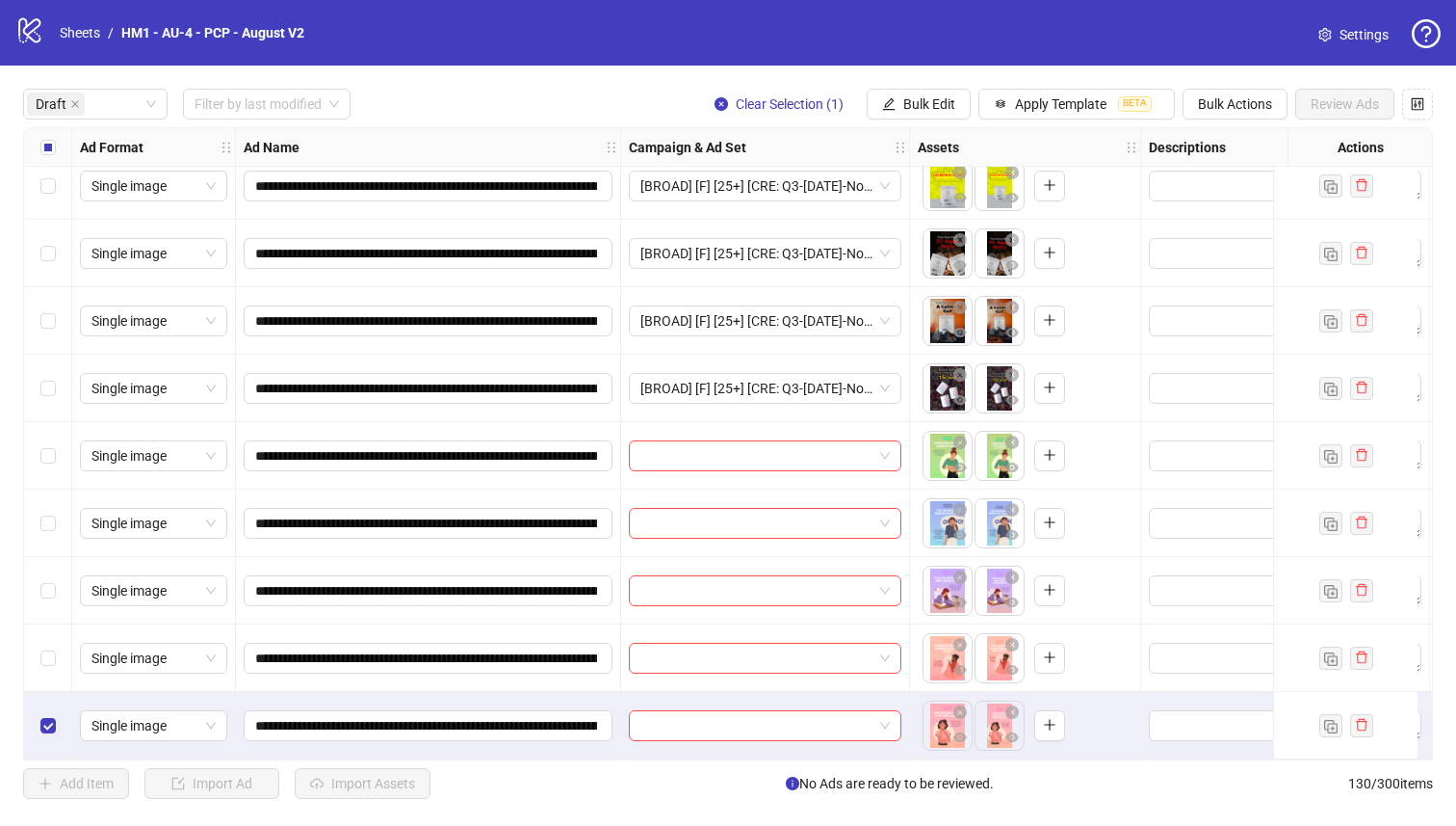
click at [47, 636] on div "Select row 16" at bounding box center [48, 658] width 48 height 68
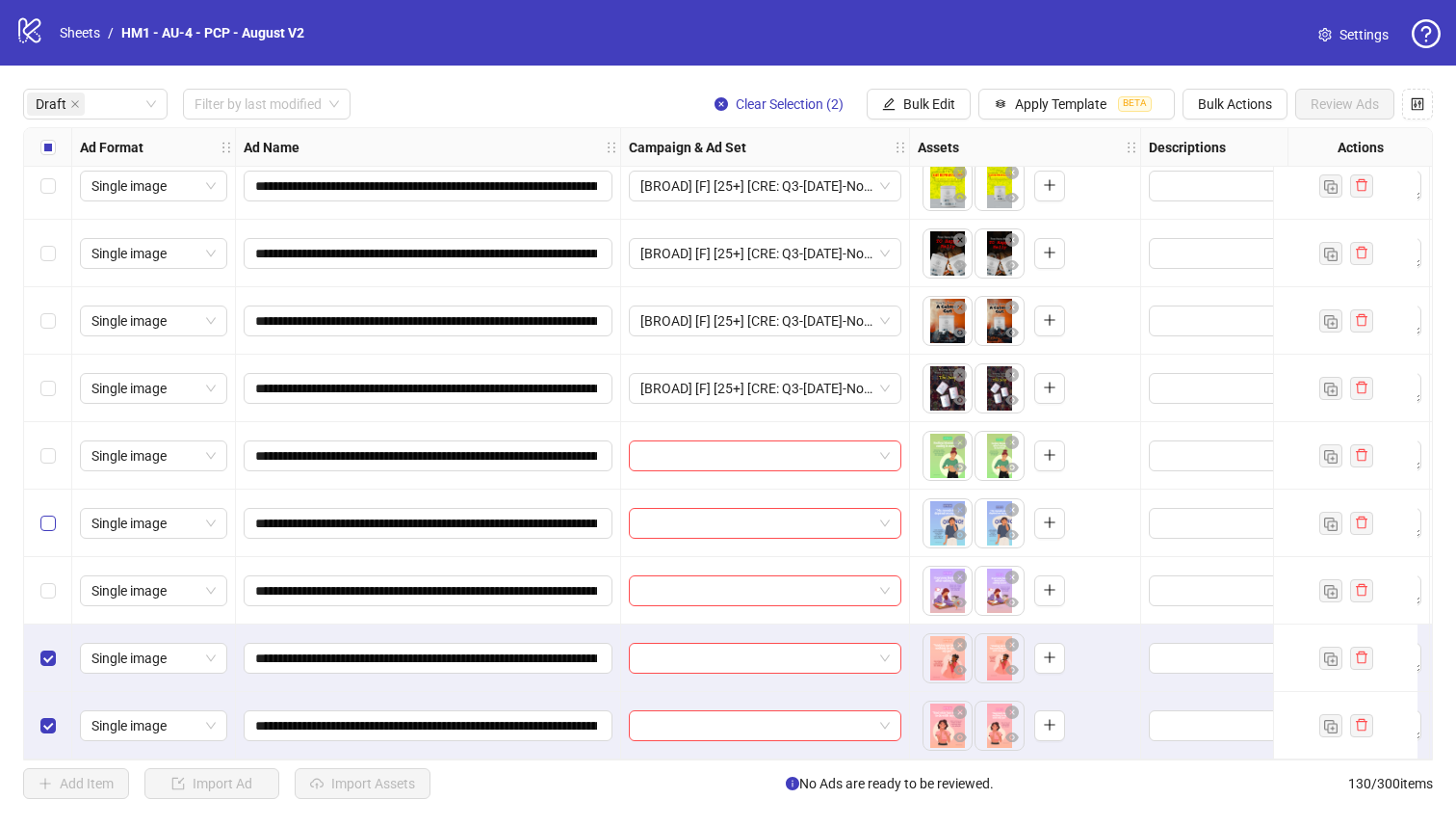
drag, startPoint x: 46, startPoint y: 554, endPoint x: 45, endPoint y: 525, distance: 29.0
click at [47, 556] on div "Select row 15" at bounding box center [48, 590] width 48 height 68
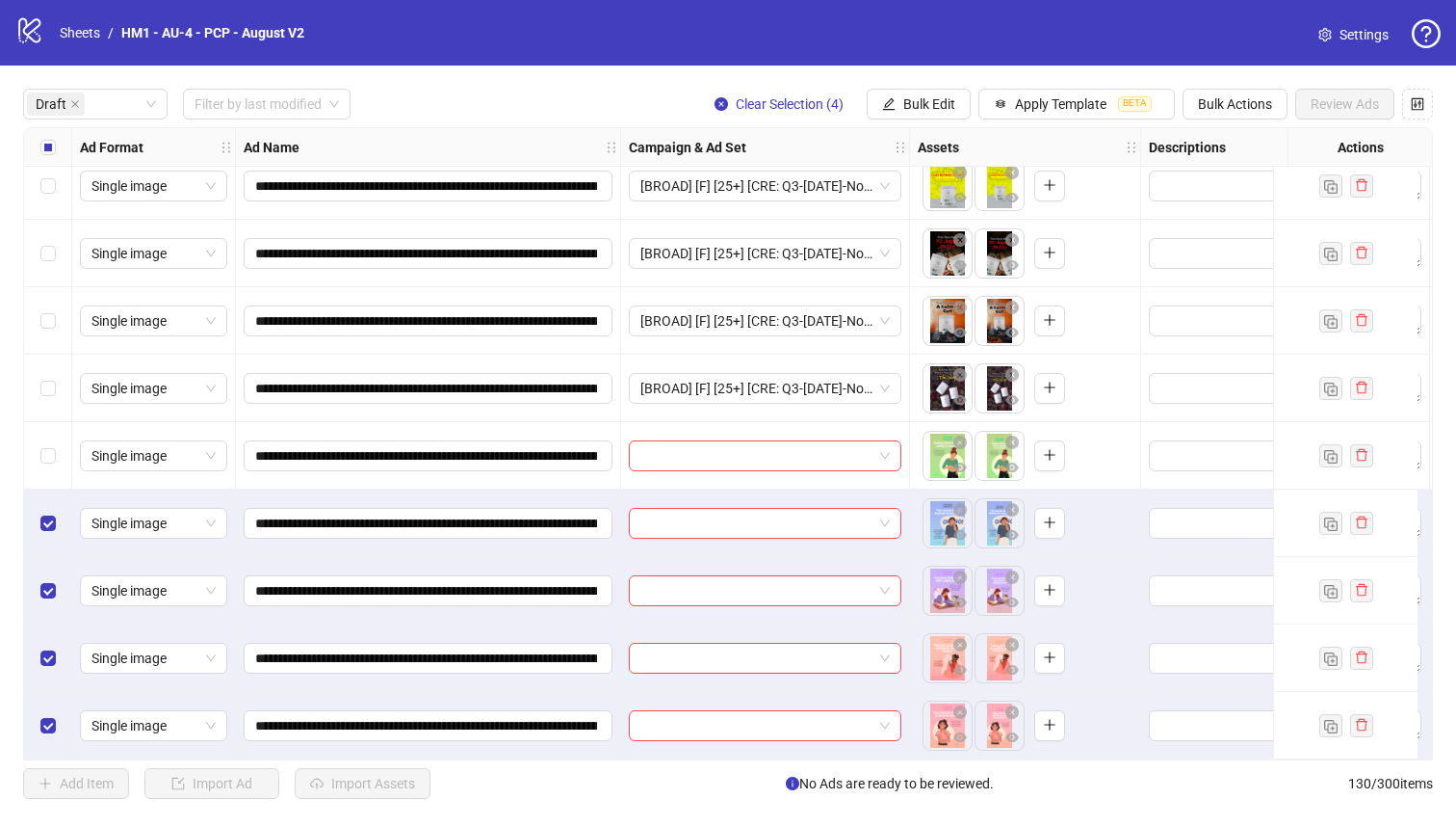
drag, startPoint x: 45, startPoint y: 429, endPoint x: 60, endPoint y: 464, distance: 38.1
click at [46, 429] on div "Select row 13" at bounding box center [48, 456] width 48 height 68
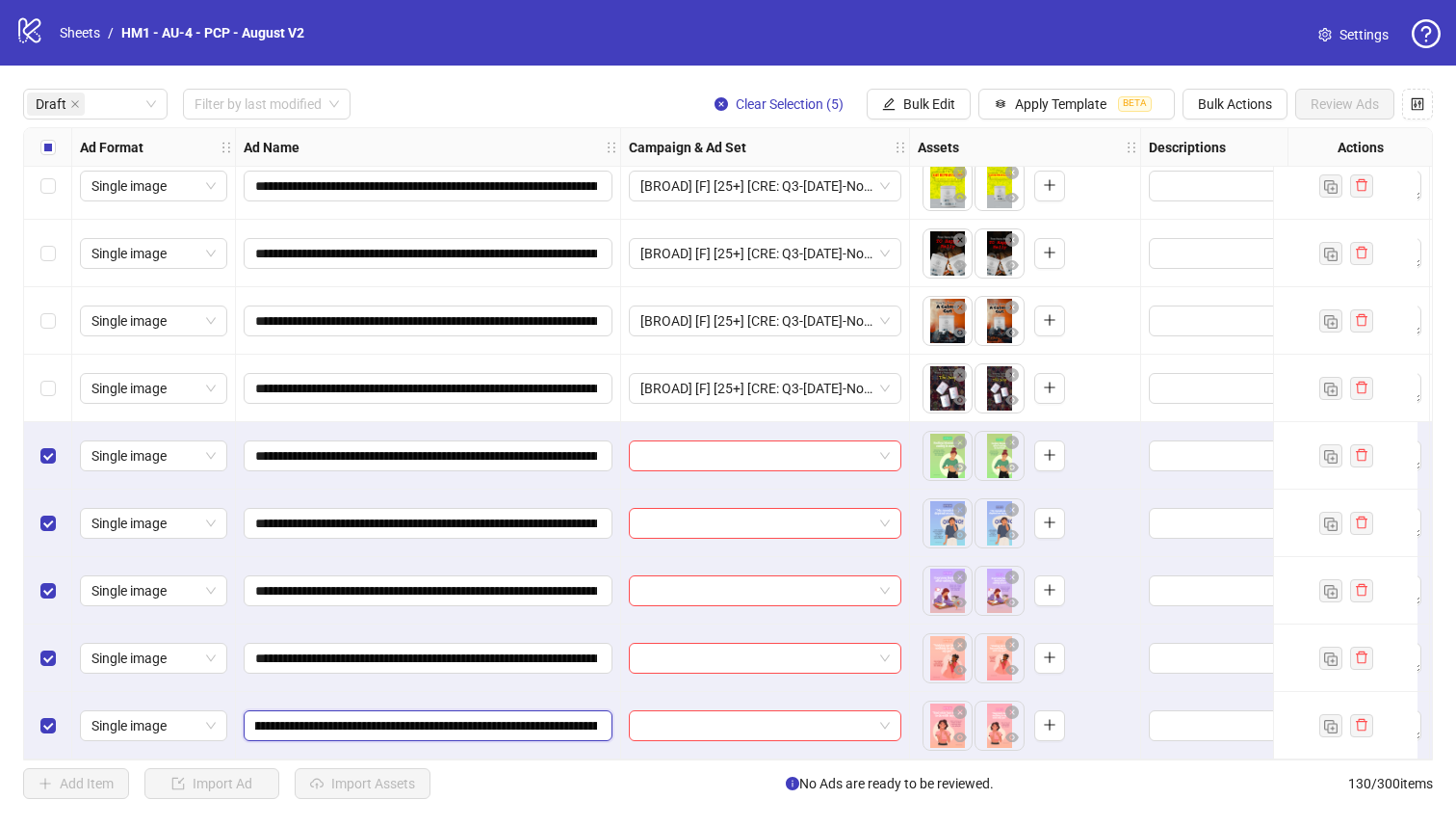
scroll to position [0, 300]
drag, startPoint x: 515, startPoint y: 714, endPoint x: 563, endPoint y: 720, distance: 48.4
click at [563, 722] on input "**********" at bounding box center [426, 726] width 342 height 21
click at [947, 110] on span "Bulk Edit" at bounding box center [929, 104] width 52 height 15
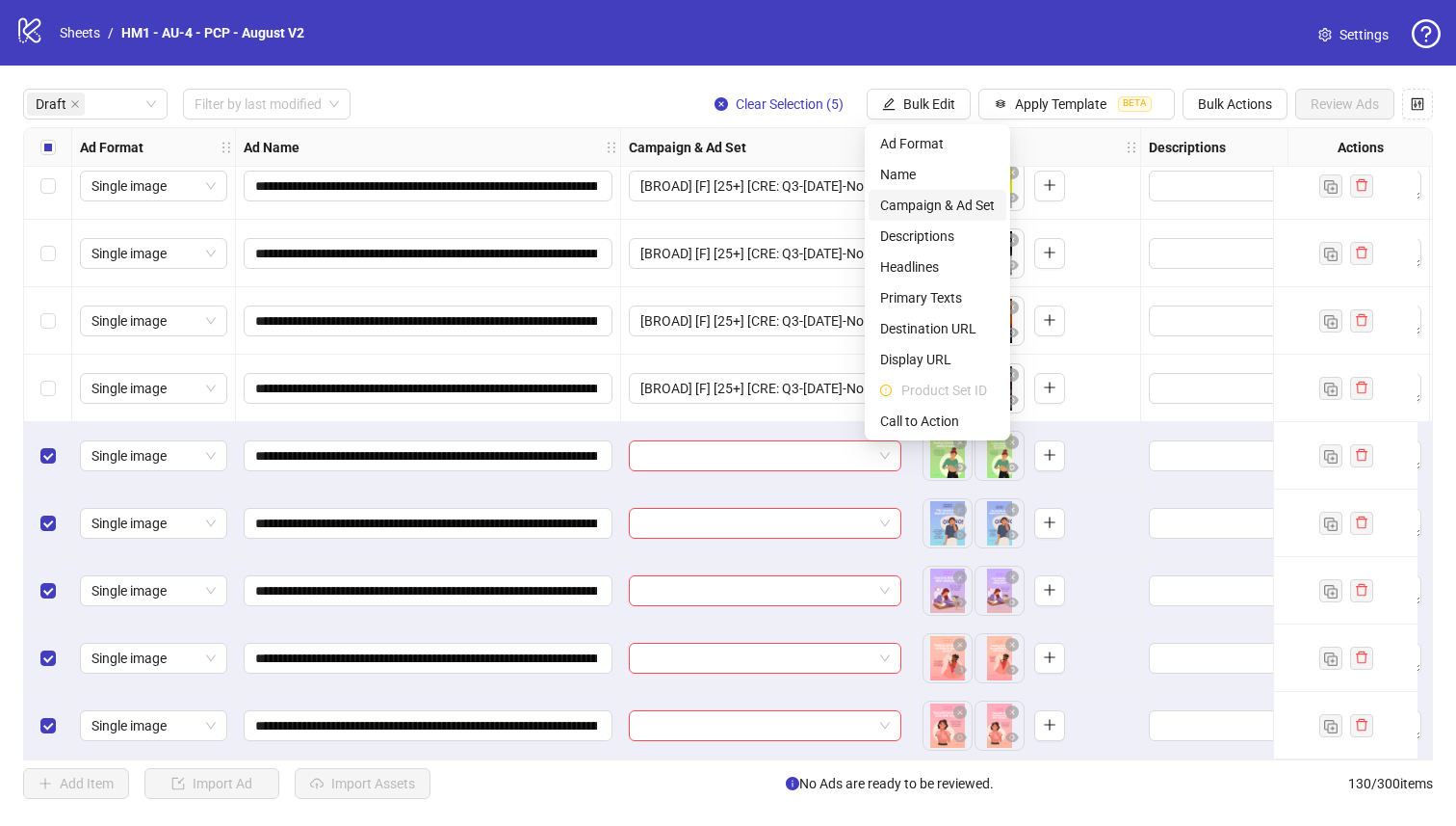
click at [987, 211] on span "Campaign & Ad Set" at bounding box center [937, 205] width 115 height 21
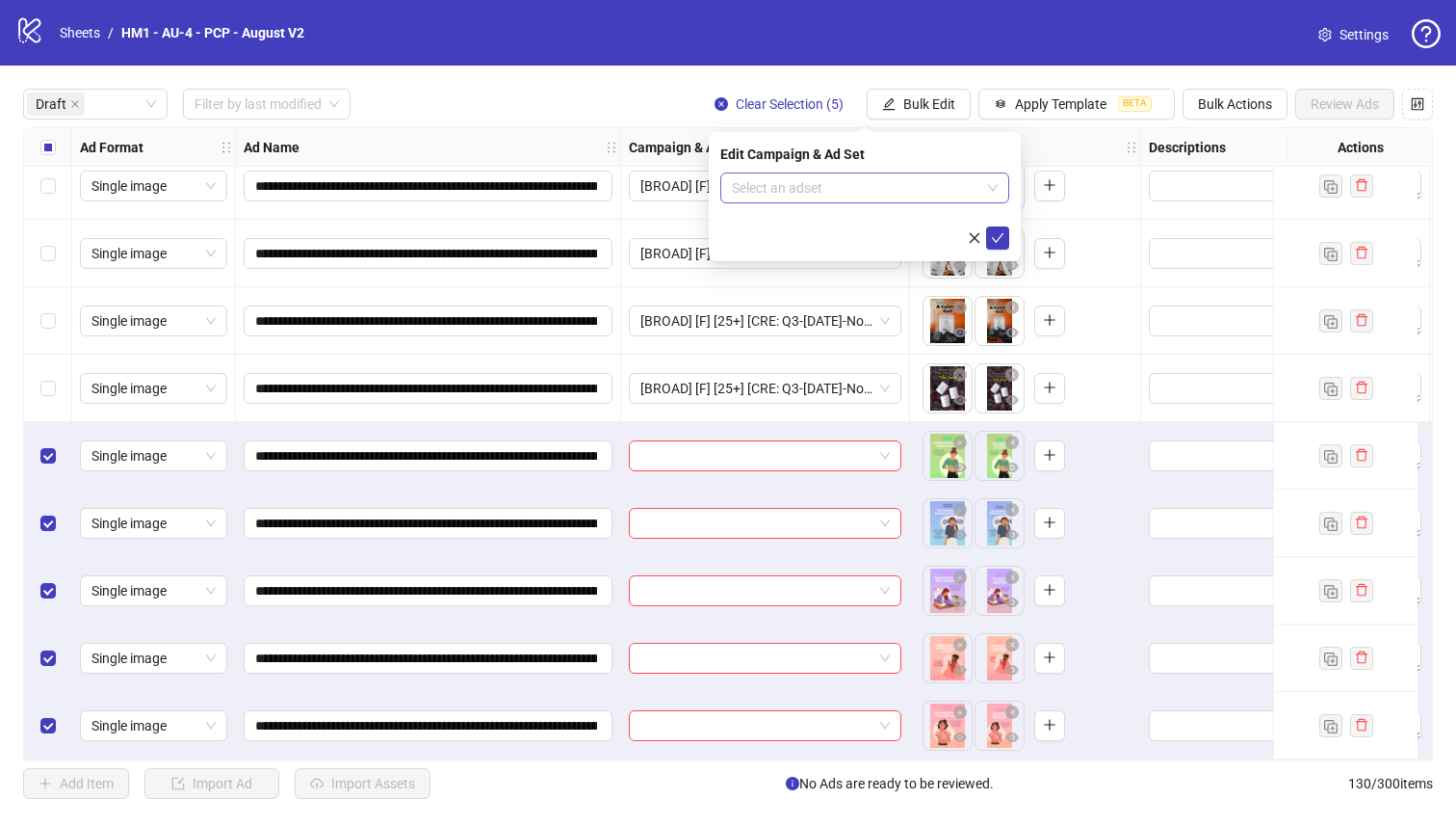
click at [925, 194] on input "search" at bounding box center [855, 187] width 248 height 29
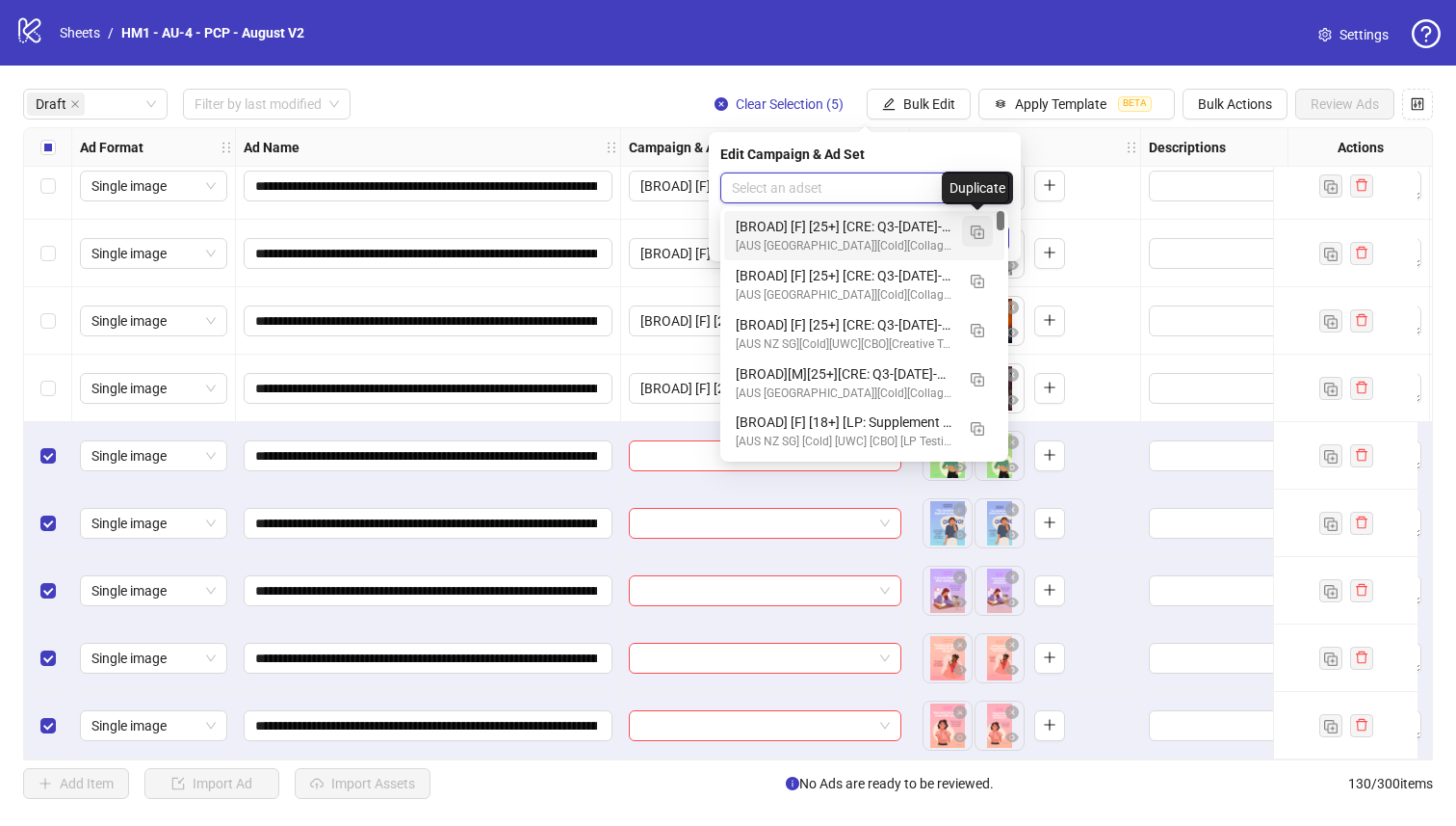
click at [983, 226] on button "button" at bounding box center [977, 231] width 31 height 31
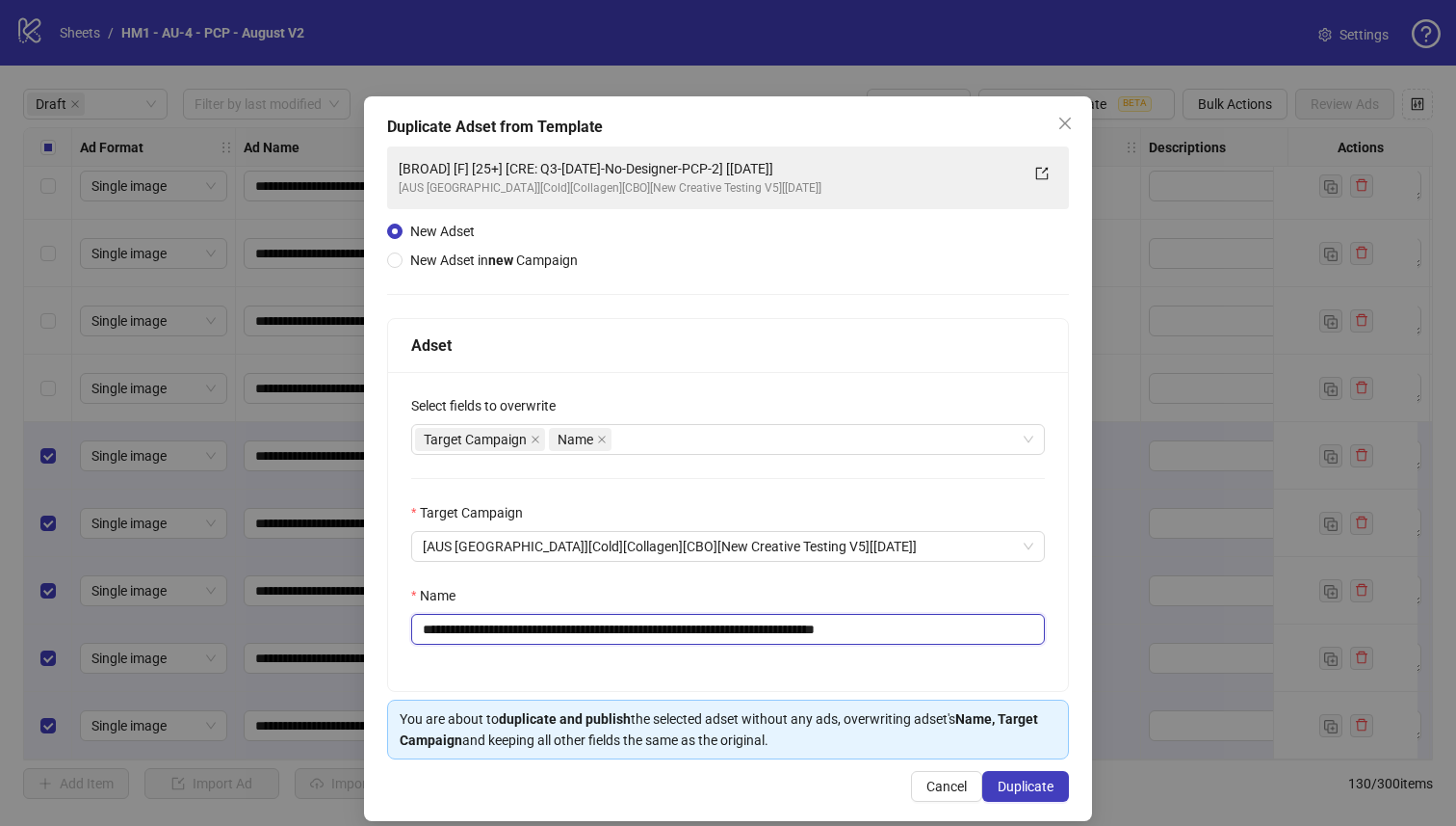
drag, startPoint x: 776, startPoint y: 632, endPoint x: 559, endPoint y: 632, distance: 217.0
click at [559, 632] on input "**********" at bounding box center [728, 629] width 633 height 31
paste input "**********"
type input "**********"
click at [997, 787] on span "Duplicate" at bounding box center [1025, 786] width 56 height 15
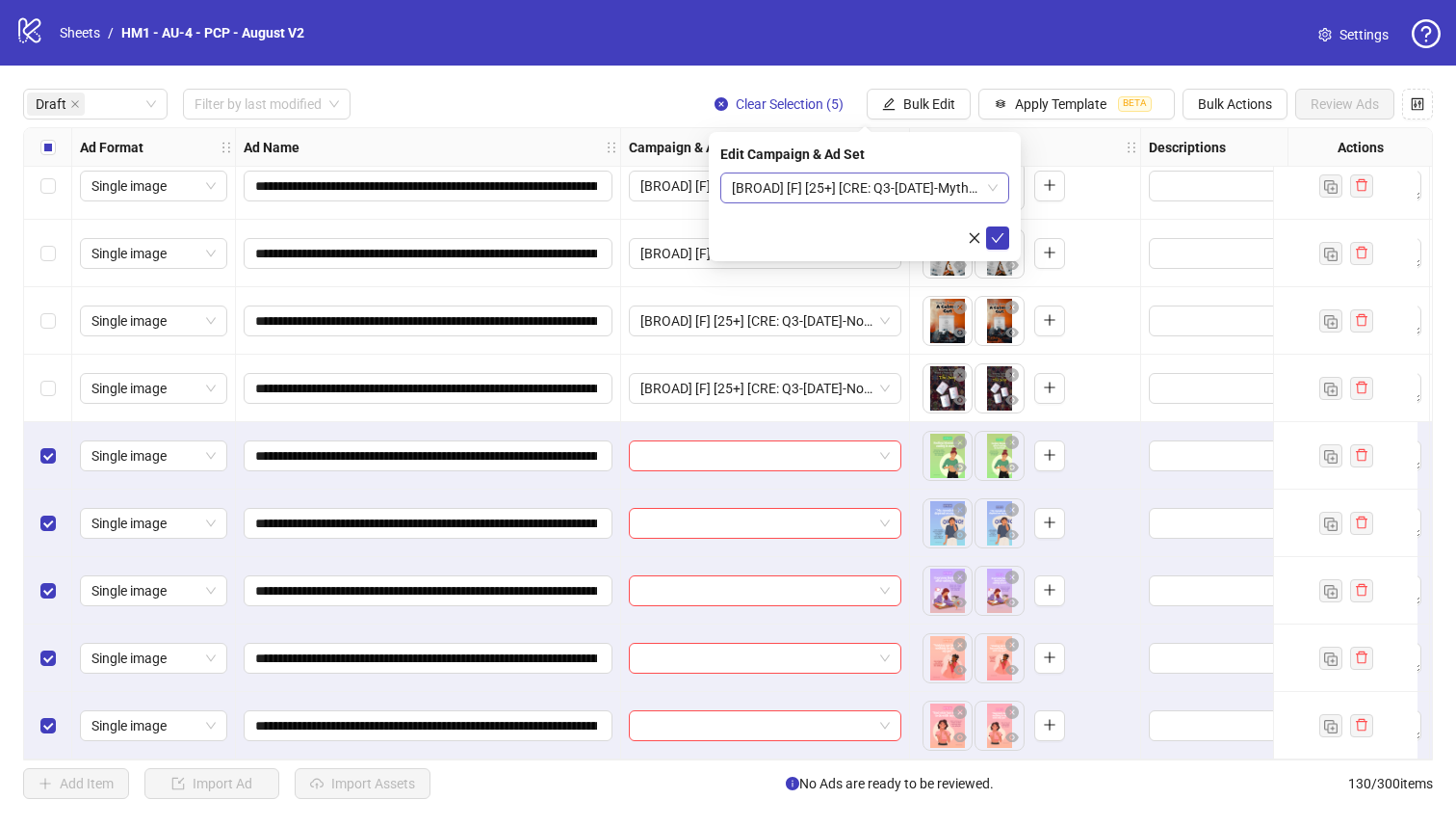
click at [930, 188] on span "[BROAD] [F] [25+] [CRE: Q3-[DATE]-Myths-about-Illustration-BRAND-CGR-PCP] [[DAT…" at bounding box center [864, 187] width 266 height 29
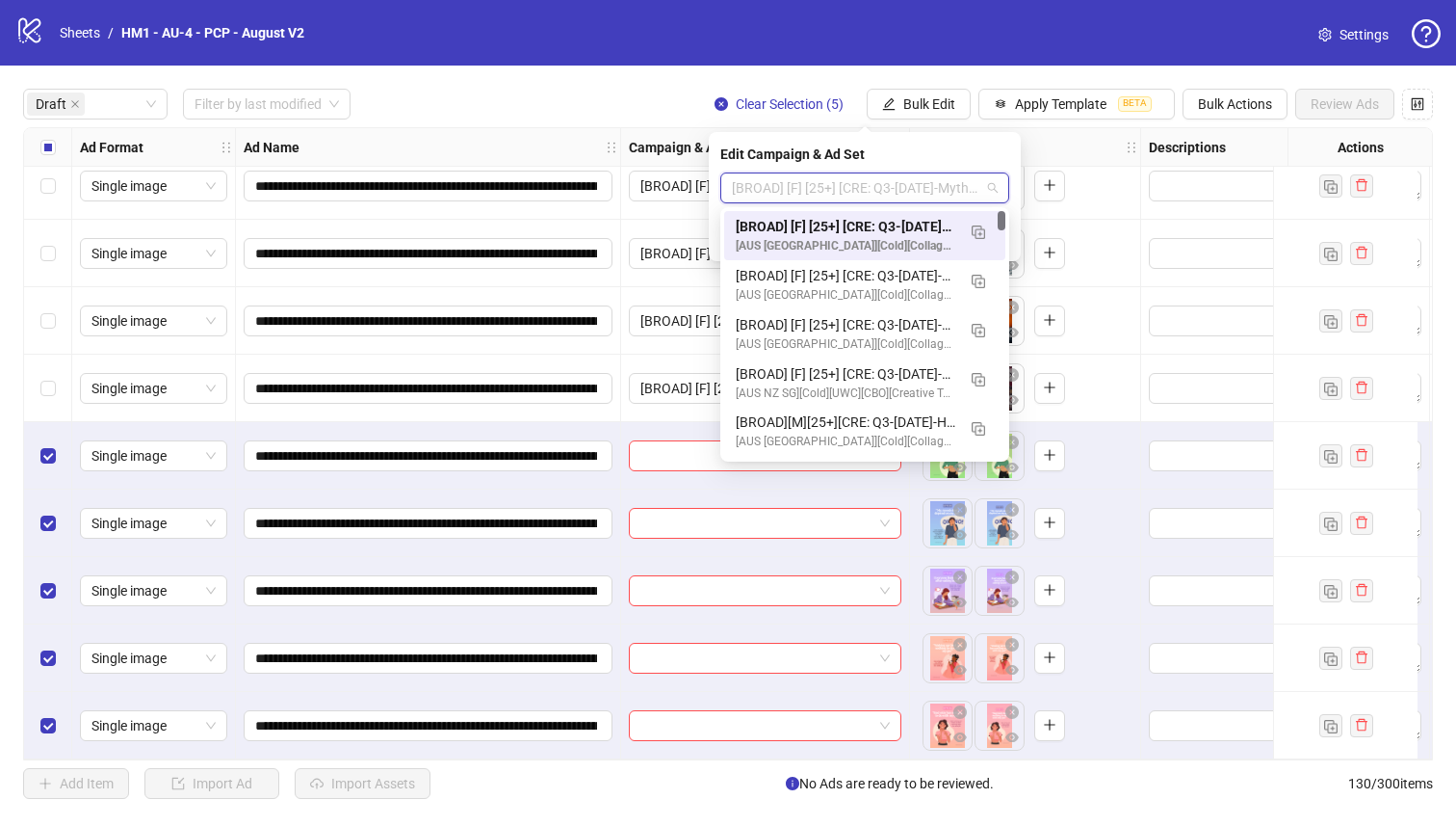
click at [911, 219] on div "[BROAD] [F] [25+] [CRE: Q3-[DATE]-Myths-about-Illustration-BRAND-CGR-PCP] [[DAT…" at bounding box center [845, 226] width 219 height 21
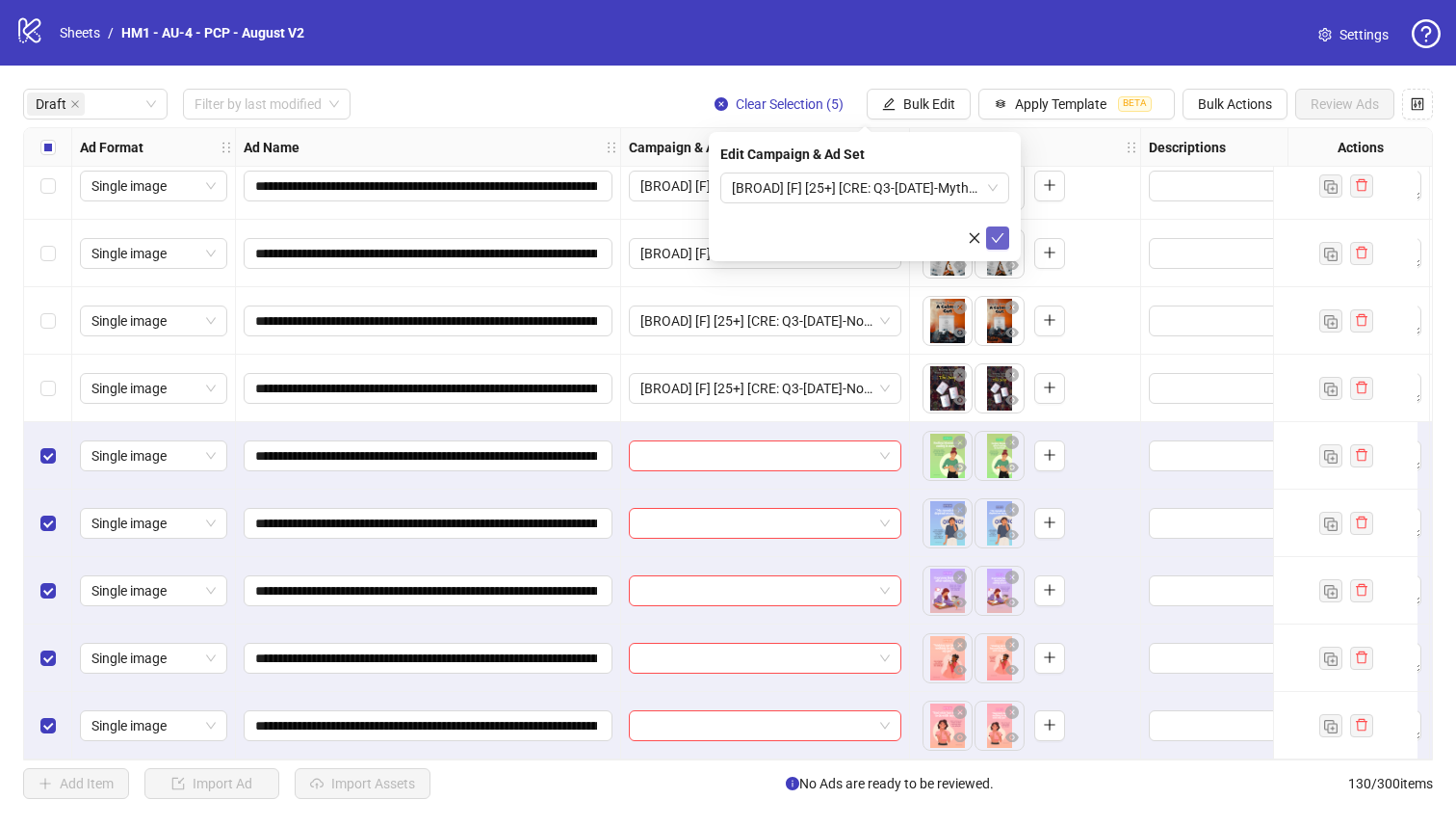
click at [1000, 242] on icon "check" at bounding box center [997, 238] width 14 height 14
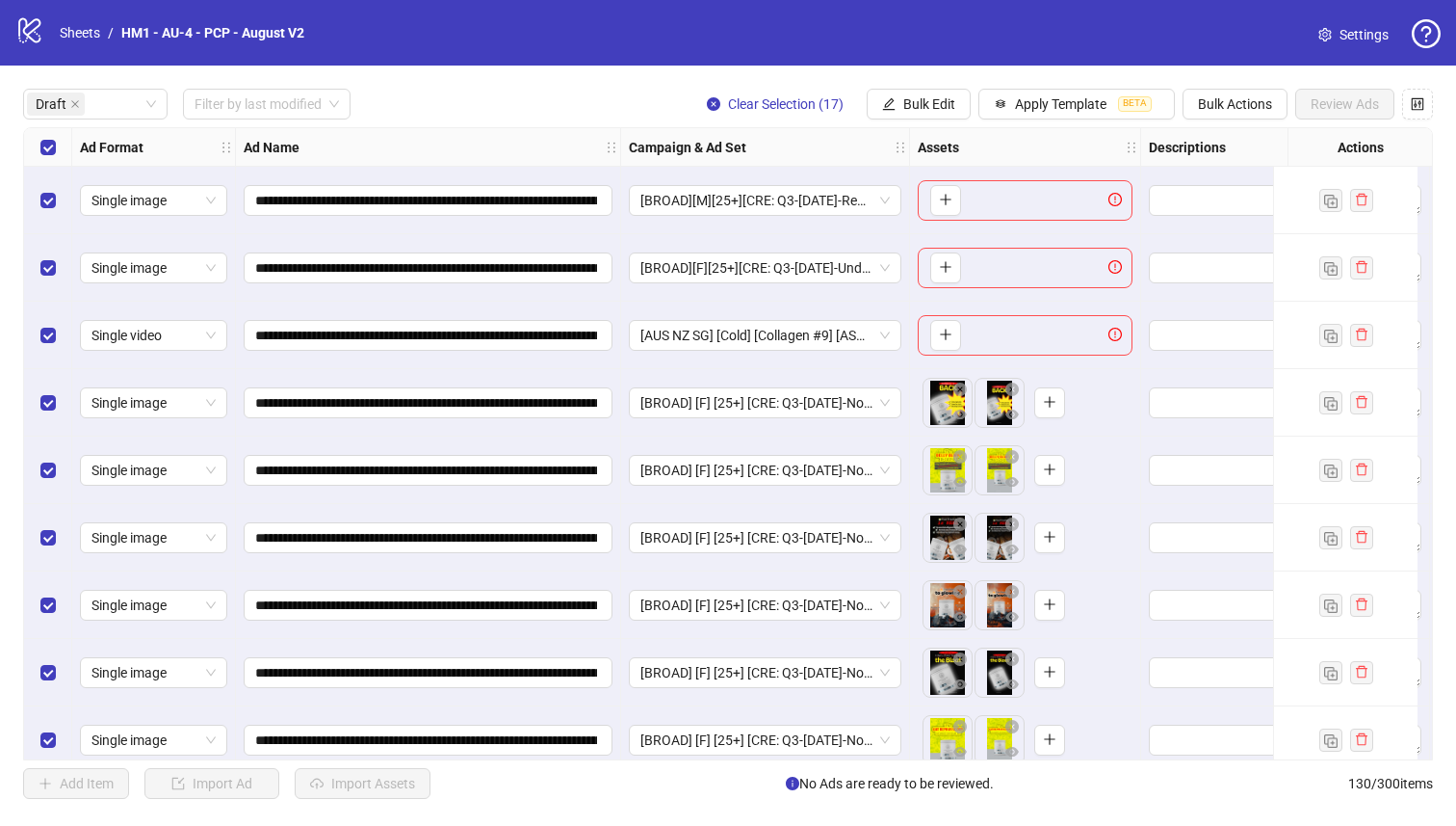
click at [39, 342] on div "Select row 3" at bounding box center [48, 335] width 48 height 68
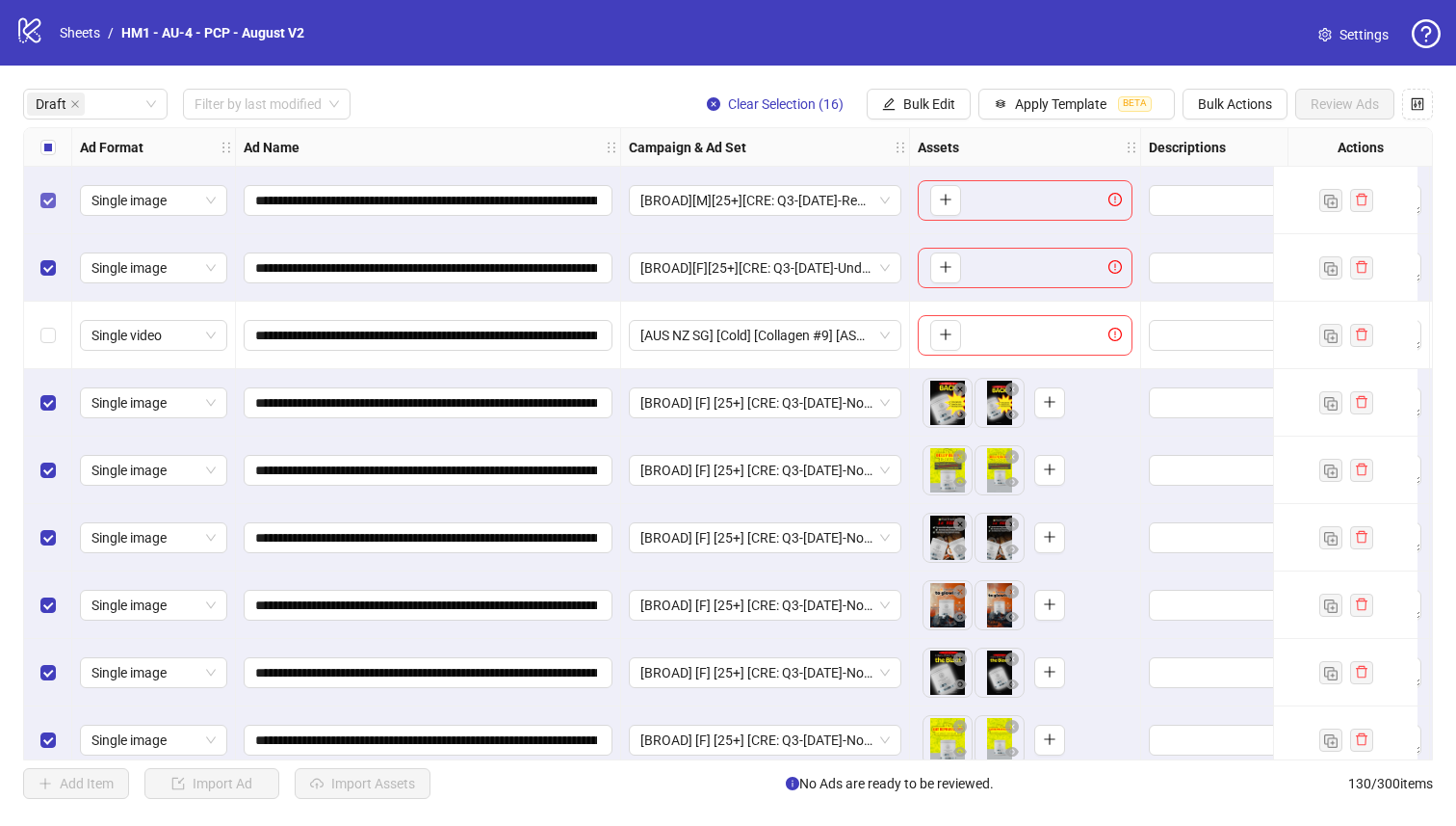
drag, startPoint x: 41, startPoint y: 256, endPoint x: 49, endPoint y: 208, distance: 48.7
click at [41, 256] on div "Select row 2" at bounding box center [48, 268] width 48 height 68
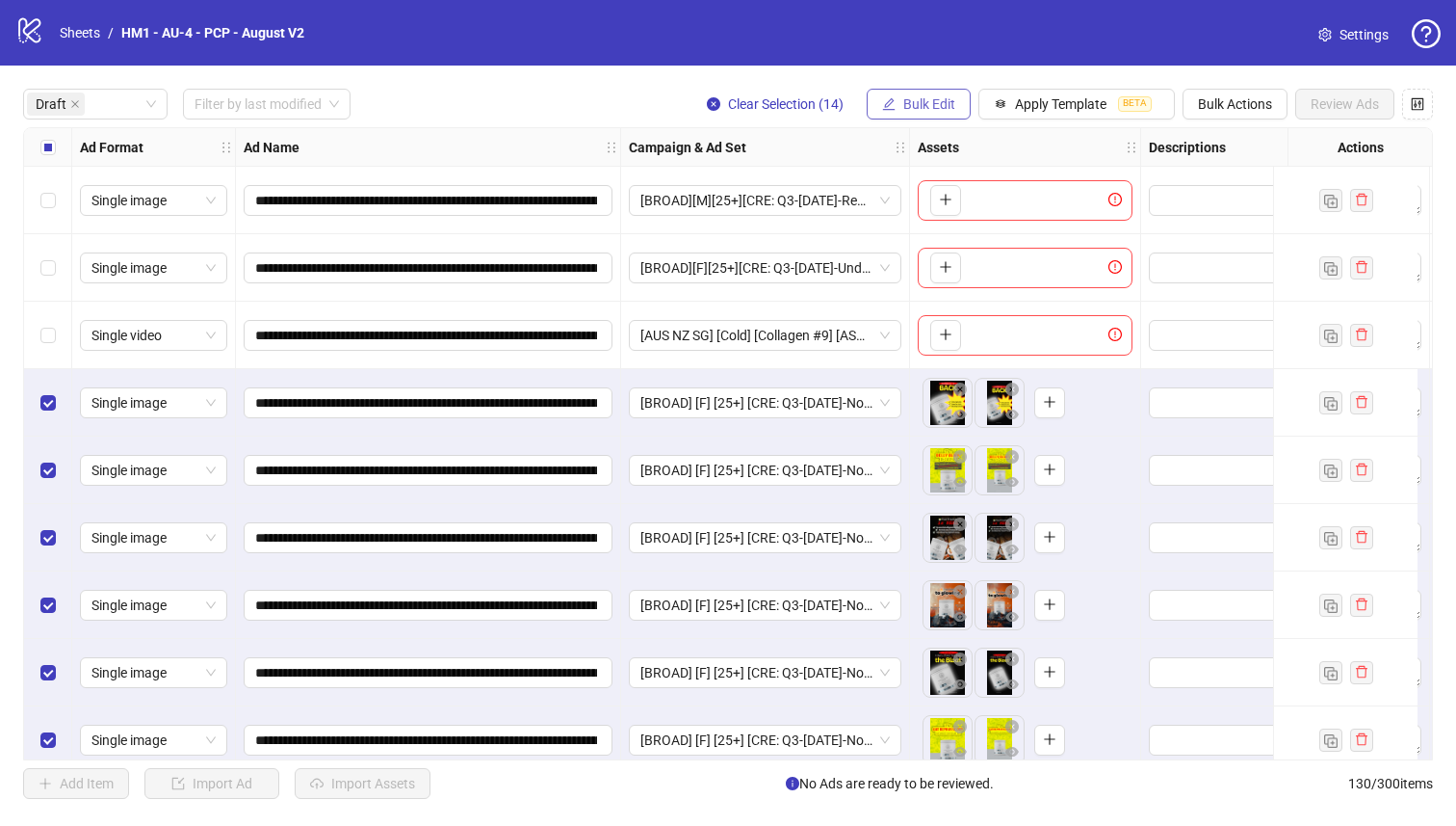
click at [961, 107] on button "Bulk Edit" at bounding box center [918, 104] width 104 height 31
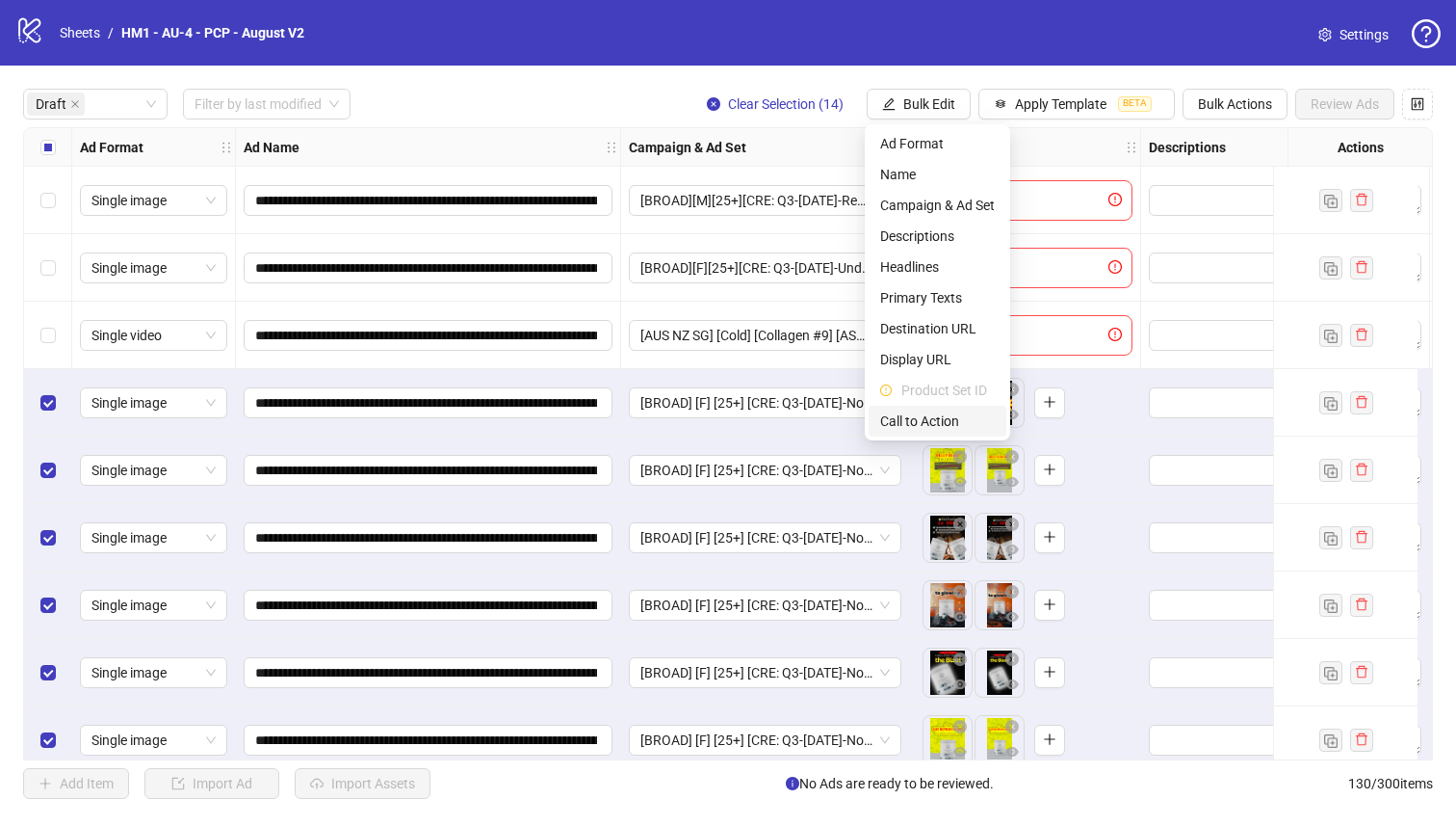
click at [956, 417] on span "Call to Action" at bounding box center [937, 421] width 115 height 21
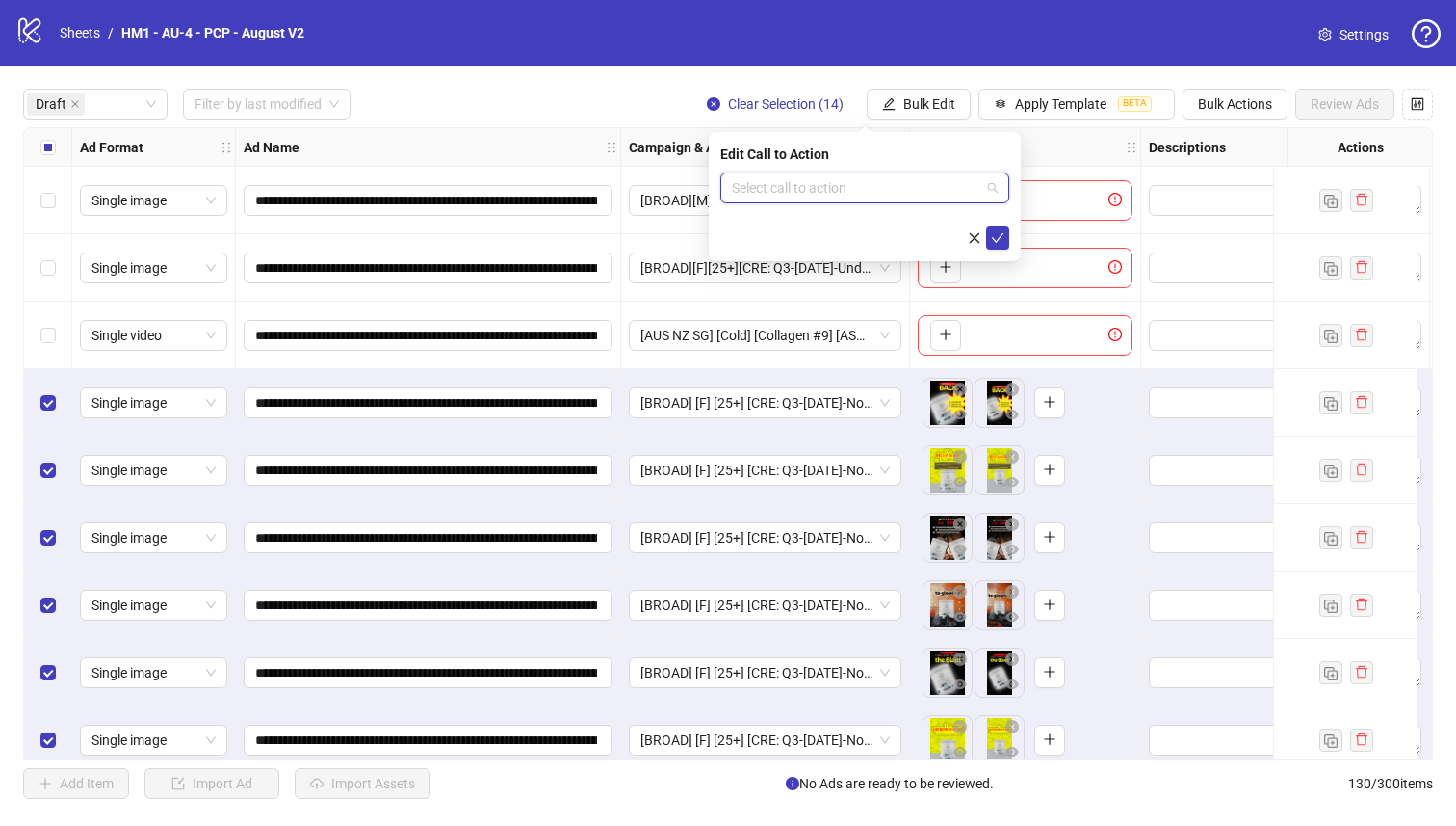
click at [906, 194] on input "search" at bounding box center [855, 187] width 248 height 29
type input "****"
drag, startPoint x: 878, startPoint y: 223, endPoint x: 889, endPoint y: 222, distance: 11.0
click at [879, 223] on div "Shop now" at bounding box center [864, 226] width 258 height 21
click at [1002, 234] on icon "check" at bounding box center [997, 238] width 14 height 14
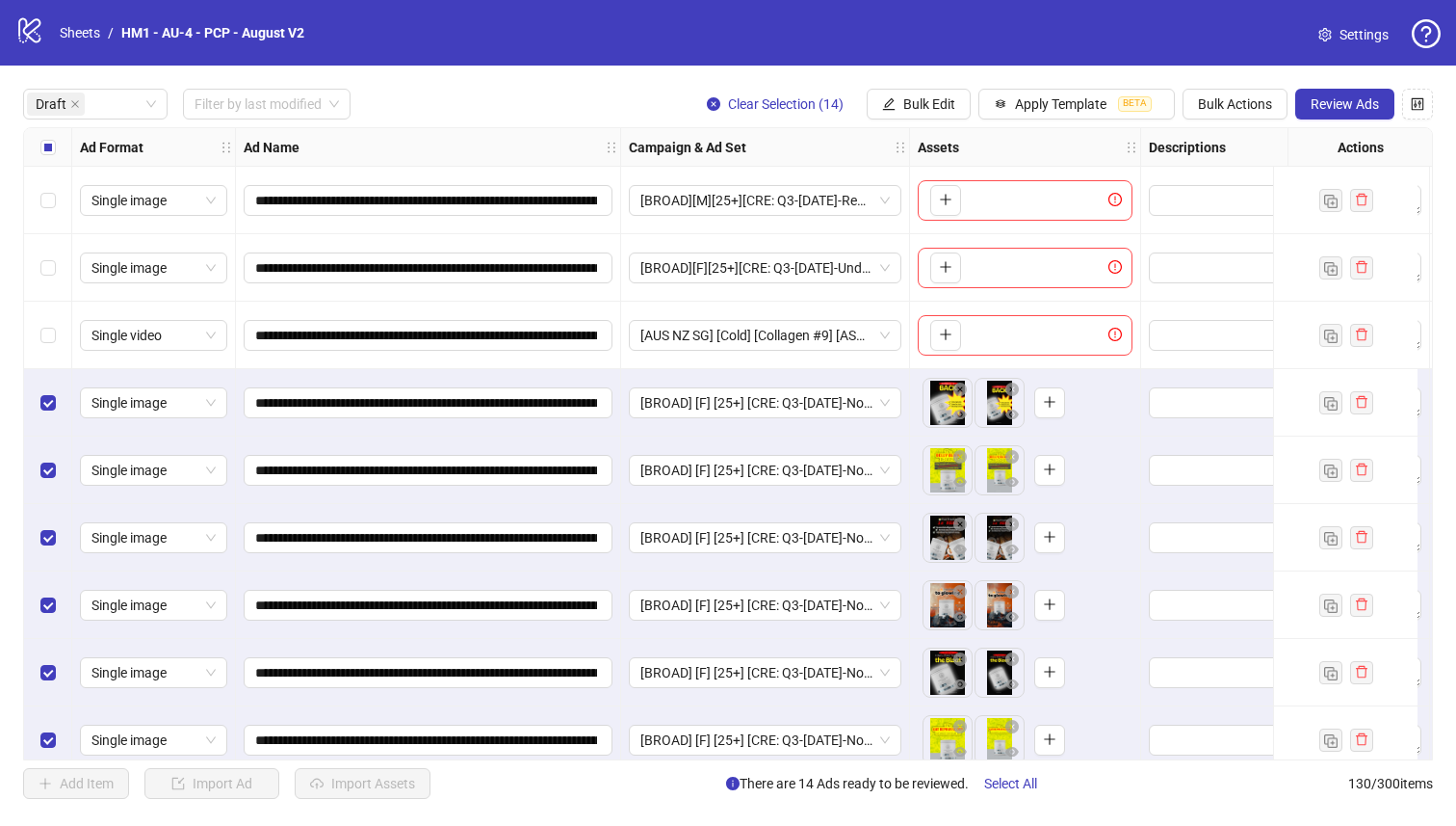
scroll to position [561, 0]
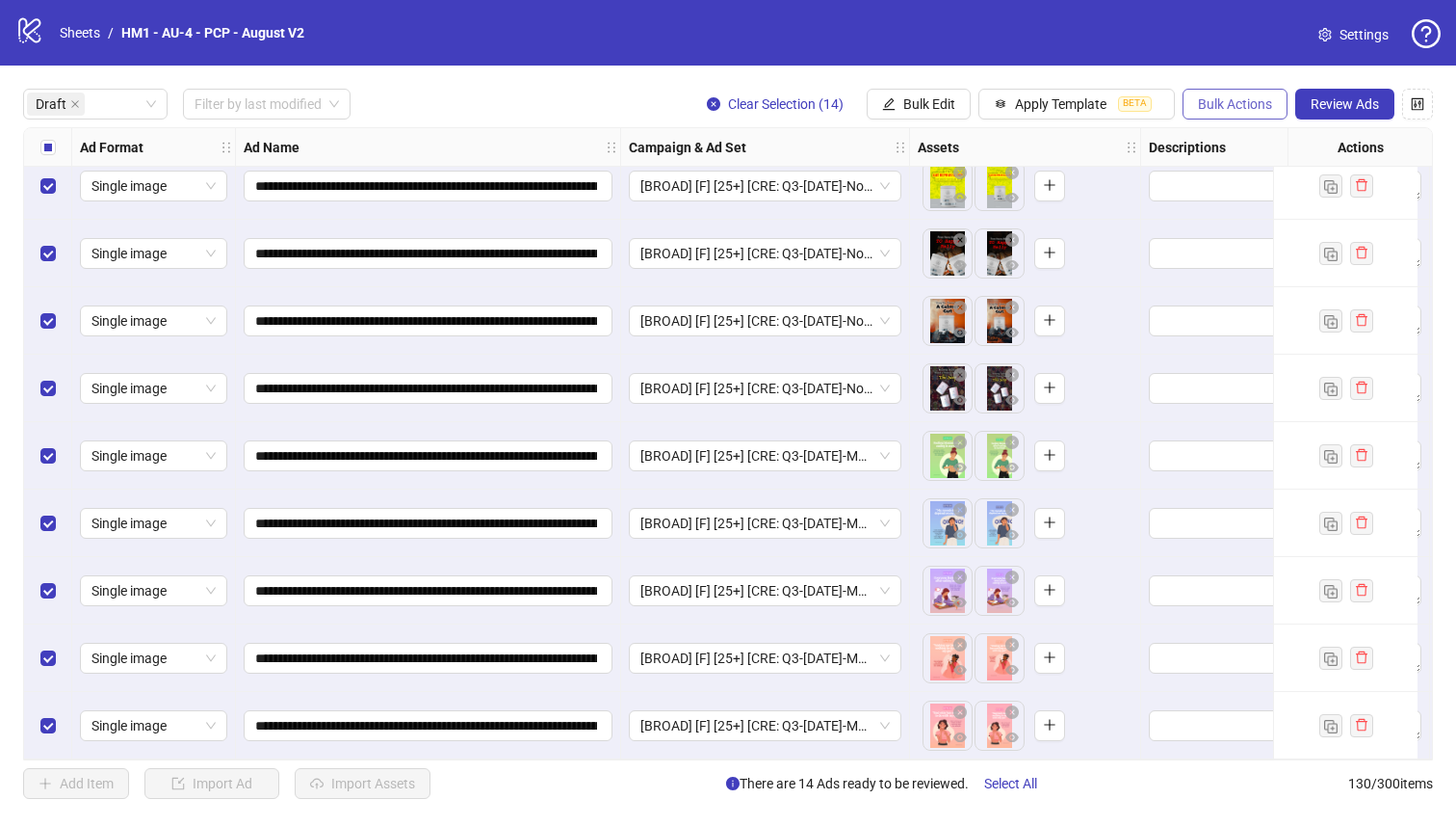
click at [1216, 102] on span "Bulk Actions" at bounding box center [1235, 104] width 74 height 15
click at [1249, 201] on span "Duplicate with assets" at bounding box center [1262, 205] width 132 height 21
click at [895, 110] on button "Bulk Edit" at bounding box center [918, 104] width 104 height 31
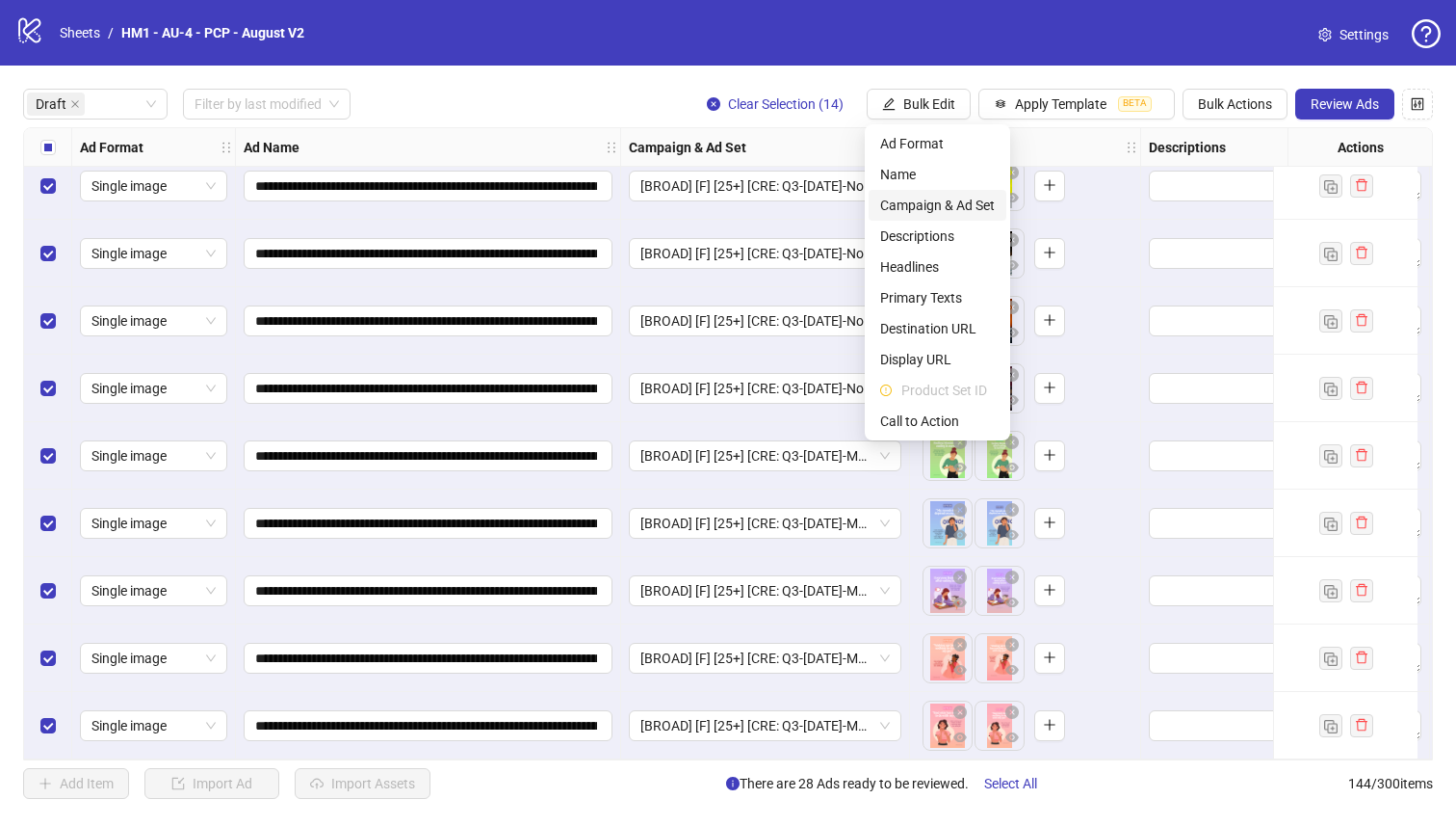
click at [969, 208] on span "Campaign & Ad Set" at bounding box center [937, 205] width 115 height 21
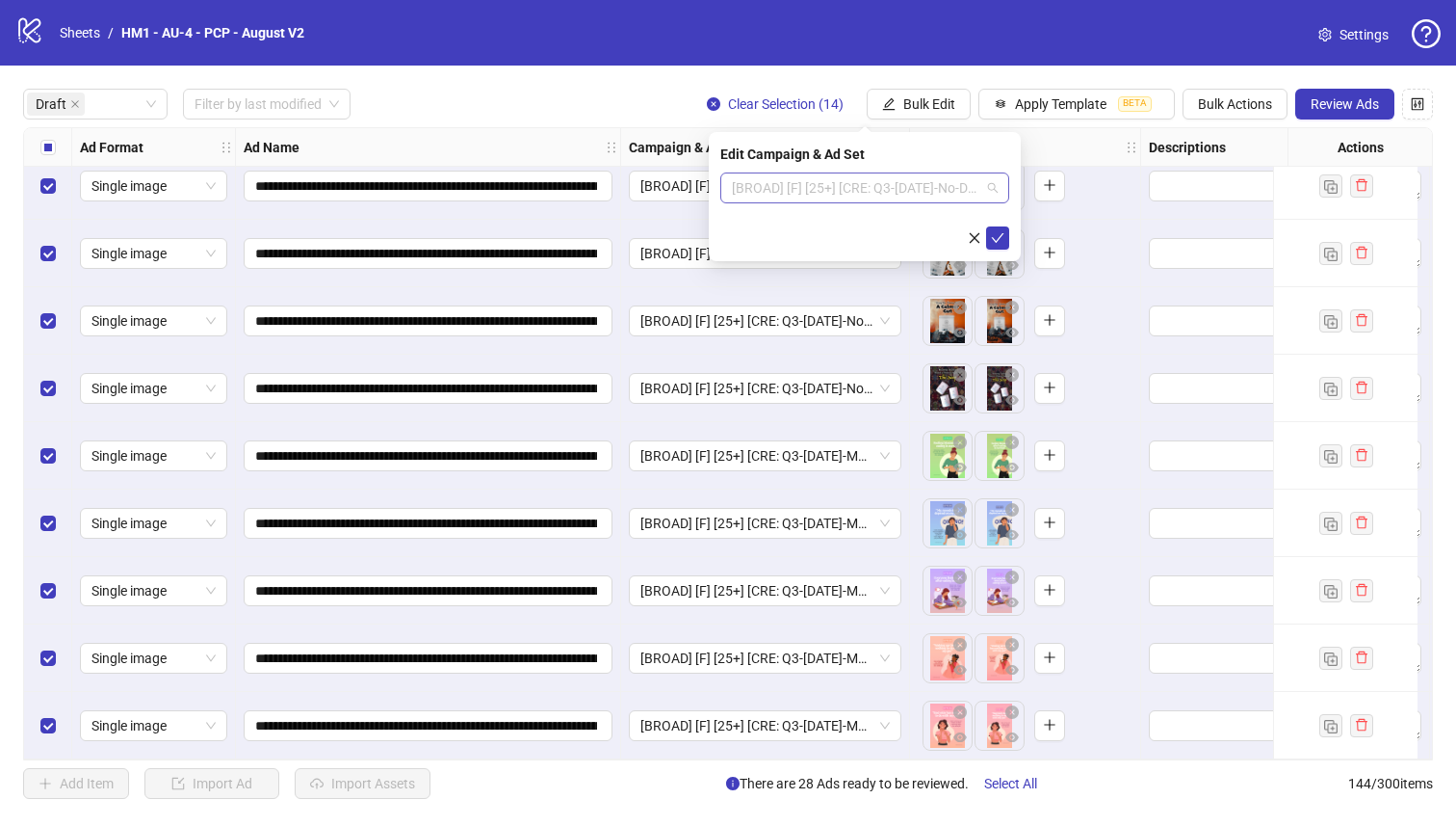
click at [888, 184] on span "[BROAD] [F] [25+] [CRE: Q3-[DATE]-No-Designer-PCP] [[DATE]]" at bounding box center [864, 187] width 266 height 29
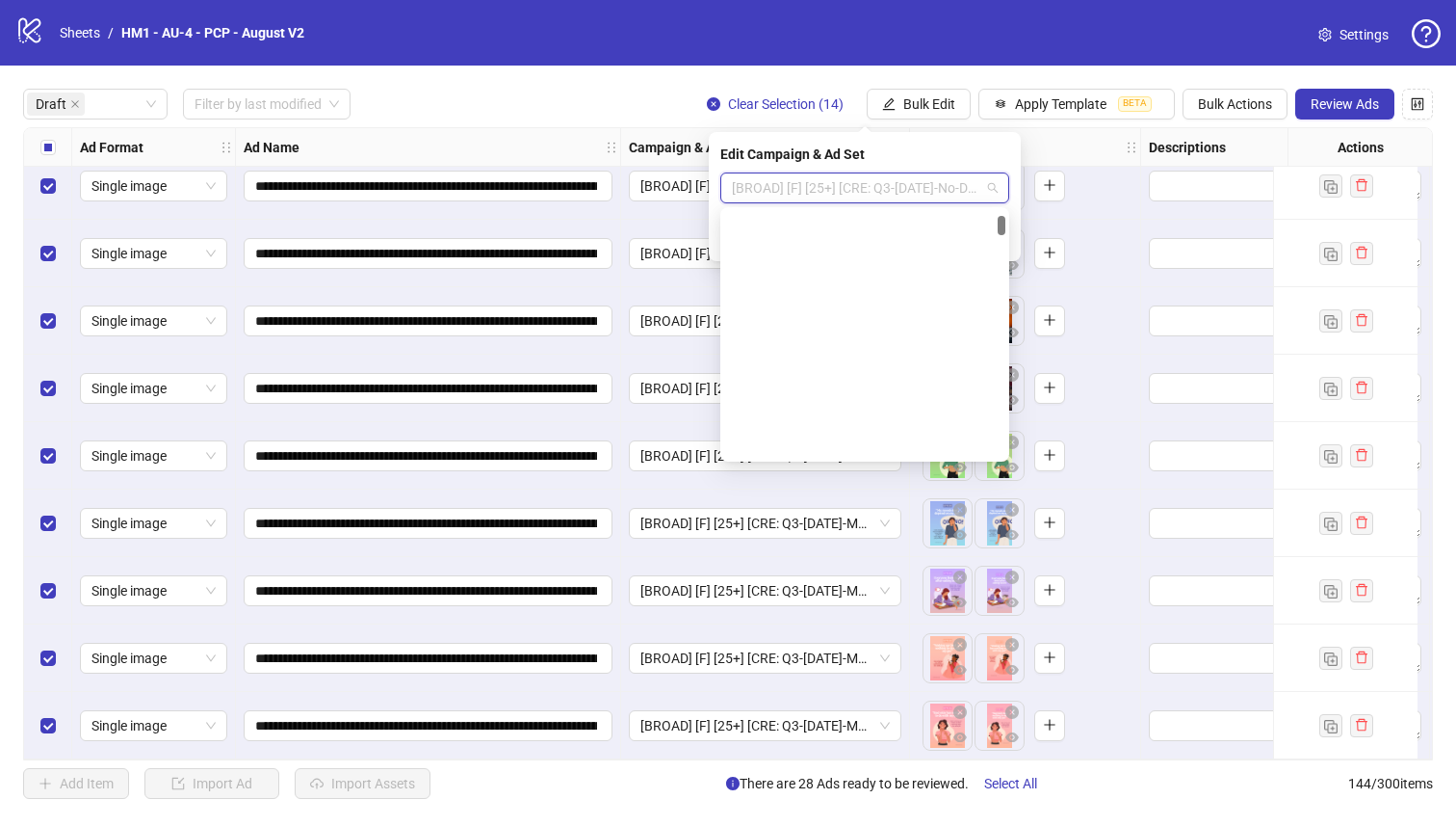
scroll to position [0, 0]
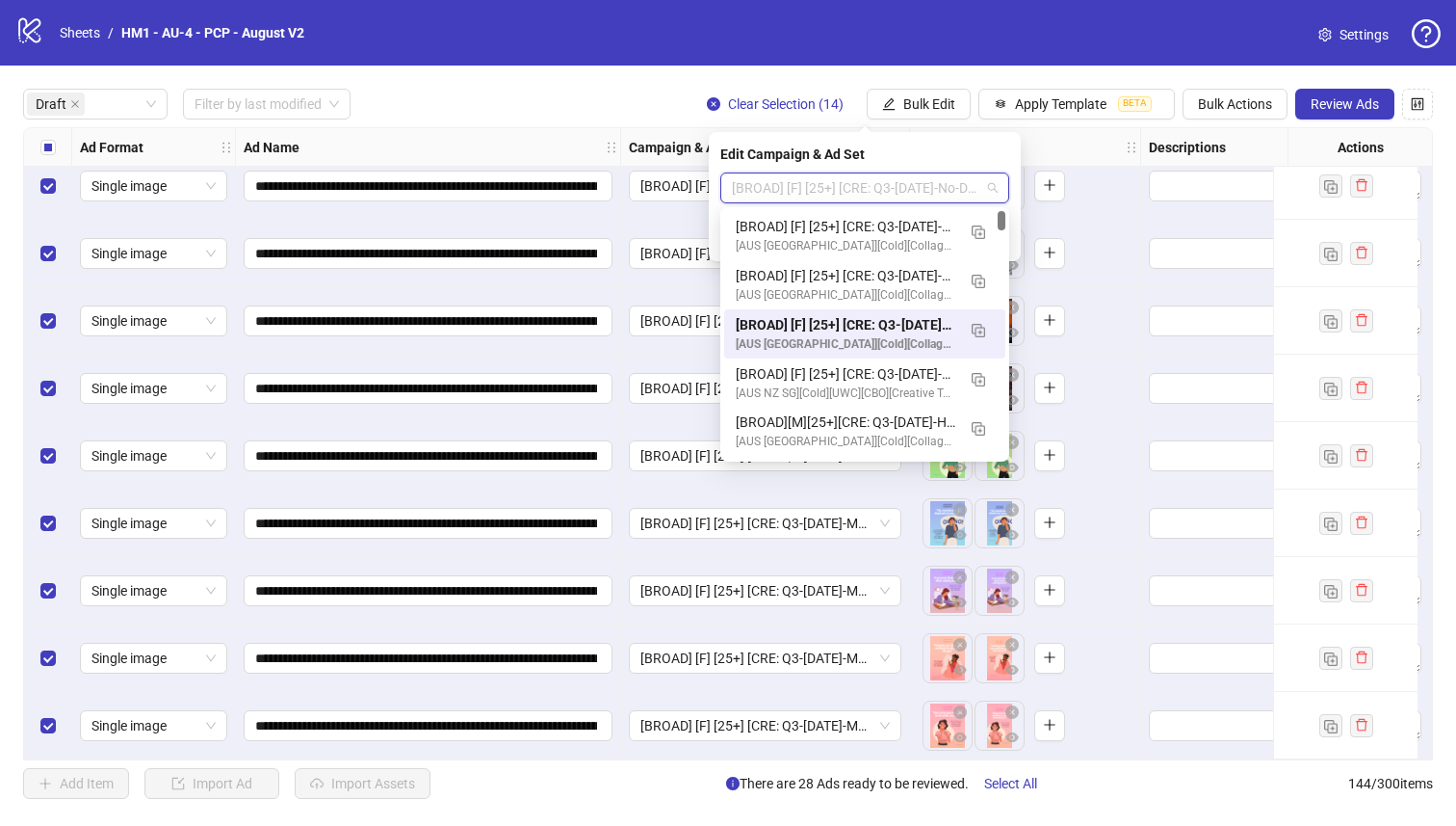
drag, startPoint x: 1002, startPoint y: 233, endPoint x: 1009, endPoint y: 183, distance: 50.5
click at [1009, 183] on body "**********" at bounding box center [728, 413] width 1456 height 826
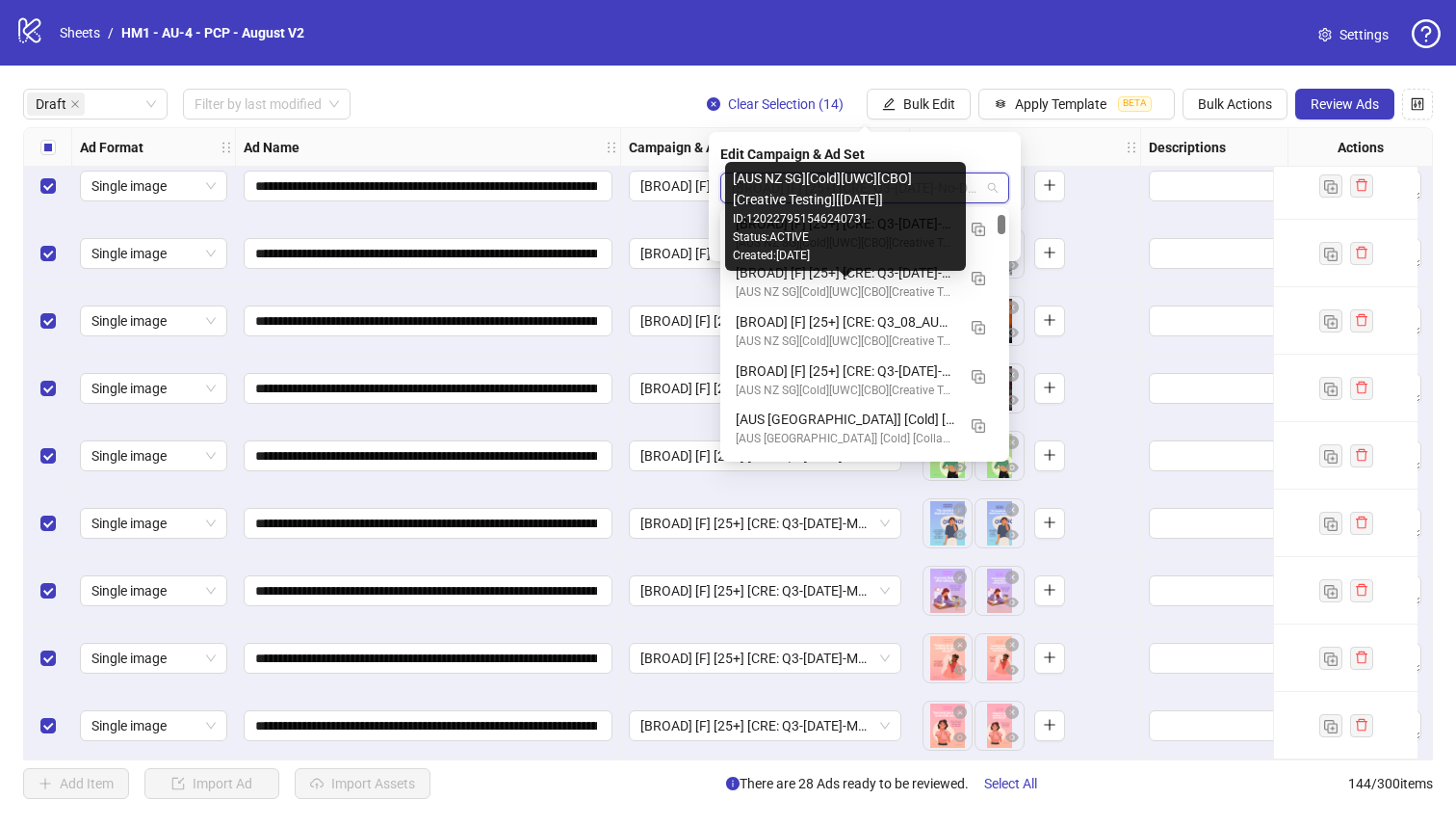
scroll to position [351, 0]
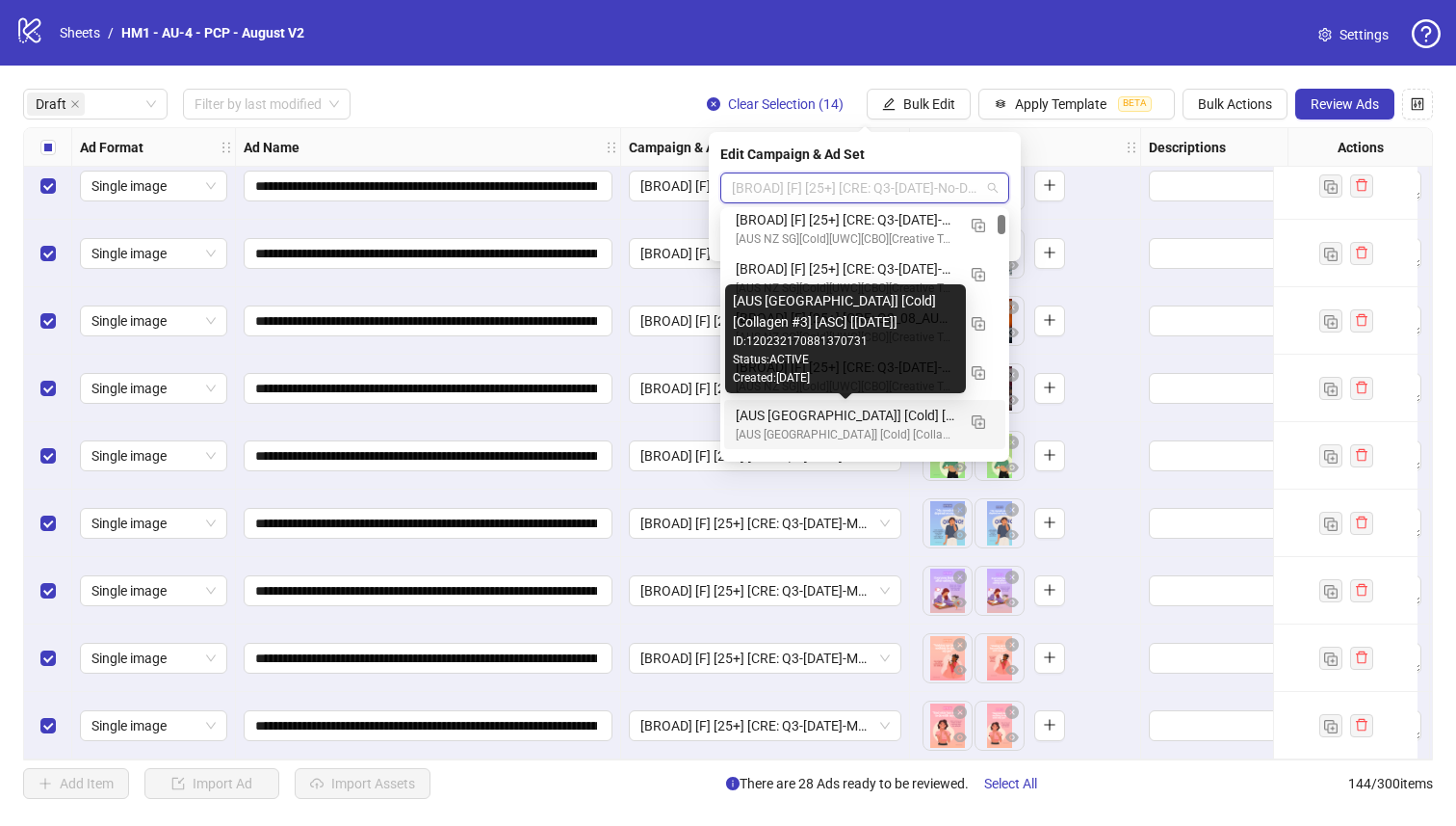
click at [904, 413] on div "[AUS [GEOGRAPHIC_DATA]] [Cold] [Collagen #3] [ASC] [[DATE]]" at bounding box center [845, 415] width 219 height 21
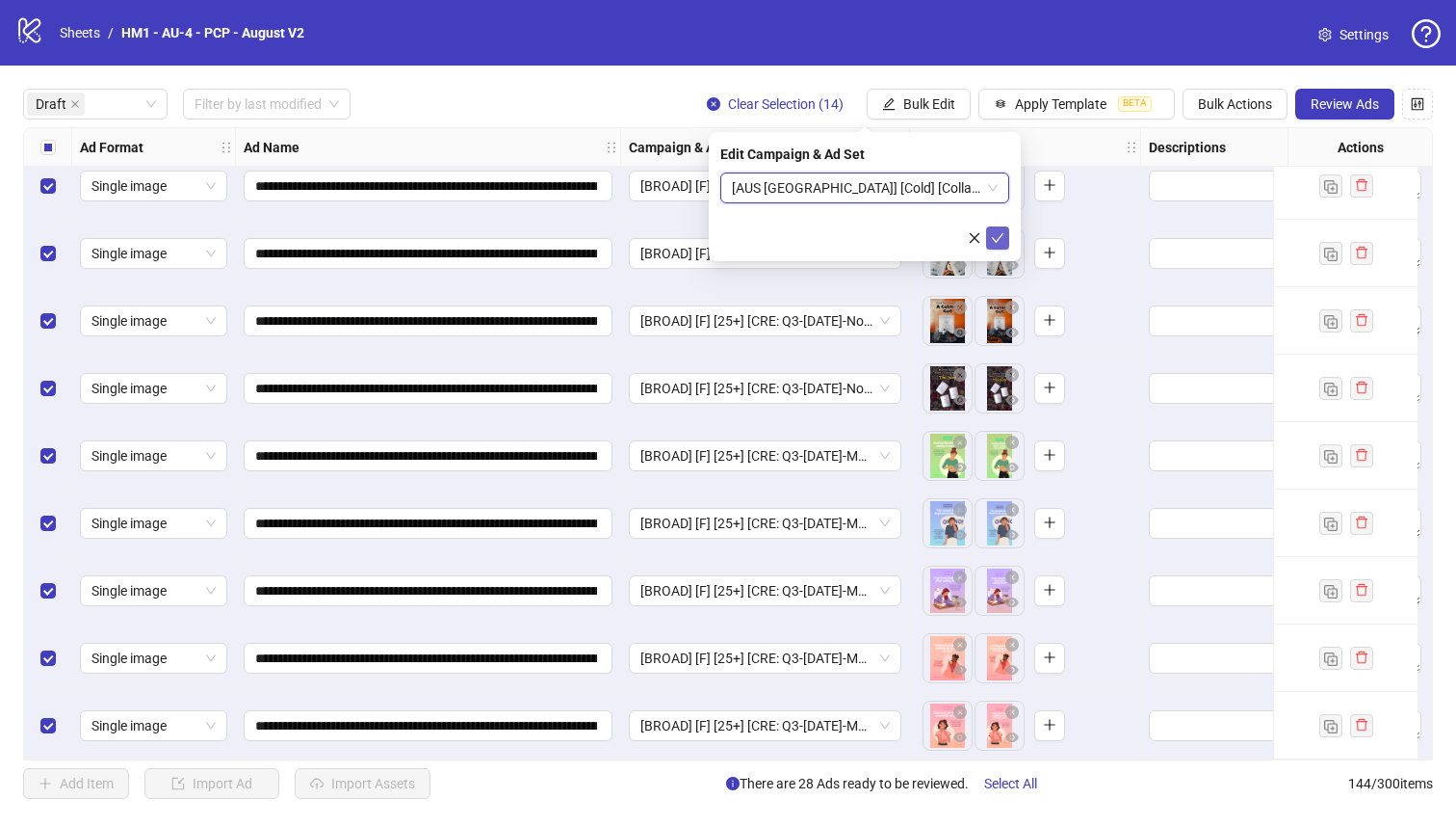
click at [993, 238] on icon "check" at bounding box center [997, 238] width 13 height 10
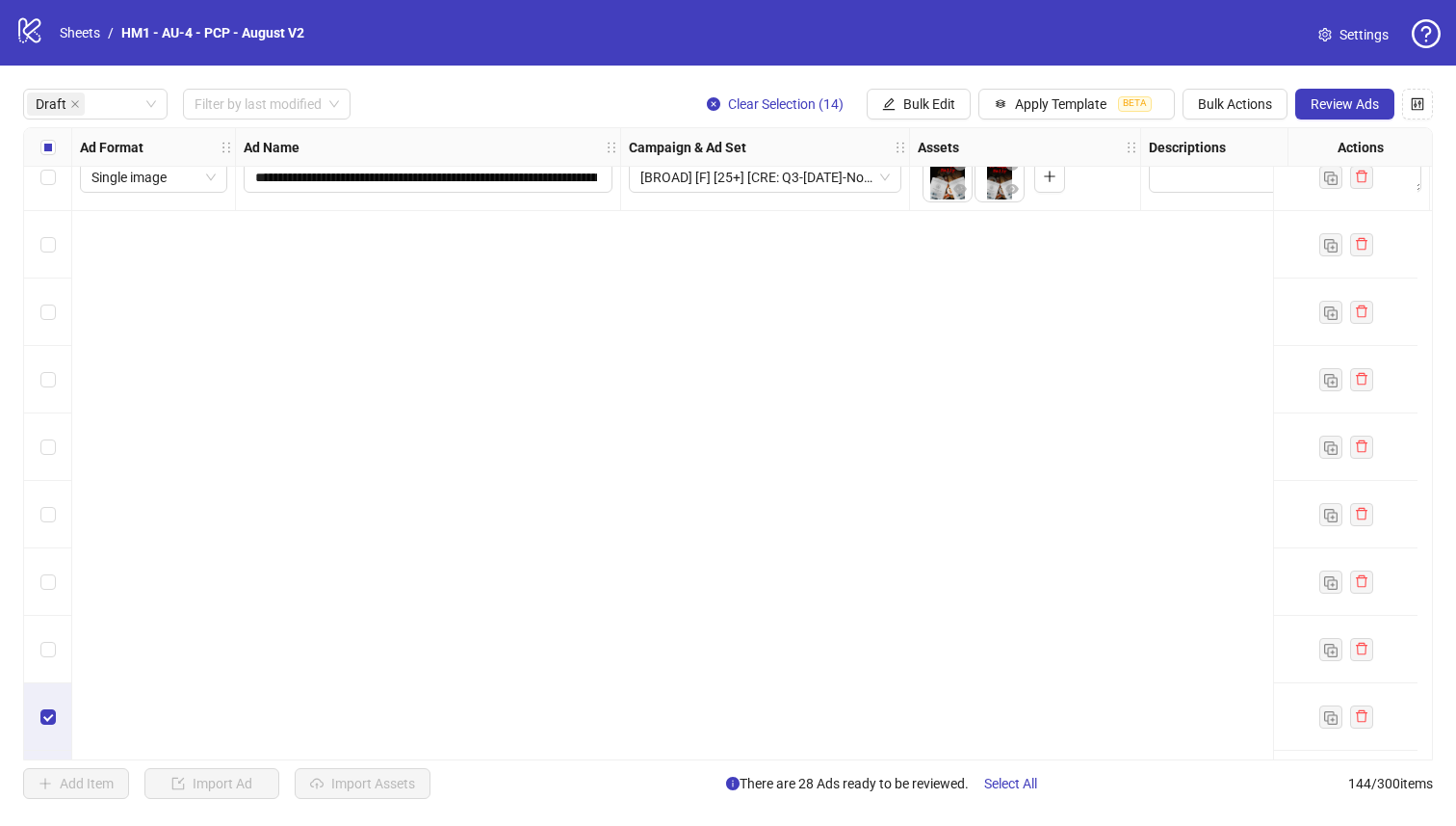
scroll to position [0, 0]
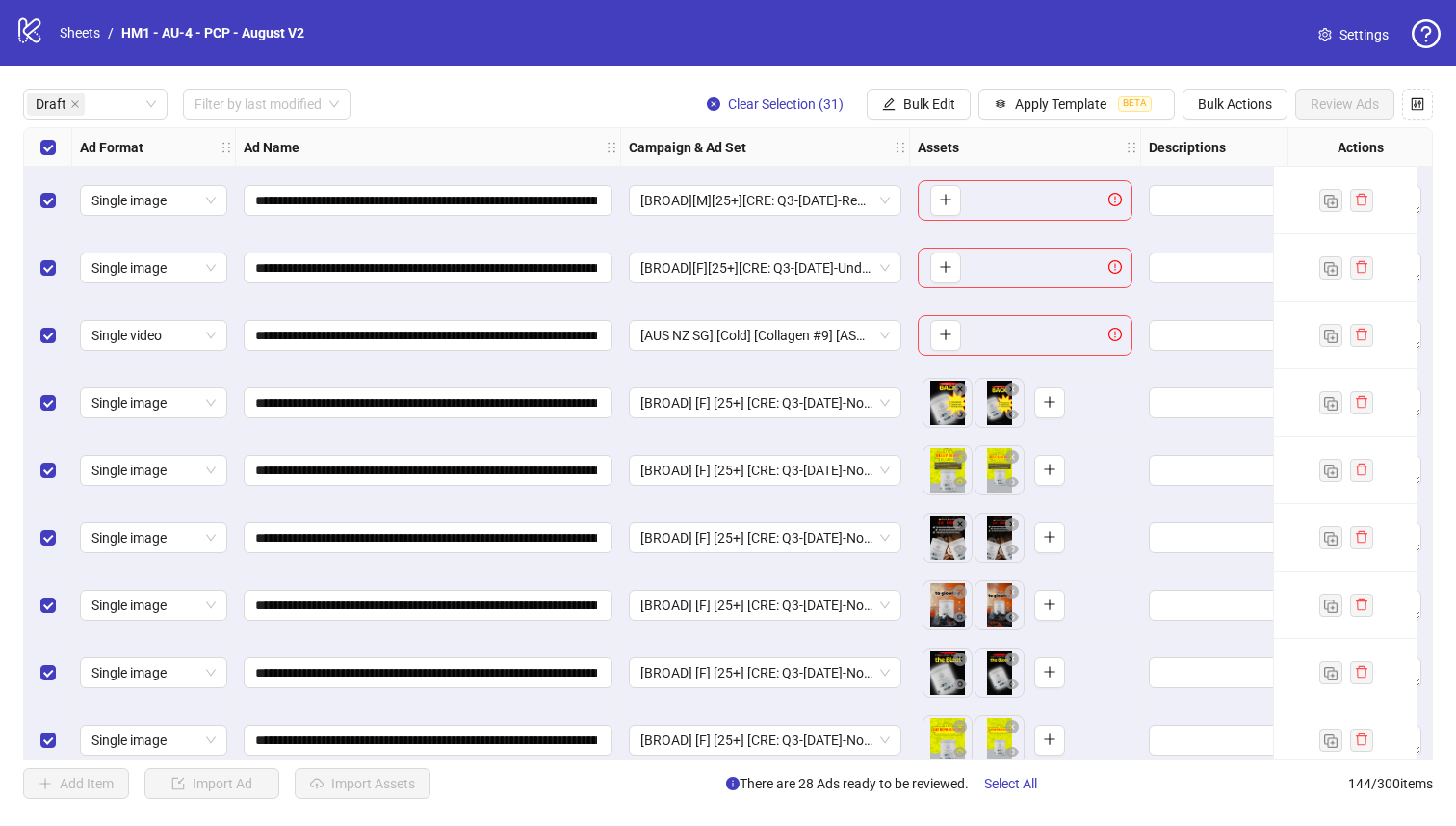
click at [22, 335] on div "**********" at bounding box center [728, 443] width 1456 height 756
click at [49, 249] on div "Select row 2" at bounding box center [48, 268] width 48 height 68
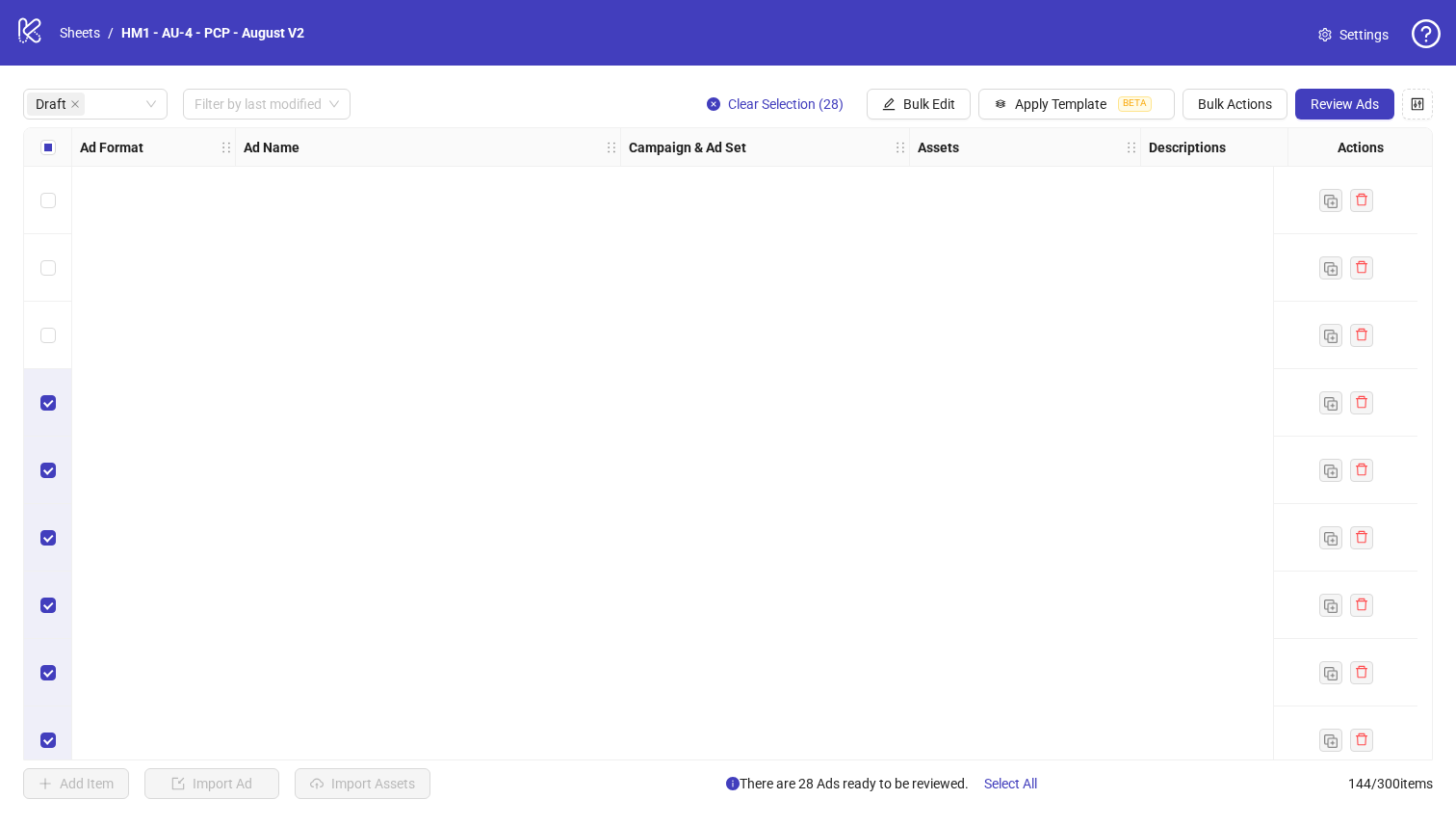
scroll to position [907, 0]
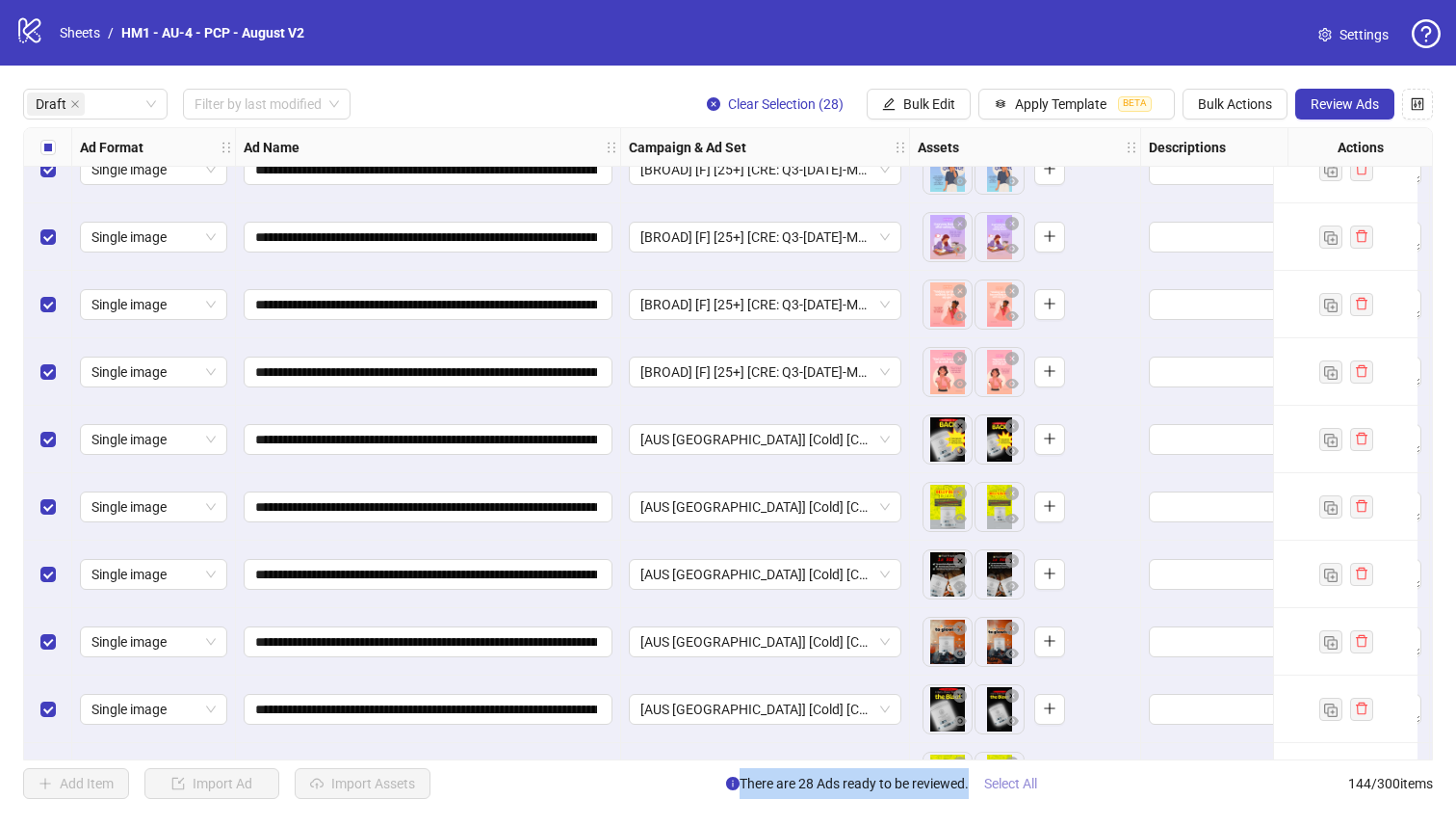
drag, startPoint x: 516, startPoint y: 760, endPoint x: 1050, endPoint y: 770, distance: 534.1
click at [1055, 774] on div "**********" at bounding box center [728, 443] width 1456 height 756
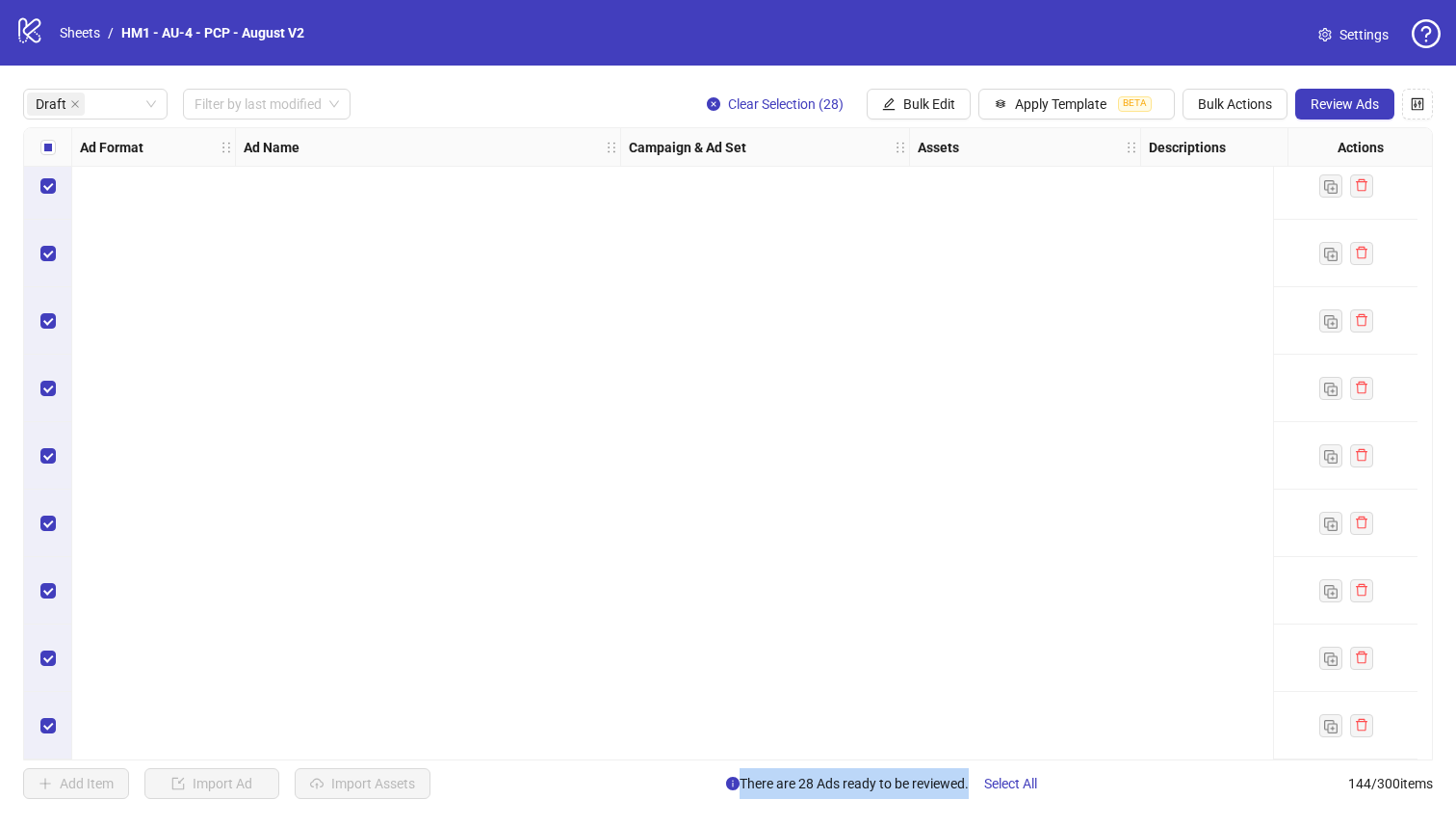
scroll to position [0, 0]
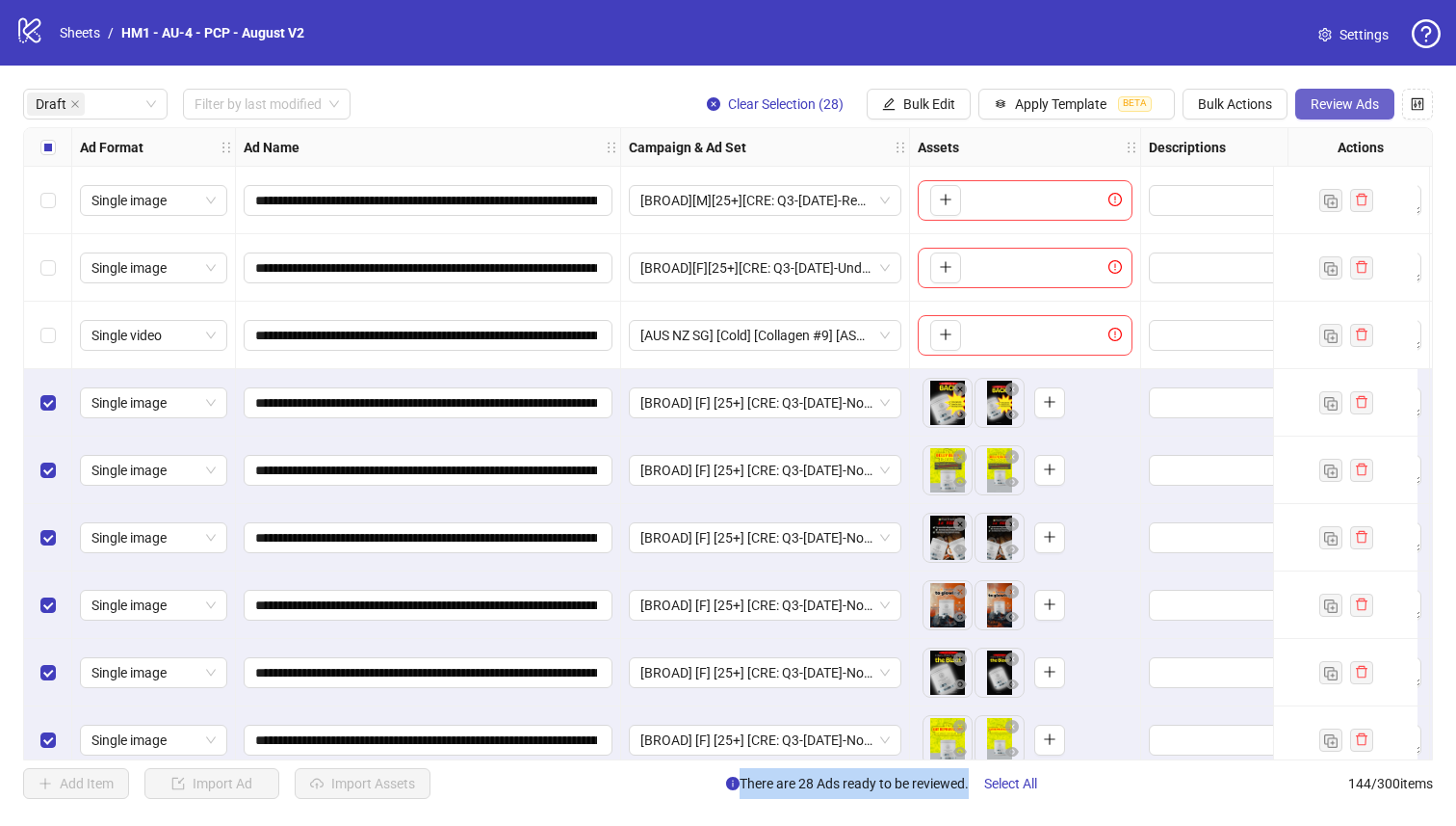
click at [1342, 97] on span "Review Ads" at bounding box center [1344, 104] width 69 height 15
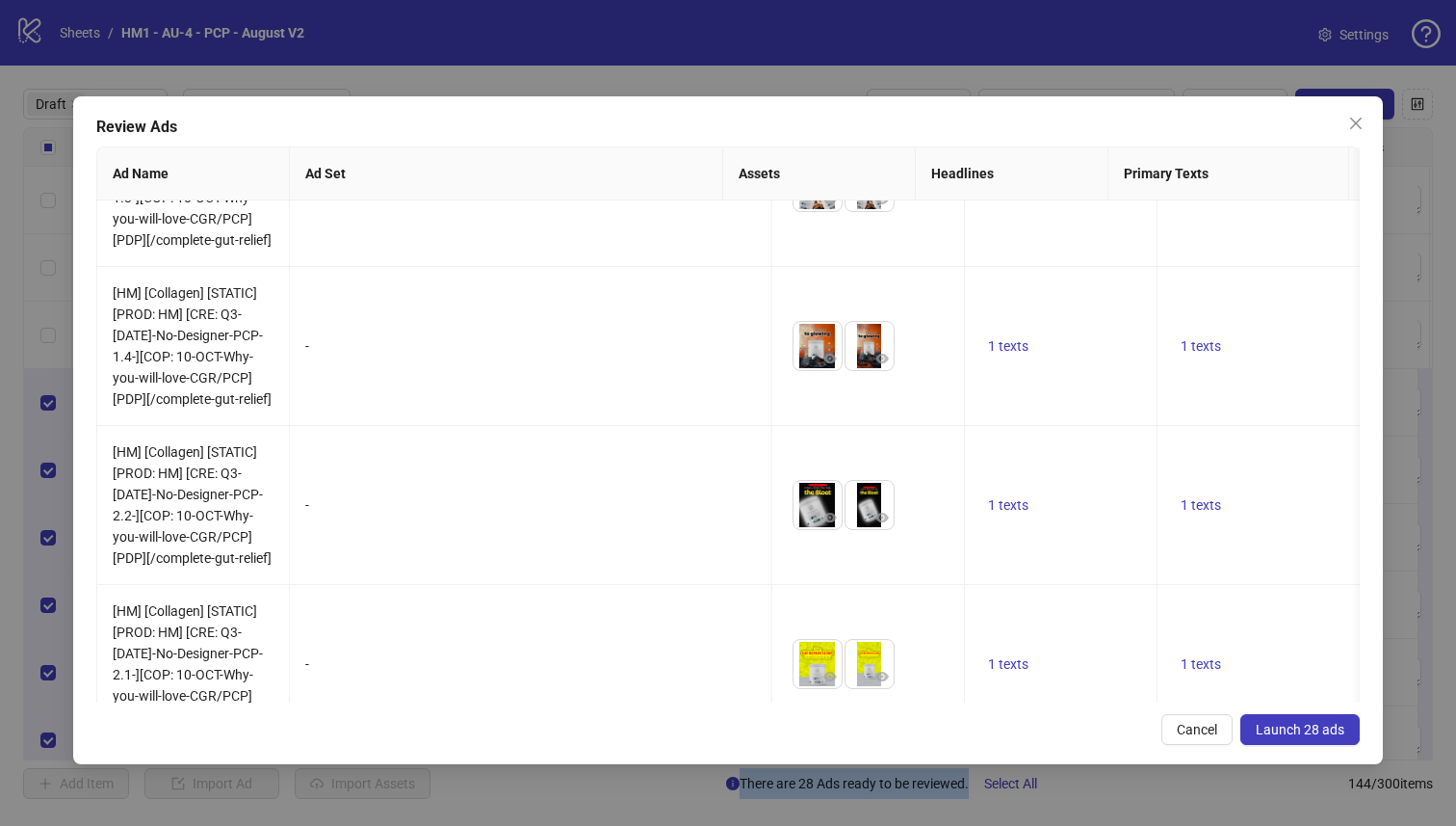
scroll to position [2301, 0]
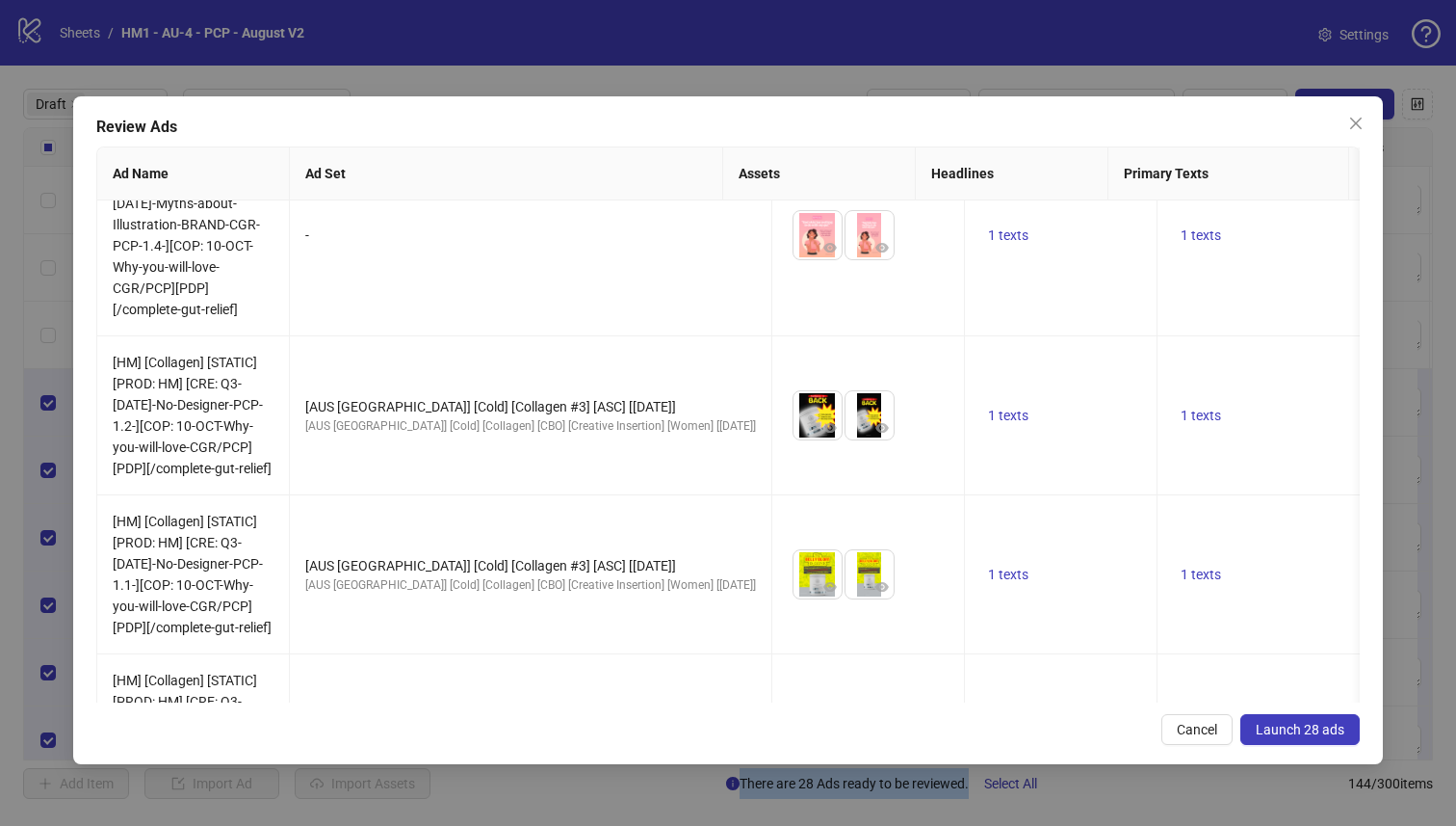
click at [1329, 728] on span "Launch 28 ads" at bounding box center [1300, 729] width 89 height 15
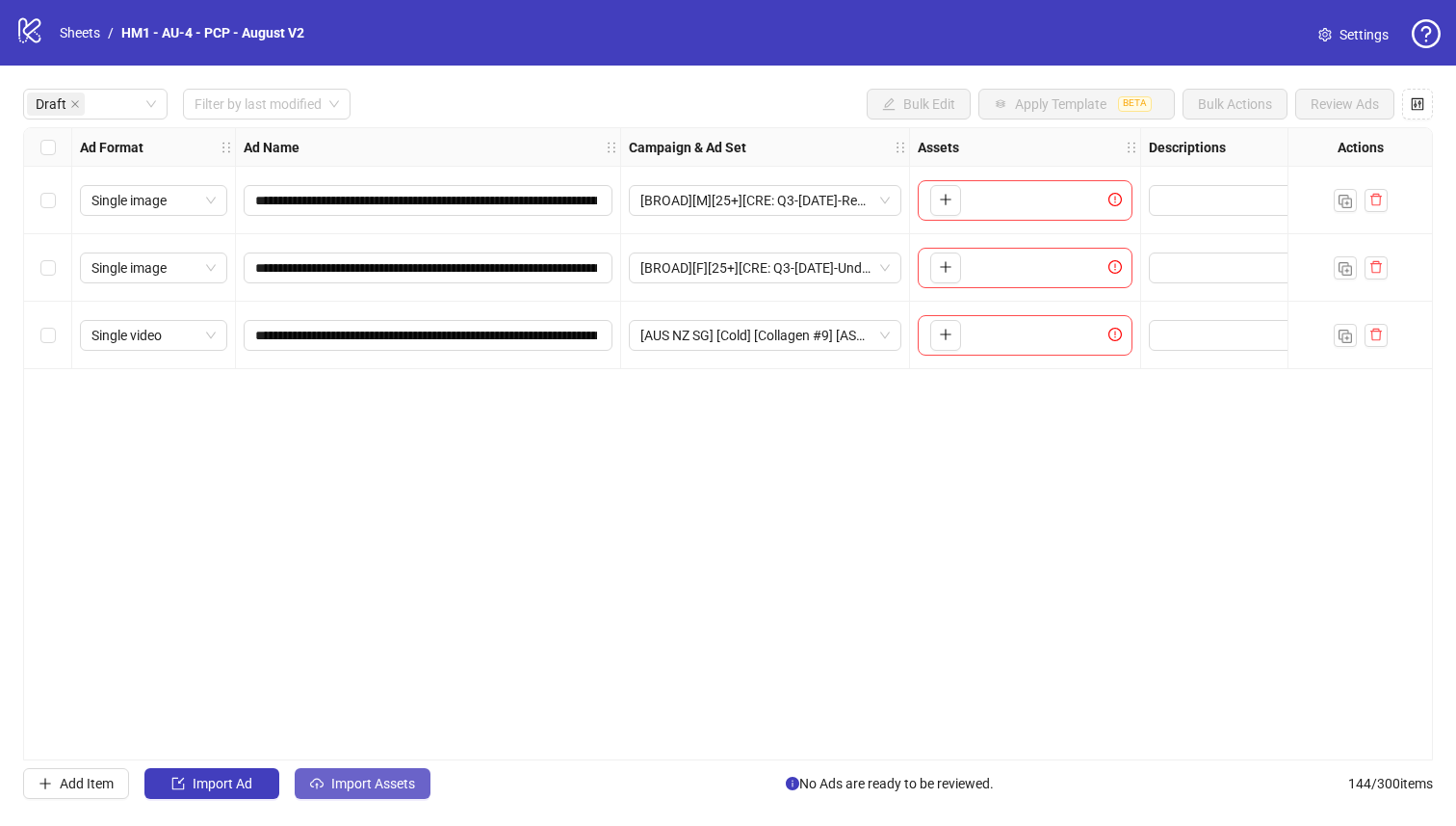
click at [397, 800] on div "**********" at bounding box center [728, 443] width 1456 height 756
click at [396, 793] on button "Import Assets" at bounding box center [362, 783] width 136 height 31
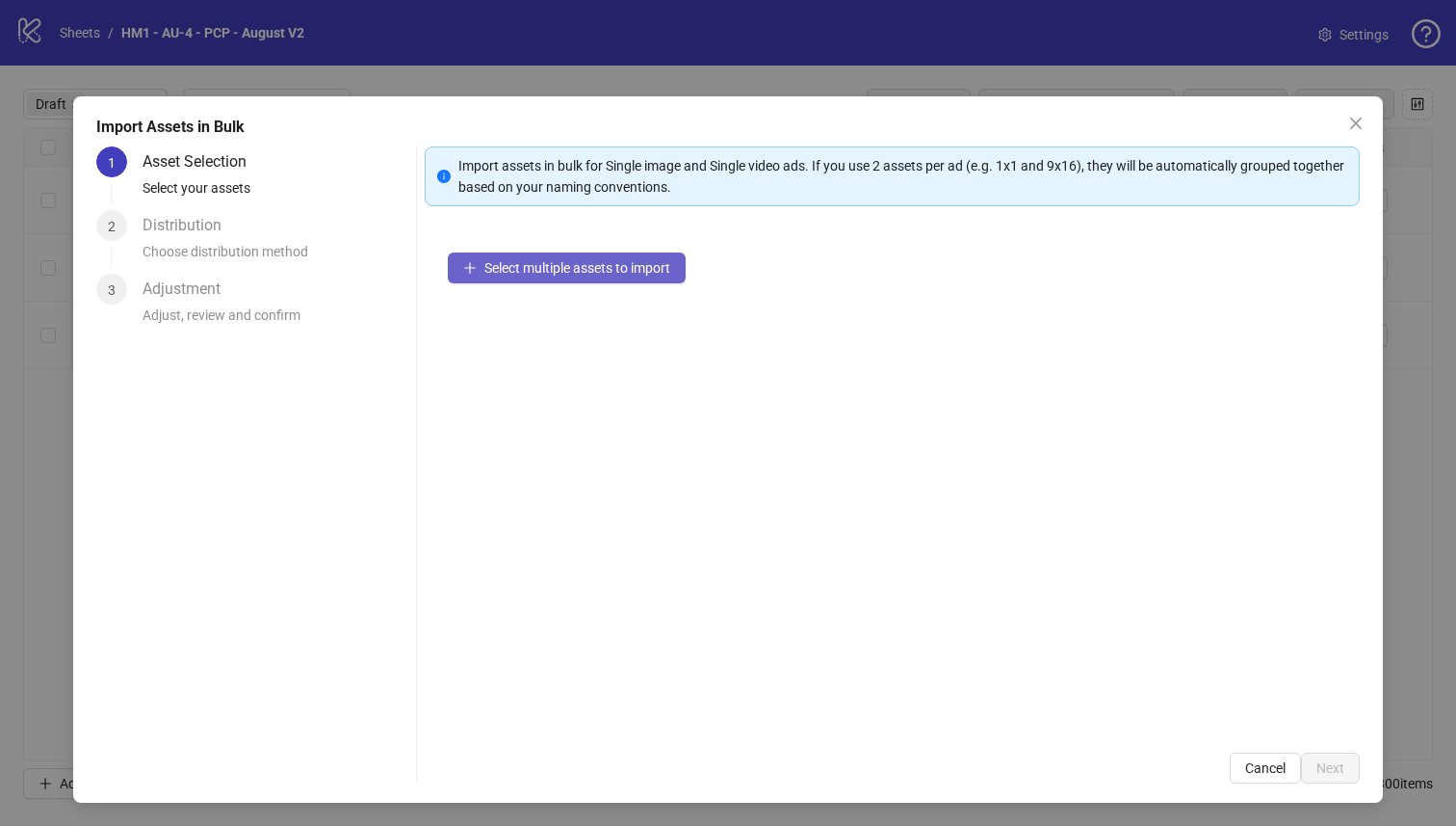
click at [510, 260] on span "Select multiple assets to import" at bounding box center [577, 268] width 185 height 15
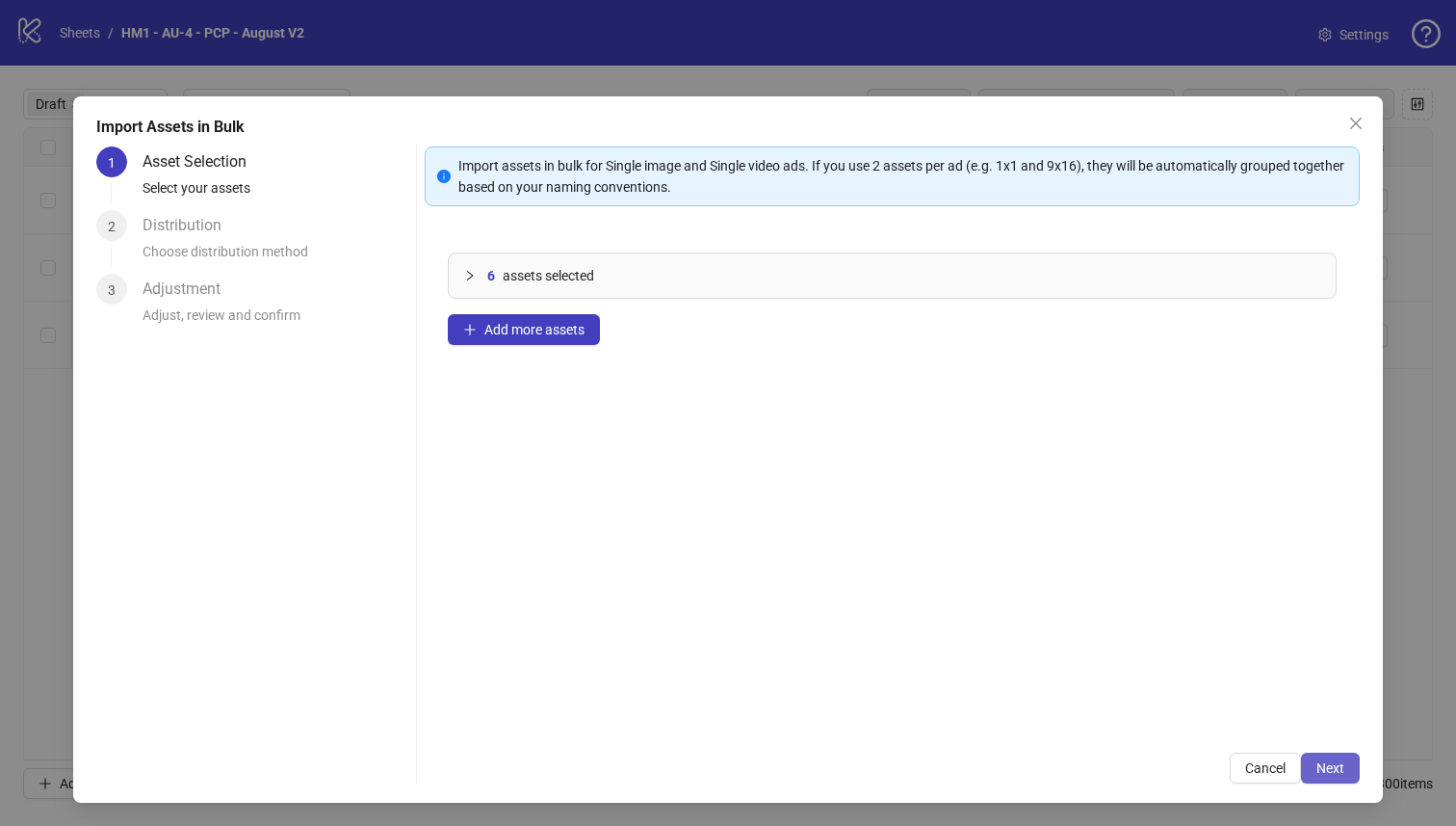
click at [1317, 774] on span "Next" at bounding box center [1330, 768] width 28 height 15
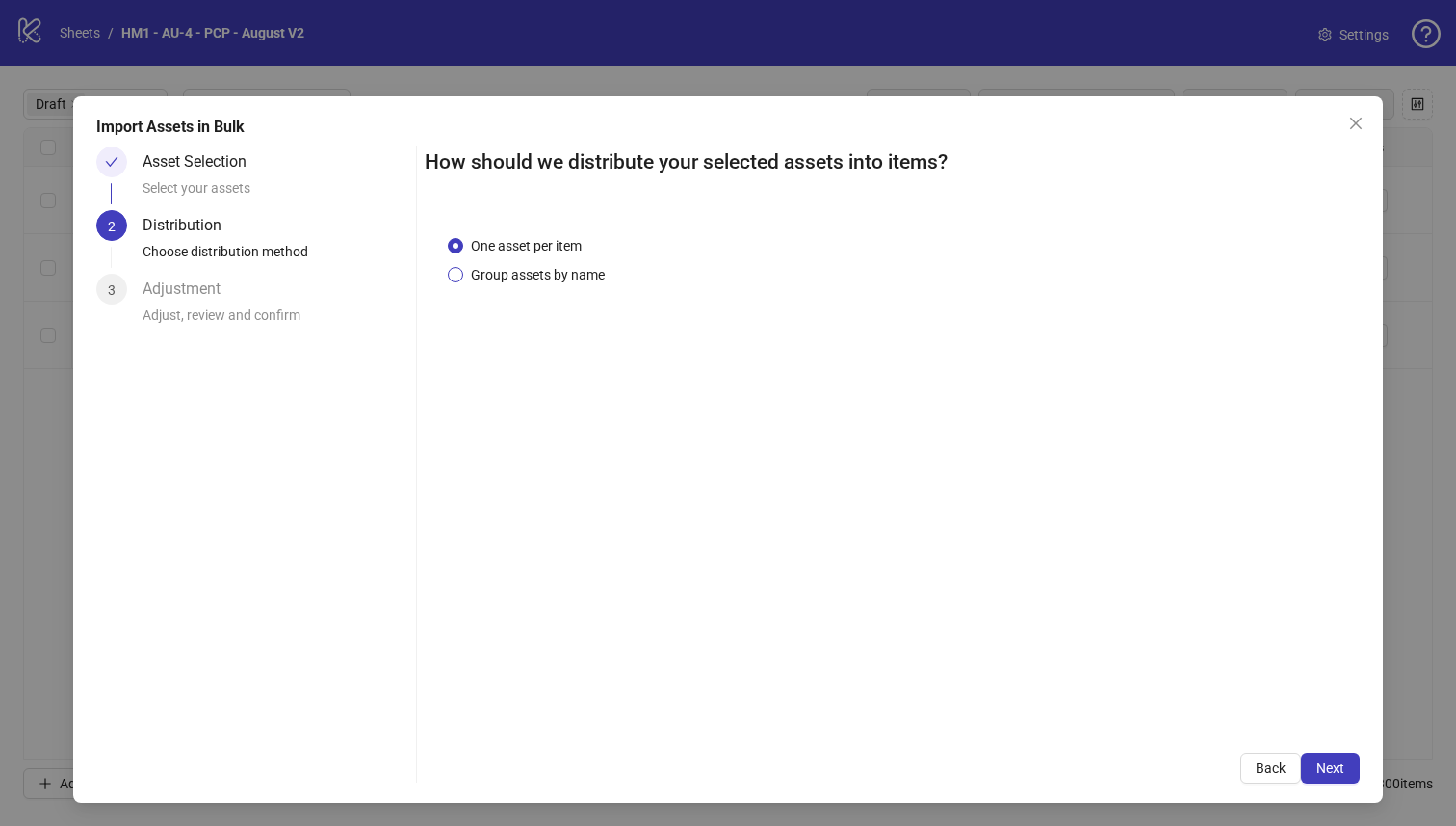
click at [558, 271] on span "Group assets by name" at bounding box center [538, 274] width 150 height 21
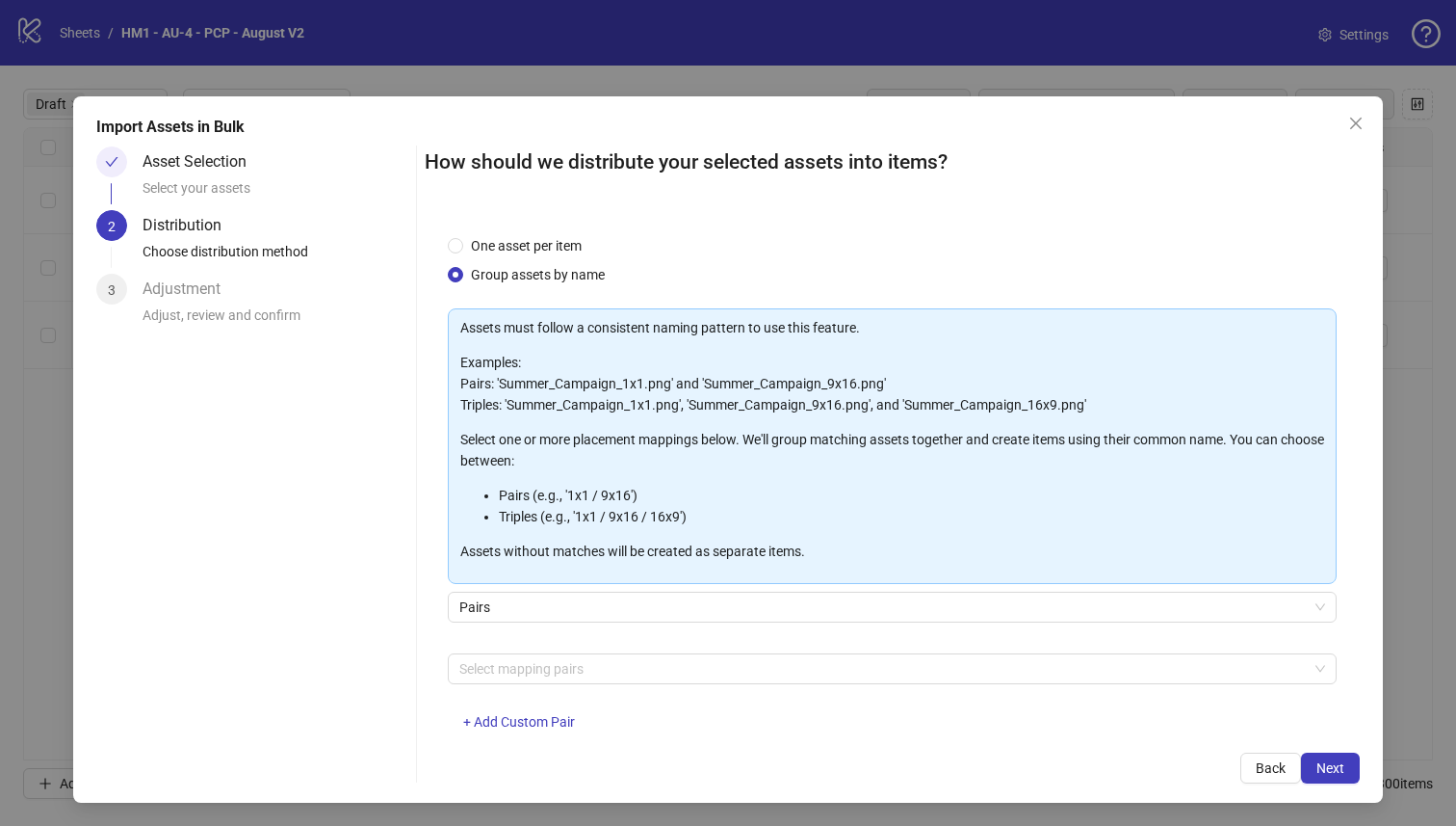
drag, startPoint x: 528, startPoint y: 664, endPoint x: 531, endPoint y: 650, distance: 14.3
click at [528, 664] on div at bounding box center [882, 669] width 861 height 27
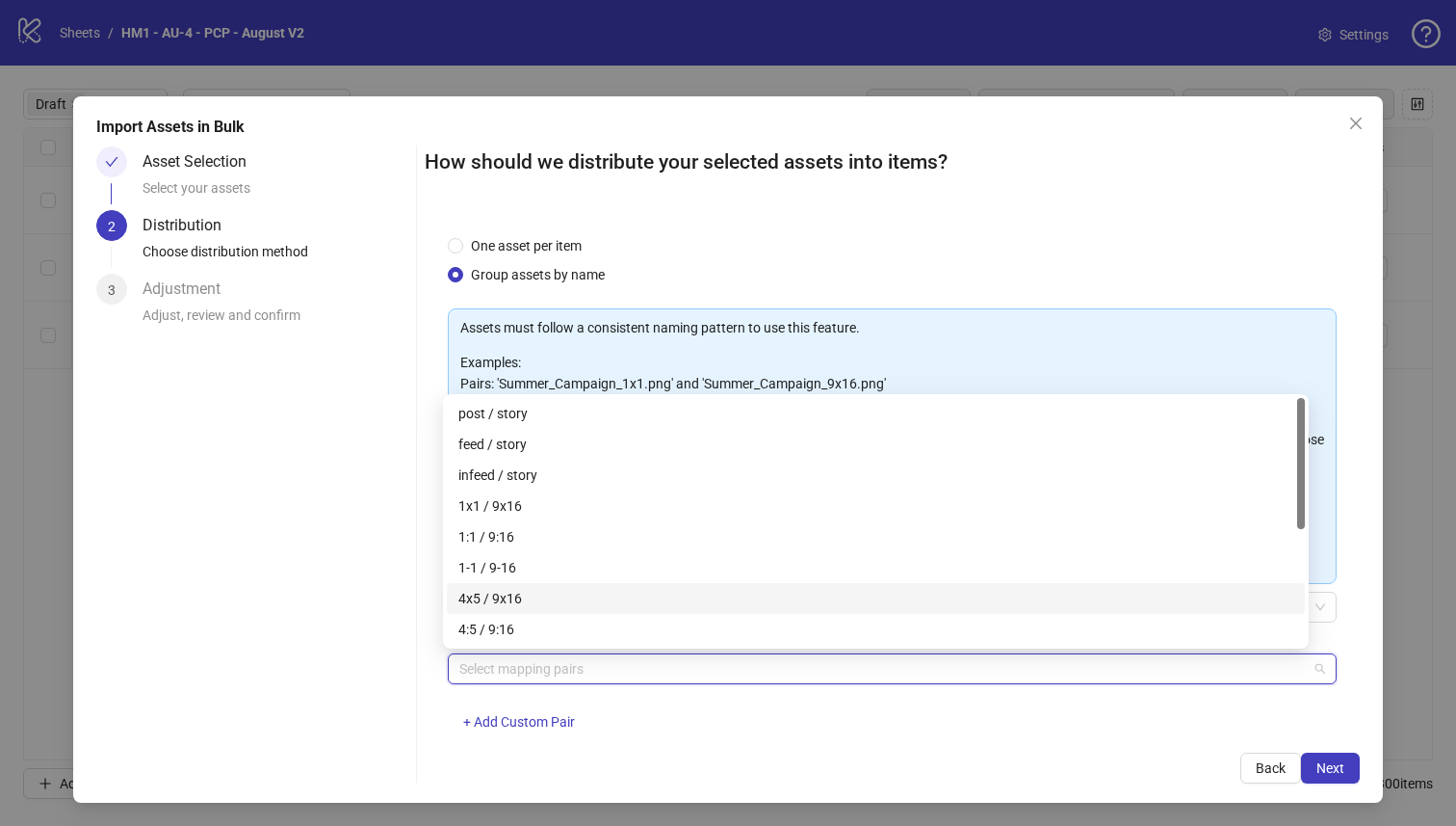
click at [550, 598] on div "4x5 / 9x16" at bounding box center [876, 598] width 835 height 21
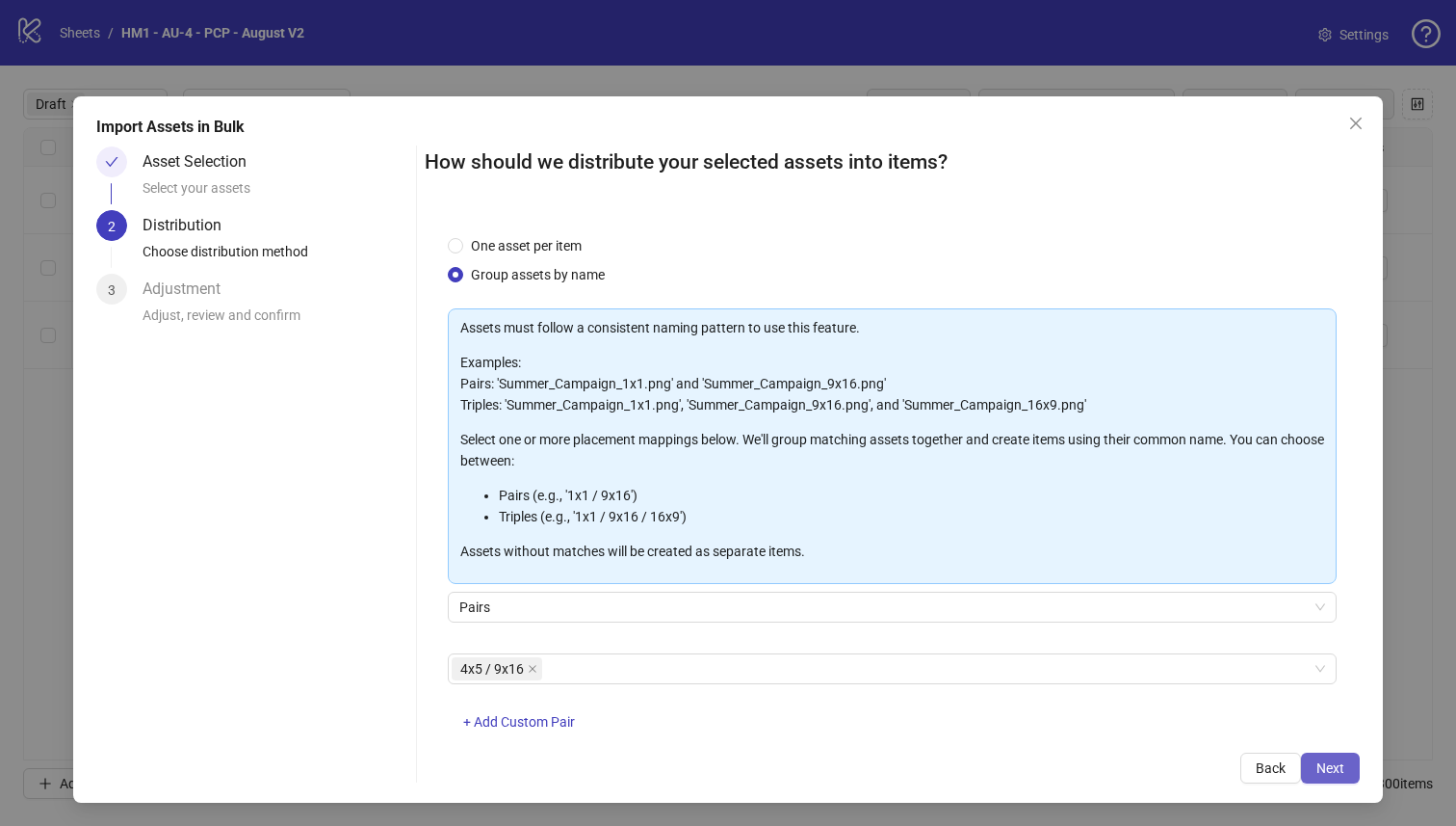
click at [1339, 771] on button "Next" at bounding box center [1330, 768] width 59 height 31
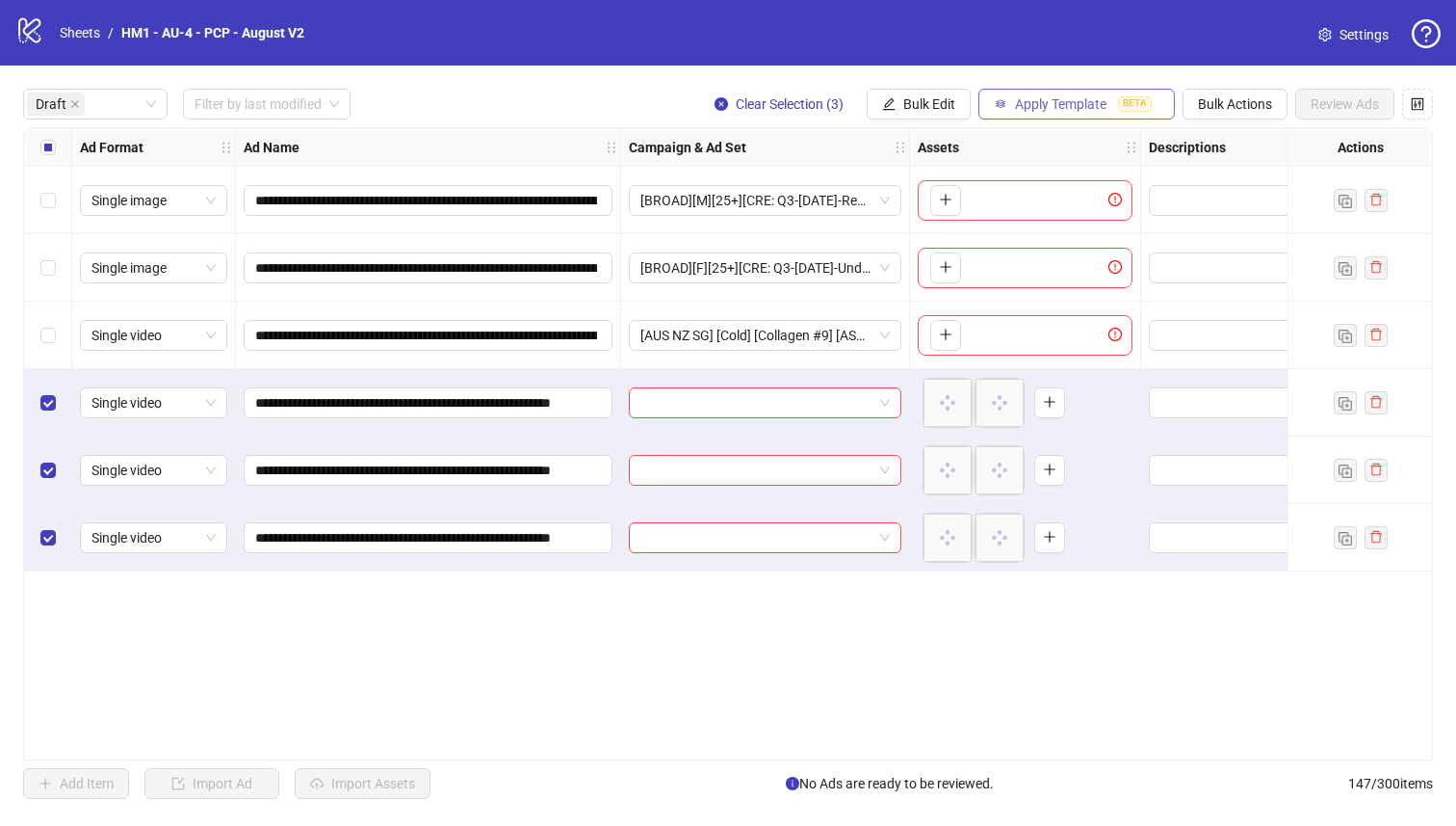
click at [1051, 104] on span "Apply Template" at bounding box center [1060, 104] width 92 height 15
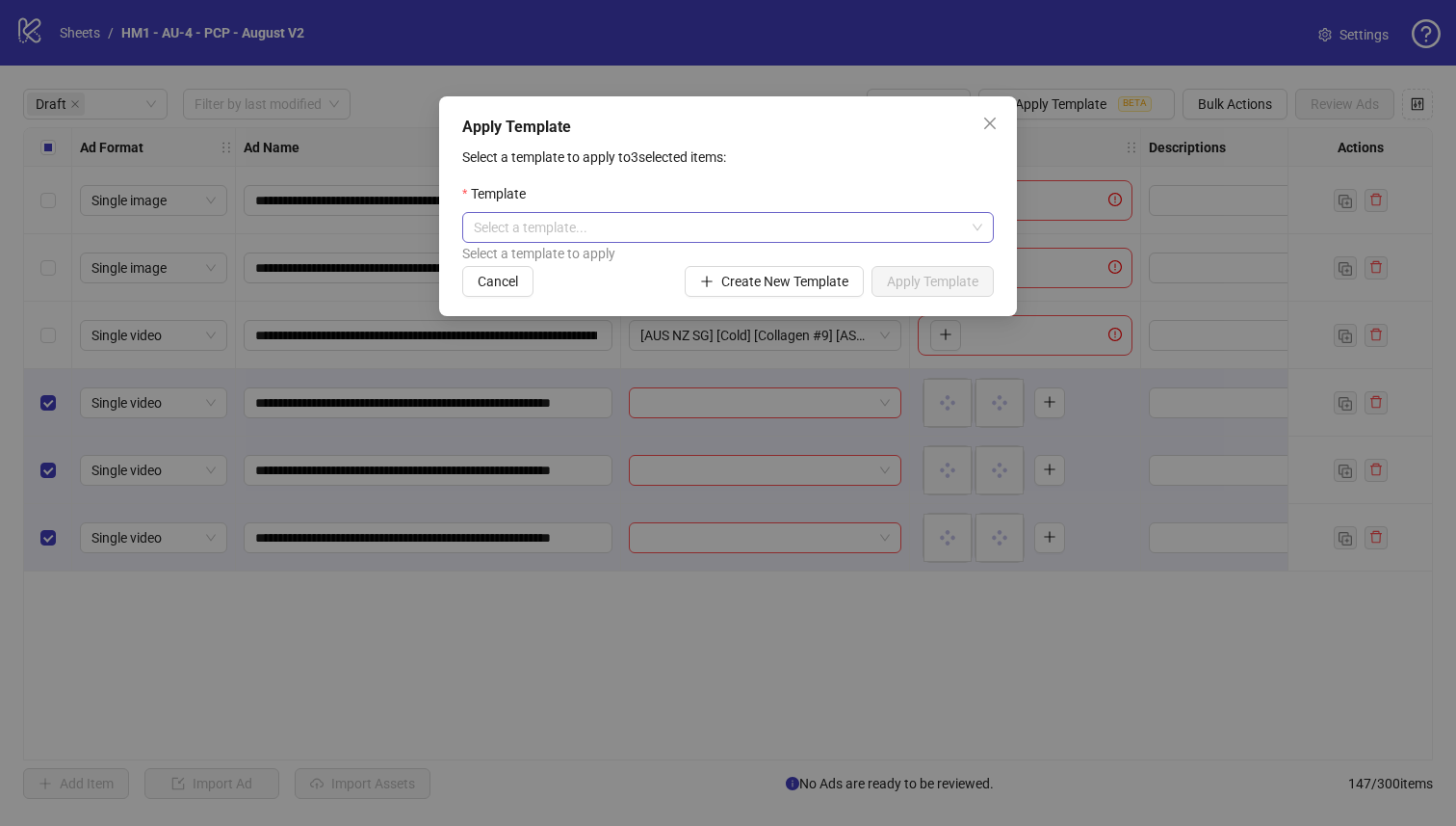
drag, startPoint x: 837, startPoint y: 216, endPoint x: 824, endPoint y: 225, distance: 15.8
click at [832, 219] on input "search" at bounding box center [719, 227] width 491 height 29
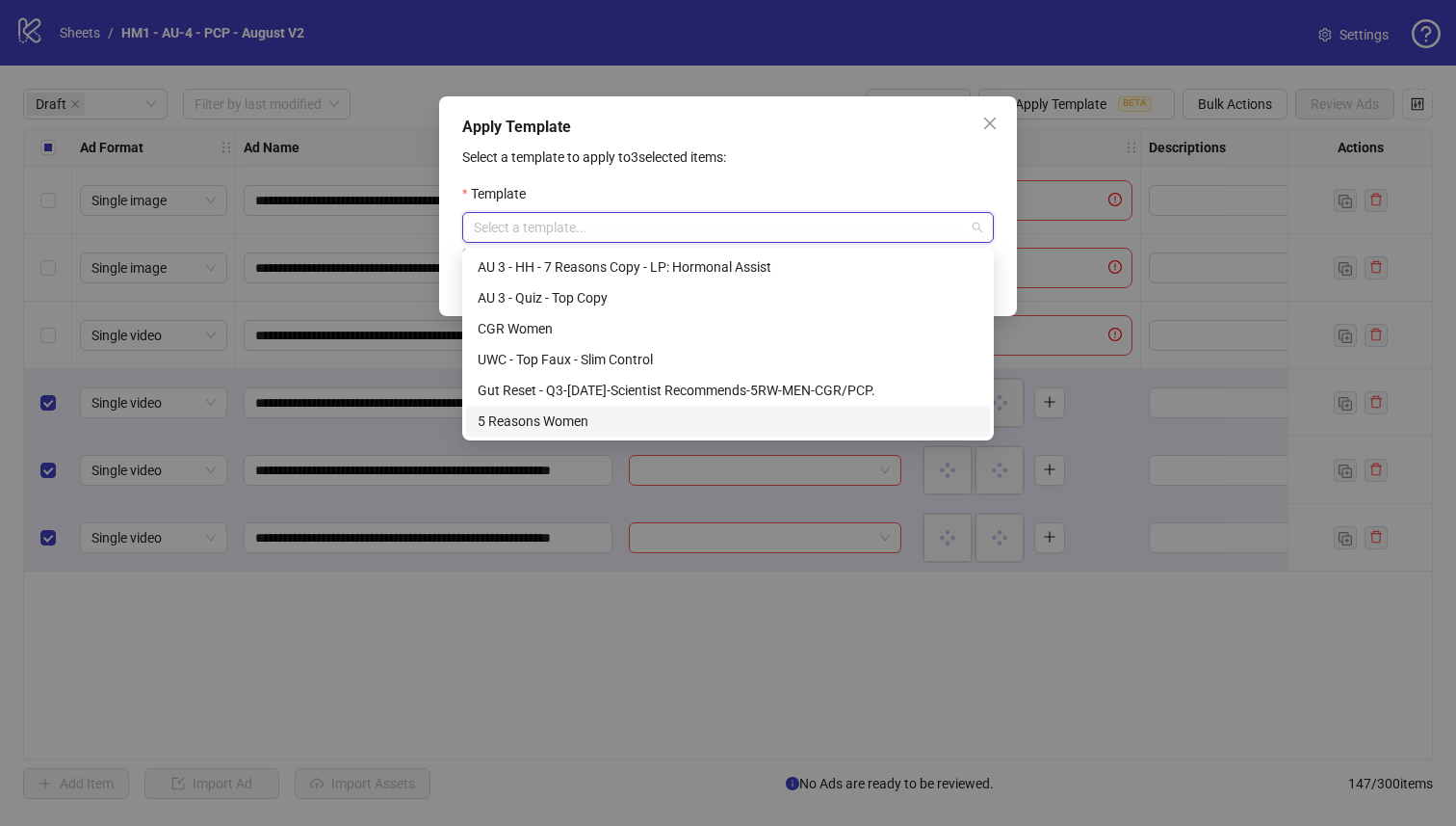
click at [728, 411] on div "5 Reasons Women" at bounding box center [728, 421] width 501 height 21
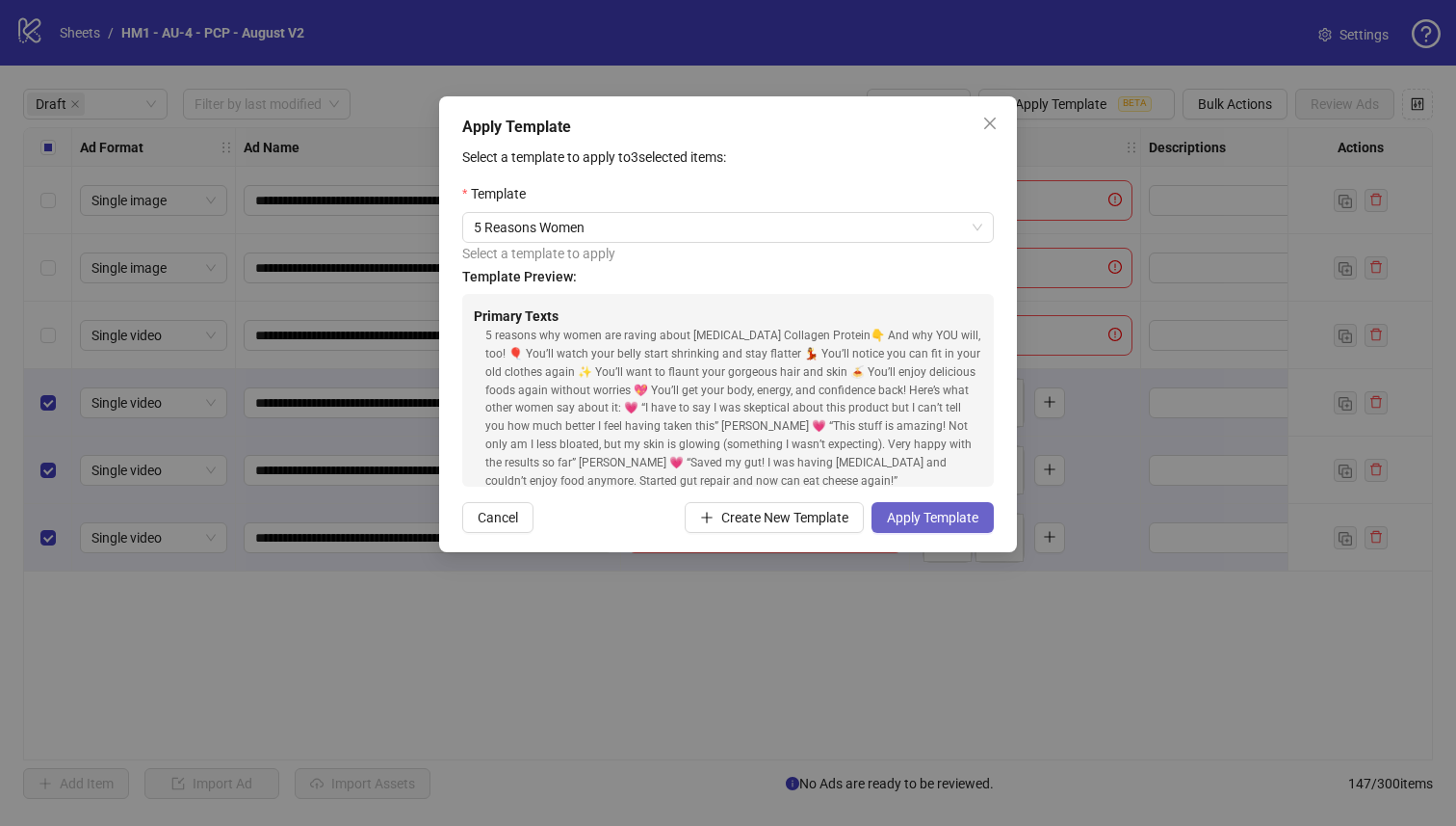
drag, startPoint x: 945, startPoint y: 498, endPoint x: 946, endPoint y: 515, distance: 17.0
click at [945, 498] on form "Template 5 Reasons Women Select a template to apply Template Preview: Primary T…" at bounding box center [728, 357] width 531 height 350
click at [946, 515] on span "Apply Template" at bounding box center [932, 518] width 92 height 15
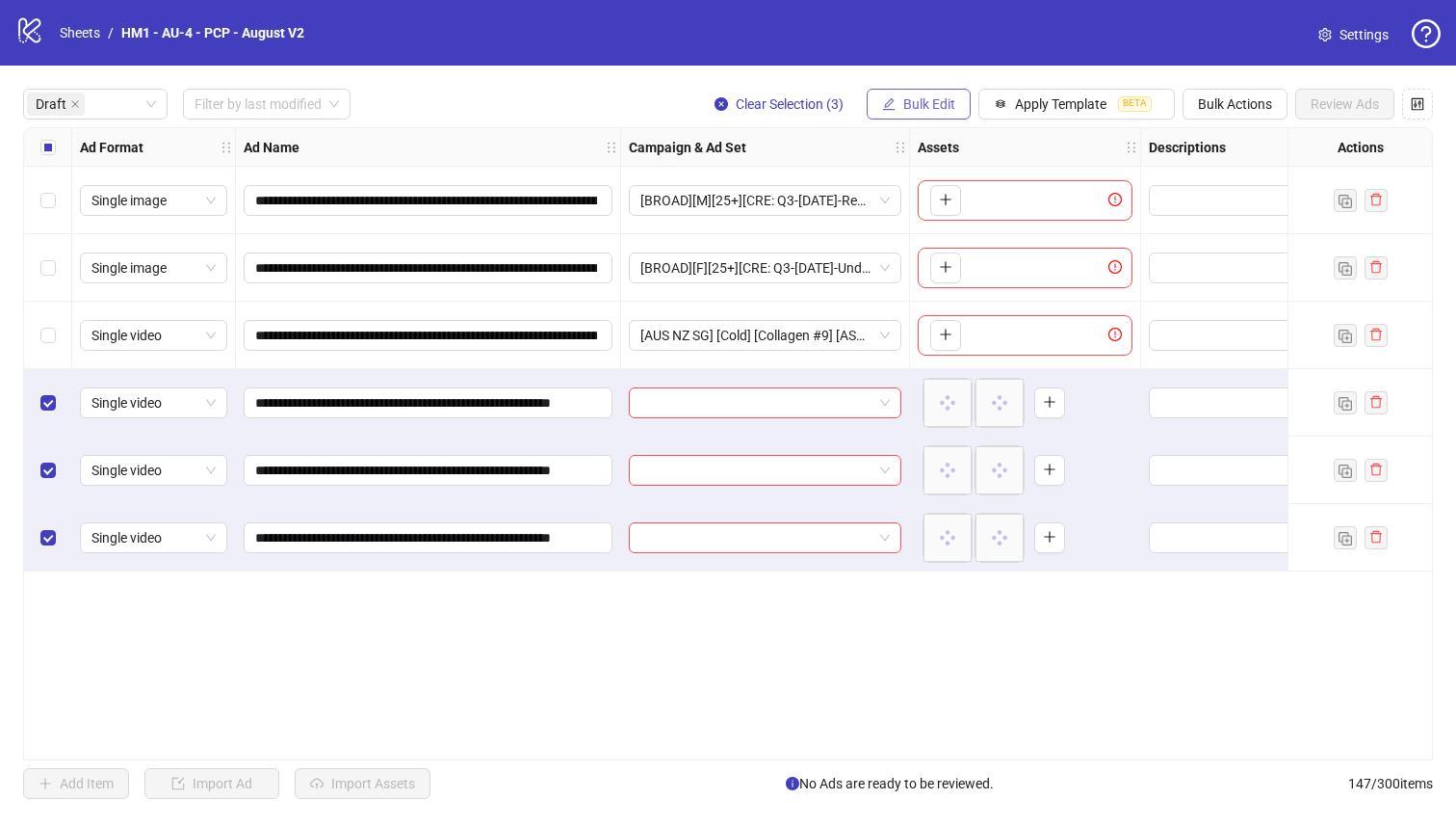
click at [894, 110] on button "Bulk Edit" at bounding box center [918, 104] width 104 height 31
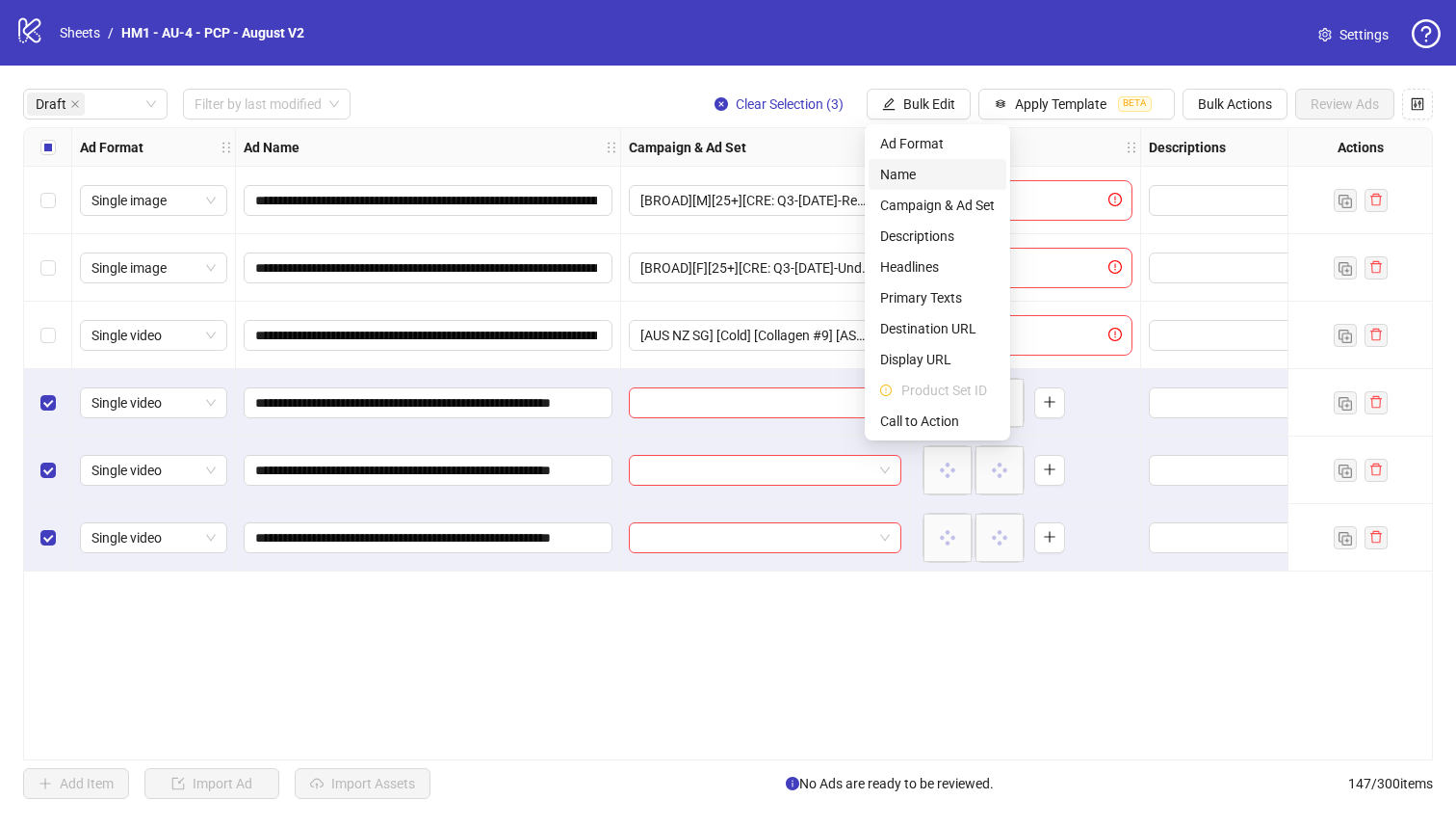
click at [911, 186] on li "Name" at bounding box center [937, 175] width 138 height 31
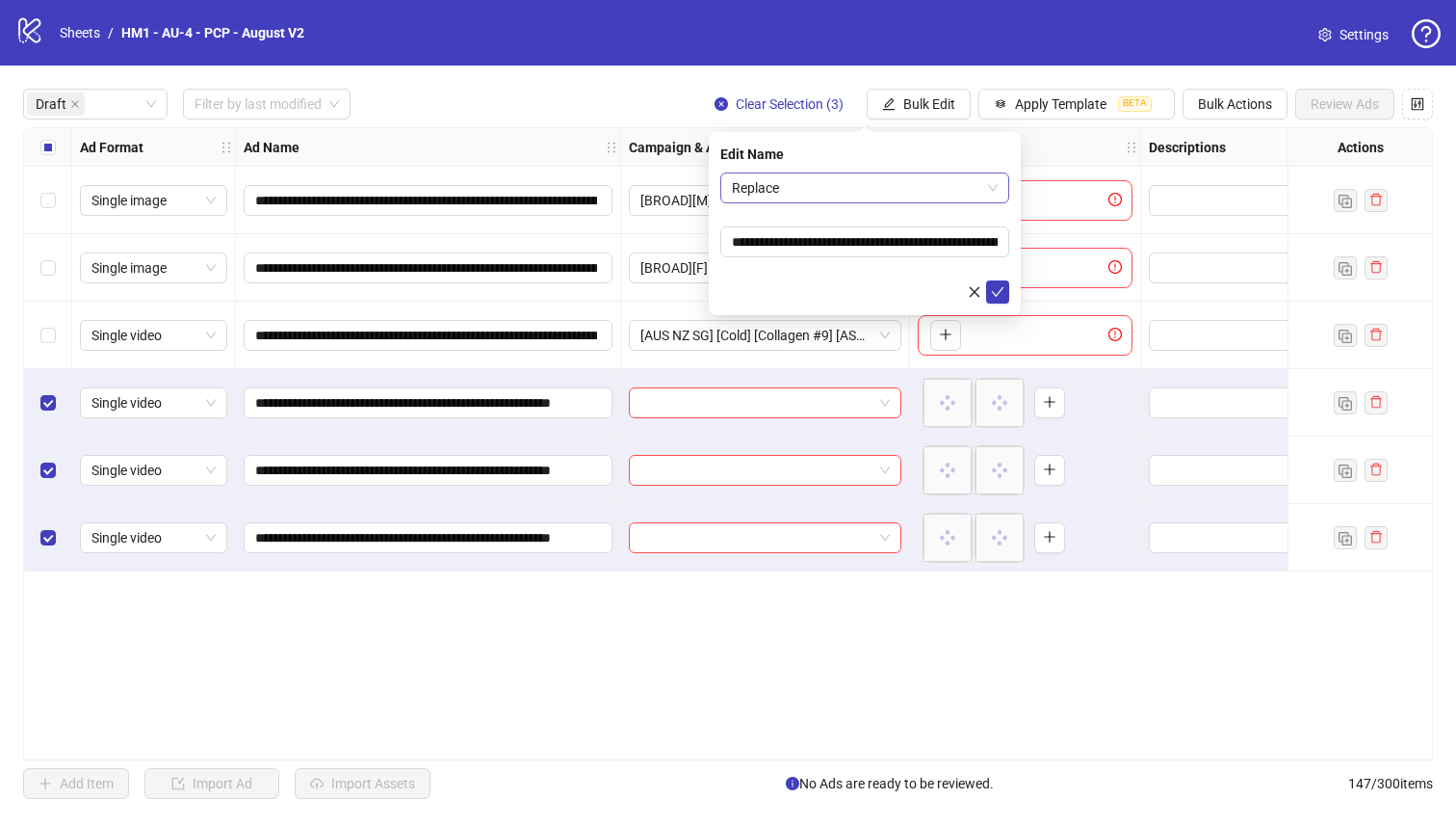
click at [875, 186] on span "Replace" at bounding box center [864, 187] width 266 height 29
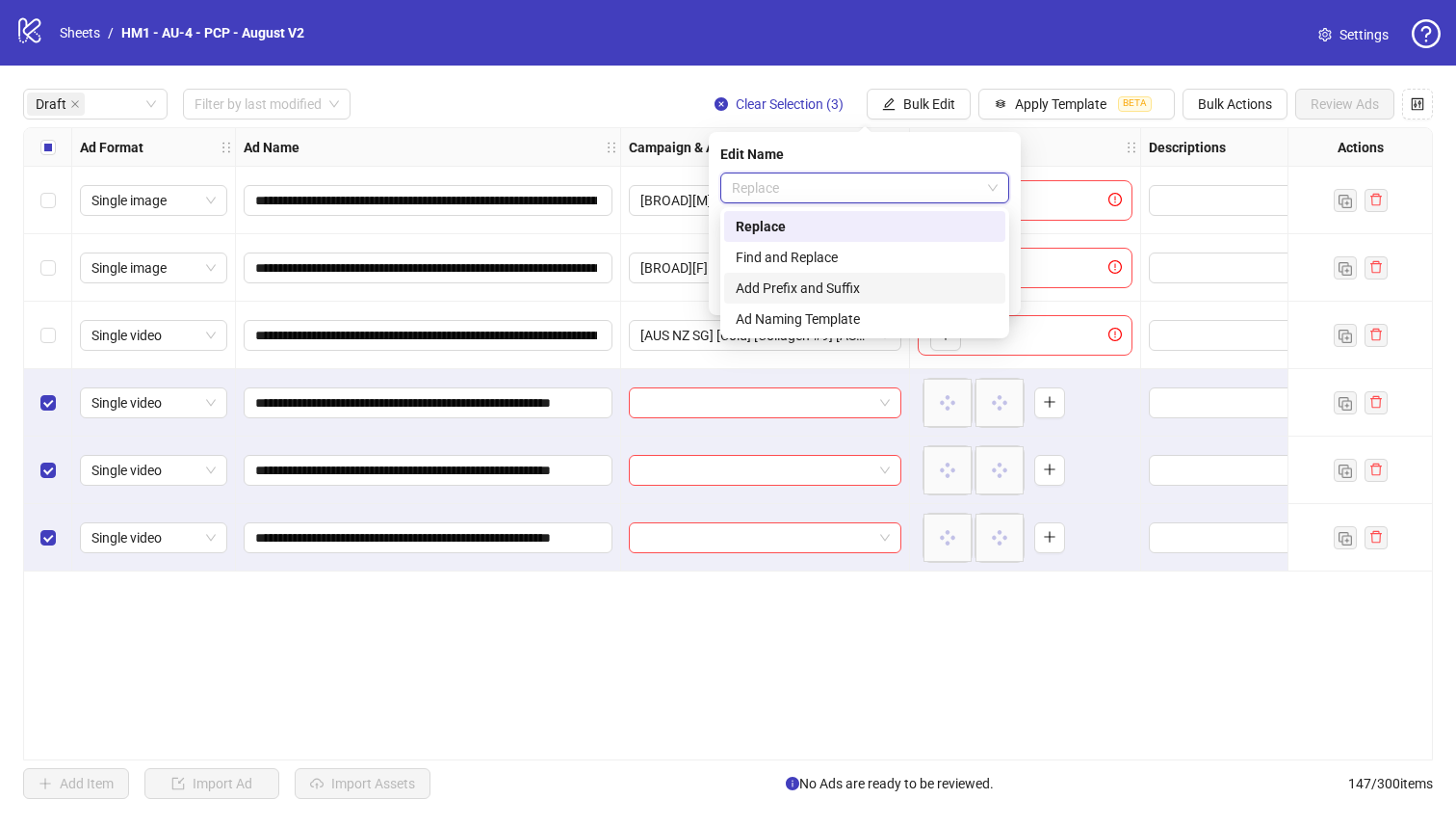
click at [857, 274] on div "Add Prefix and Suffix" at bounding box center [864, 288] width 281 height 31
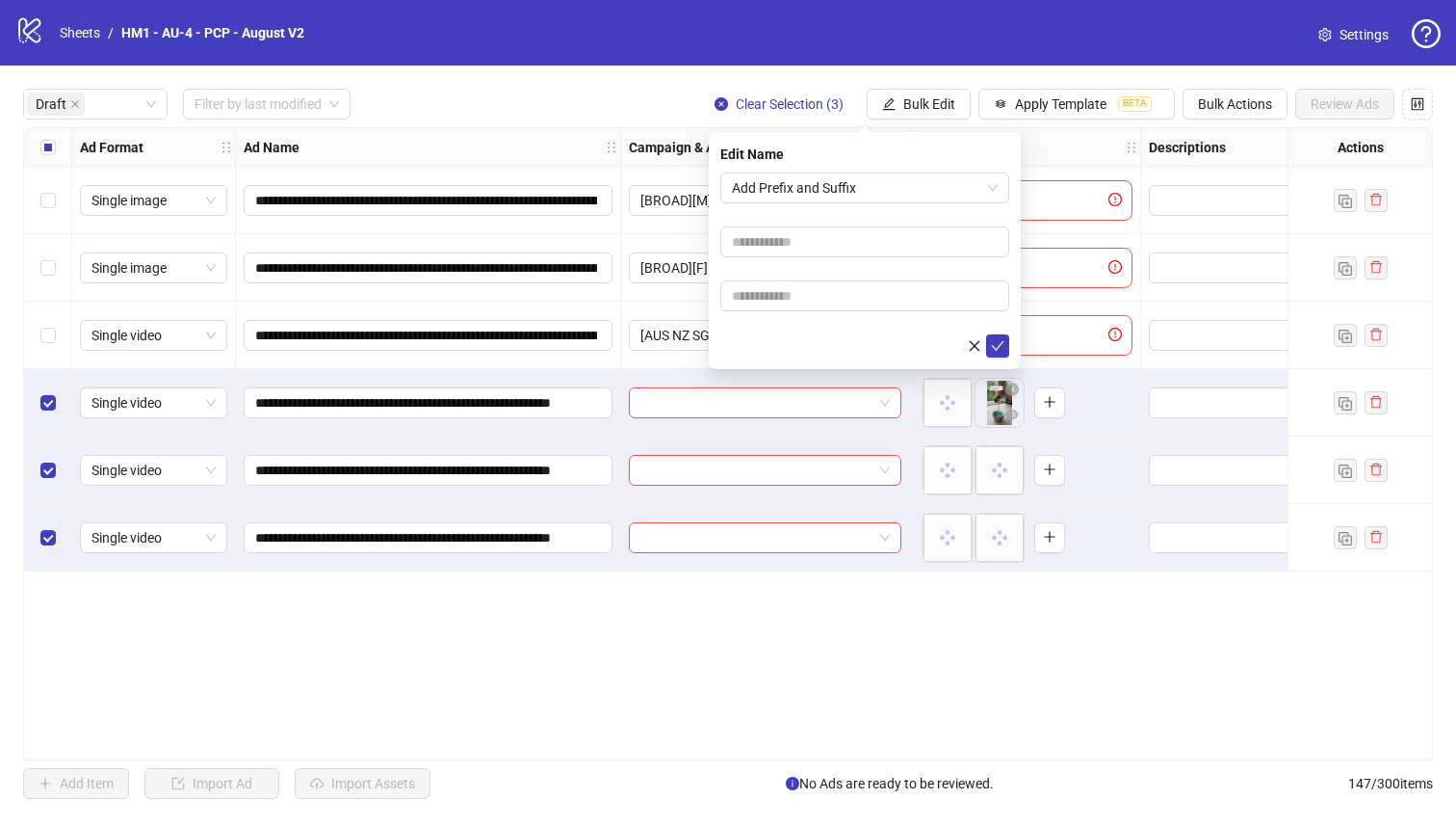
click at [825, 220] on form "Add Prefix and Suffix" at bounding box center [864, 264] width 289 height 185
click at [835, 240] on input "text" at bounding box center [864, 242] width 289 height 31
type input "**********"
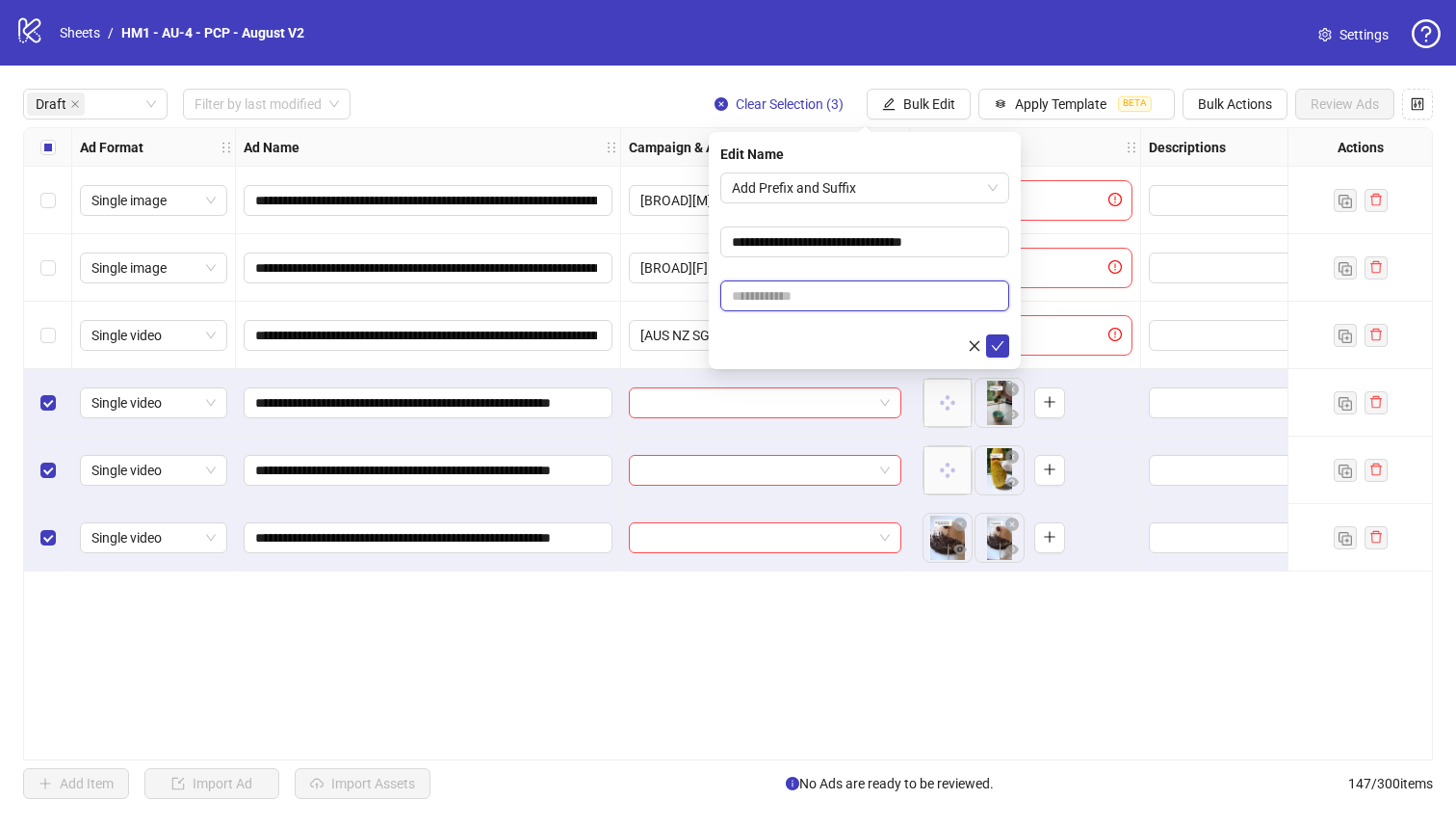
click at [904, 294] on input "text" at bounding box center [864, 296] width 289 height 31
type input "**********"
click at [995, 339] on icon "check" at bounding box center [997, 346] width 14 height 14
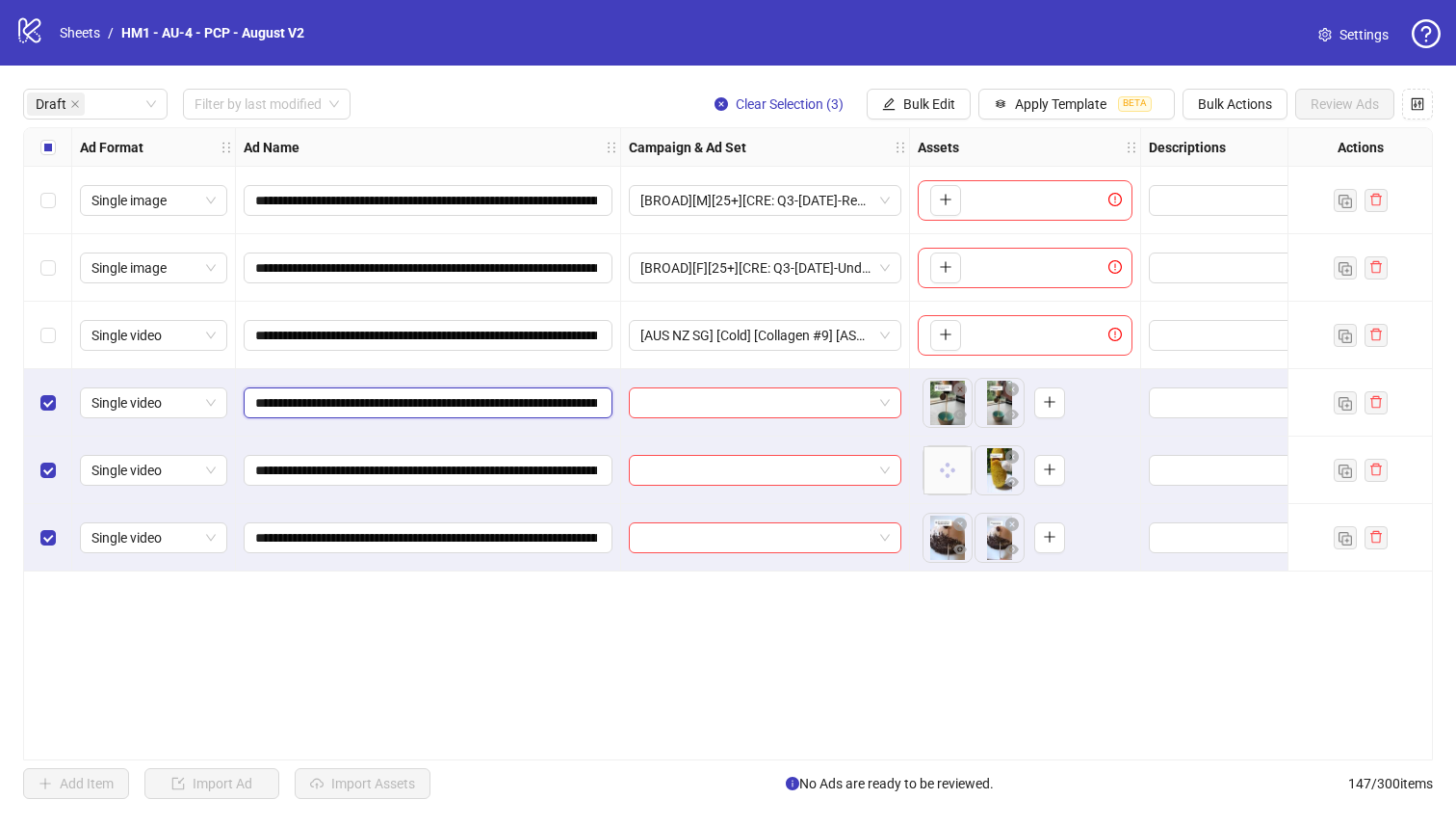
click at [475, 409] on input "**********" at bounding box center [426, 403] width 342 height 21
click at [482, 407] on input "**********" at bounding box center [426, 403] width 342 height 21
drag, startPoint x: 480, startPoint y: 406, endPoint x: 546, endPoint y: 397, distance: 66.6
click at [529, 413] on input "**********" at bounding box center [426, 403] width 342 height 21
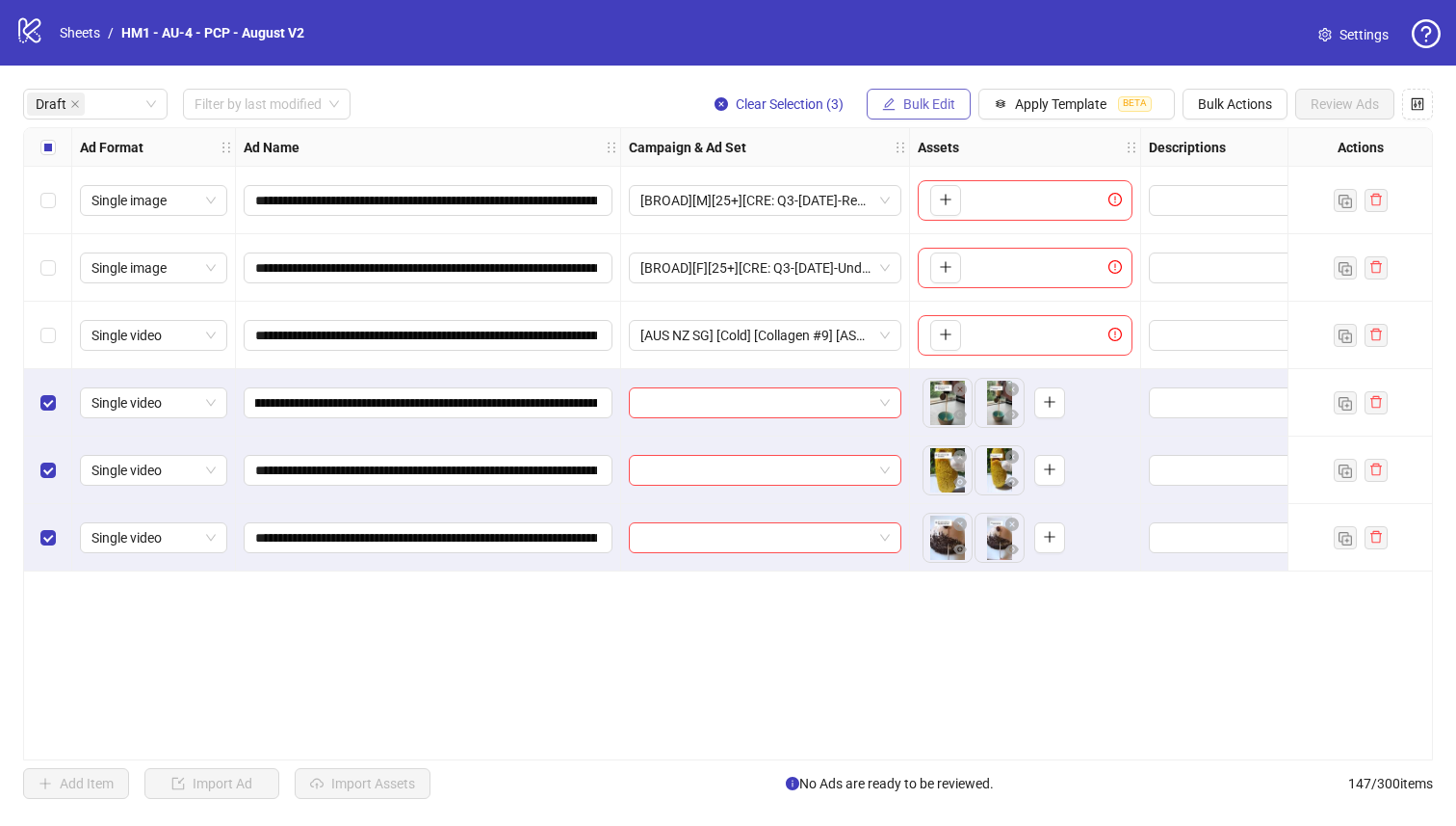
click at [898, 105] on button "Bulk Edit" at bounding box center [918, 104] width 104 height 31
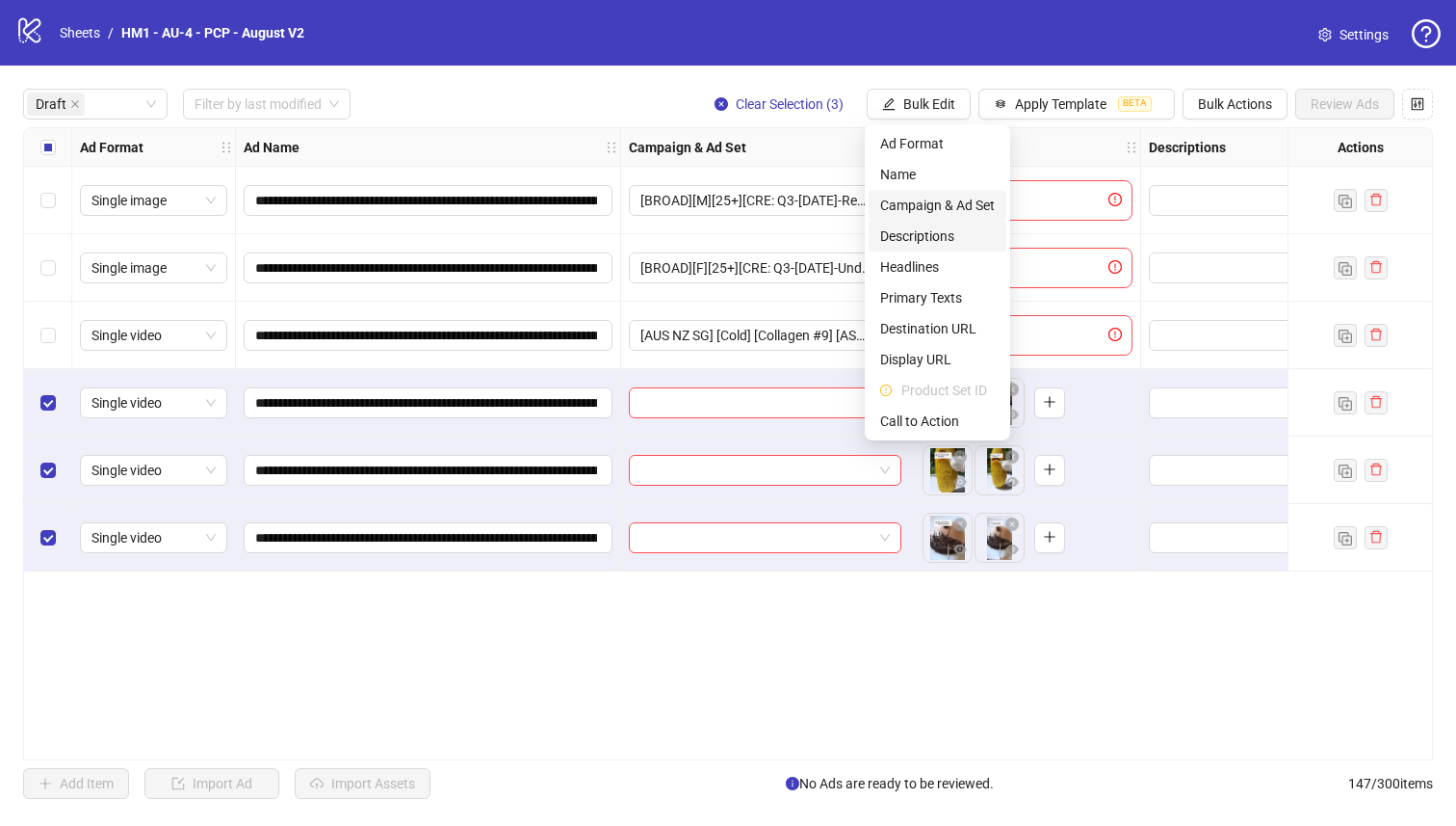
click at [934, 205] on span "Campaign & Ad Set" at bounding box center [937, 205] width 115 height 21
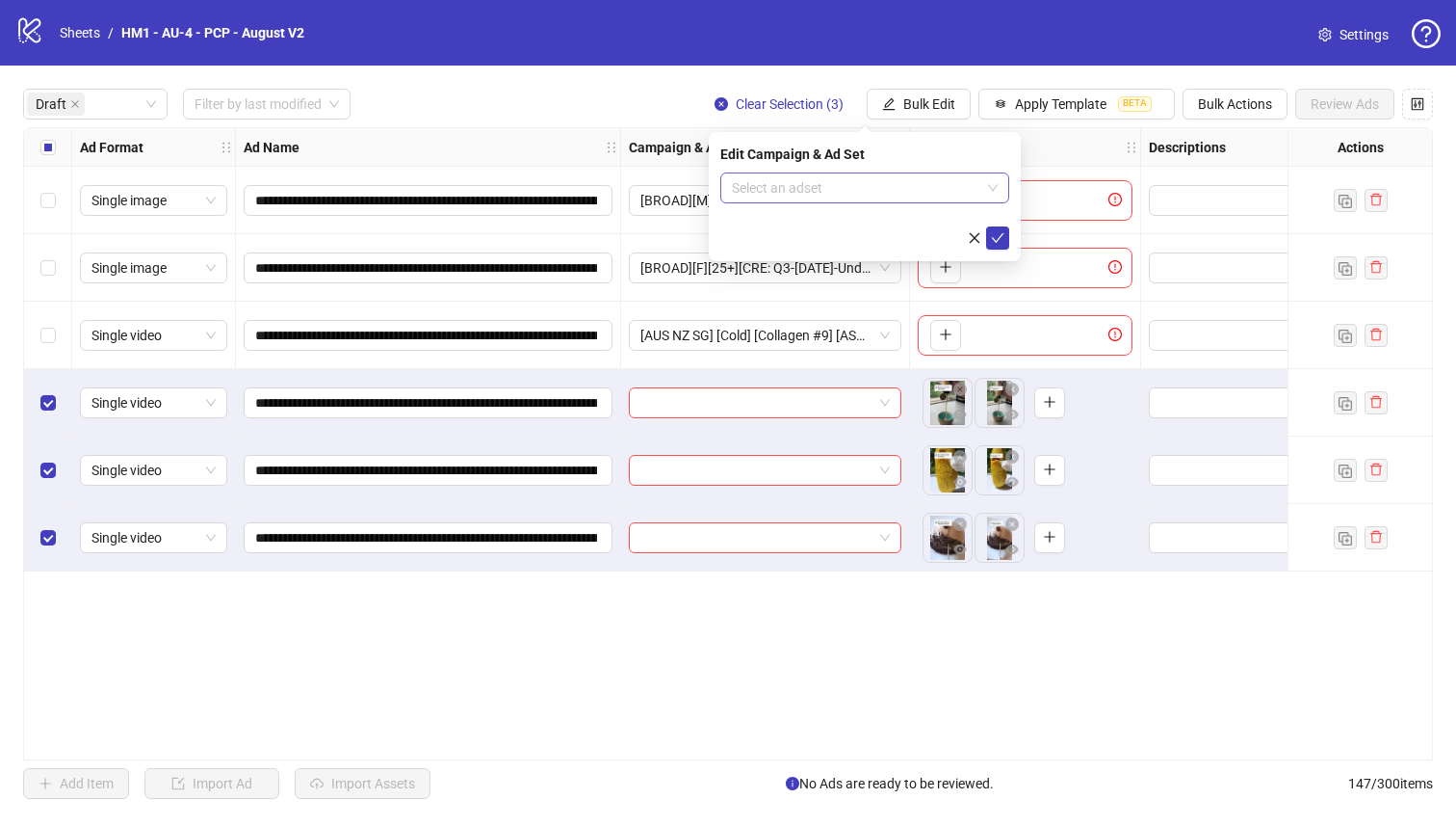
click at [828, 189] on input "search" at bounding box center [855, 187] width 248 height 29
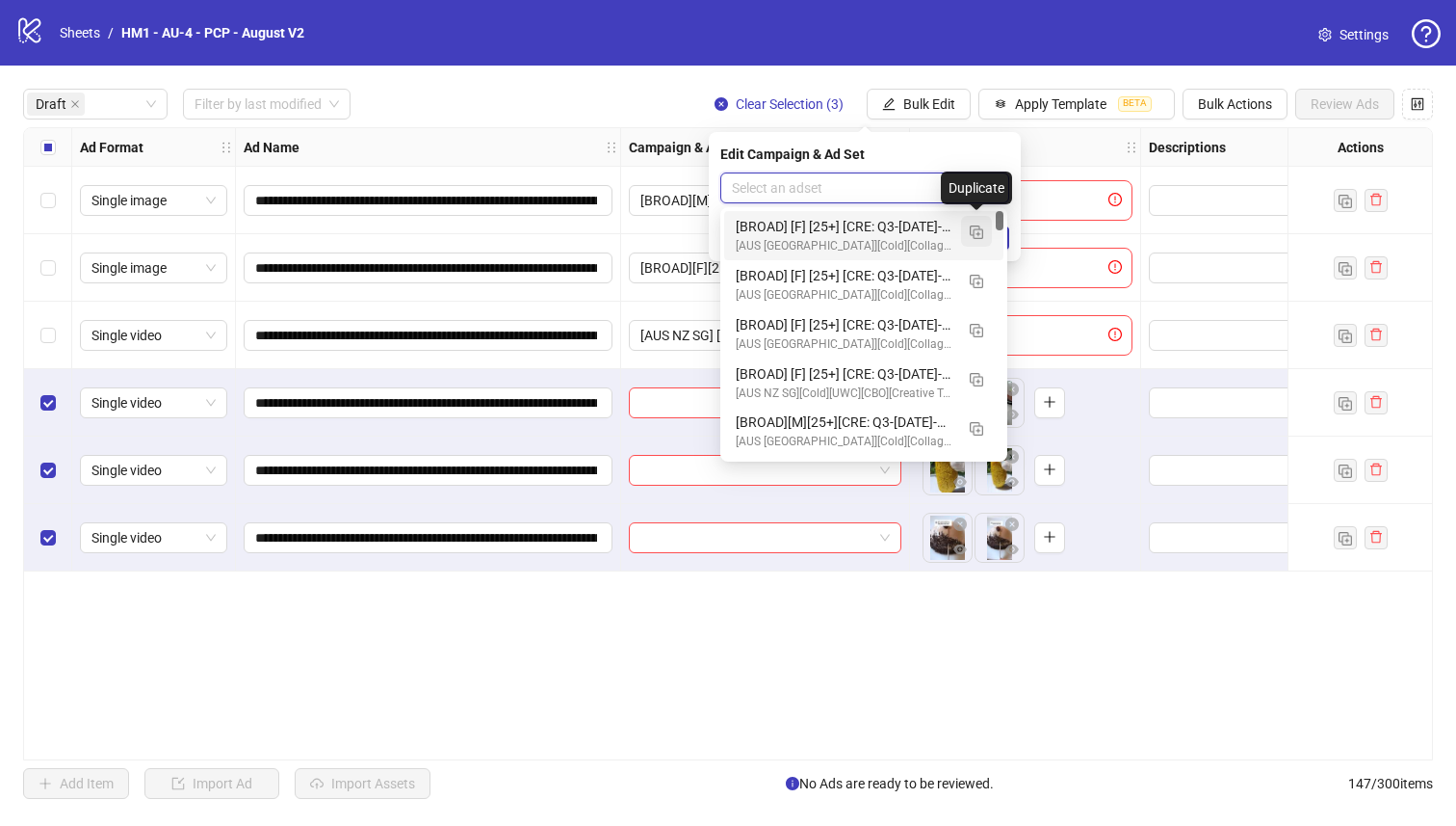
click at [975, 242] on button "button" at bounding box center [976, 231] width 31 height 31
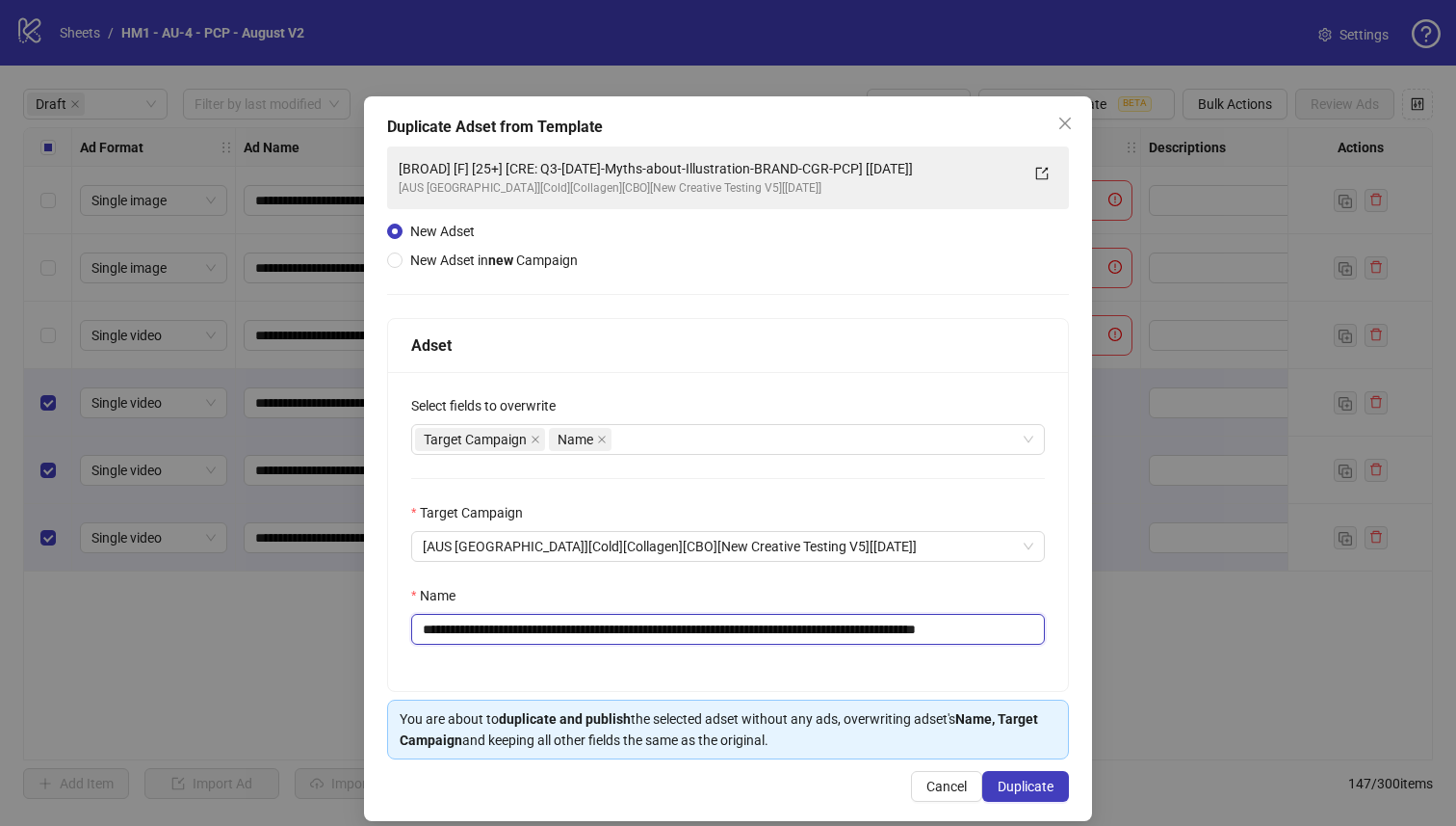
drag, startPoint x: 910, startPoint y: 632, endPoint x: 561, endPoint y: 632, distance: 349.0
click at [561, 632] on input "**********" at bounding box center [728, 629] width 633 height 31
paste input "***"
type input "**********"
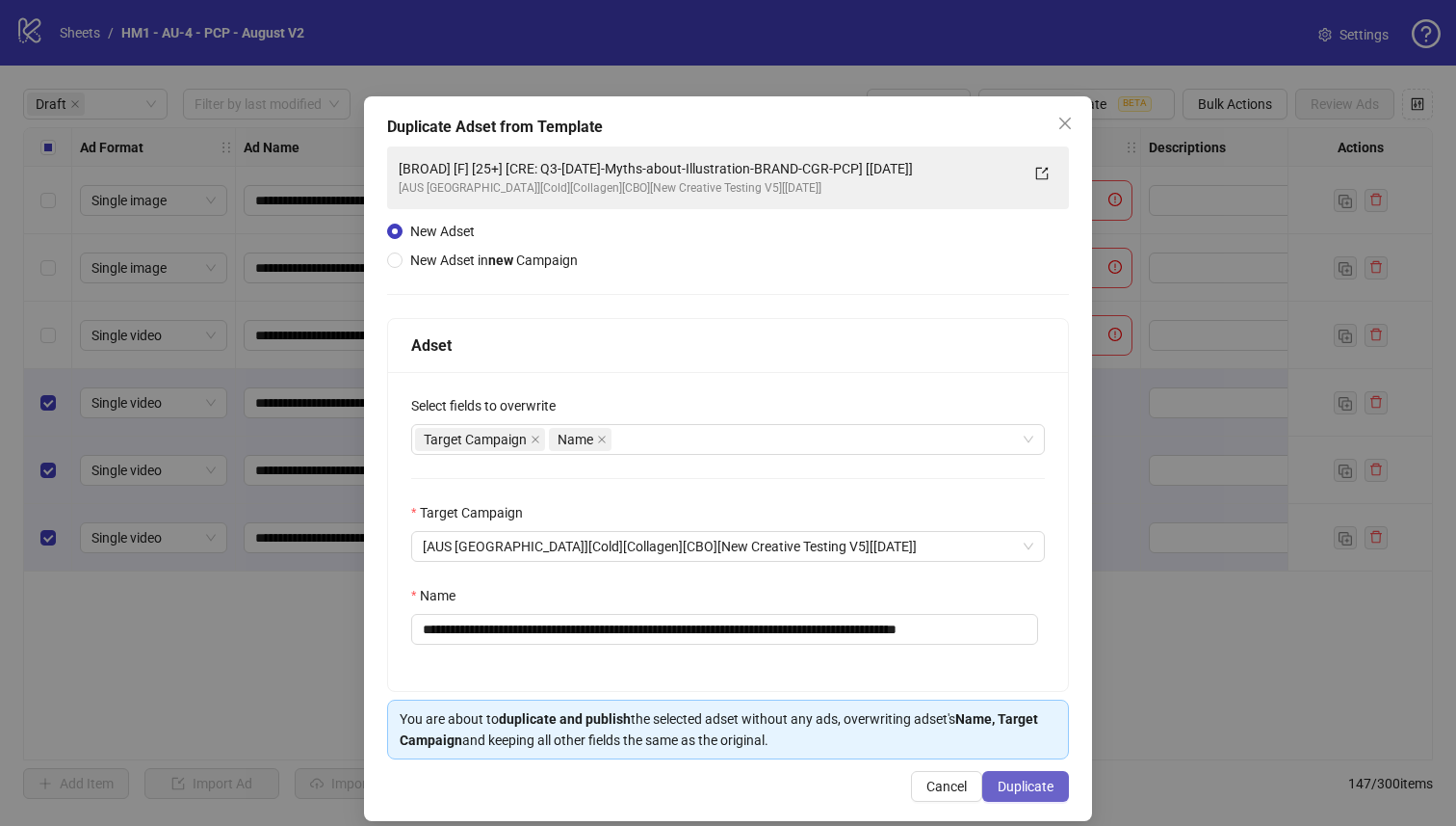
click at [998, 783] on span "Duplicate" at bounding box center [1025, 786] width 56 height 15
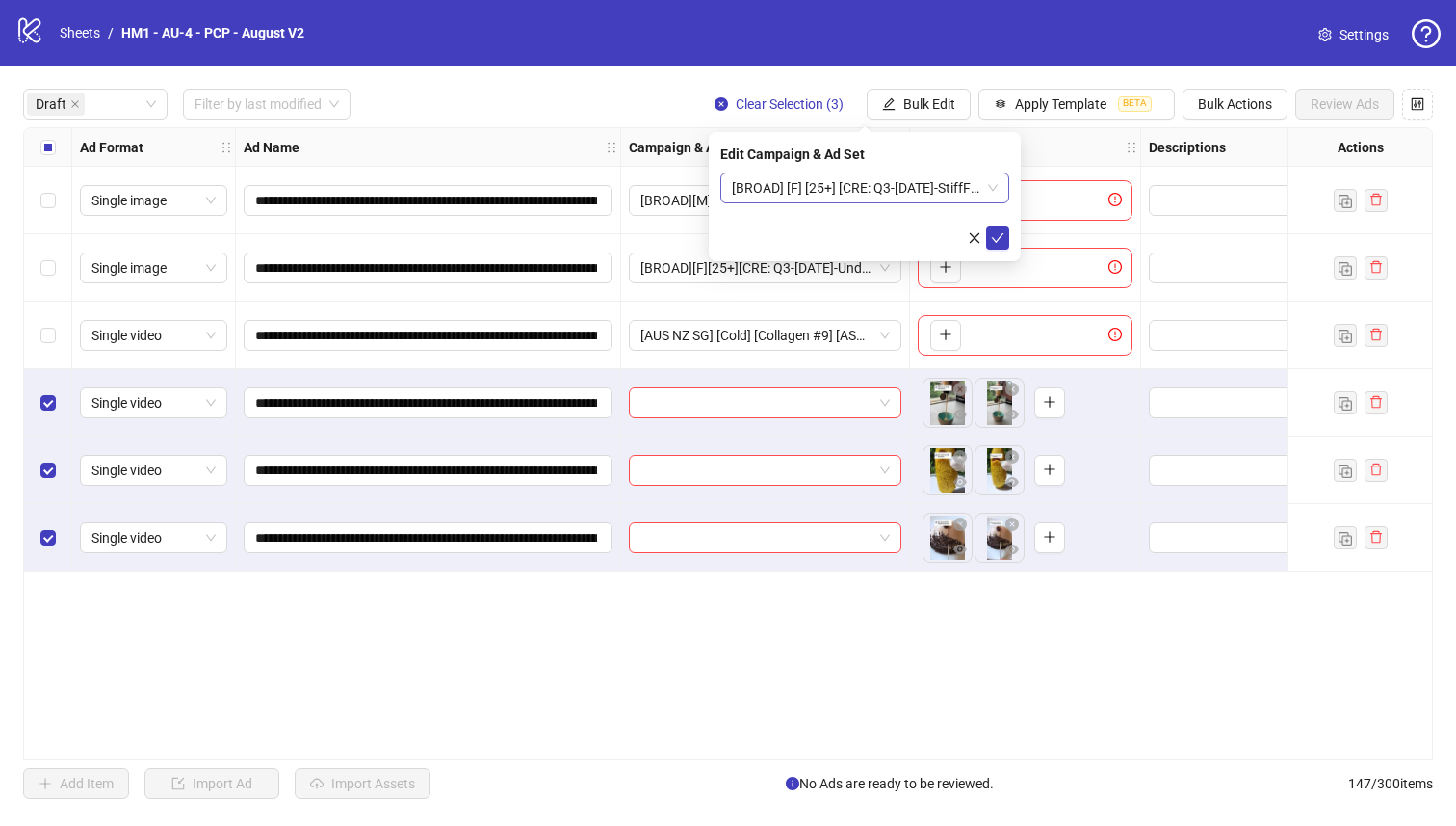
scroll to position [0, 0]
click at [874, 185] on span "[BROAD] [F] [25+] [CRE: Q3-[DATE]-StiffFingers-JointPain-Testimonial-VO-PCP] [[…" at bounding box center [864, 187] width 266 height 29
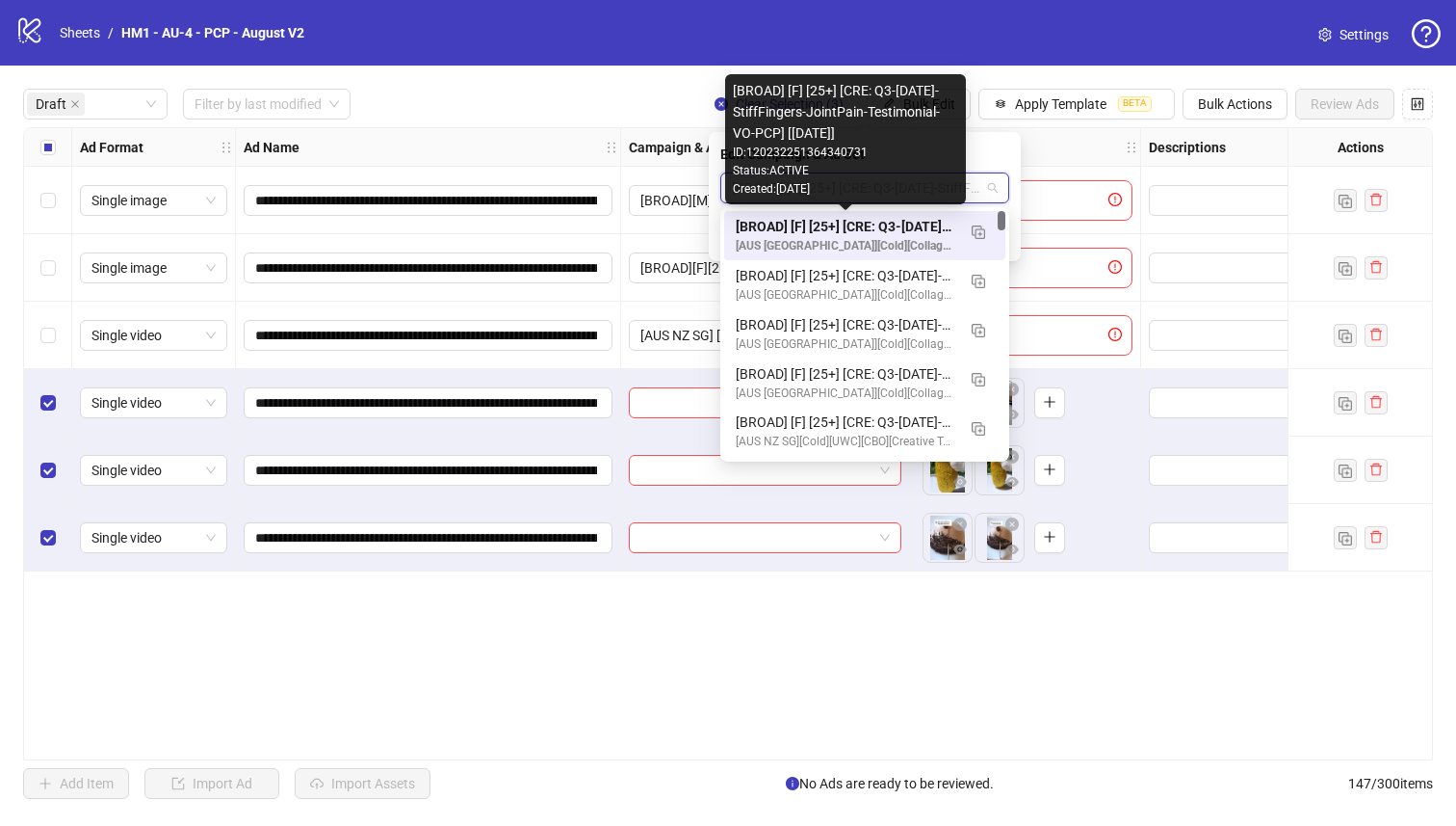
click at [885, 218] on div "[BROAD] [F] [25+] [CRE: Q3-[DATE]-StiffFingers-JointPain-Testimonial-VO-PCP] [[…" at bounding box center [845, 226] width 219 height 21
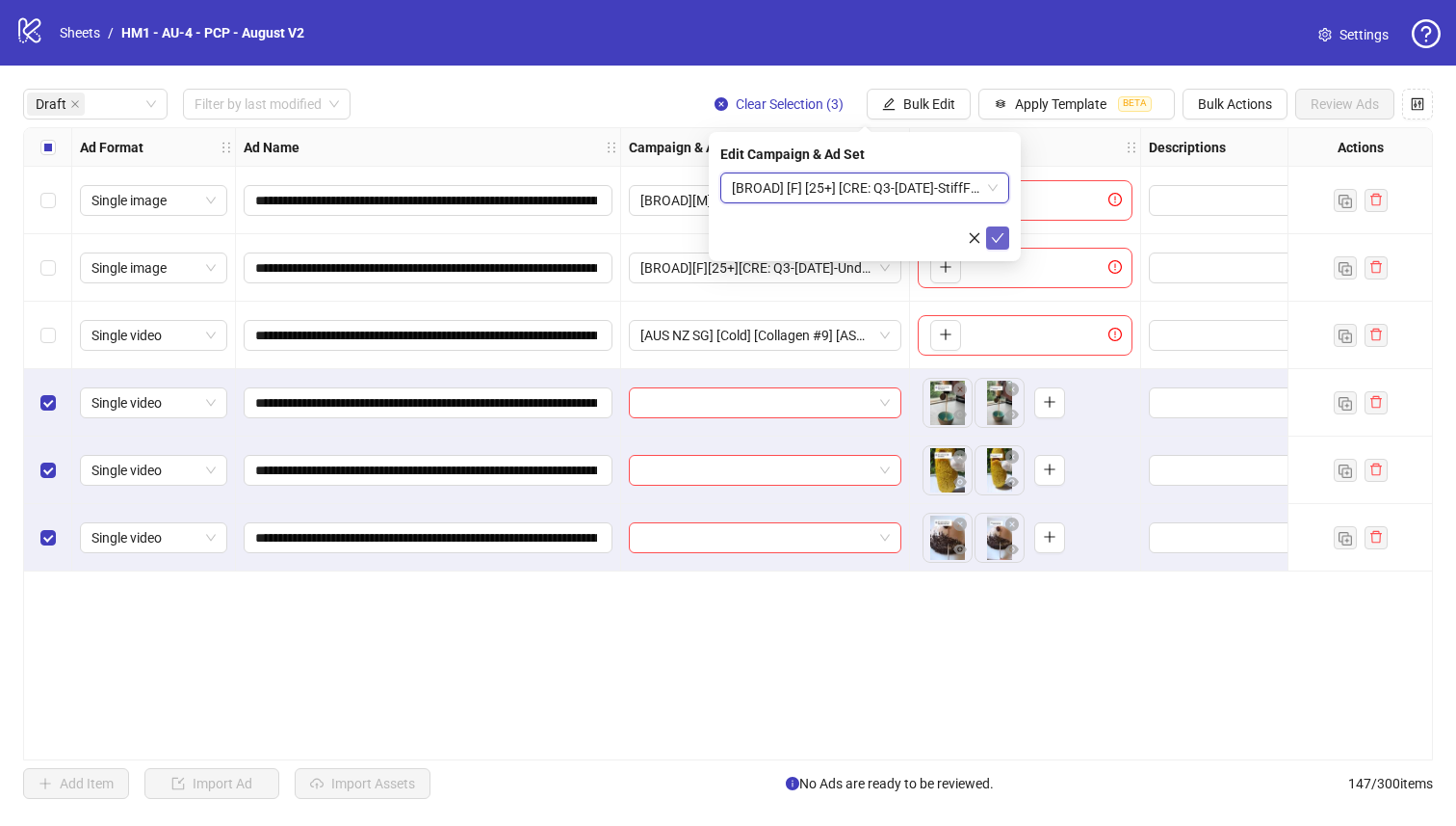
click at [1001, 231] on icon "check" at bounding box center [997, 238] width 14 height 14
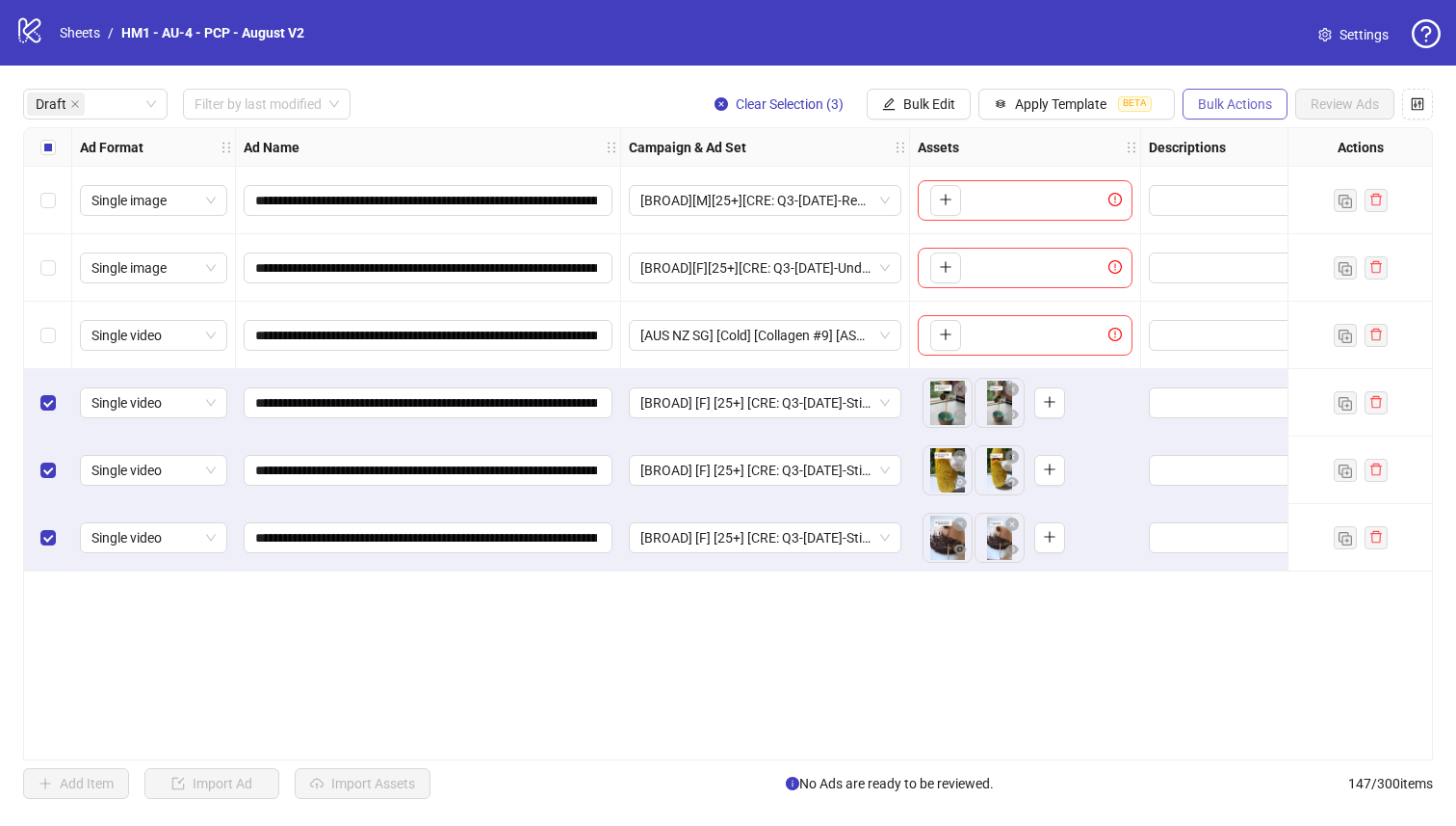
click at [1223, 104] on span "Bulk Actions" at bounding box center [1235, 104] width 74 height 15
click at [1283, 211] on span "Duplicate with assets" at bounding box center [1262, 205] width 132 height 21
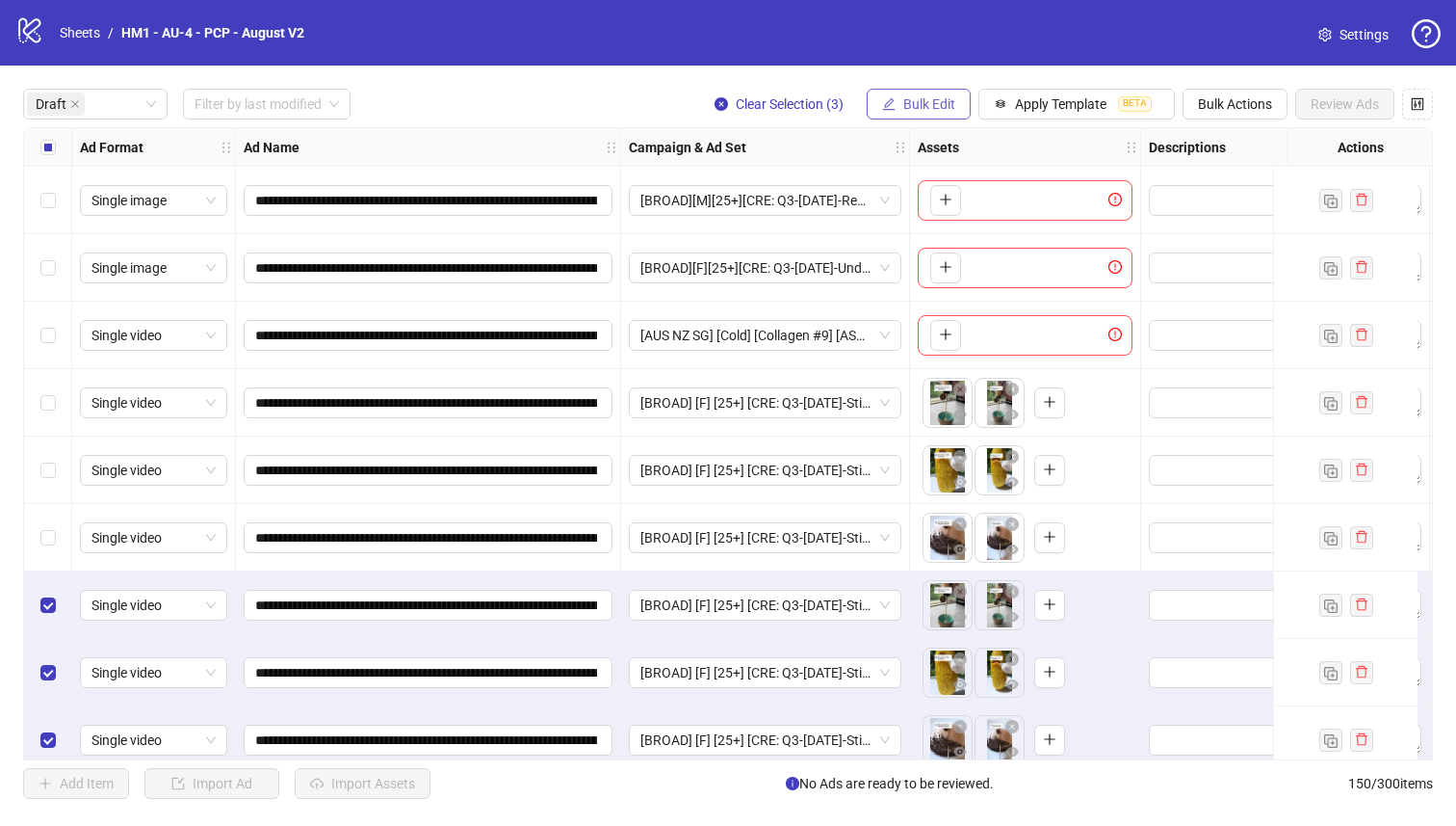
scroll to position [22, 0]
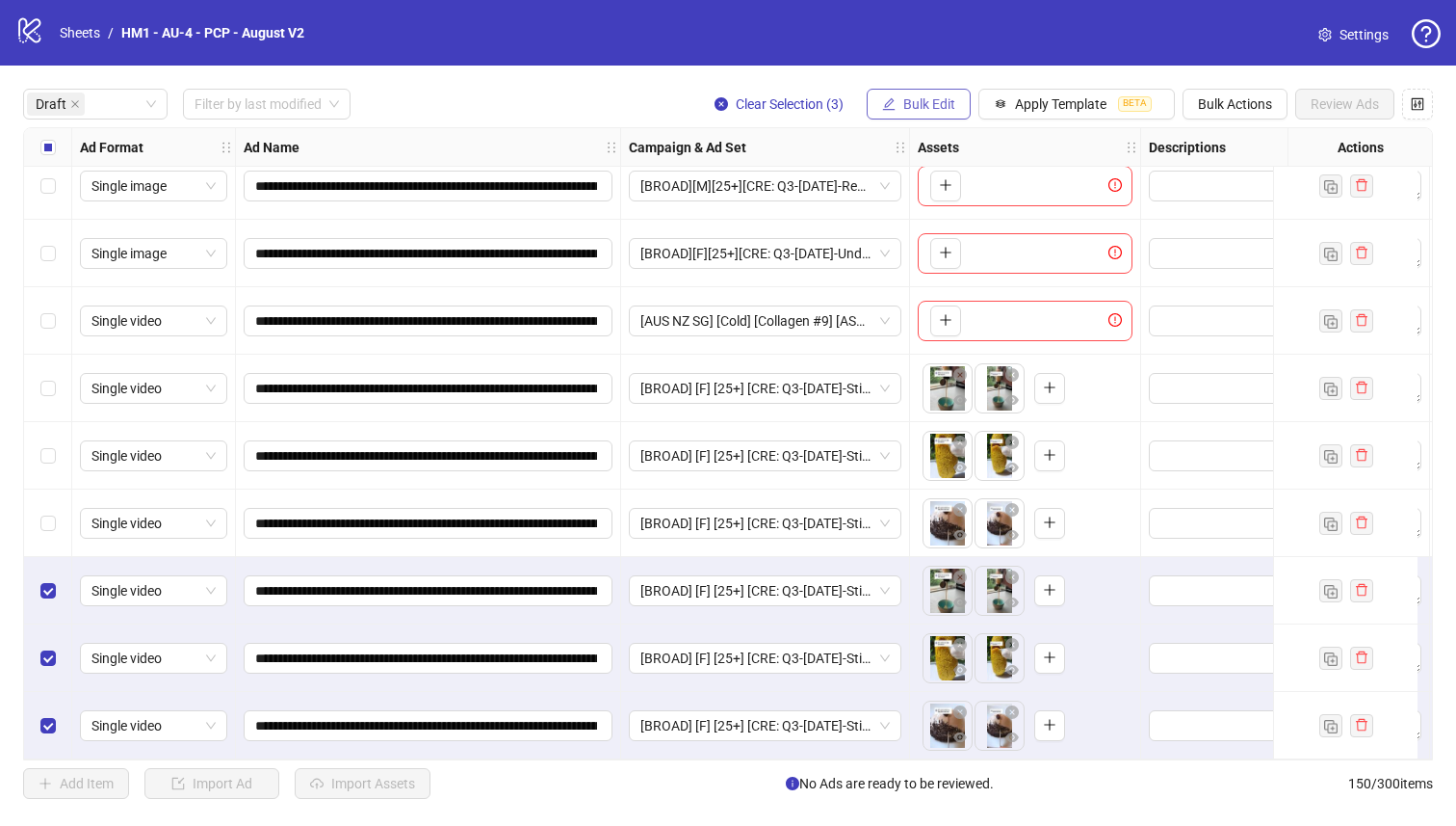
click at [906, 105] on span "Bulk Edit" at bounding box center [929, 104] width 52 height 15
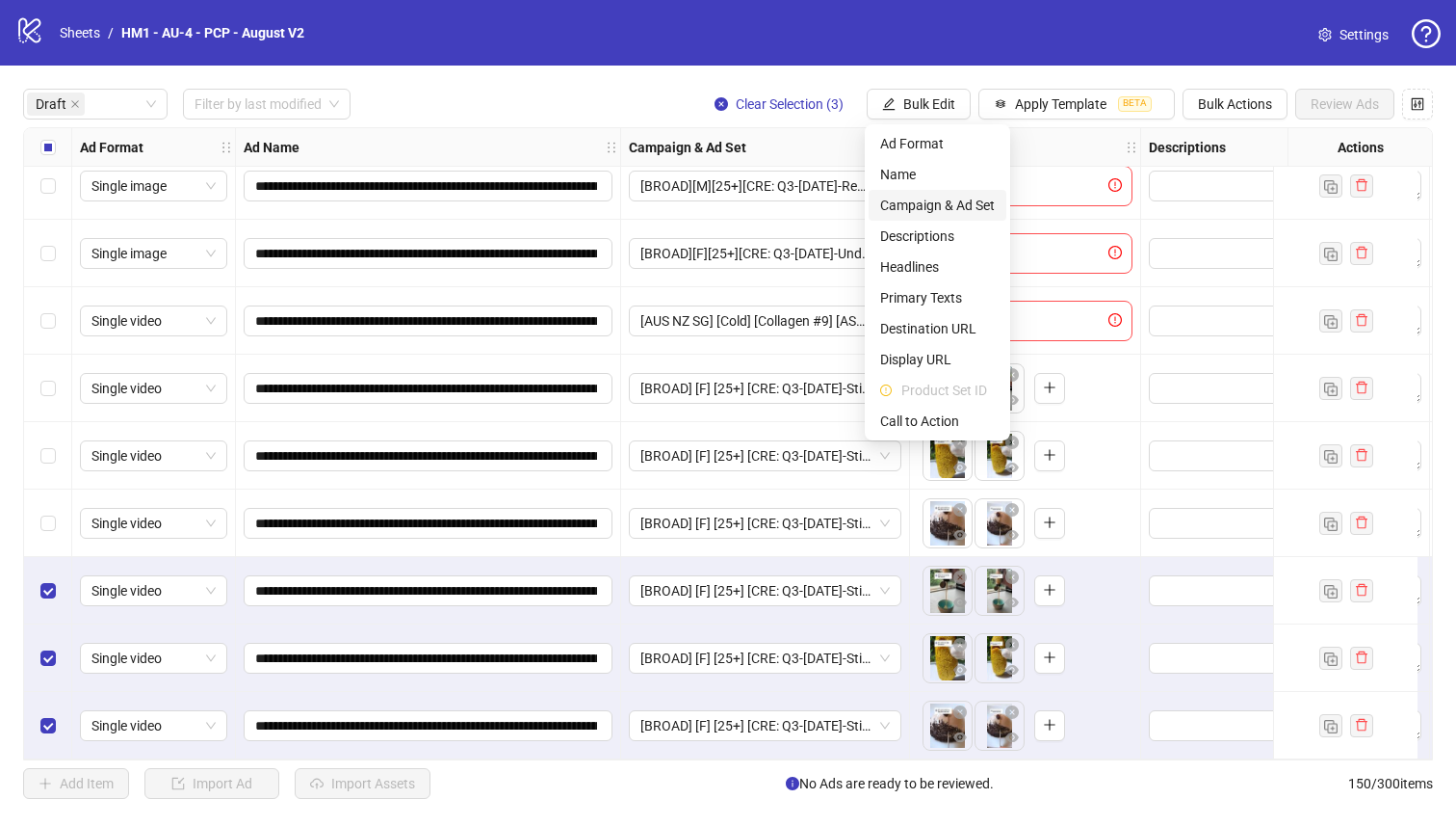
click at [941, 207] on span "Campaign & Ad Set" at bounding box center [937, 205] width 115 height 21
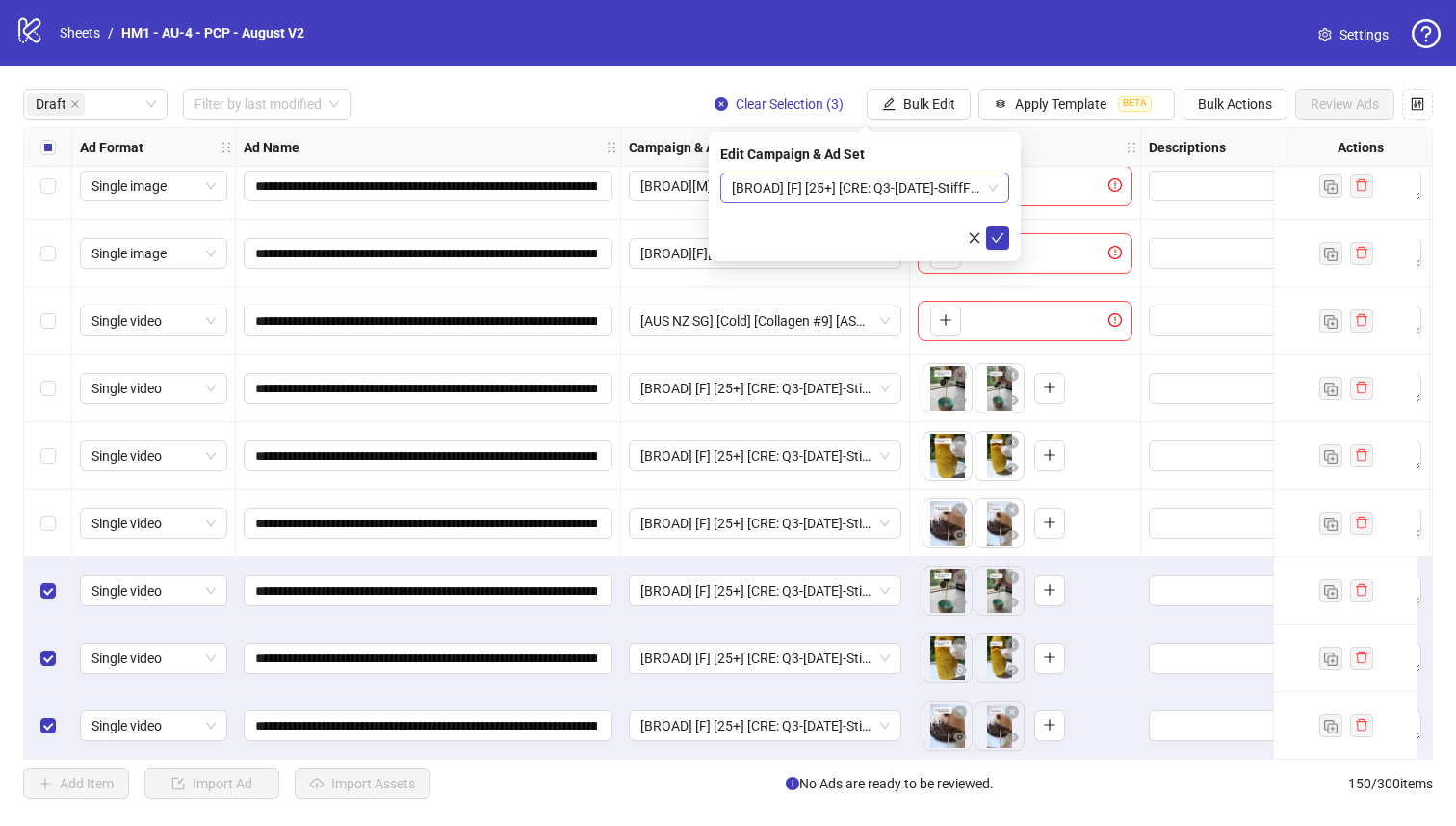
click at [852, 197] on span "[BROAD] [F] [25+] [CRE: Q3-[DATE]-StiffFingers-JointPain-Testimonial-VO-PCP] [[…" at bounding box center [864, 187] width 266 height 29
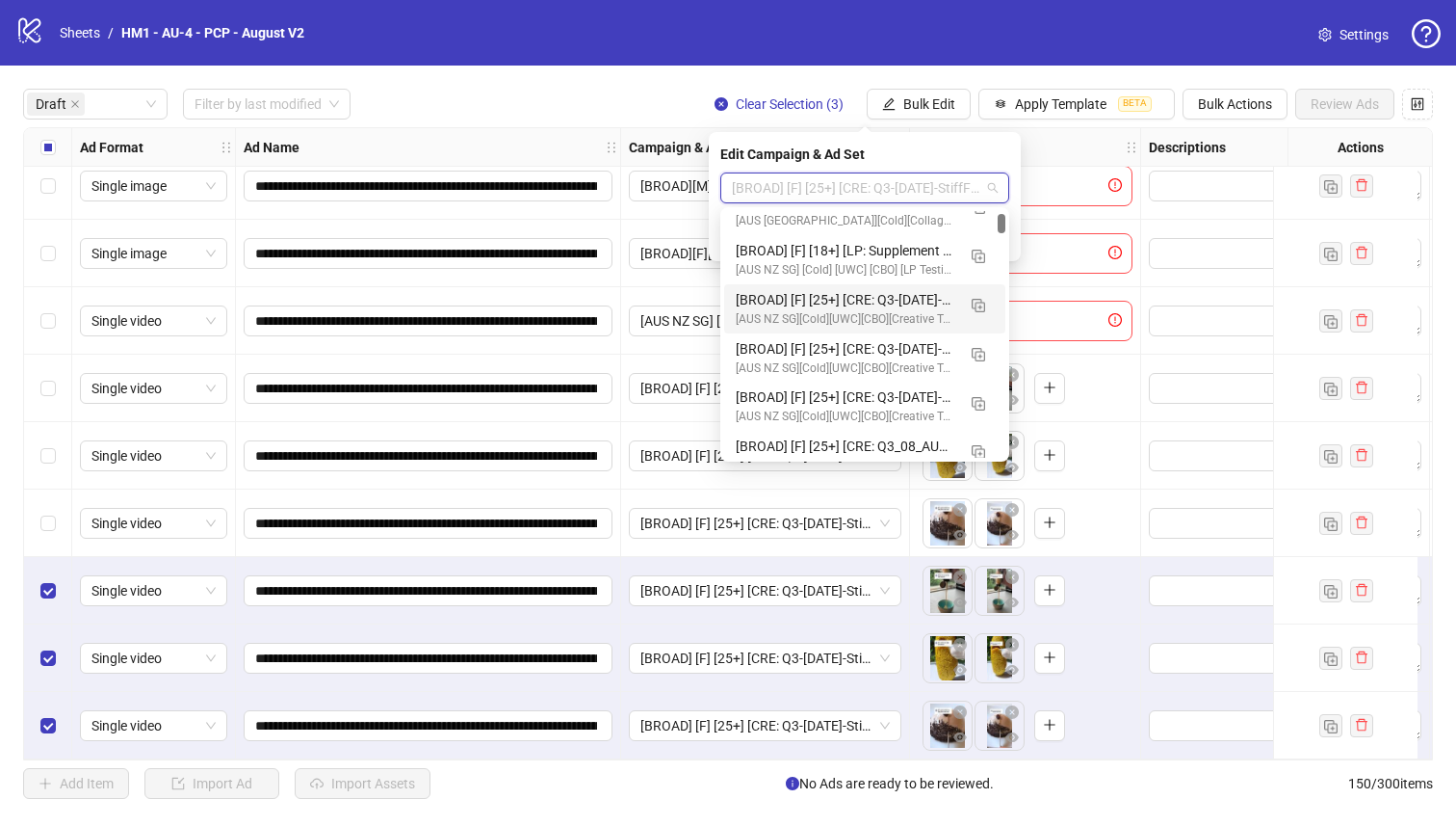
scroll to position [414, 0]
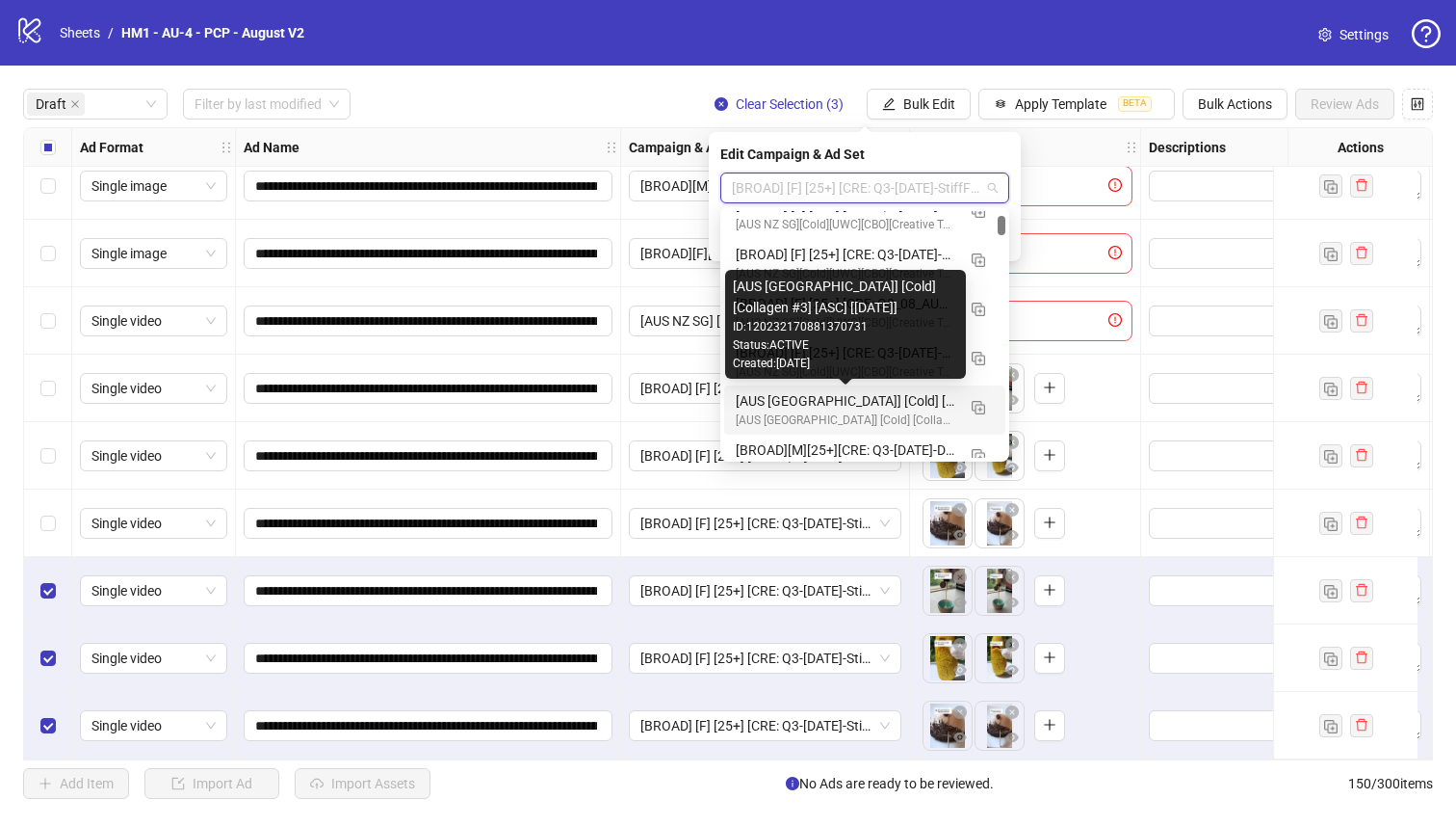
click at [922, 392] on div "[AUS [GEOGRAPHIC_DATA]] [Cold] [Collagen #3] [ASC] [[DATE]]" at bounding box center [845, 401] width 219 height 21
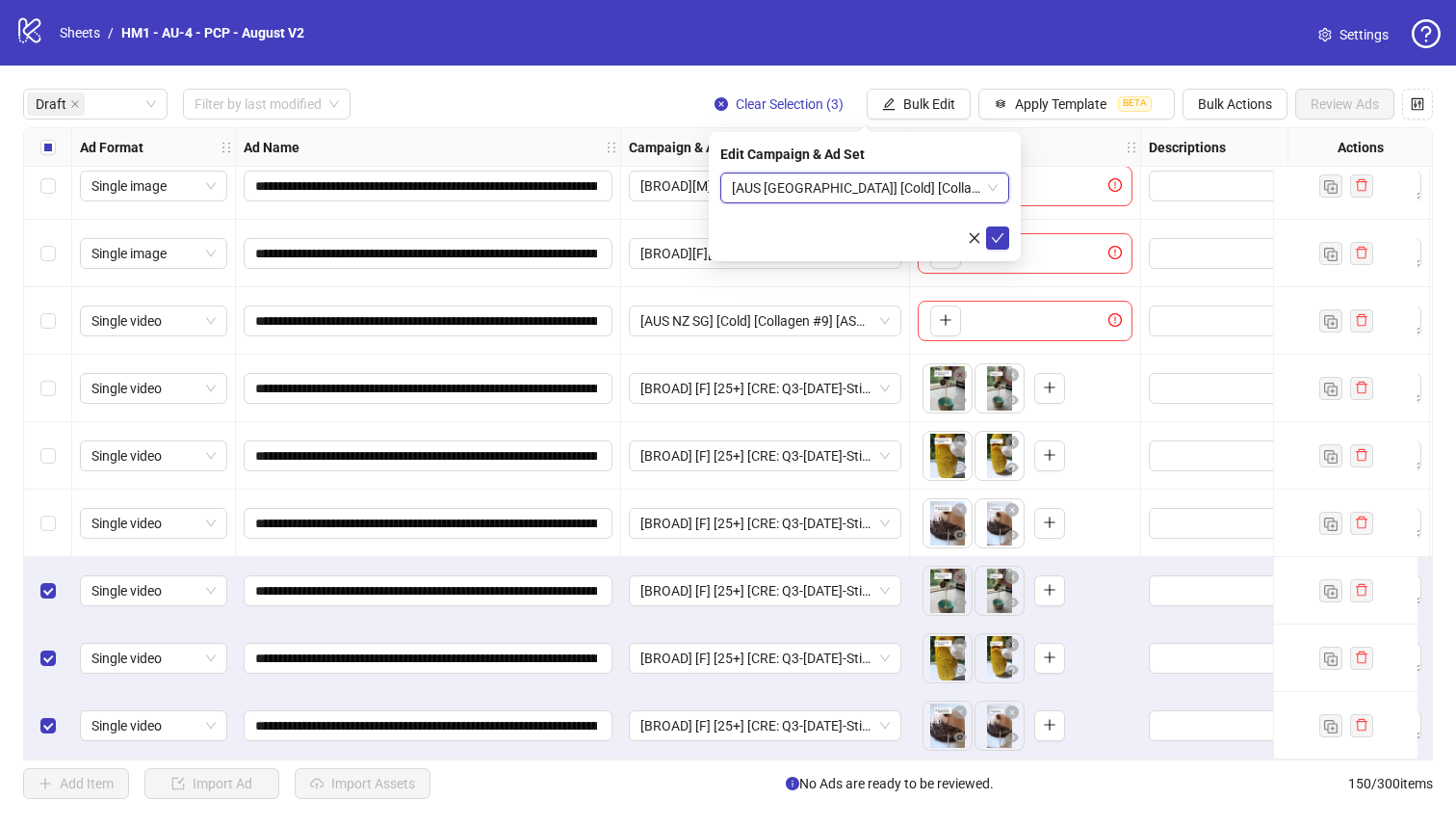
drag, startPoint x: 996, startPoint y: 234, endPoint x: 994, endPoint y: 249, distance: 15.1
click at [995, 234] on icon "check" at bounding box center [997, 238] width 14 height 14
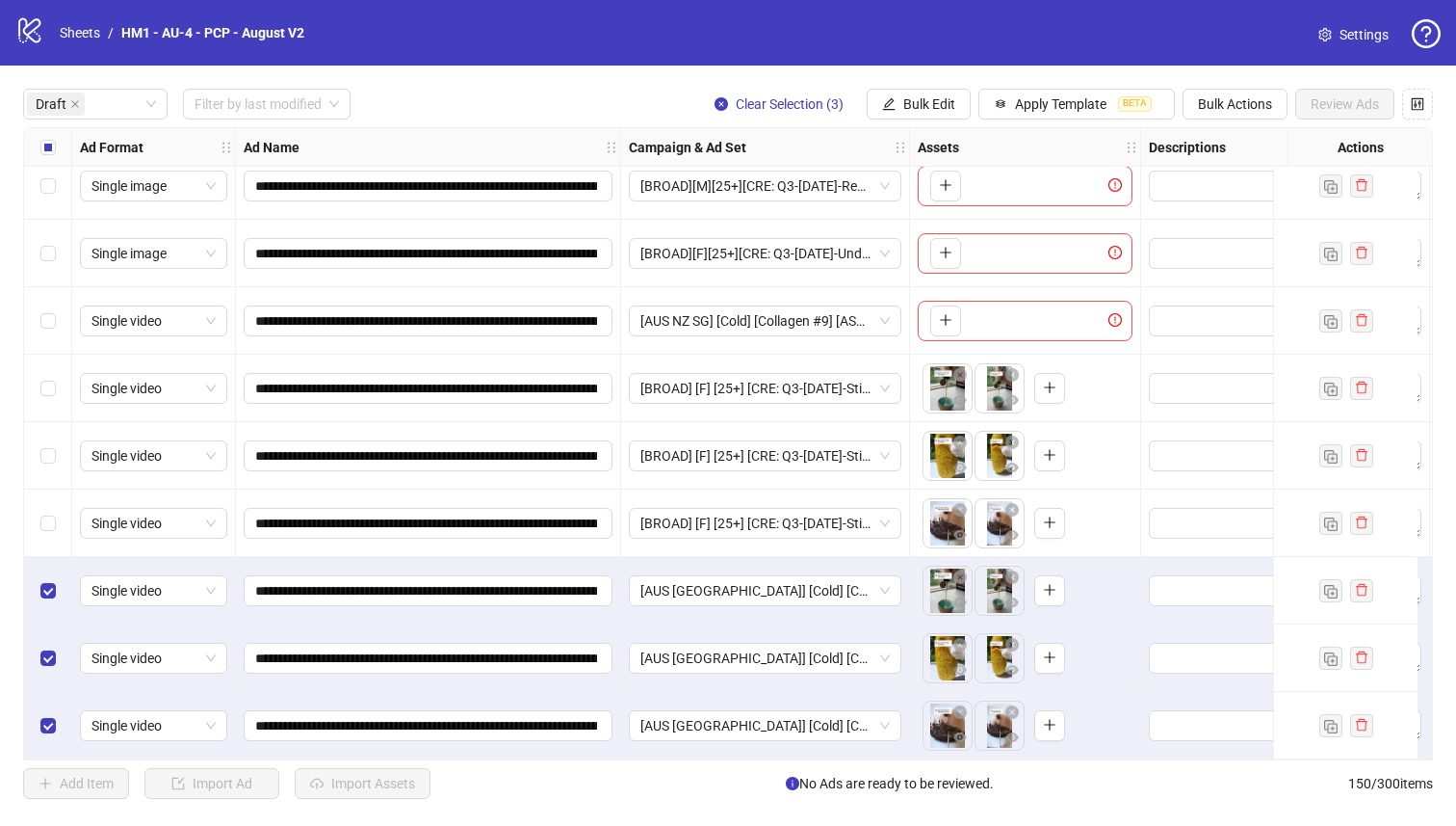
click at [34, 531] on div "Select row 6" at bounding box center [48, 524] width 48 height 68
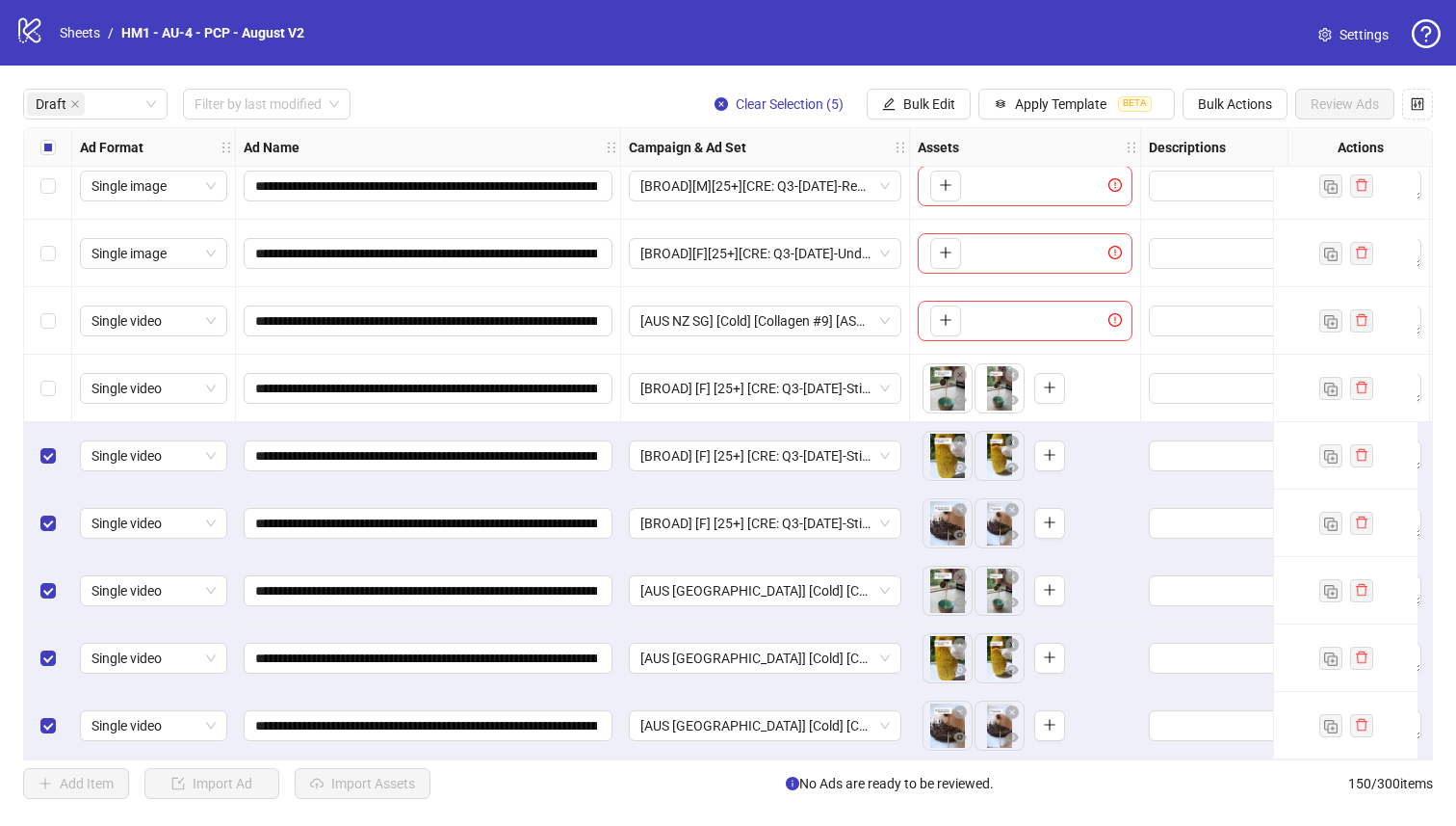
drag, startPoint x: 42, startPoint y: 394, endPoint x: 81, endPoint y: 408, distance: 41.4
click at [42, 394] on div "Select row 4" at bounding box center [48, 388] width 48 height 68
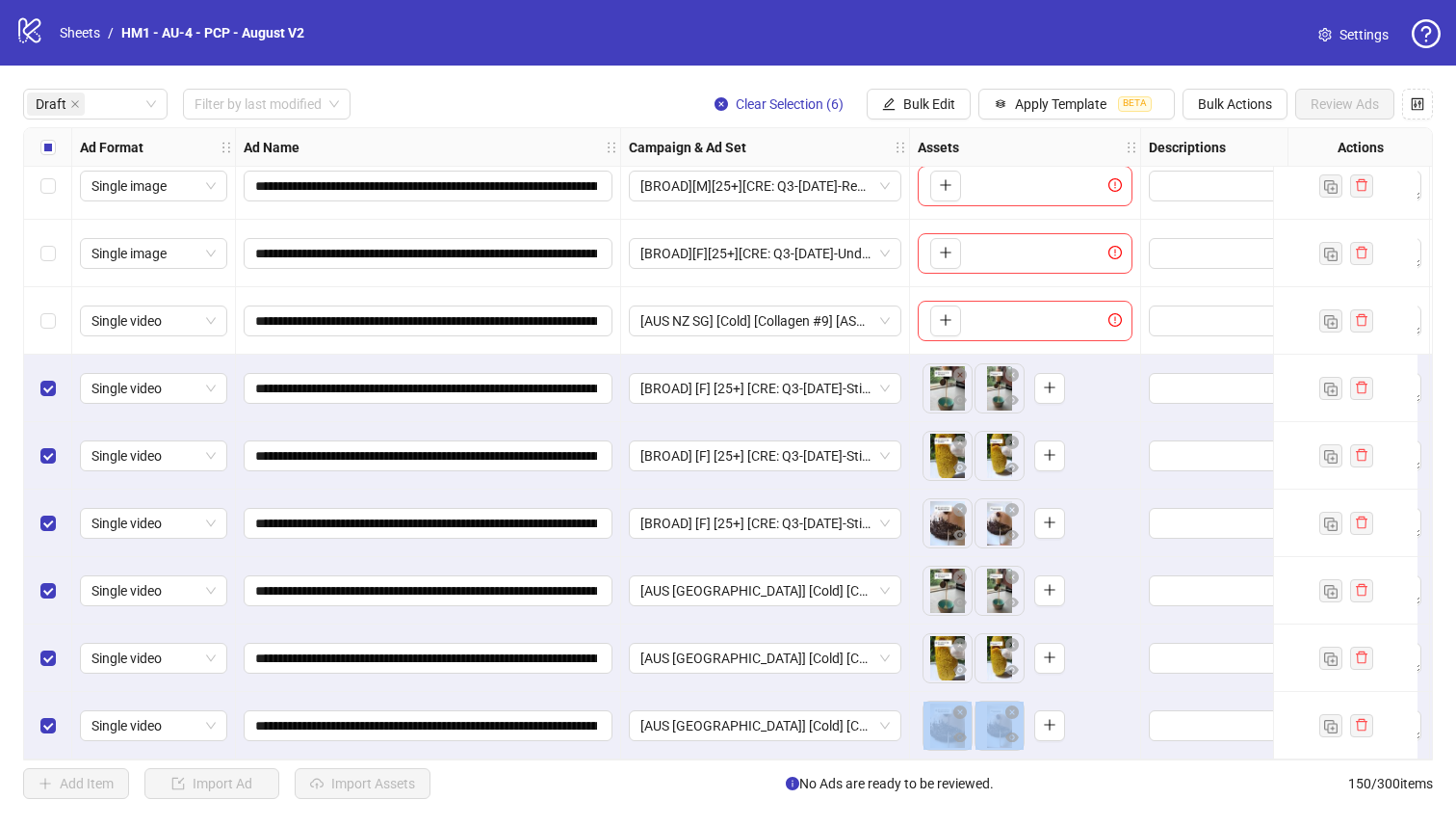
drag, startPoint x: 530, startPoint y: 751, endPoint x: 591, endPoint y: 757, distance: 61.3
click at [591, 757] on div "**********" at bounding box center [728, 443] width 1410 height 633
click at [587, 749] on div "**********" at bounding box center [428, 726] width 385 height 68
click at [587, 746] on div "**********" at bounding box center [428, 726] width 385 height 68
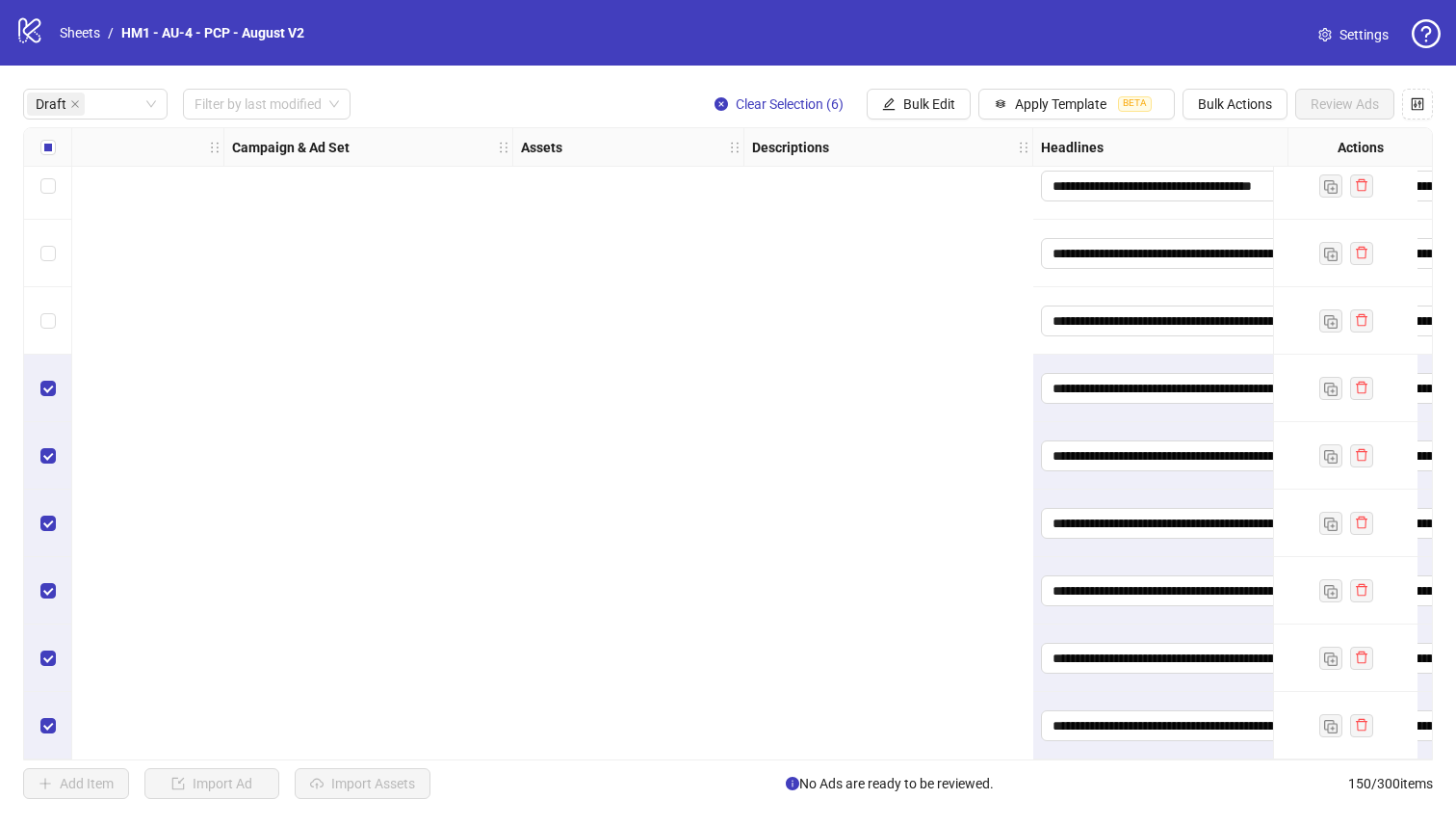
scroll to position [22, 1755]
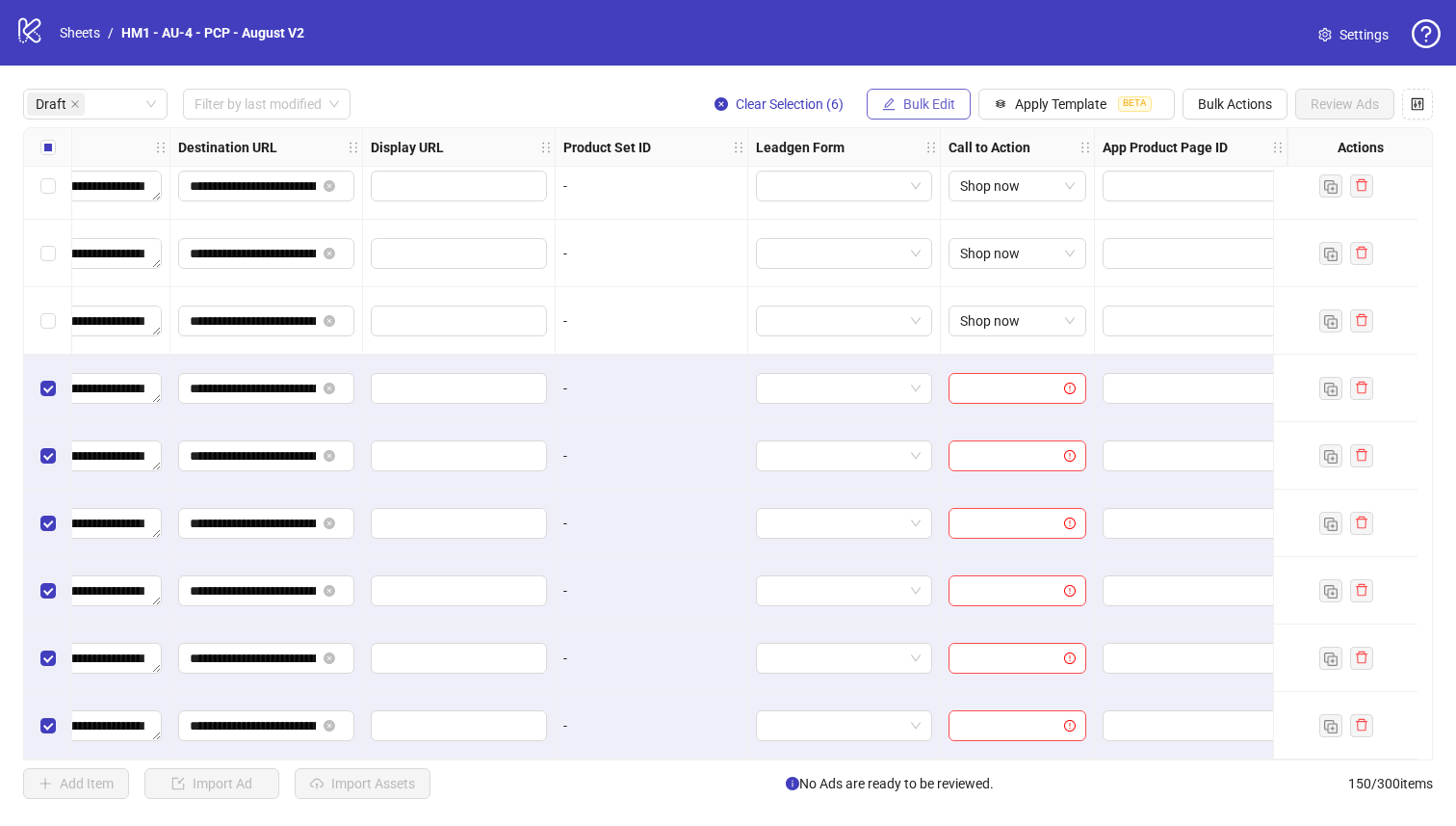
click at [915, 100] on span "Bulk Edit" at bounding box center [929, 104] width 52 height 15
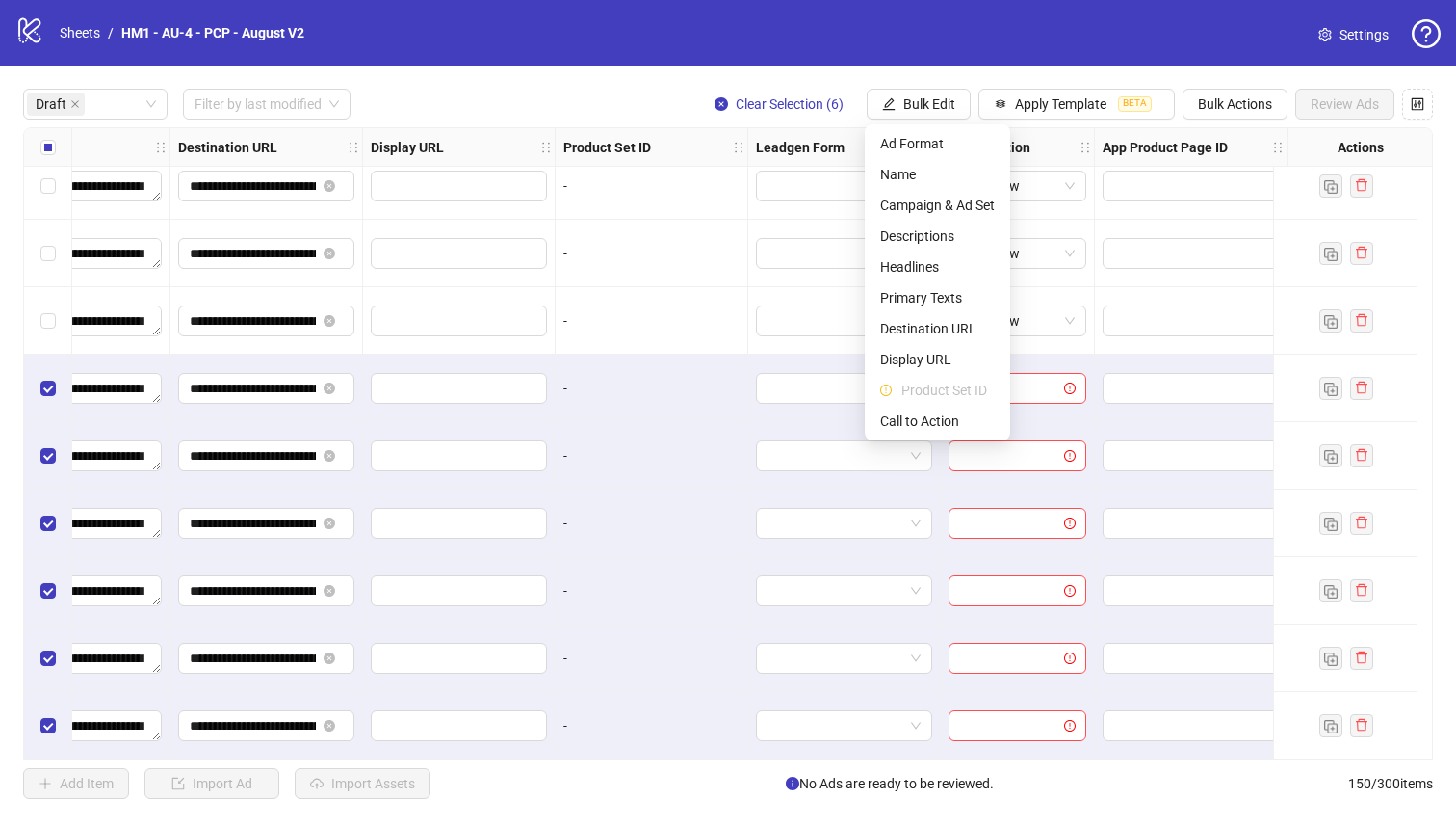
click at [951, 403] on li "Product Set ID" at bounding box center [937, 390] width 138 height 31
click at [938, 420] on ul "Ad Format Name Campaign & Ad Set Descriptions Headlines Primary Texts Destinati…" at bounding box center [937, 282] width 146 height 316
click at [939, 411] on span "Call to Action" at bounding box center [937, 421] width 115 height 21
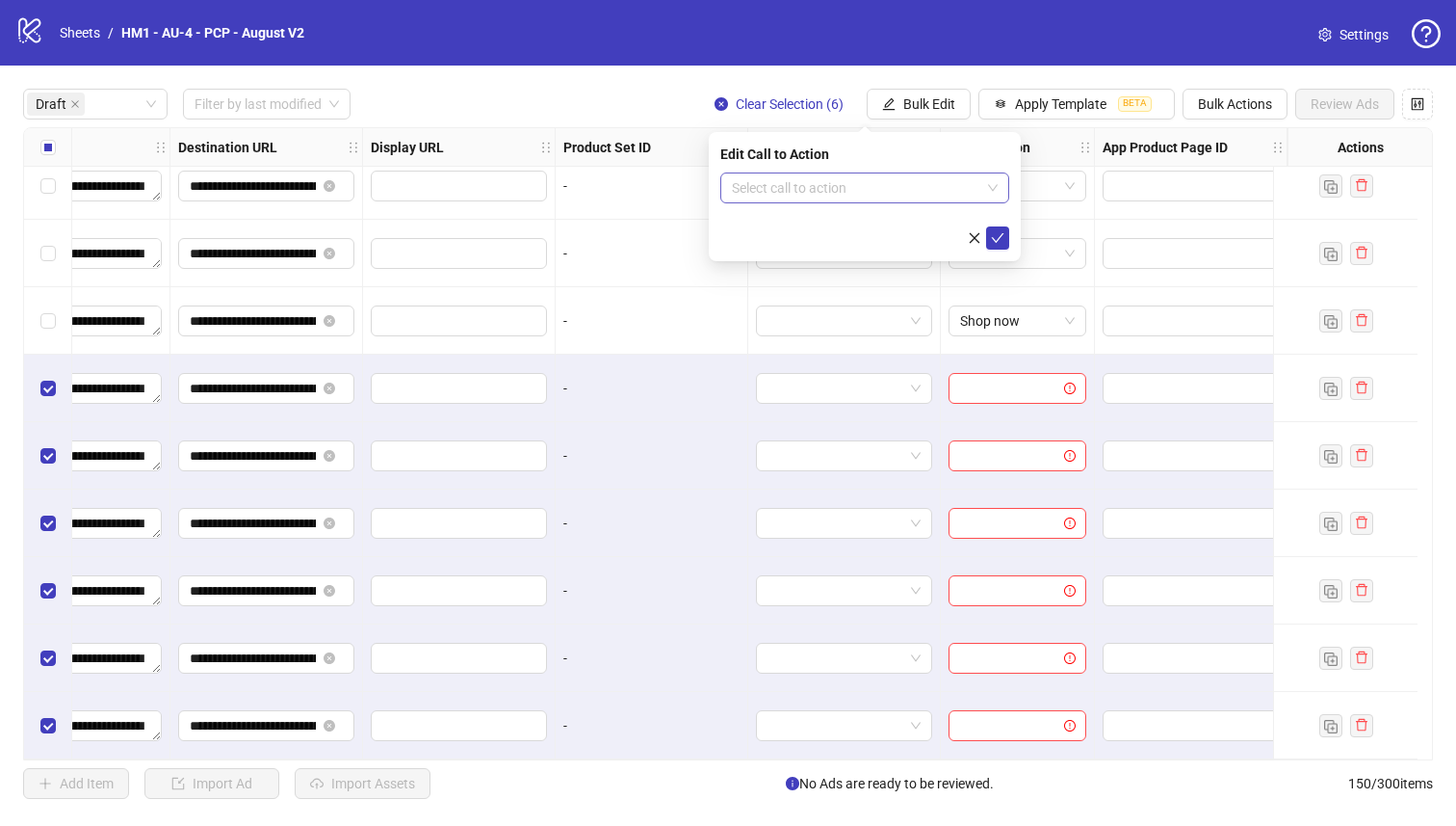
click at [898, 183] on input "search" at bounding box center [855, 187] width 248 height 29
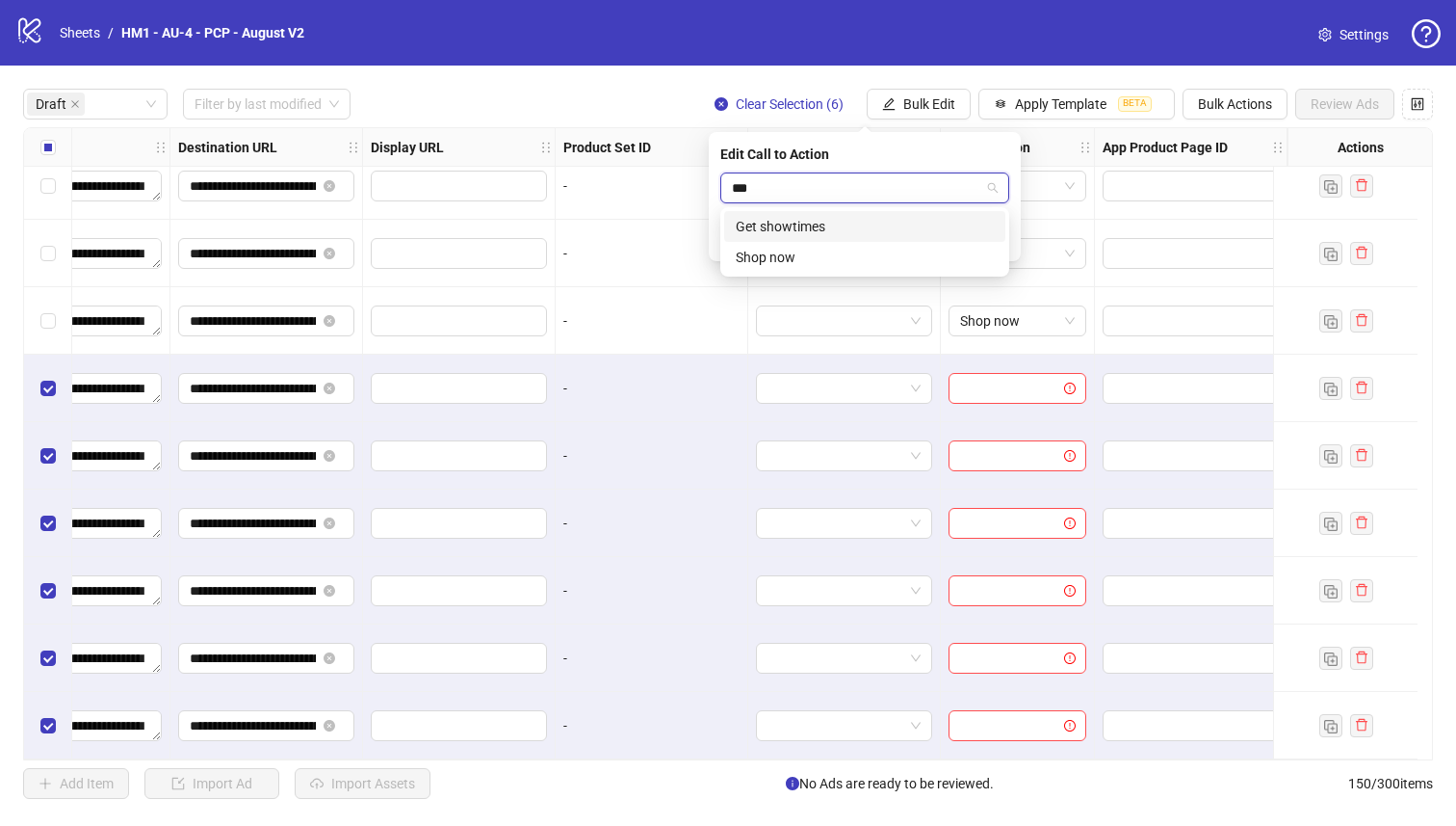
type input "****"
click at [825, 221] on div "Shop now" at bounding box center [864, 226] width 258 height 21
click at [994, 232] on icon "check" at bounding box center [997, 238] width 14 height 14
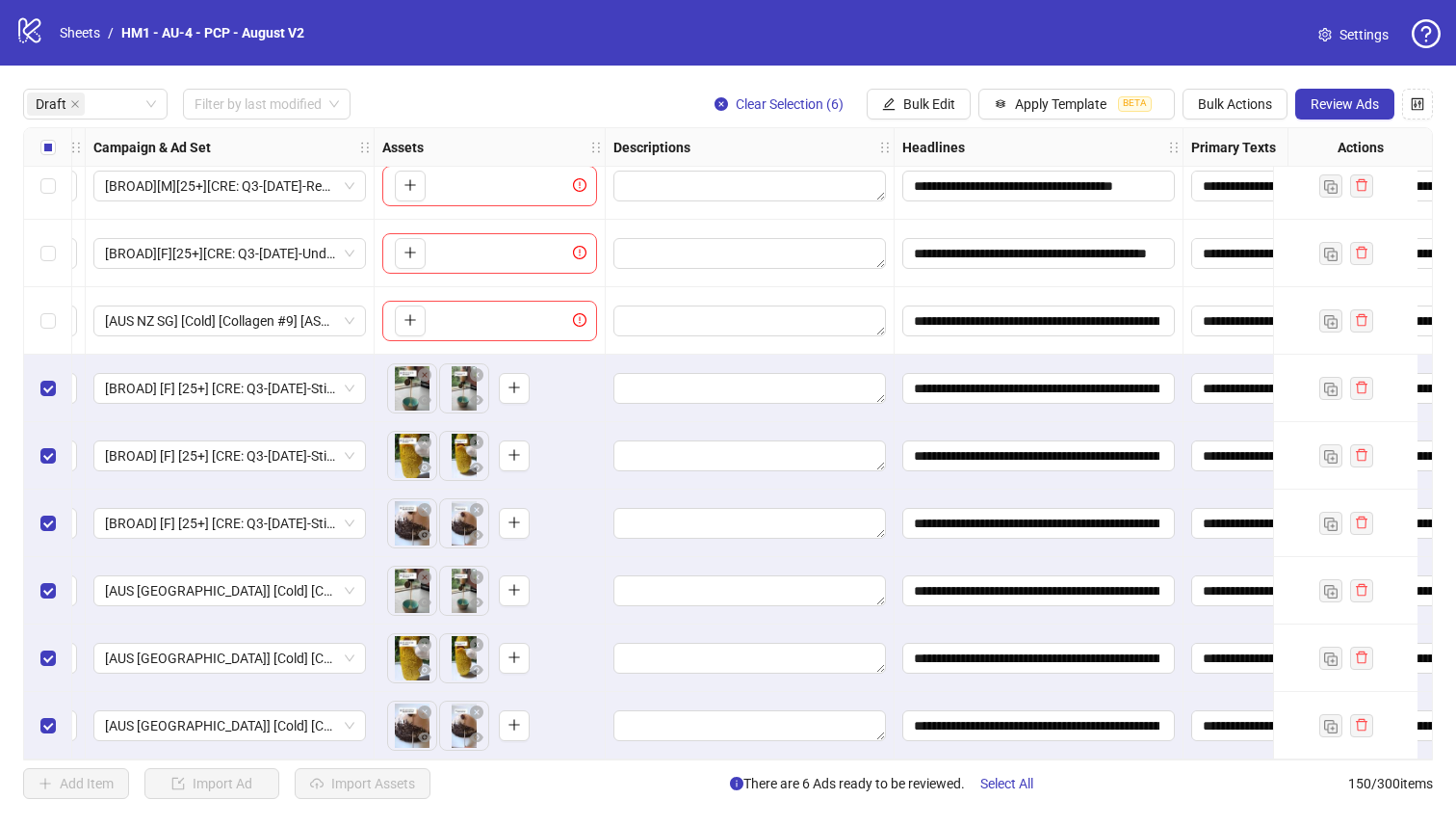
scroll to position [22, 0]
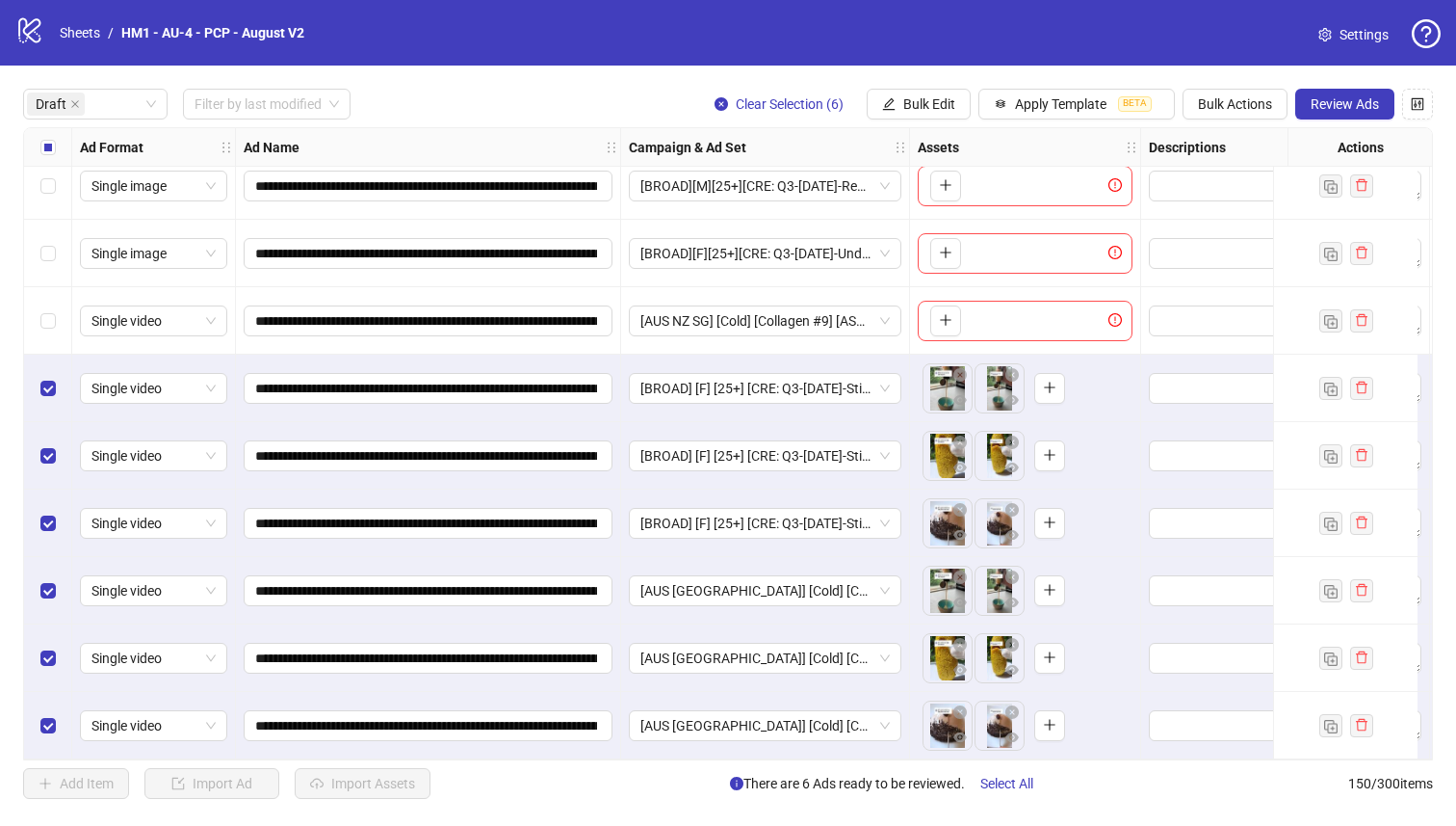
click at [1329, 94] on button "Review Ads" at bounding box center [1344, 104] width 99 height 31
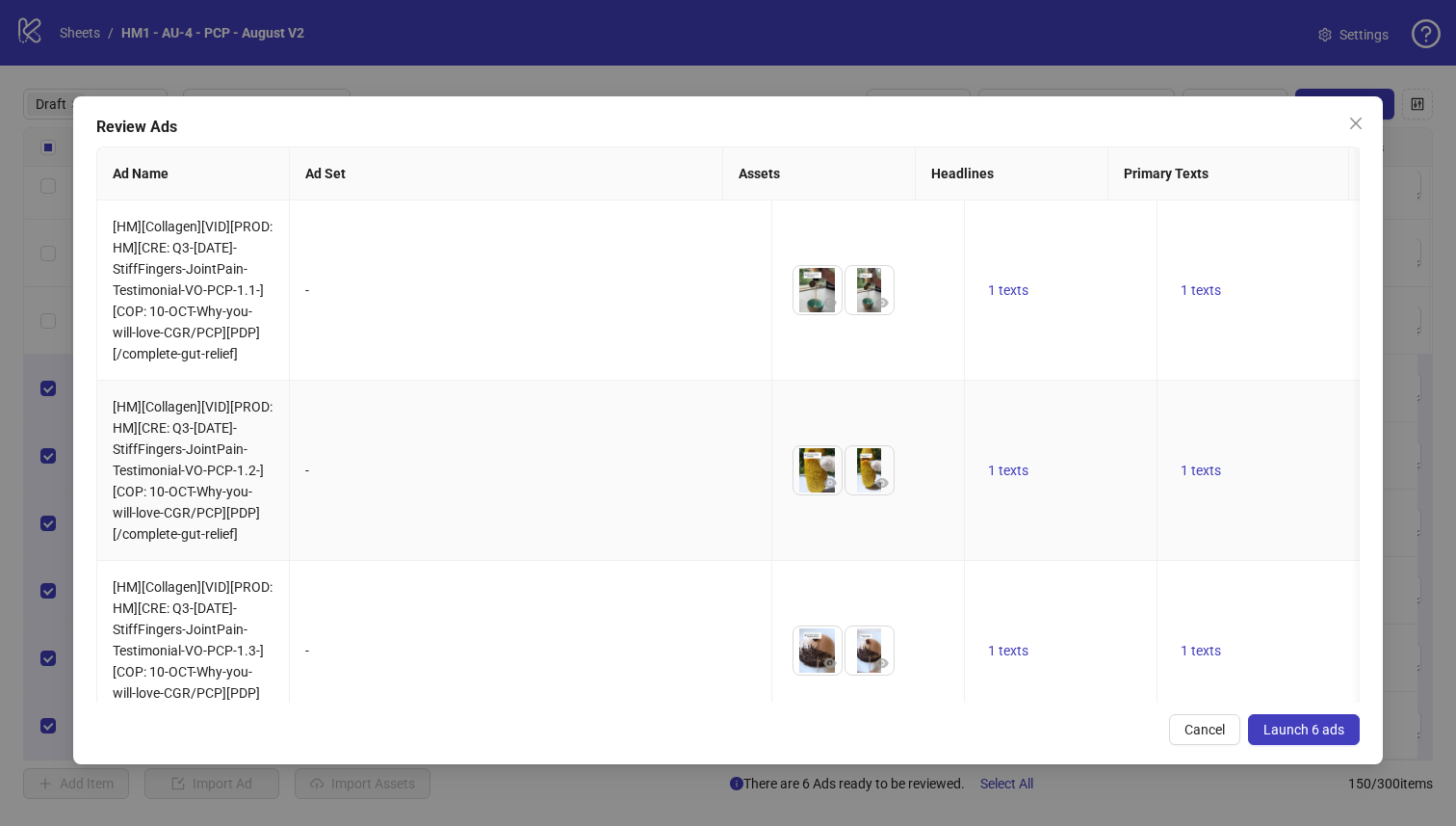
scroll to position [720, 0]
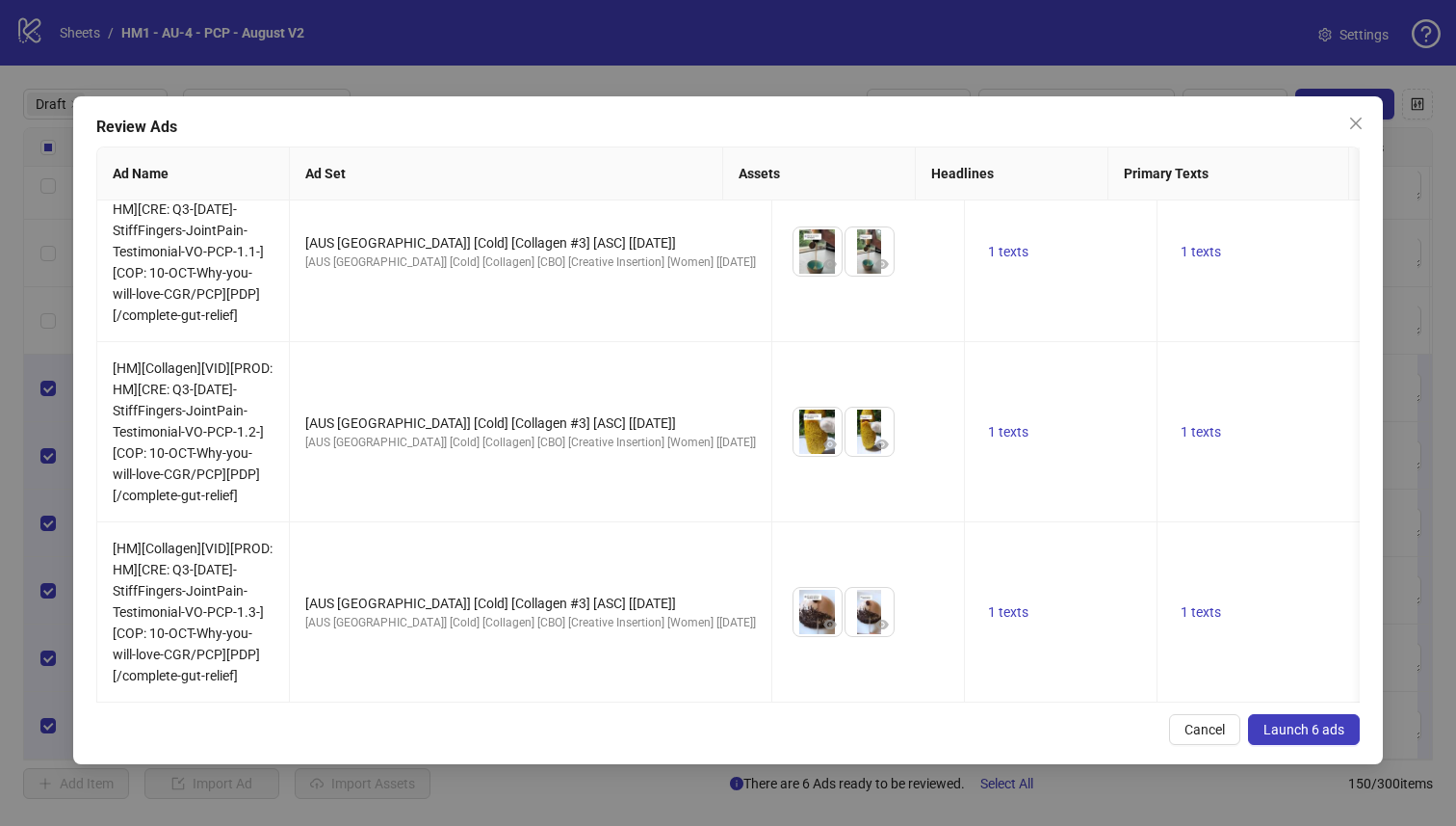
click at [1315, 734] on span "Launch 6 ads" at bounding box center [1303, 729] width 81 height 15
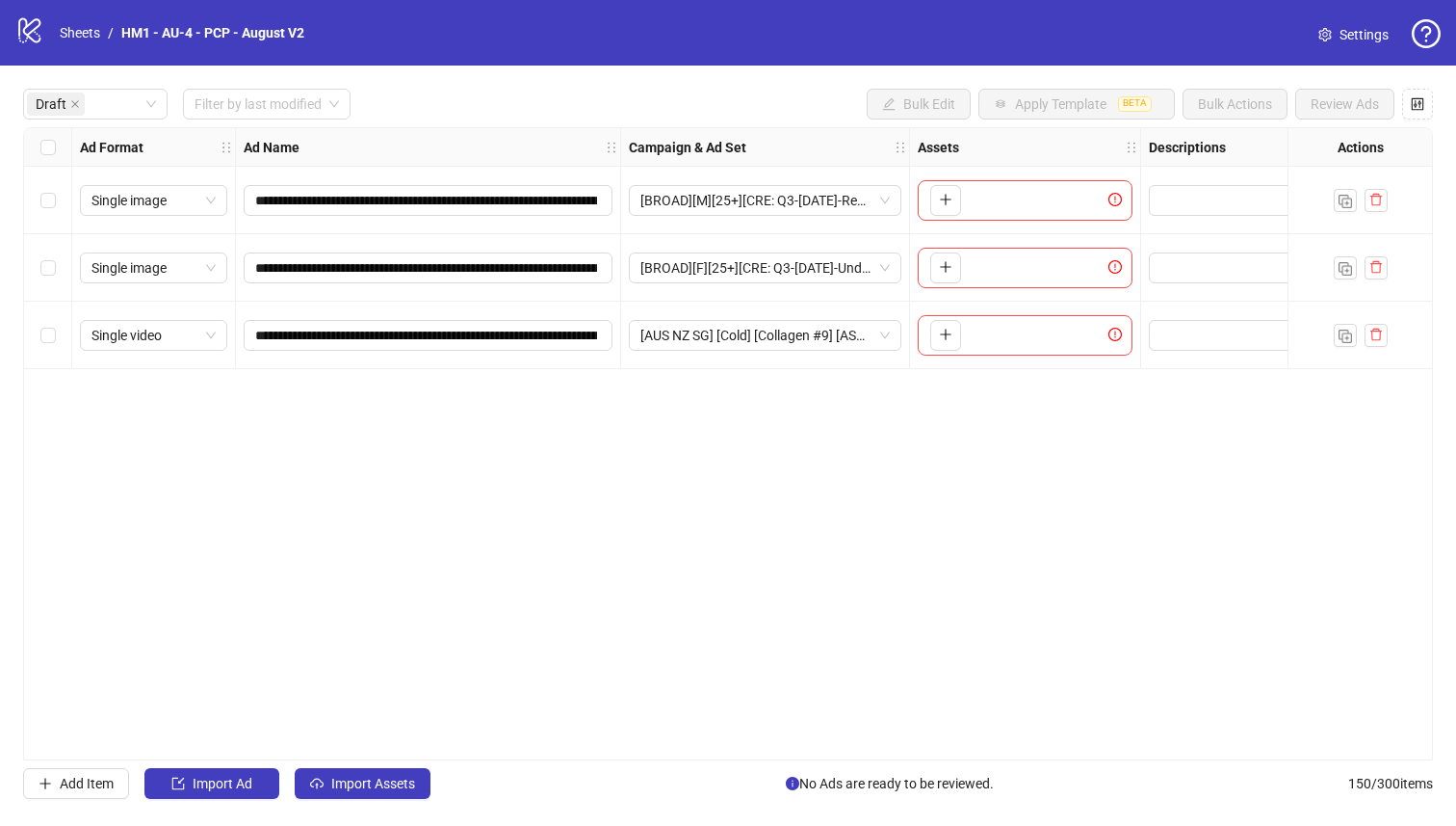
scroll to position [0, 0]
